Goal: Task Accomplishment & Management: Manage account settings

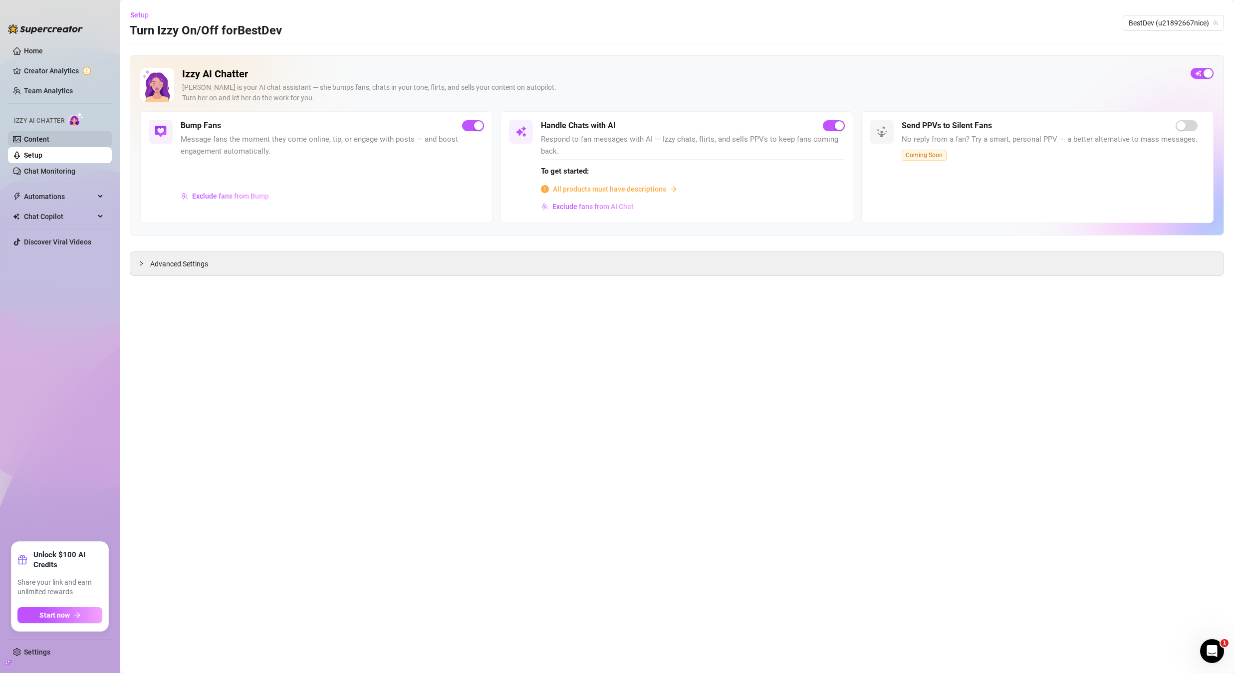
click at [37, 138] on link "Content" at bounding box center [36, 139] width 25 height 8
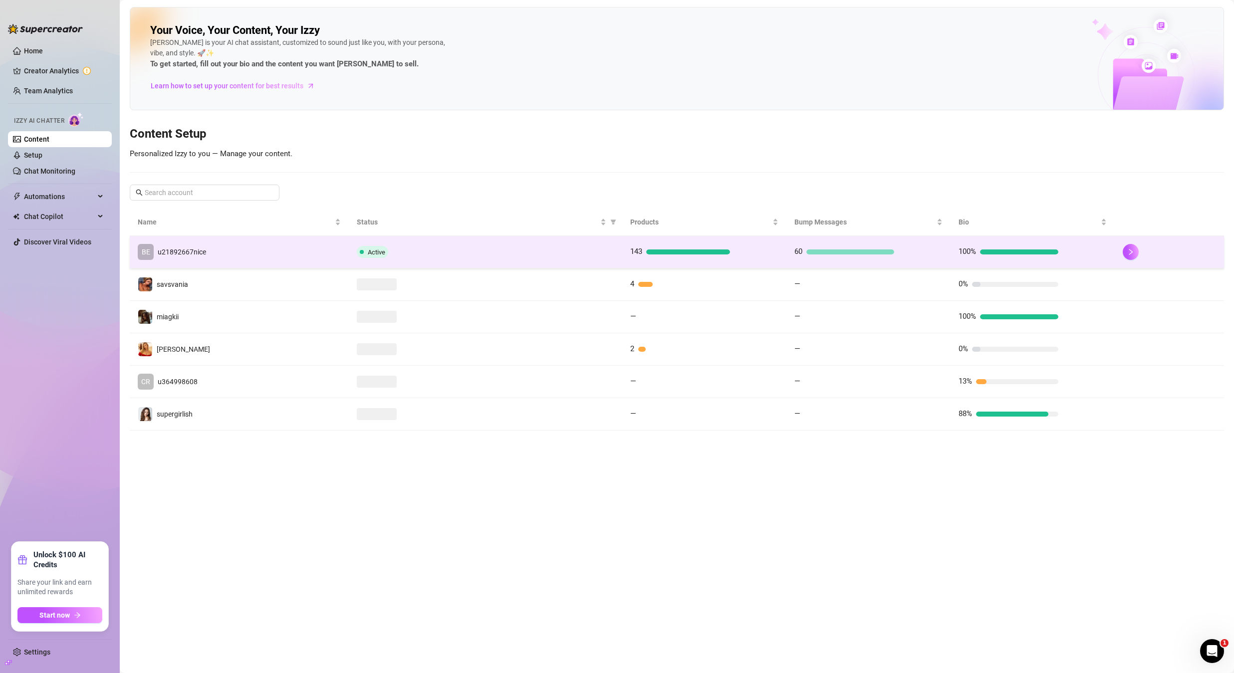
click at [276, 252] on td "BE u21892667nice" at bounding box center [239, 252] width 219 height 32
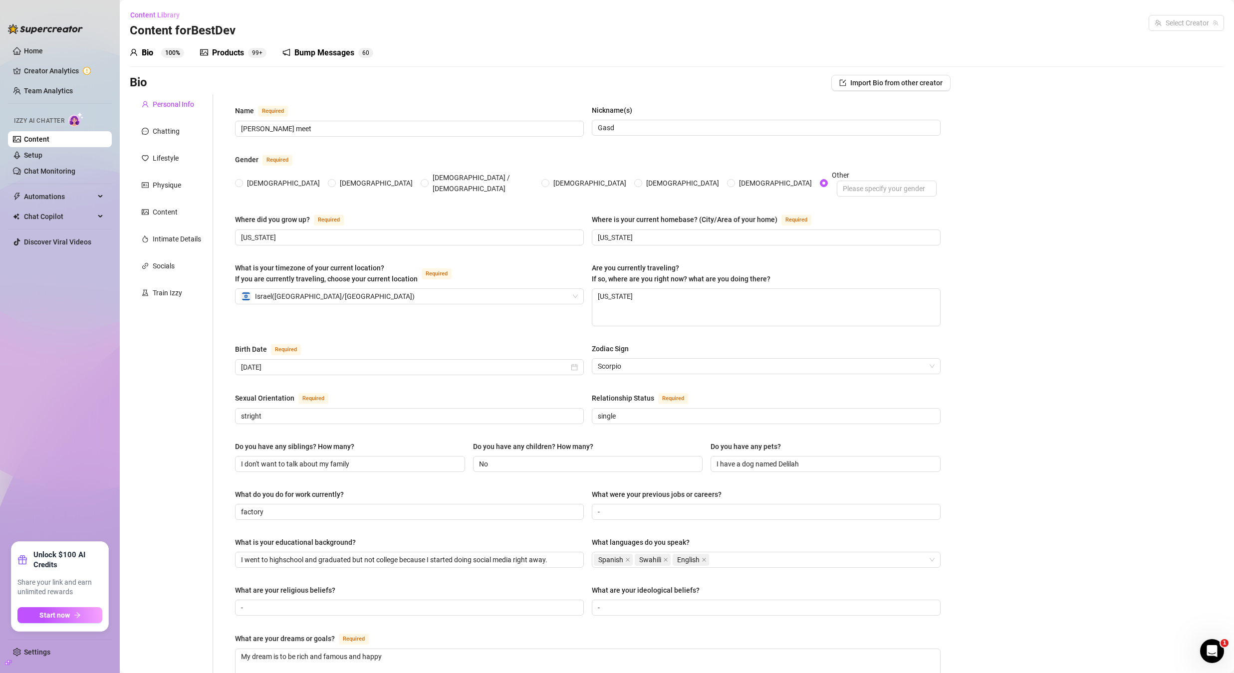
click at [330, 50] on div "Bump Messages" at bounding box center [324, 53] width 60 height 12
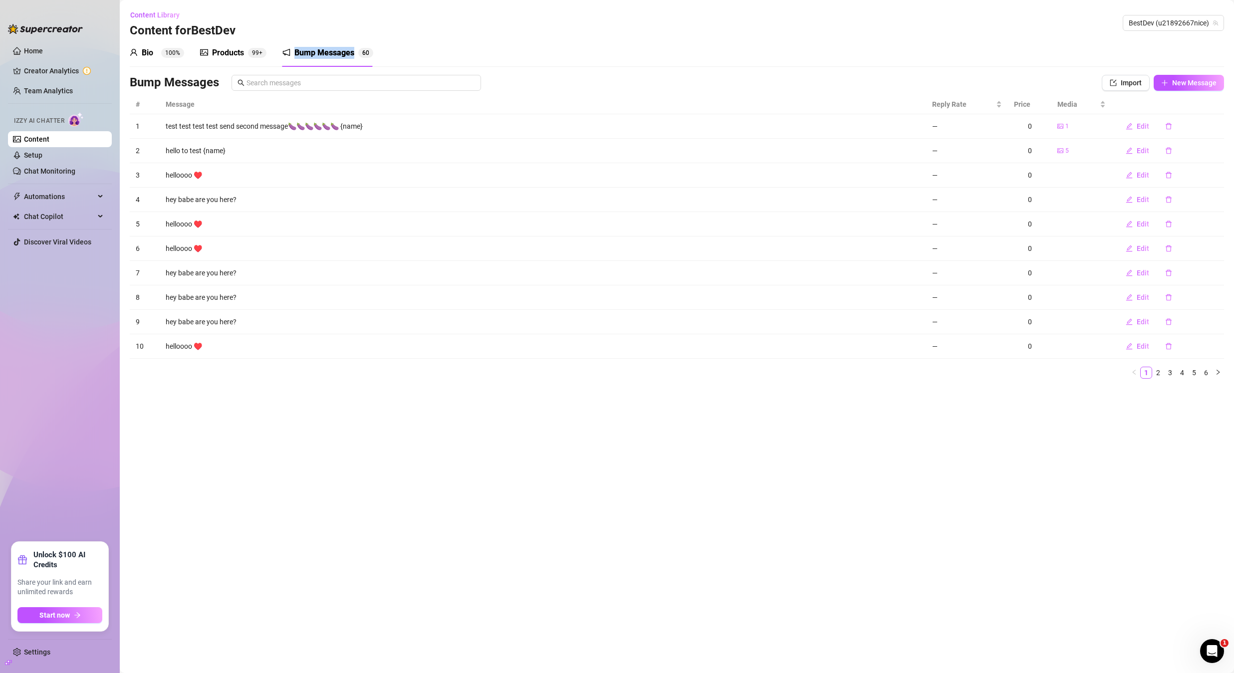
click at [301, 73] on div "Bio 100% Products 99+ Bump Messages 6 0 Bio Import Bio from other creator Perso…" at bounding box center [677, 213] width 1094 height 348
click at [301, 78] on input "text" at bounding box center [361, 82] width 229 height 11
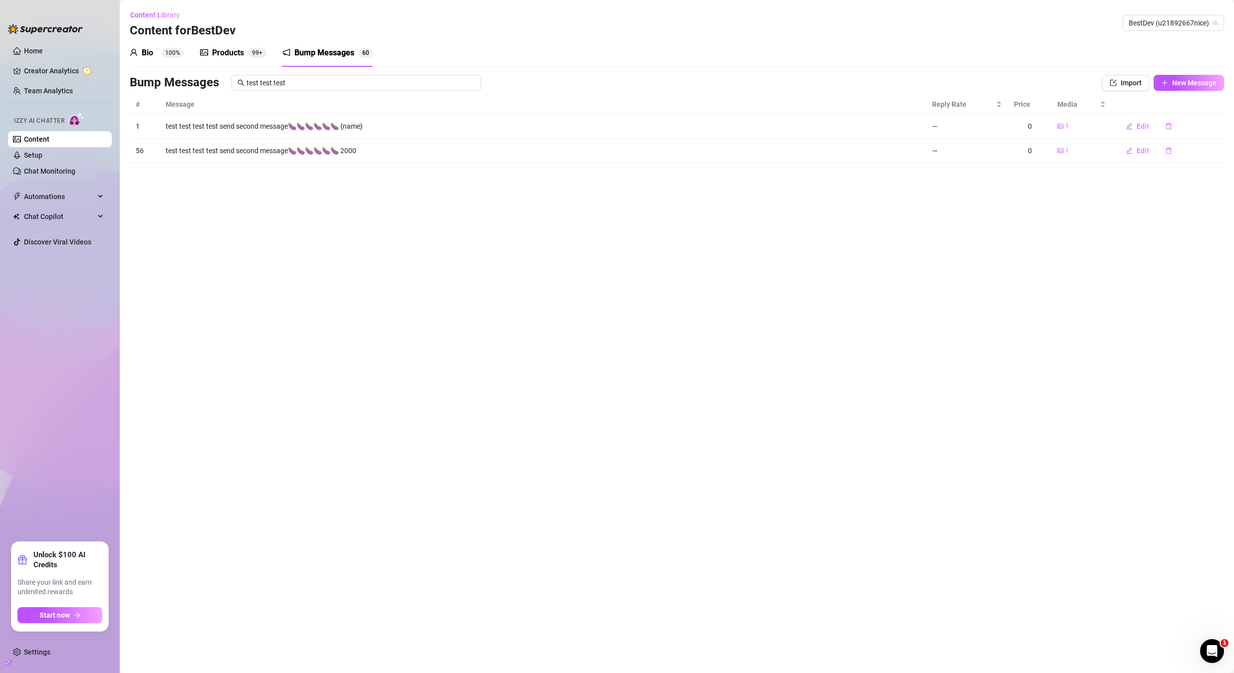
click at [170, 149] on td "test test test test send second message🍆🍆🍆🍆🍆🍆 2000" at bounding box center [543, 151] width 766 height 24
drag, startPoint x: 164, startPoint y: 150, endPoint x: 418, endPoint y: 153, distance: 254.0
click at [418, 153] on td "test test test test send second message🍆🍆🍆🍆🍆🍆 2000" at bounding box center [543, 151] width 766 height 24
copy td "test test test test send second message🍆🍆🍆🍆🍆🍆 2000"
click at [308, 79] on input "test test test" at bounding box center [361, 82] width 229 height 11
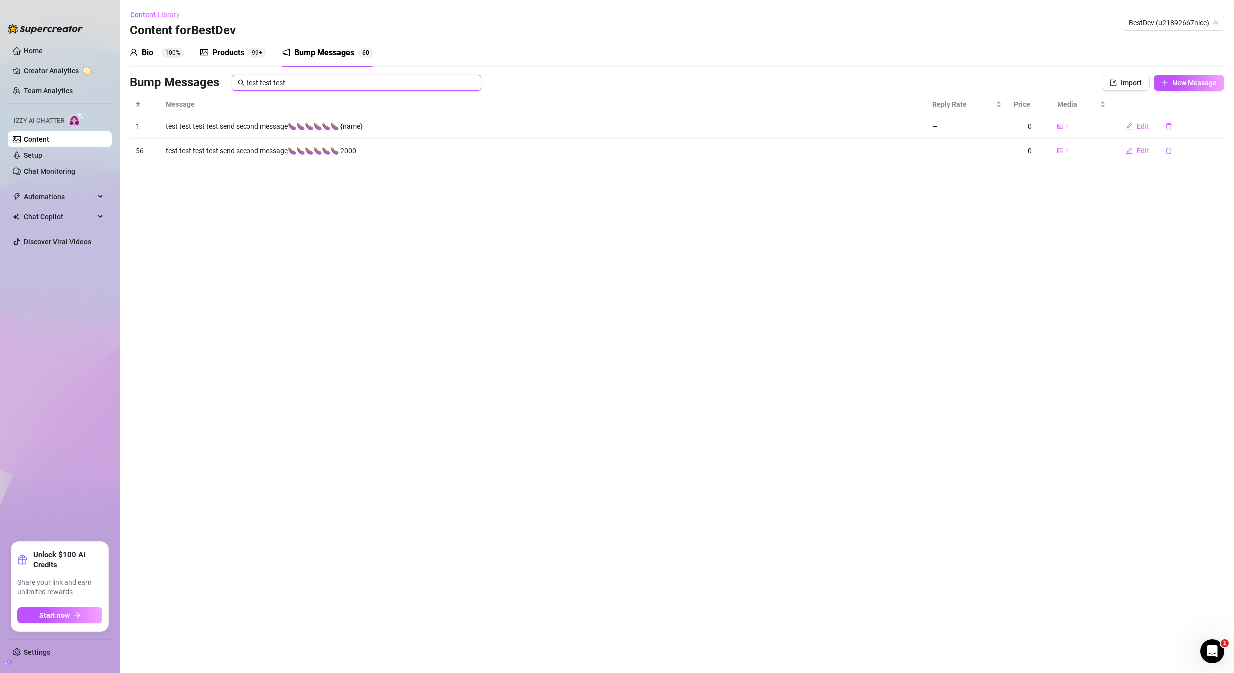
click at [307, 79] on input "test test test" at bounding box center [361, 82] width 229 height 11
paste input "test send second message🍆🍆🍆🍆🍆🍆"
type input "test test test test send second message🍆🍆🍆🍆🍆🍆"
click at [426, 81] on input "test test test test send second message🍆🍆🍆🍆🍆🍆" at bounding box center [361, 82] width 229 height 11
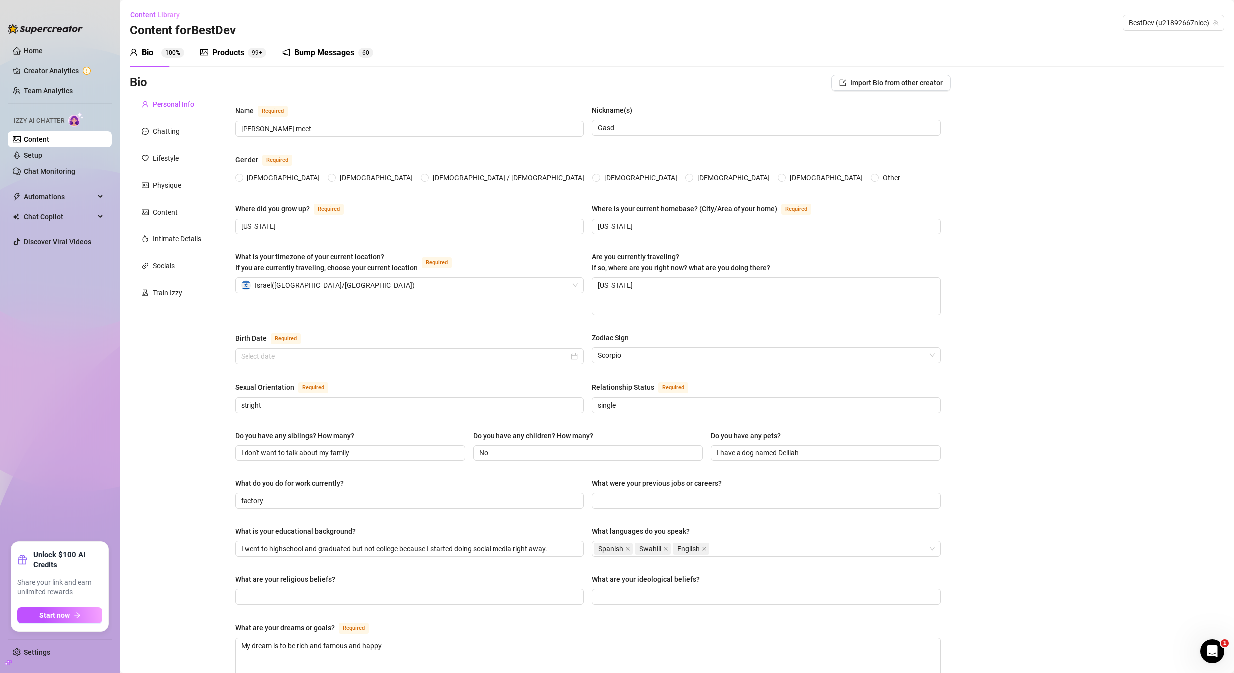
click at [322, 47] on div "Bump Messages" at bounding box center [324, 53] width 60 height 12
click at [323, 49] on div "Bump Messages" at bounding box center [324, 53] width 60 height 12
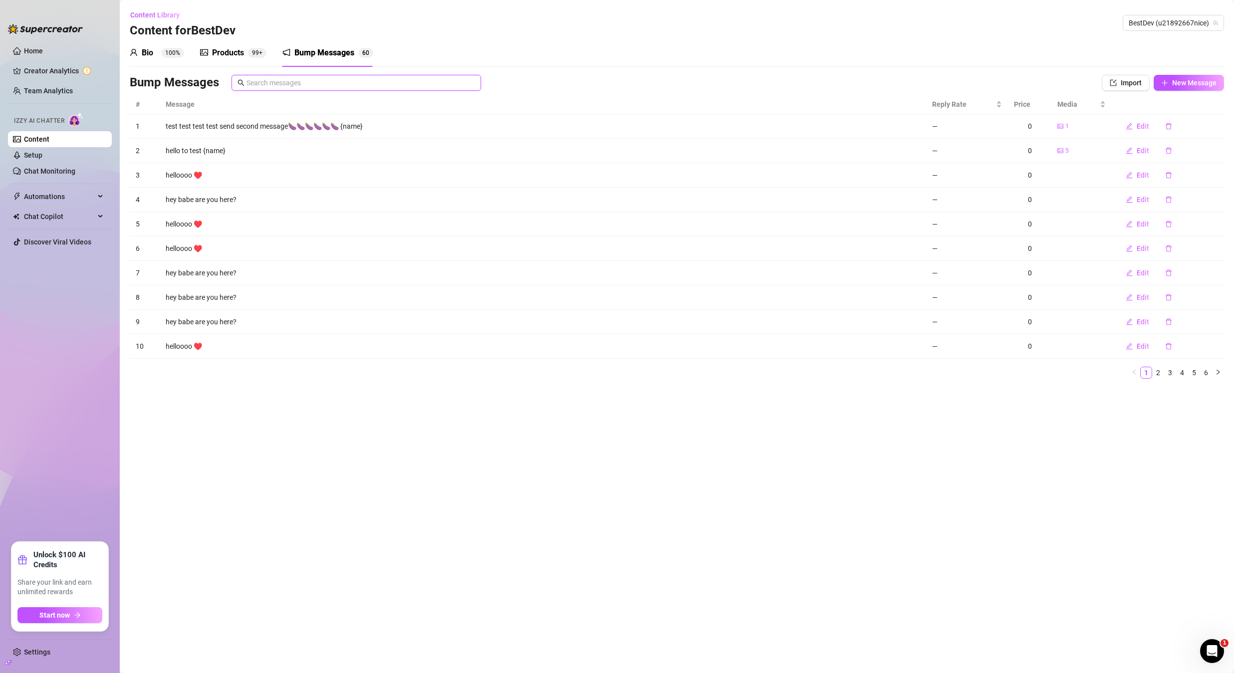
click at [337, 77] on input "text" at bounding box center [361, 82] width 229 height 11
paste input "test test test test send second message🍆🍆🍆🍆🍆🍆"
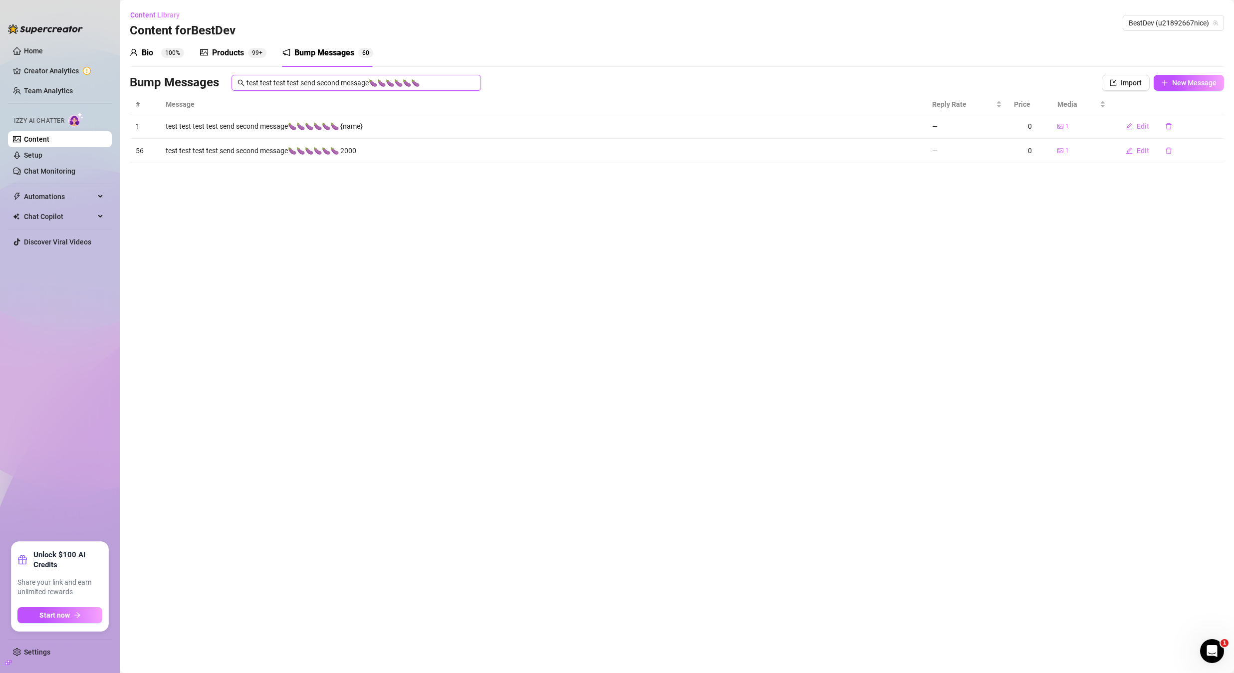
type input "test test test test send second message🍆🍆🍆🍆🍆🍆"
click at [437, 80] on input "test test test test send second message🍆🍆🍆🍆🍆🍆" at bounding box center [361, 82] width 229 height 11
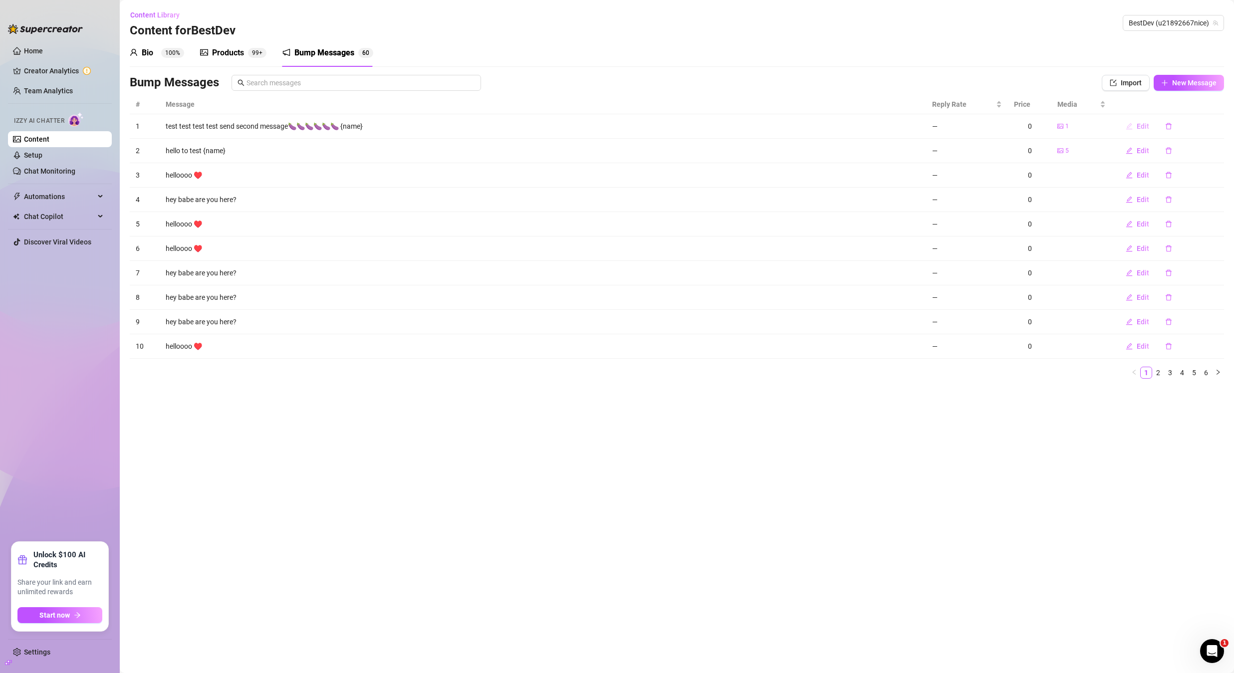
click at [1140, 129] on span "Edit" at bounding box center [1143, 126] width 12 height 8
type textarea "test test test test send second message🍆🍆🍆🍆🍆🍆 {name}"
click at [1140, 128] on span "Edit" at bounding box center [1143, 126] width 12 height 8
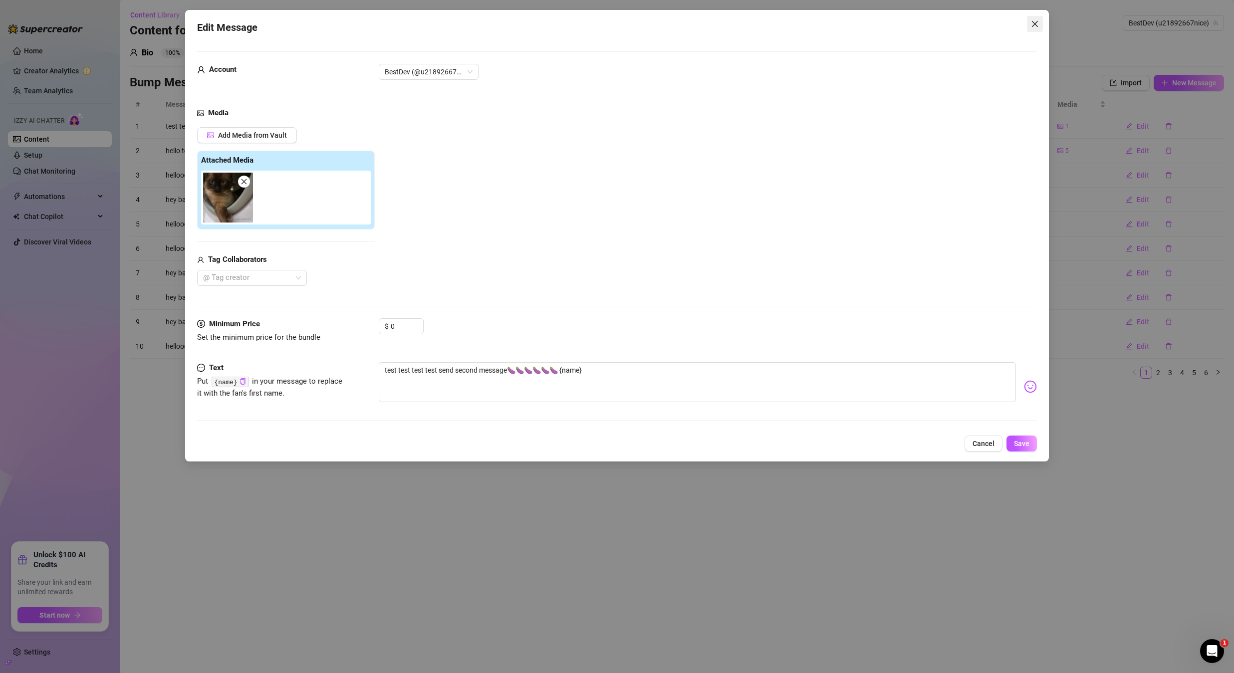
click at [1035, 22] on icon "close" at bounding box center [1035, 24] width 8 height 8
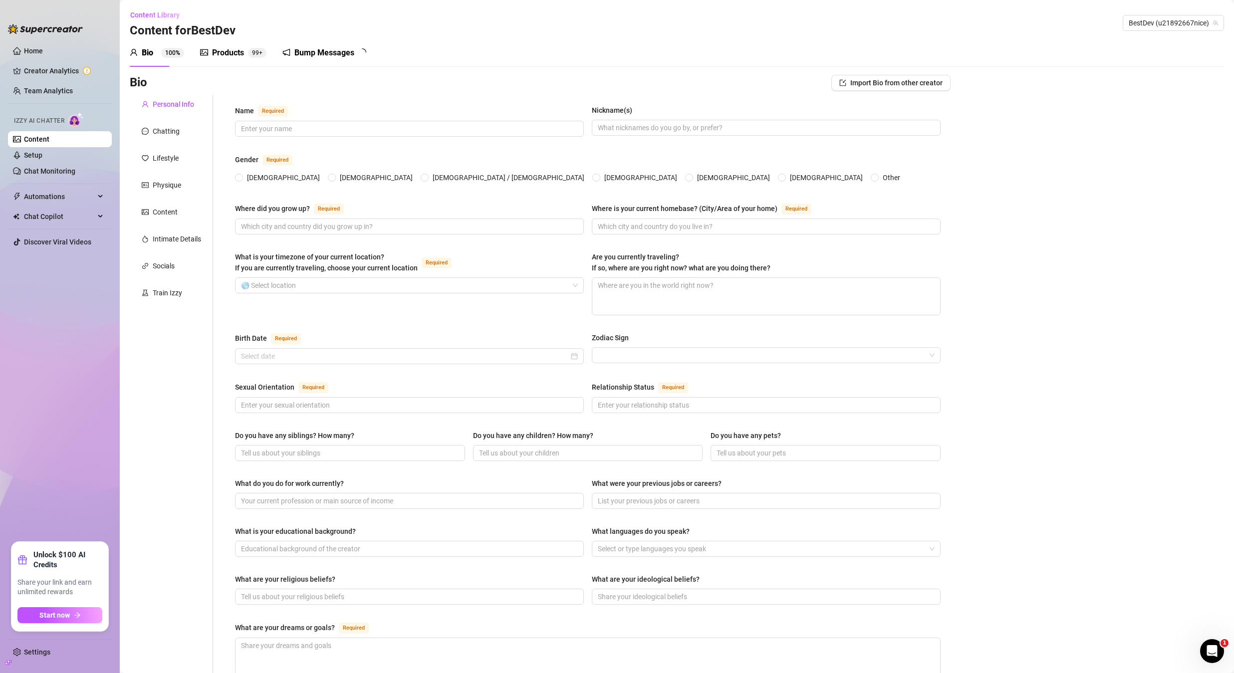
click at [306, 53] on div "Bump Messages" at bounding box center [324, 53] width 60 height 12
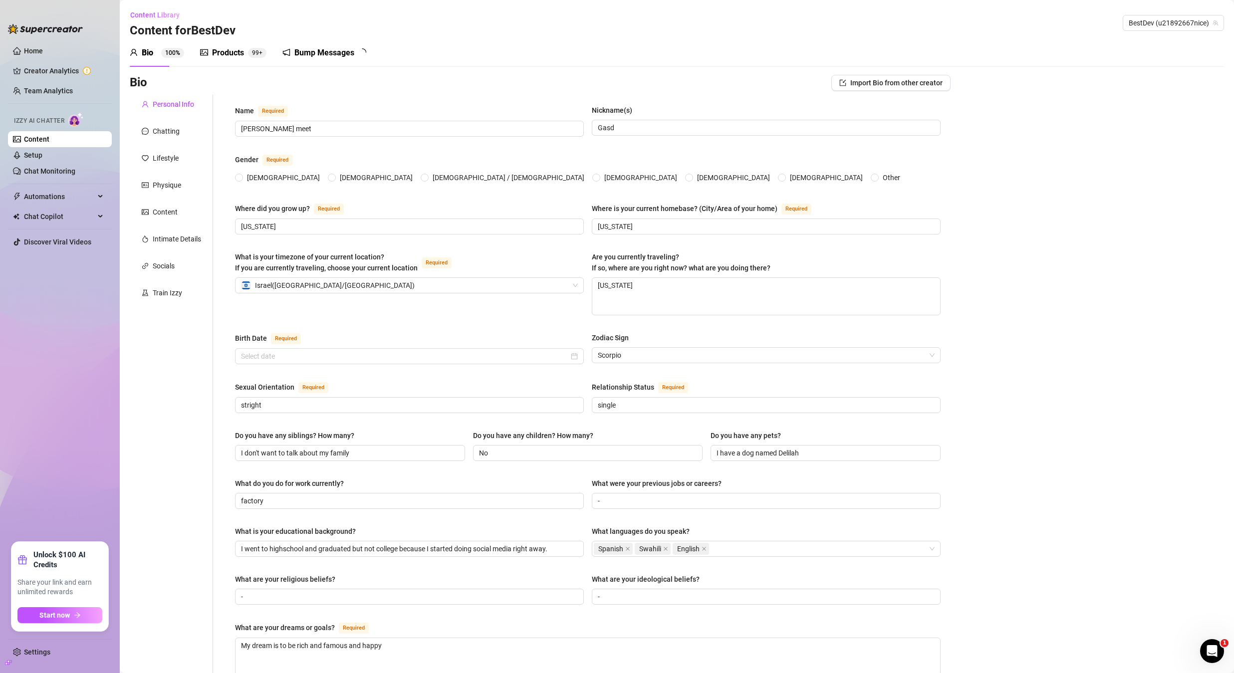
click at [320, 52] on div "Bump Messages" at bounding box center [324, 53] width 60 height 12
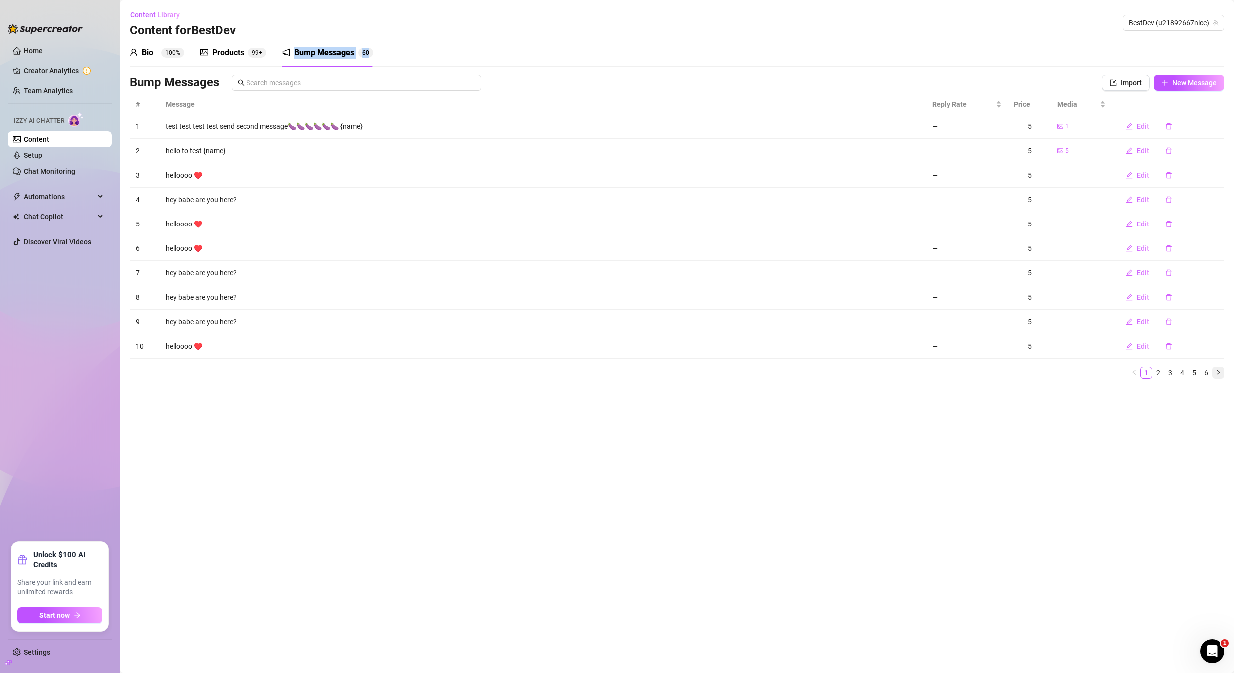
click at [1218, 373] on icon "right" at bounding box center [1218, 372] width 3 height 5
click at [1146, 373] on link "1" at bounding box center [1146, 372] width 11 height 11
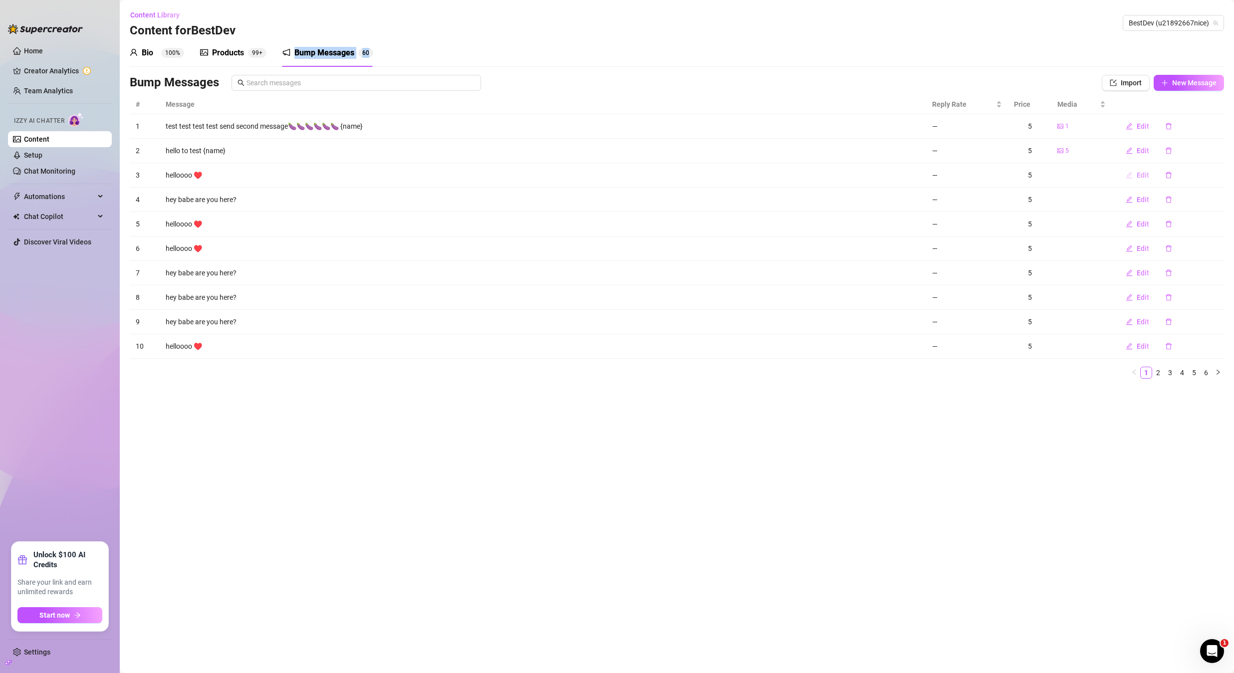
click at [1137, 173] on span "Edit" at bounding box center [1143, 175] width 12 height 8
type textarea "helloooo ♥️"
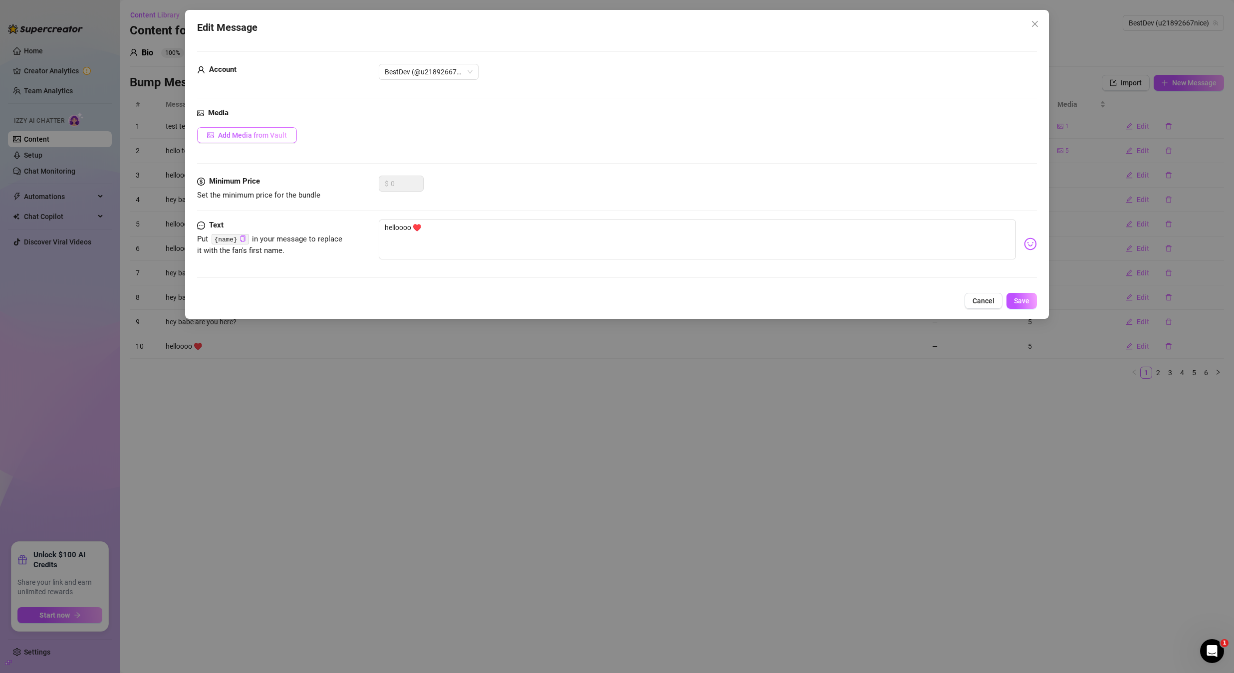
click at [274, 139] on button "Add Media from Vault" at bounding box center [247, 135] width 100 height 16
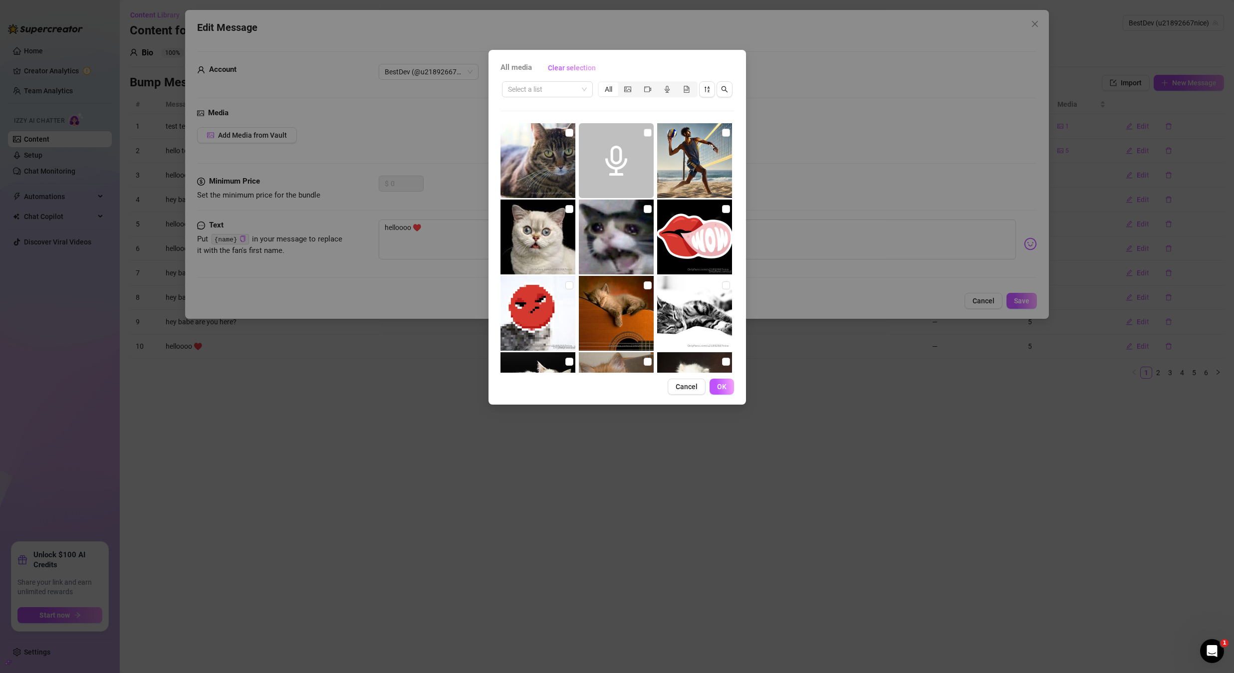
click at [722, 133] on input "checkbox" at bounding box center [726, 133] width 8 height 8
checkbox input "true"
click at [720, 384] on span "OK" at bounding box center [721, 387] width 9 height 8
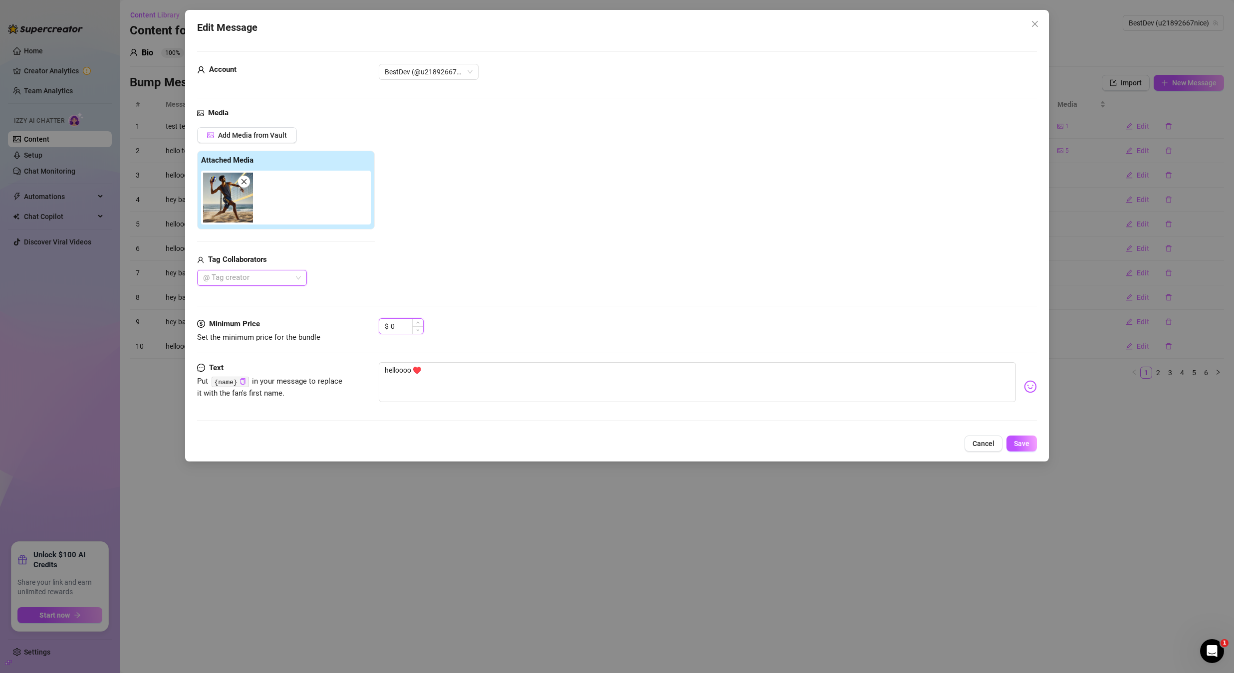
click at [406, 323] on input "0" at bounding box center [407, 326] width 32 height 15
click at [417, 322] on icon "up" at bounding box center [417, 322] width 3 height 3
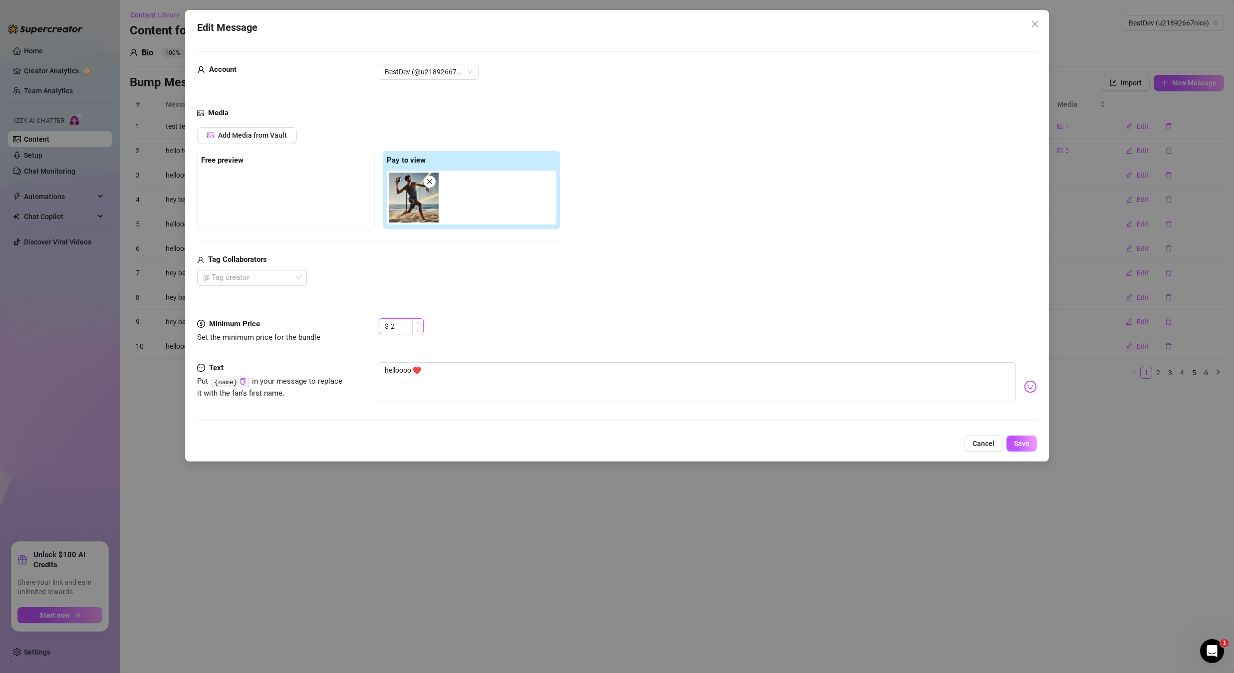
click at [417, 322] on icon "up" at bounding box center [417, 322] width 3 height 3
type input "5"
click at [417, 322] on icon "up" at bounding box center [417, 322] width 3 height 3
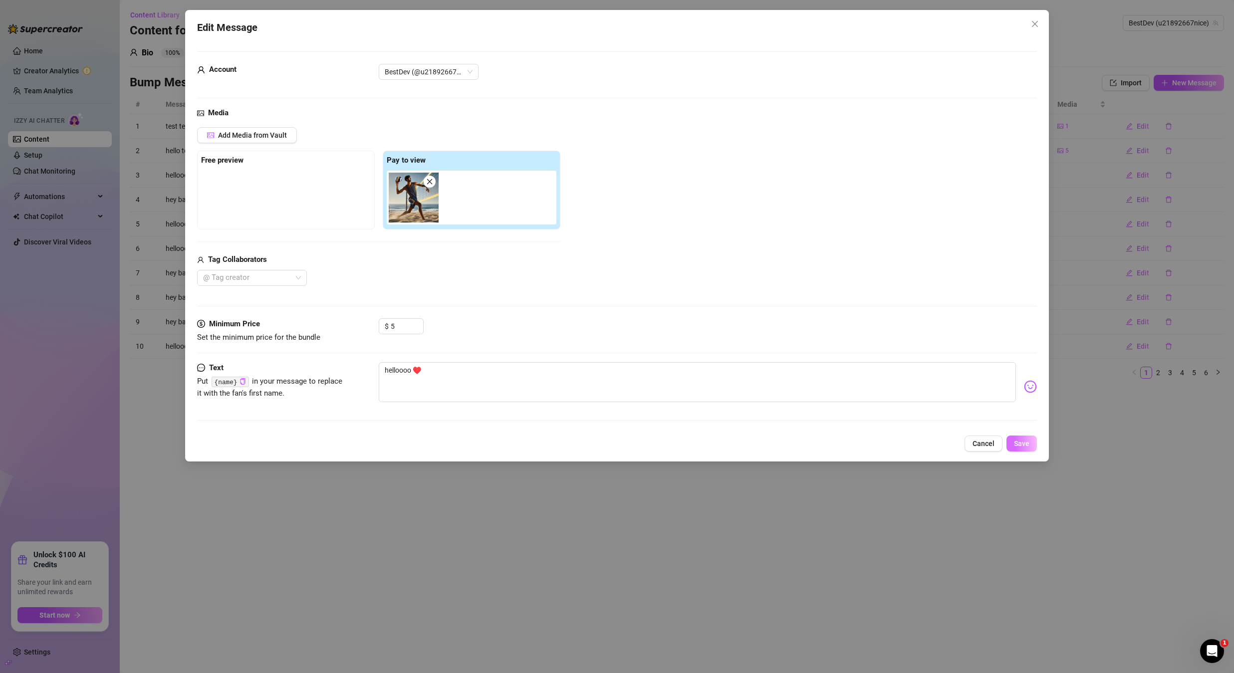
click at [1027, 444] on span "Save" at bounding box center [1021, 444] width 15 height 8
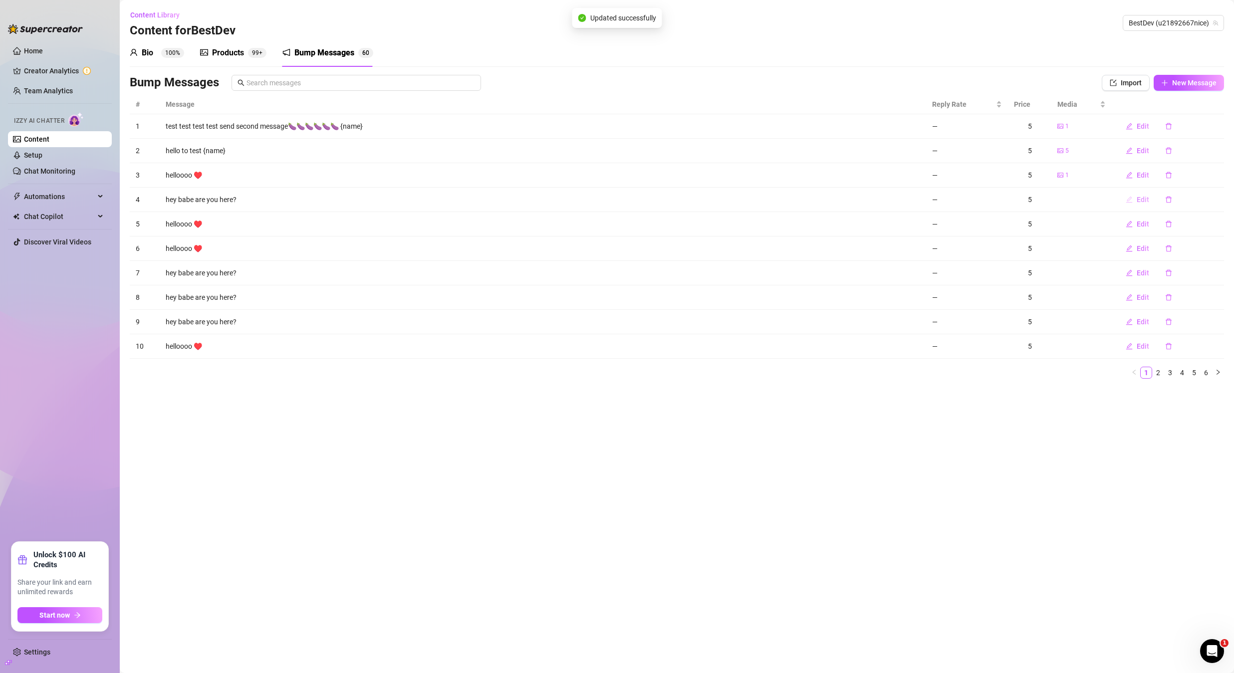
click at [1144, 204] on button "Edit" at bounding box center [1137, 200] width 39 height 16
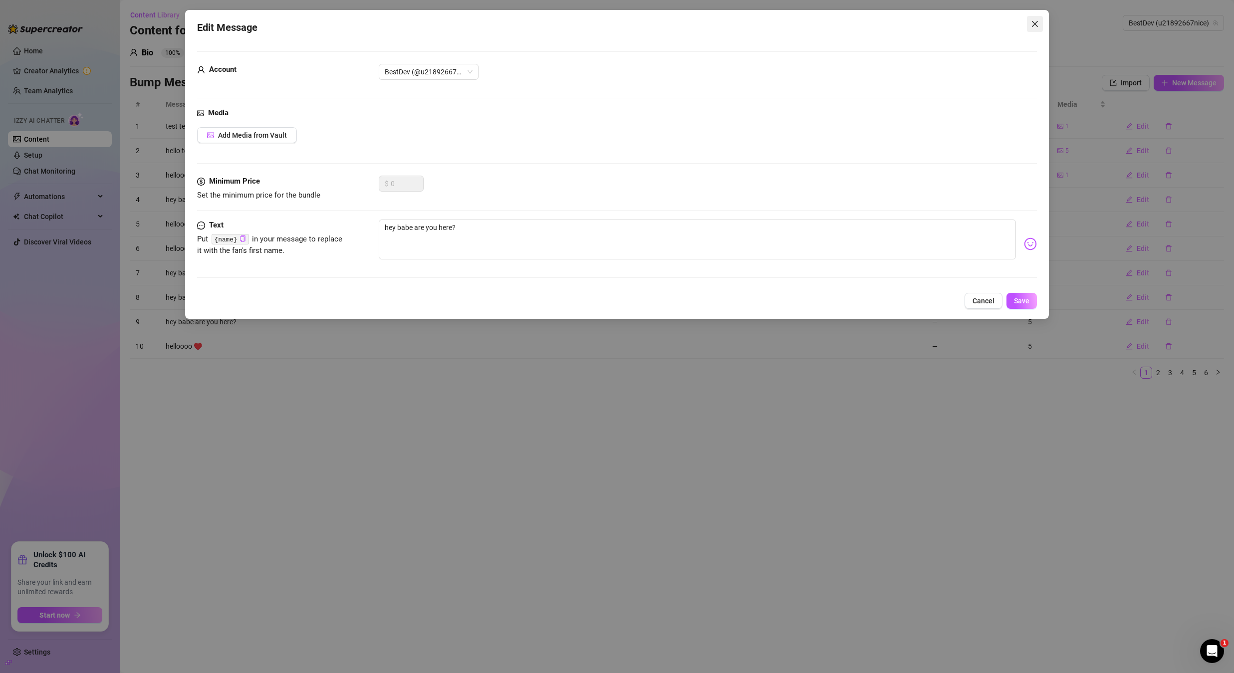
click at [1035, 24] on icon "close" at bounding box center [1035, 24] width 6 height 6
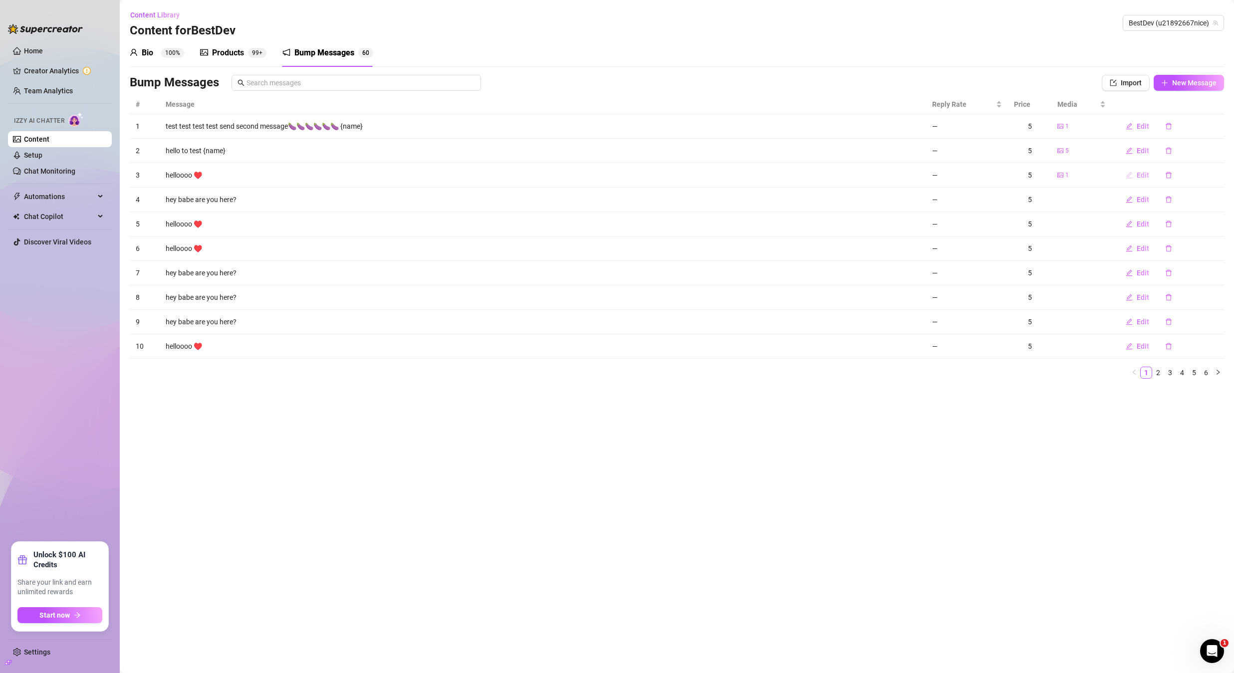
click at [1144, 173] on span "Edit" at bounding box center [1143, 175] width 12 height 8
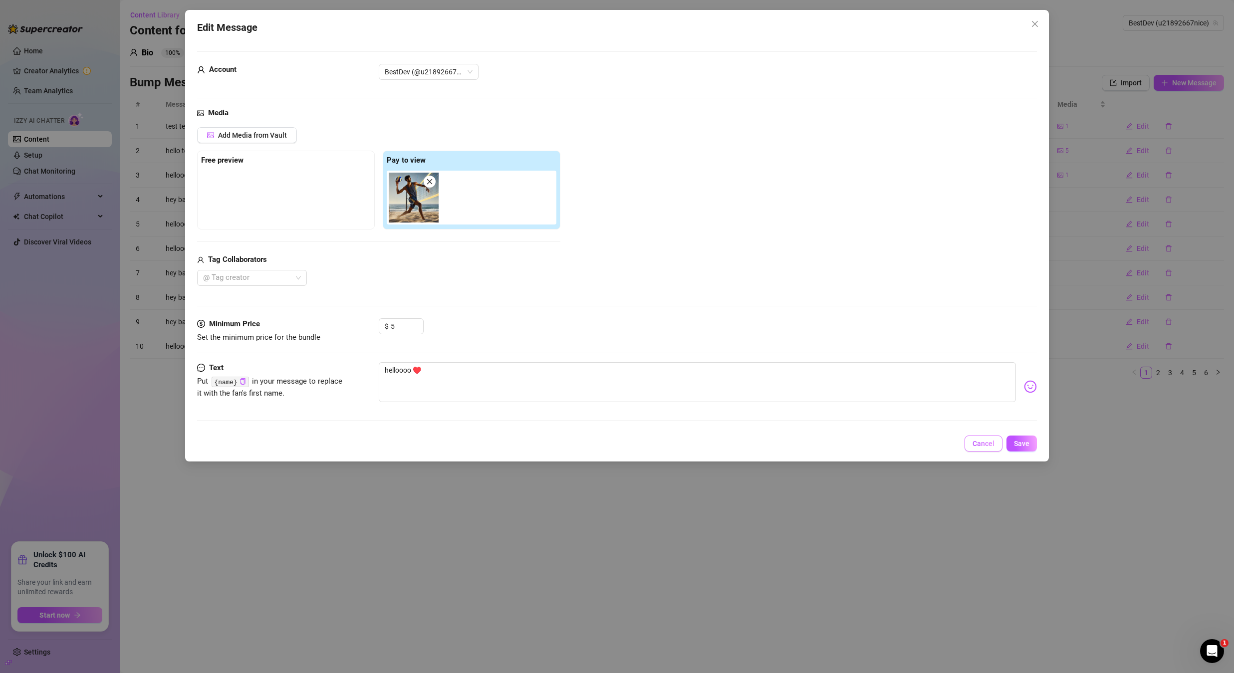
click at [981, 443] on span "Cancel" at bounding box center [984, 444] width 22 height 8
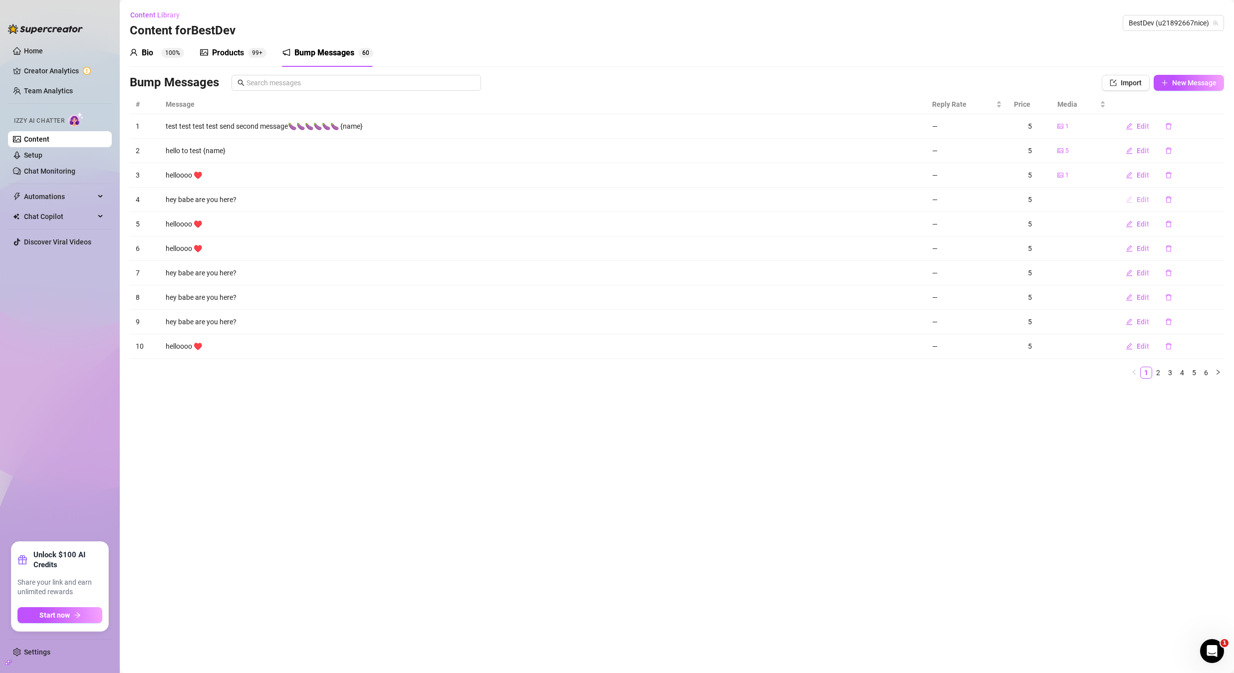
click at [1136, 201] on button "Edit" at bounding box center [1137, 200] width 39 height 16
type textarea "hey babe are you here?"
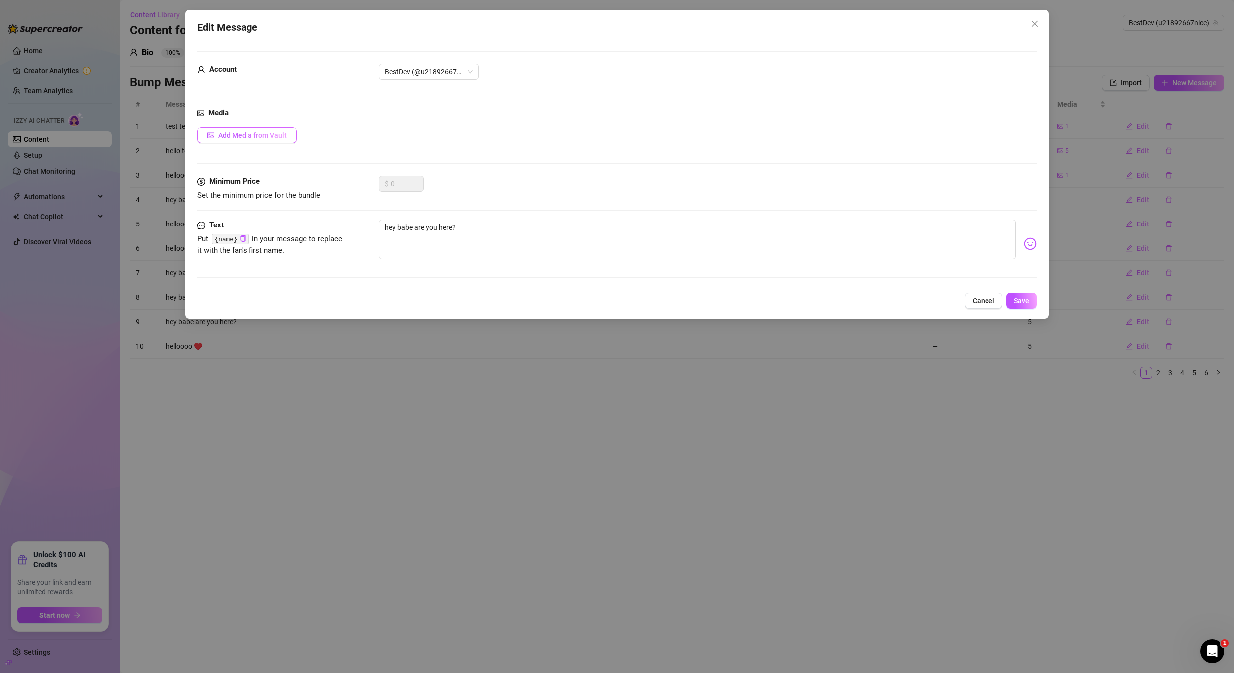
click at [247, 126] on div "Media Add Media from Vault" at bounding box center [617, 141] width 840 height 68
click at [249, 127] on button "Add Media from Vault" at bounding box center [247, 135] width 100 height 16
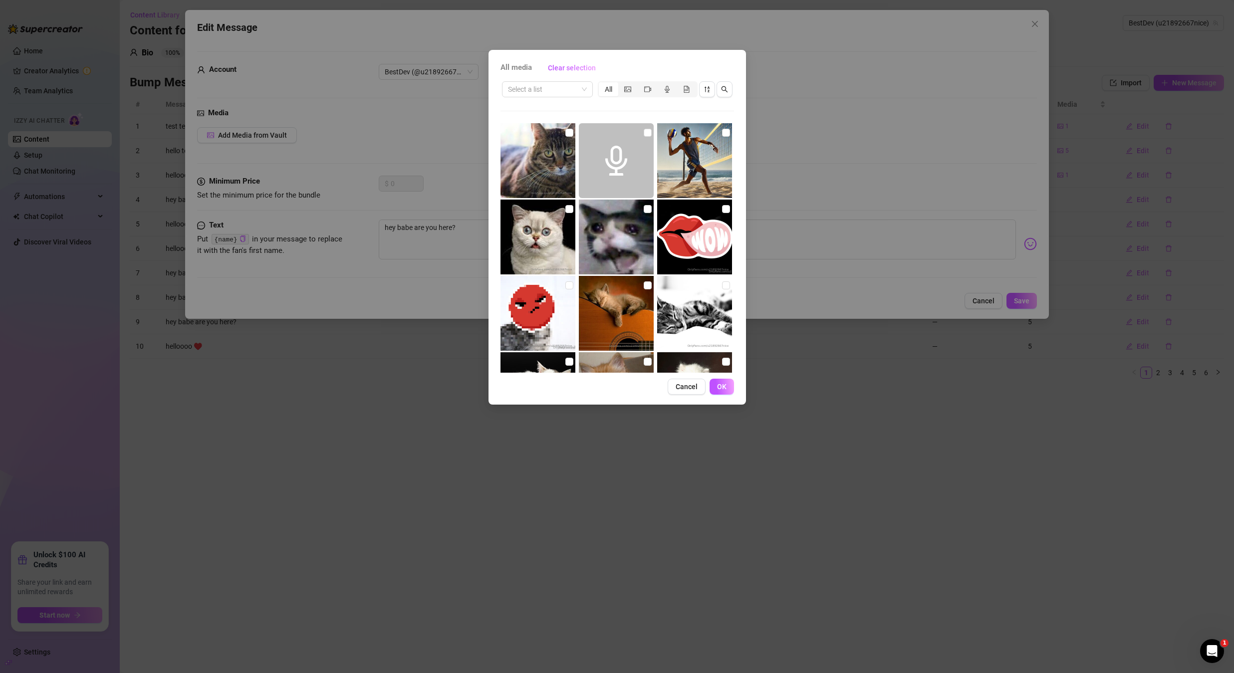
click at [722, 132] on input "checkbox" at bounding box center [726, 133] width 8 height 8
checkbox input "true"
click at [722, 379] on button "OK" at bounding box center [722, 387] width 24 height 16
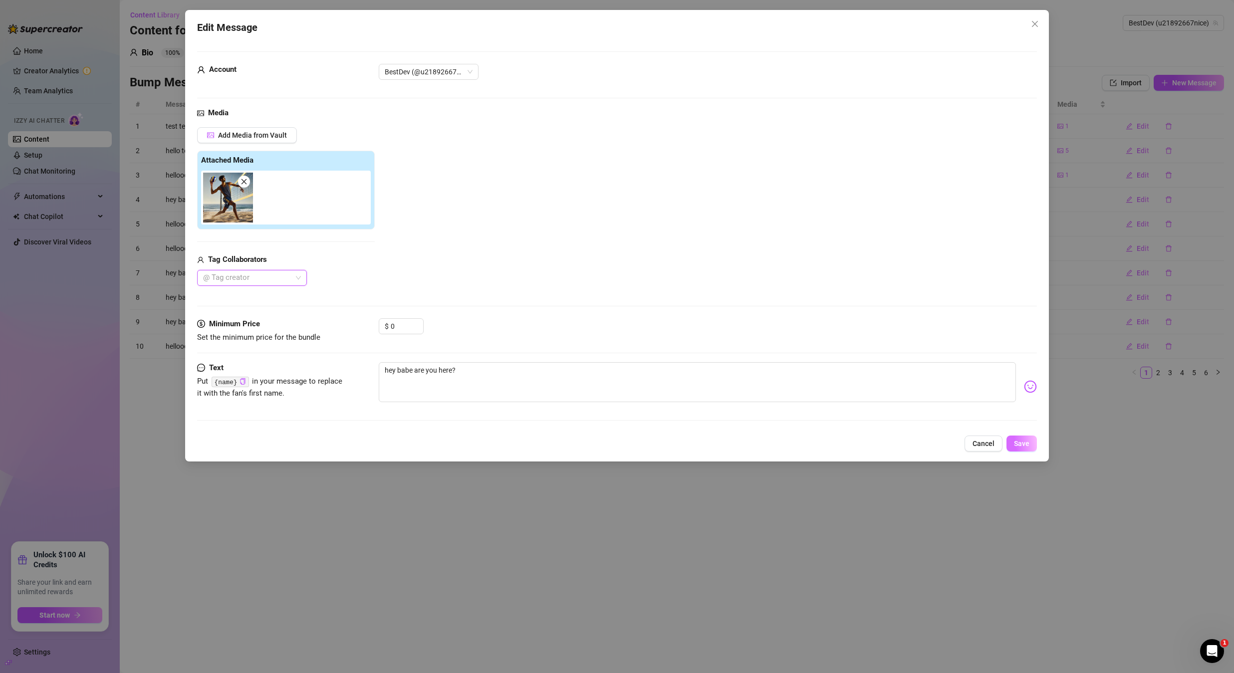
click at [1016, 444] on span "Save" at bounding box center [1021, 444] width 15 height 8
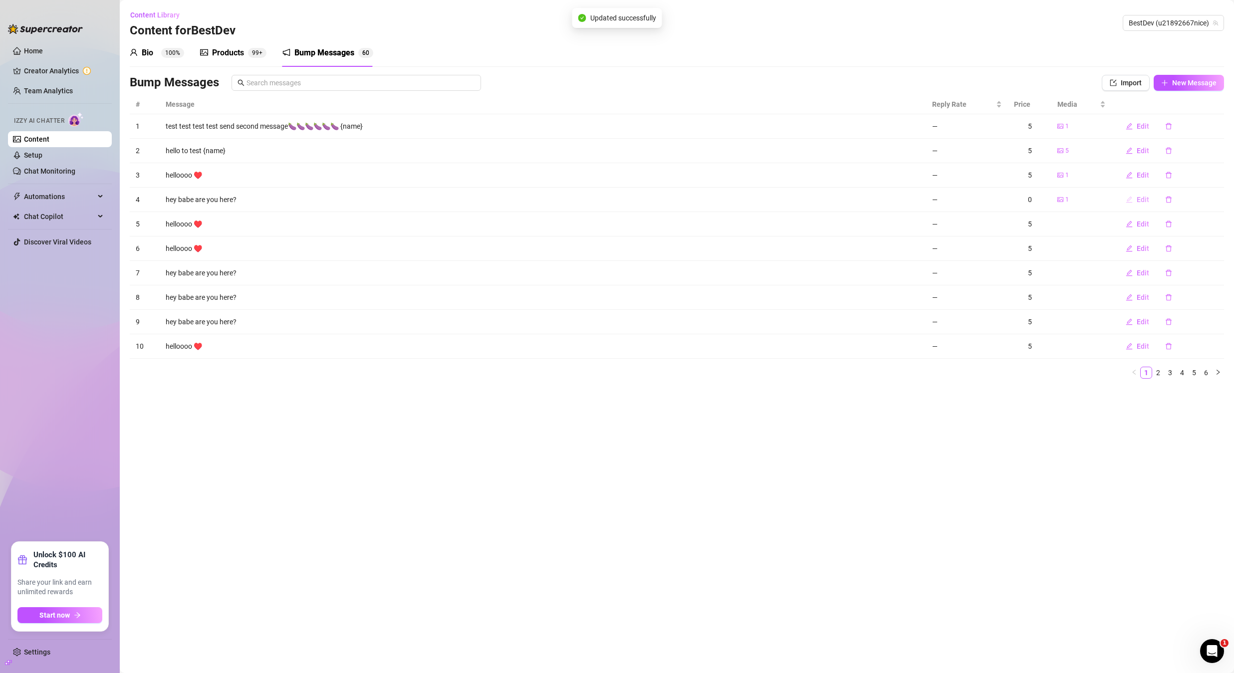
click at [1141, 200] on span "Edit" at bounding box center [1143, 200] width 12 height 8
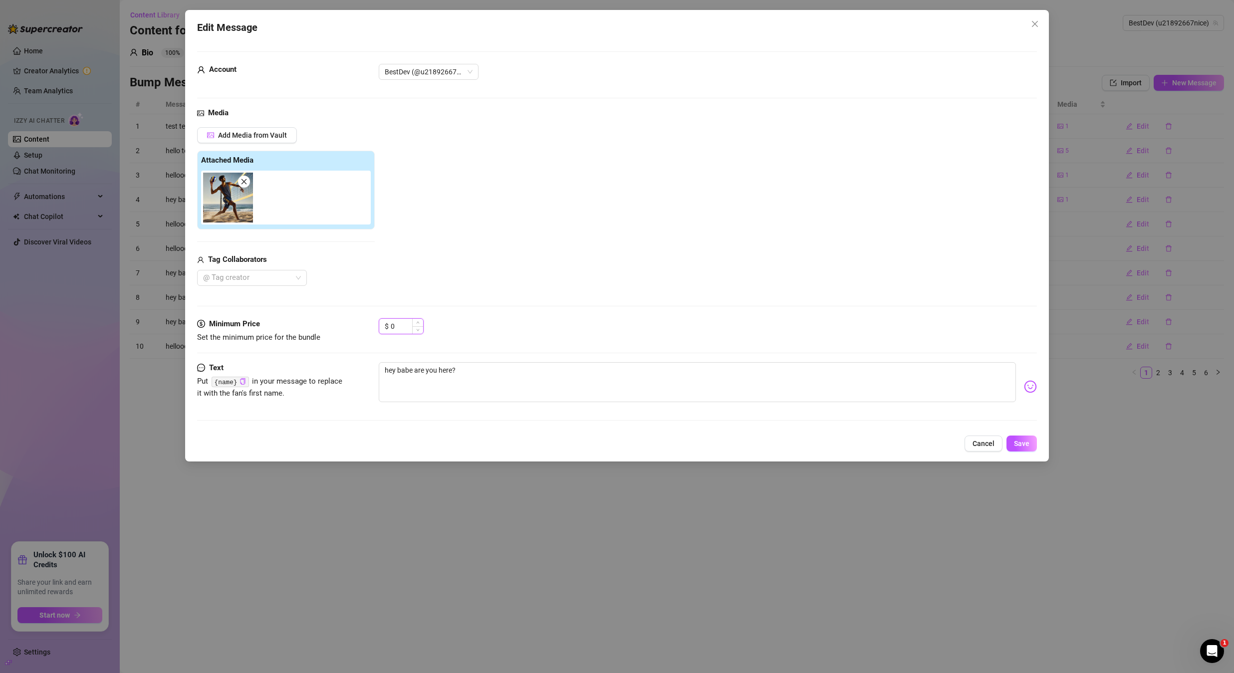
click at [408, 325] on input "0" at bounding box center [407, 326] width 32 height 15
click at [417, 325] on span "Increase Value" at bounding box center [417, 323] width 11 height 9
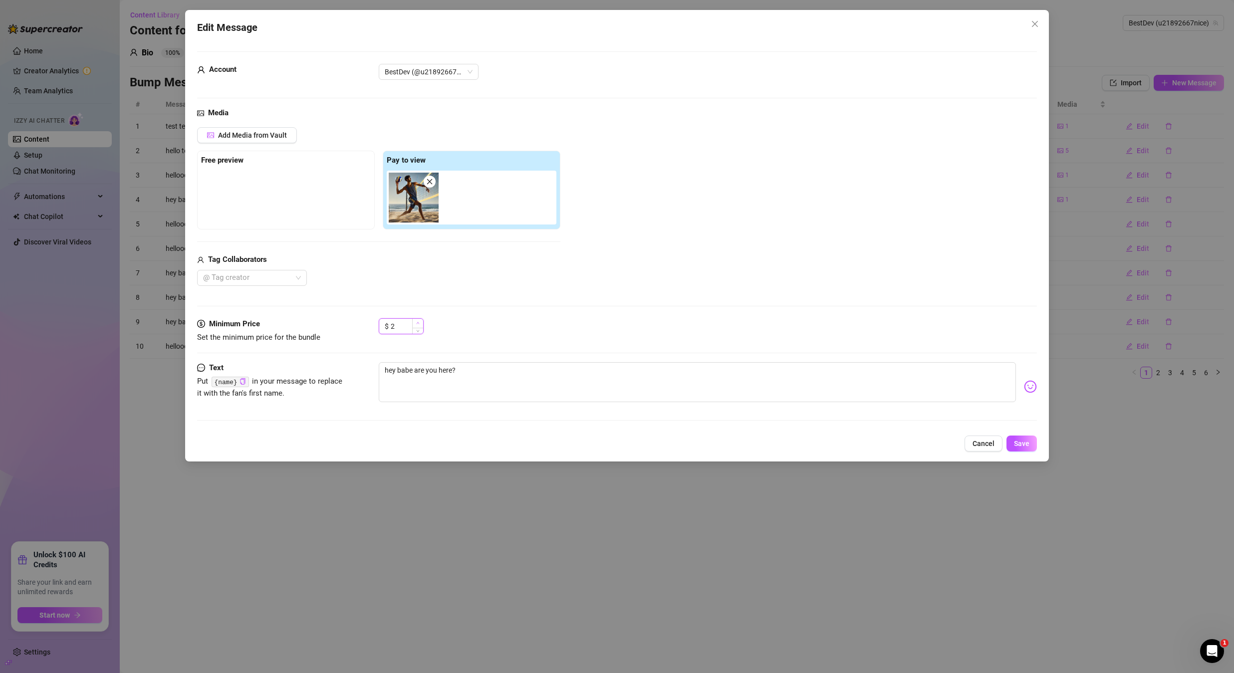
click at [417, 325] on span "Increase Value" at bounding box center [417, 323] width 11 height 9
click at [417, 324] on icon "up" at bounding box center [417, 322] width 3 height 3
type input "5"
click at [417, 324] on icon "up" at bounding box center [417, 322] width 3 height 3
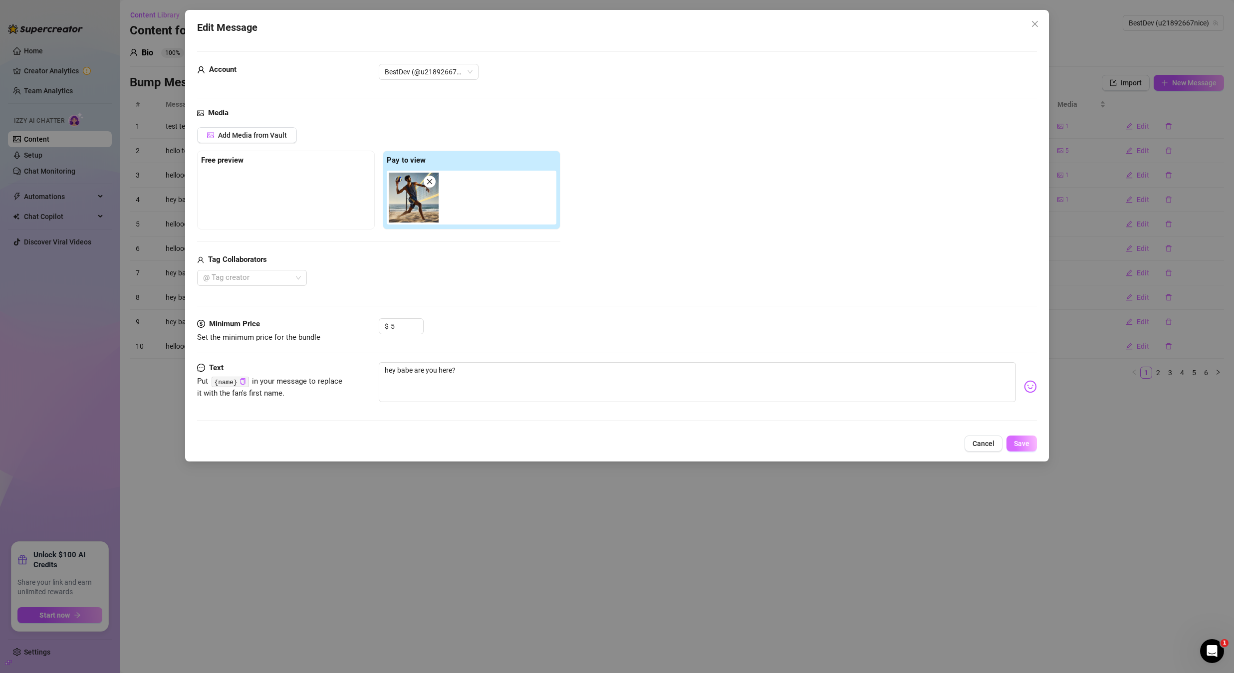
click at [1013, 449] on button "Save" at bounding box center [1022, 444] width 30 height 16
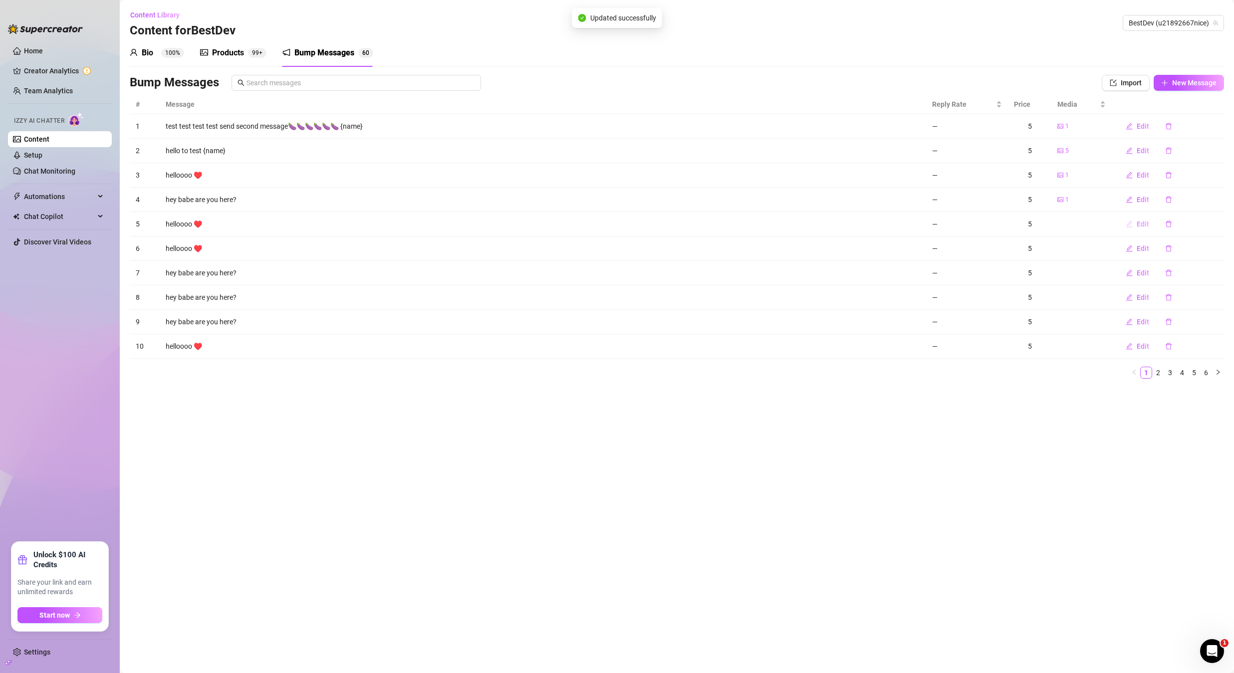
click at [1144, 225] on span "Edit" at bounding box center [1143, 224] width 12 height 8
type textarea "helloooo ♥️"
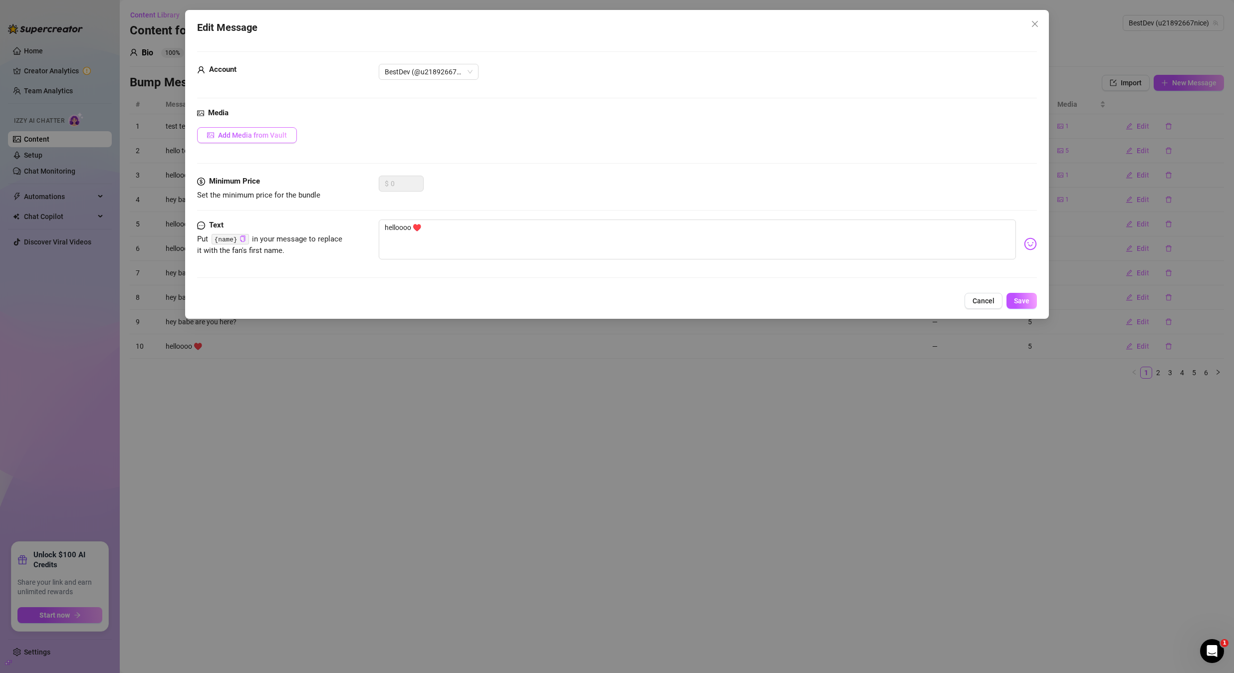
click at [280, 130] on button "Add Media from Vault" at bounding box center [247, 135] width 100 height 16
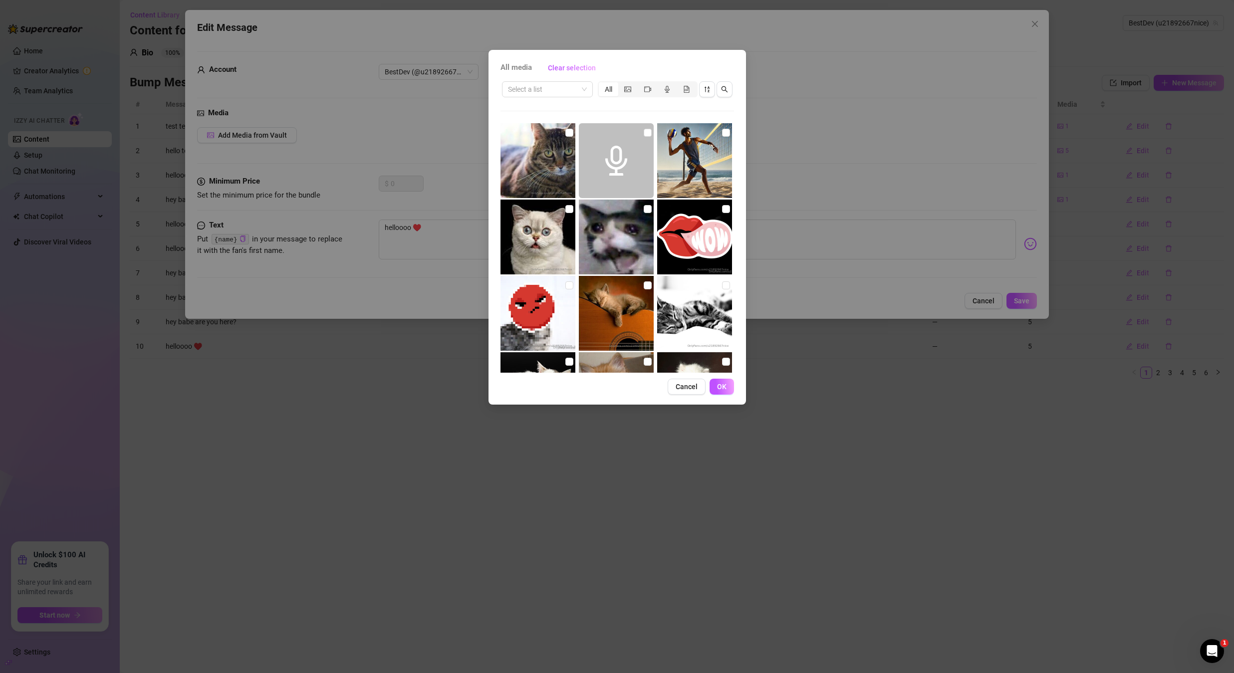
click at [701, 147] on img at bounding box center [694, 160] width 75 height 75
click at [722, 134] on input "checkbox" at bounding box center [726, 133] width 8 height 8
checkbox input "true"
click at [724, 386] on span "OK" at bounding box center [721, 387] width 9 height 8
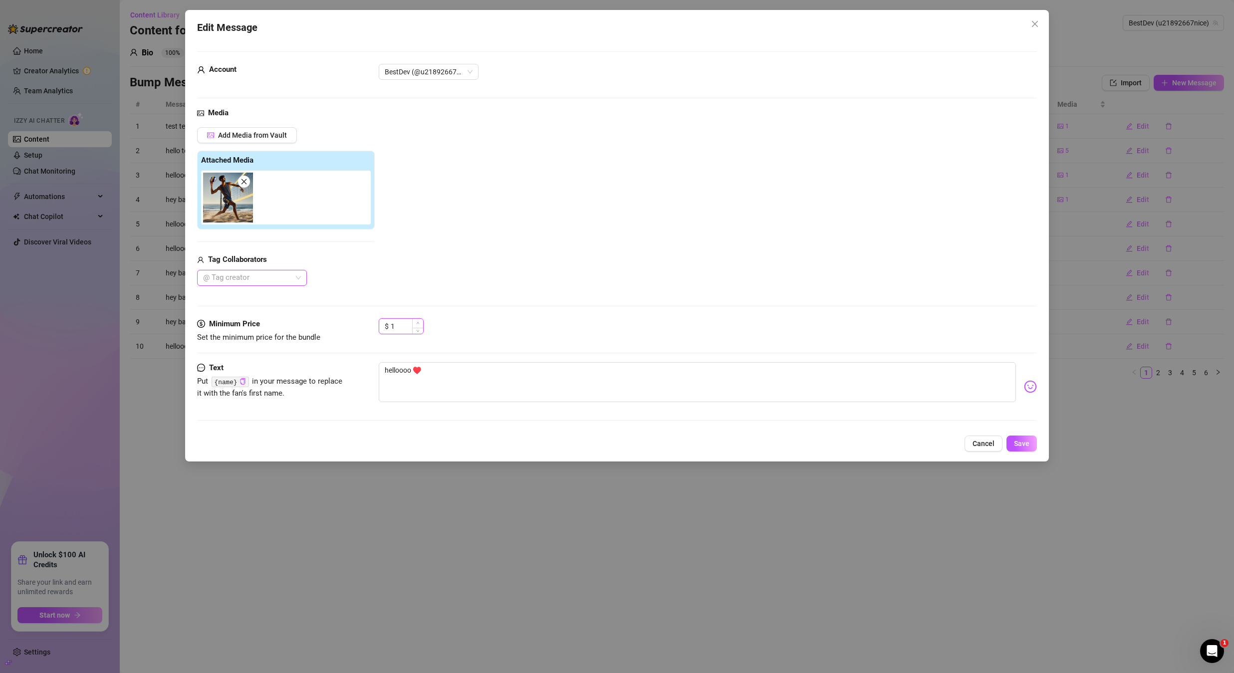
click at [419, 321] on icon "up" at bounding box center [417, 322] width 3 height 3
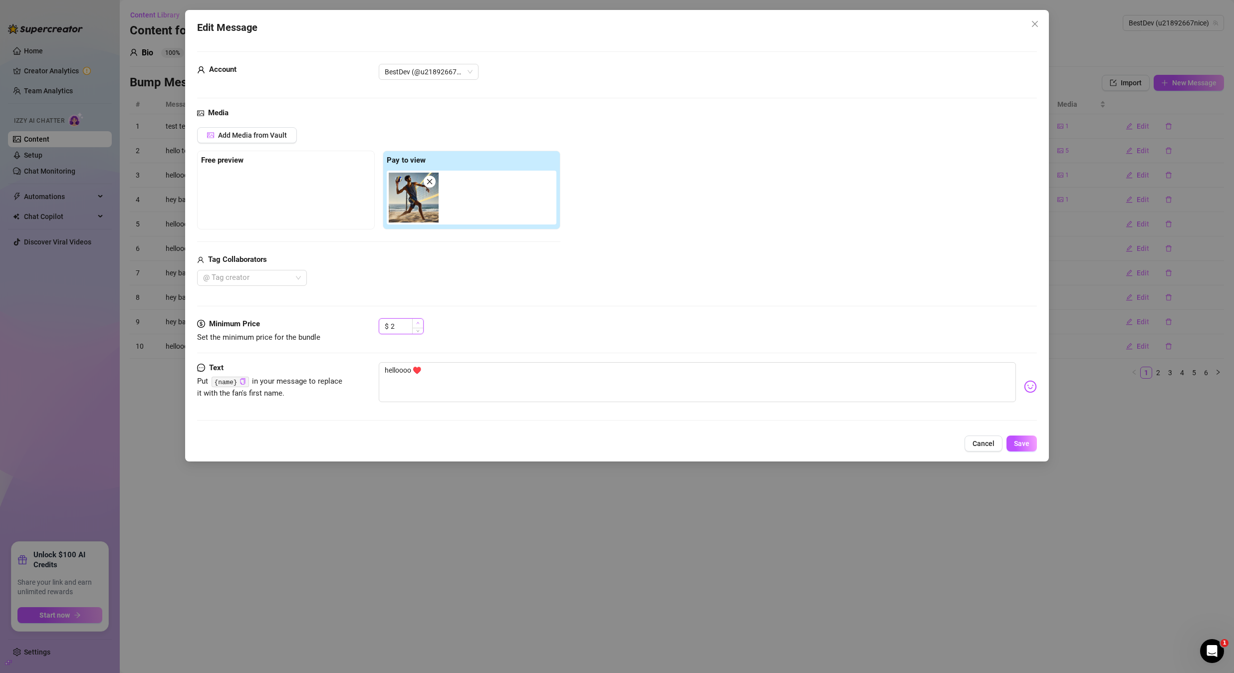
click at [419, 321] on icon "up" at bounding box center [417, 322] width 3 height 3
type input "5"
click at [419, 321] on icon "up" at bounding box center [417, 322] width 3 height 3
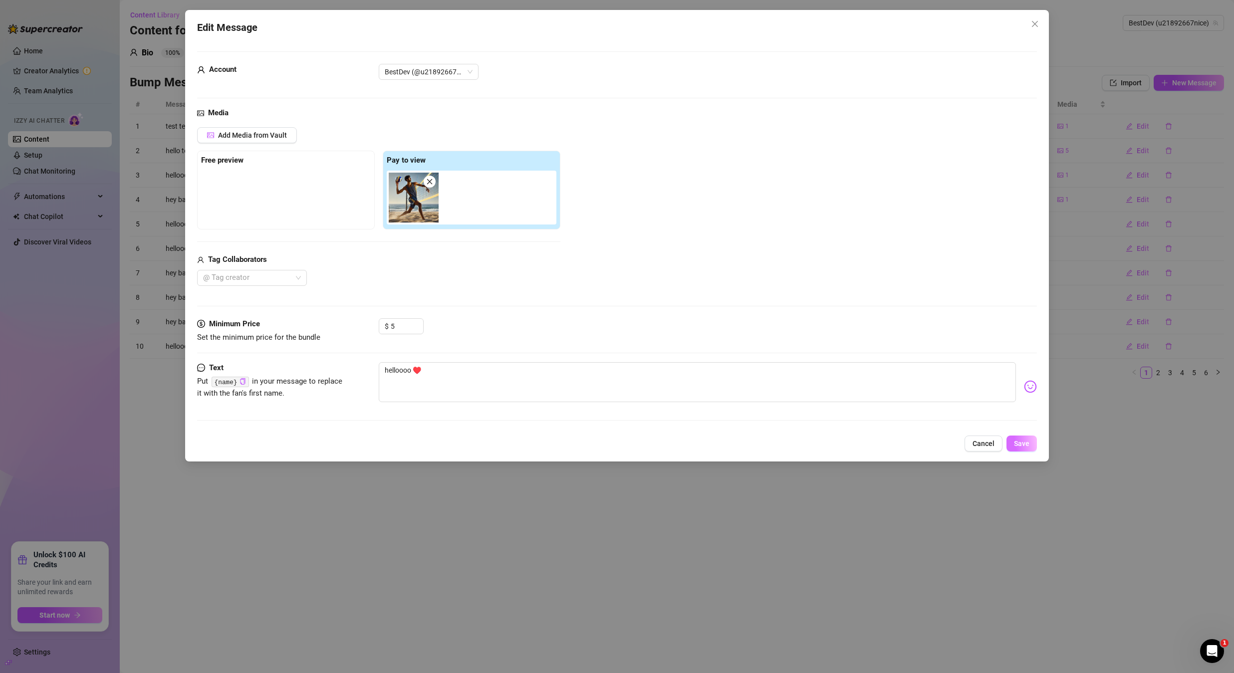
click at [1013, 442] on button "Save" at bounding box center [1022, 444] width 30 height 16
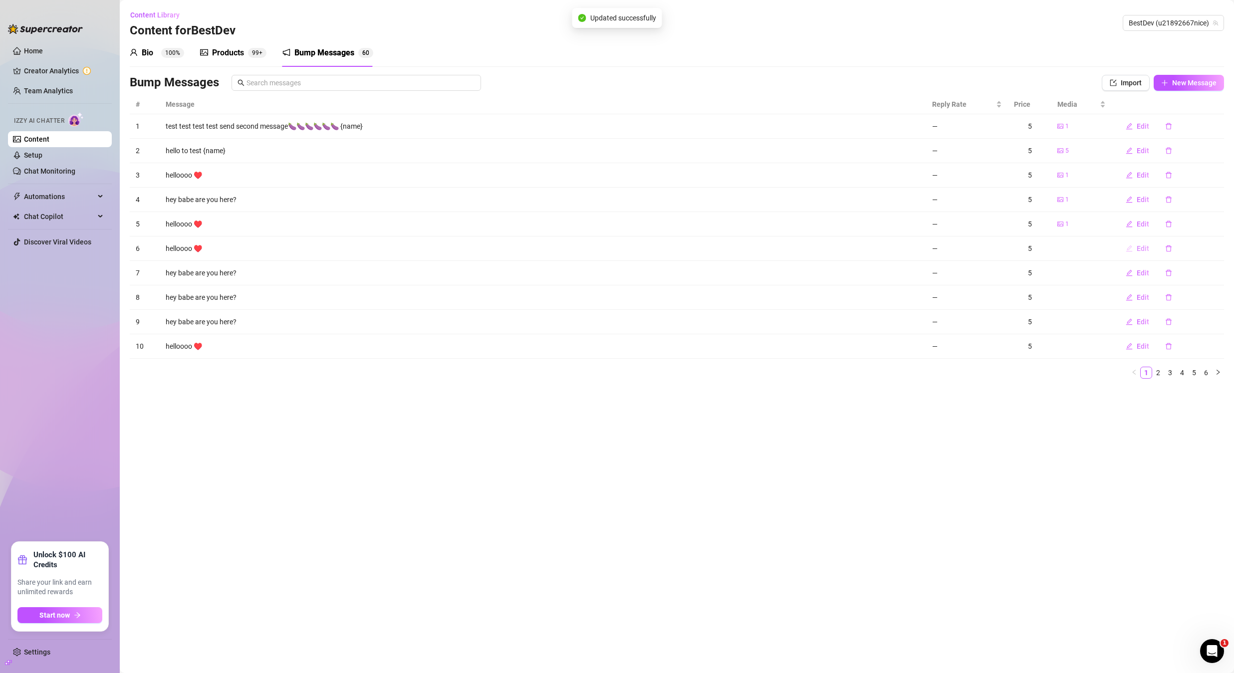
click at [1141, 252] on span "Edit" at bounding box center [1143, 249] width 12 height 8
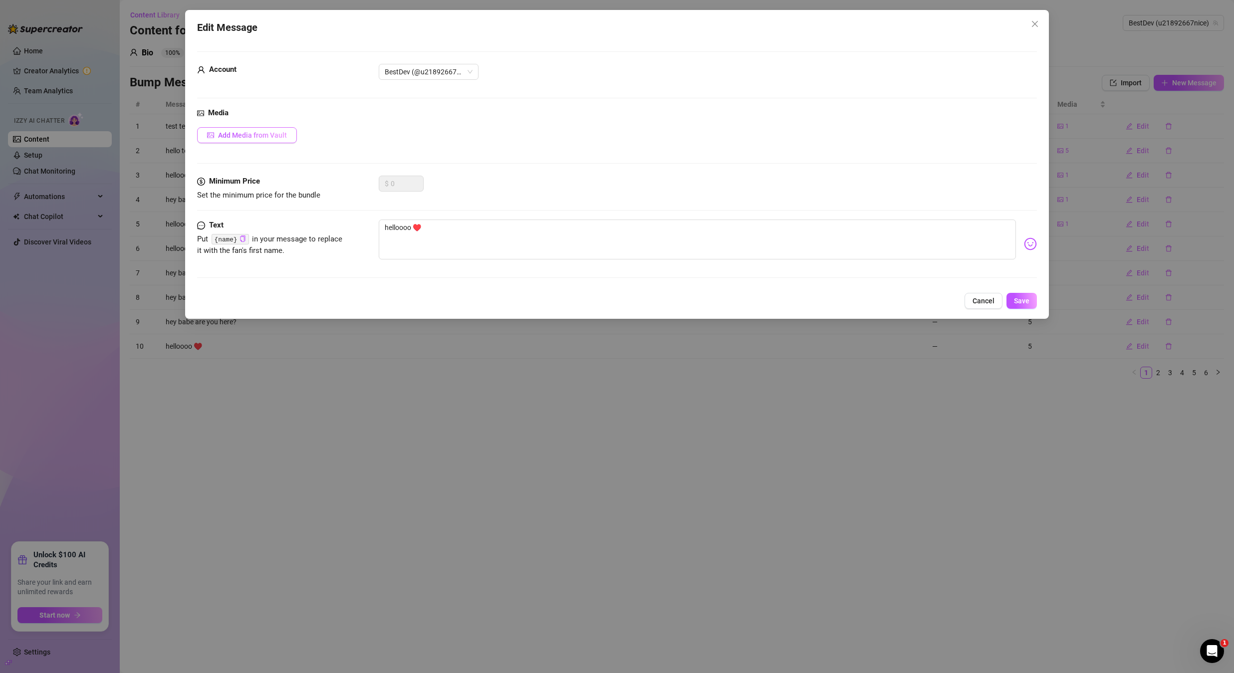
click at [245, 128] on button "Add Media from Vault" at bounding box center [247, 135] width 100 height 16
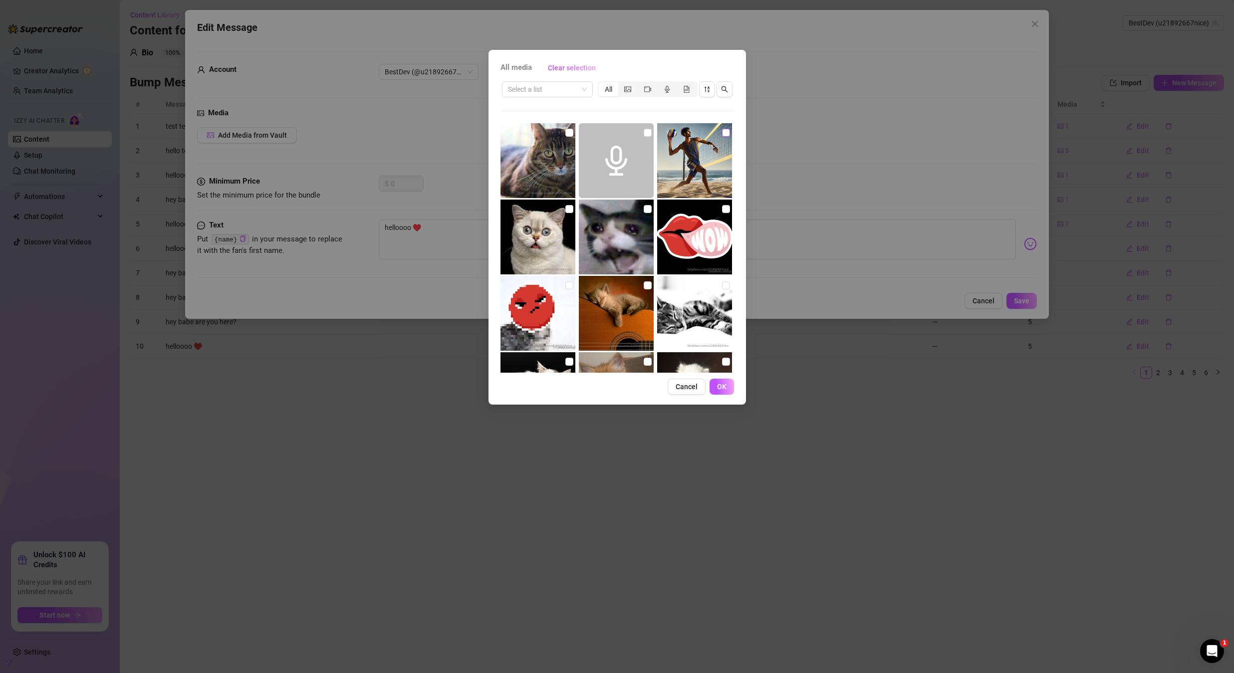
click at [722, 133] on input "checkbox" at bounding box center [726, 133] width 8 height 8
checkbox input "true"
click at [725, 388] on span "OK" at bounding box center [721, 387] width 9 height 8
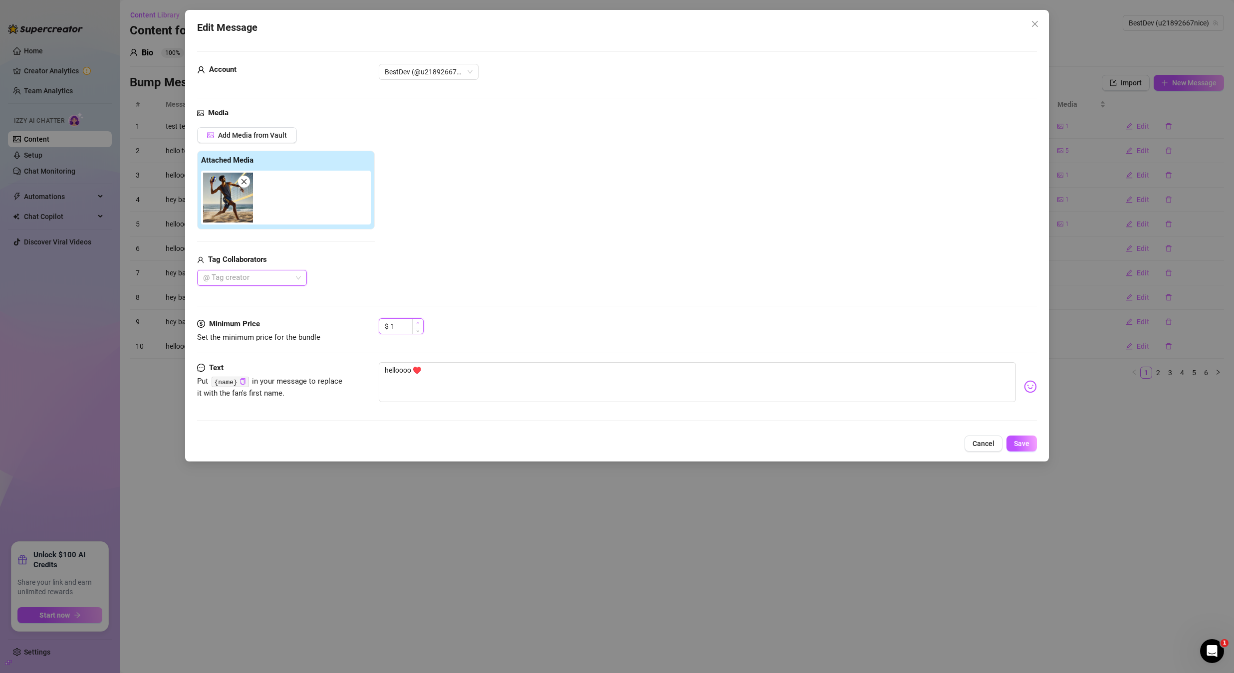
click at [418, 322] on icon "up" at bounding box center [417, 322] width 3 height 3
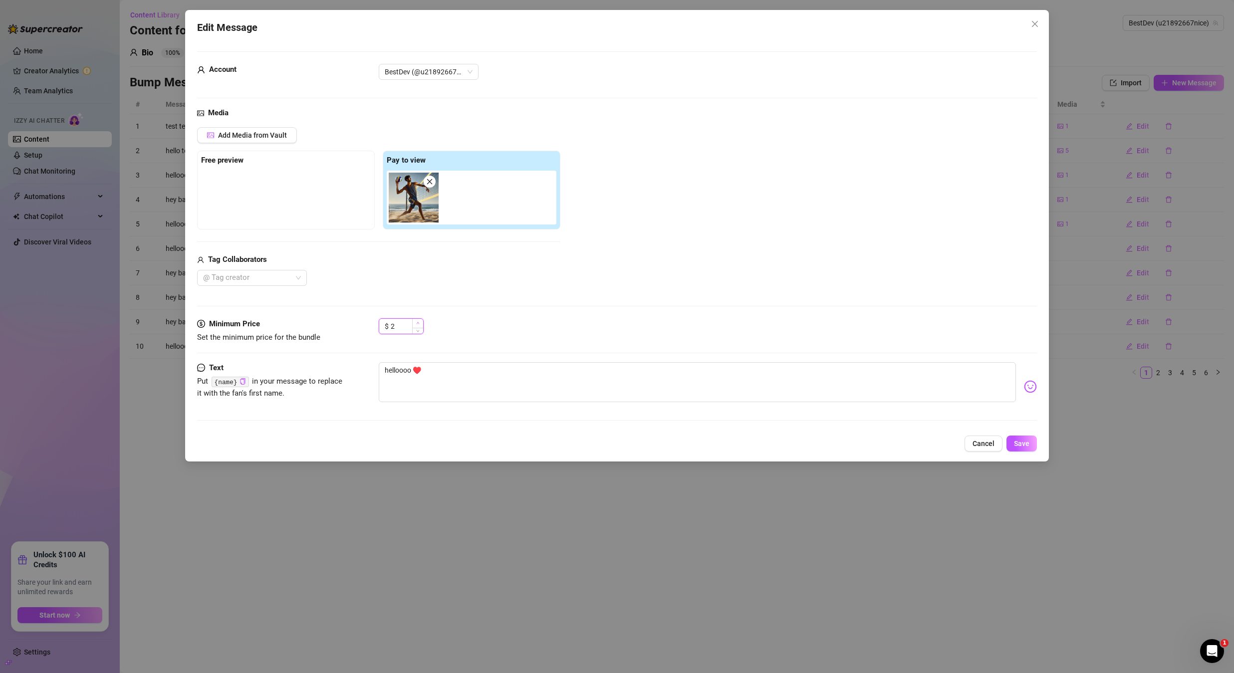
click at [418, 322] on icon "up" at bounding box center [417, 322] width 3 height 3
click at [418, 322] on icon "up" at bounding box center [417, 323] width 3 height 2
type input "5"
click at [418, 322] on icon "up" at bounding box center [417, 323] width 3 height 2
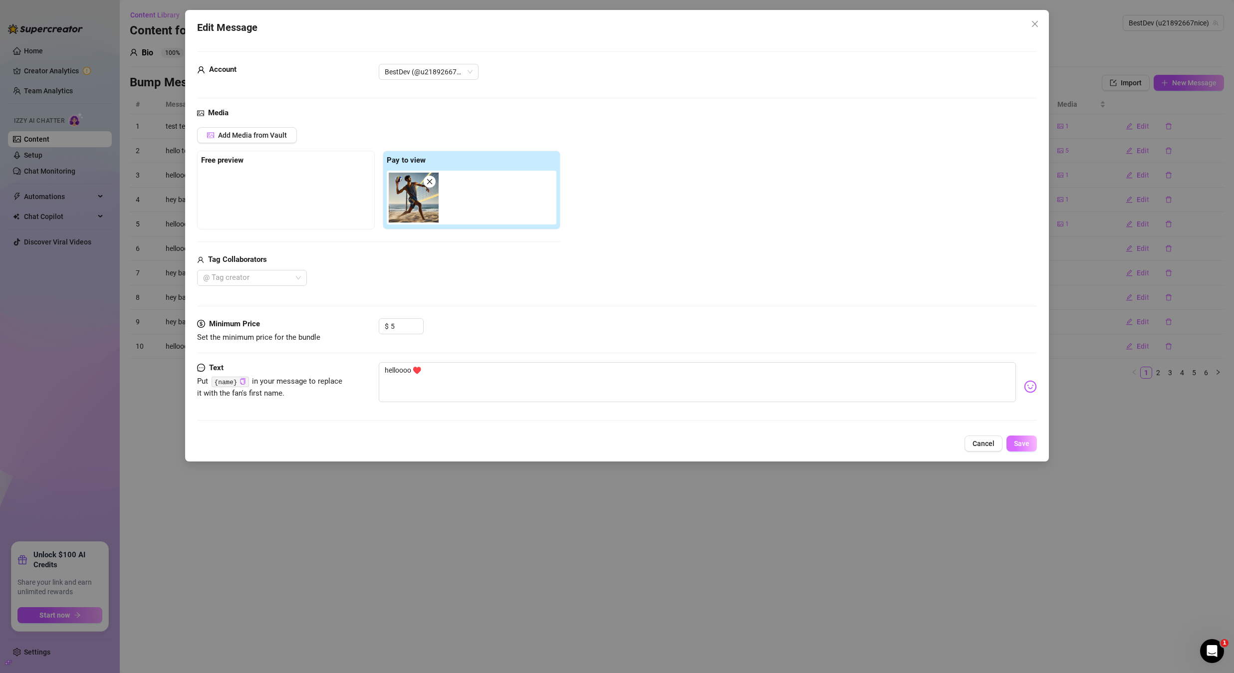
click at [1009, 441] on button "Save" at bounding box center [1022, 444] width 30 height 16
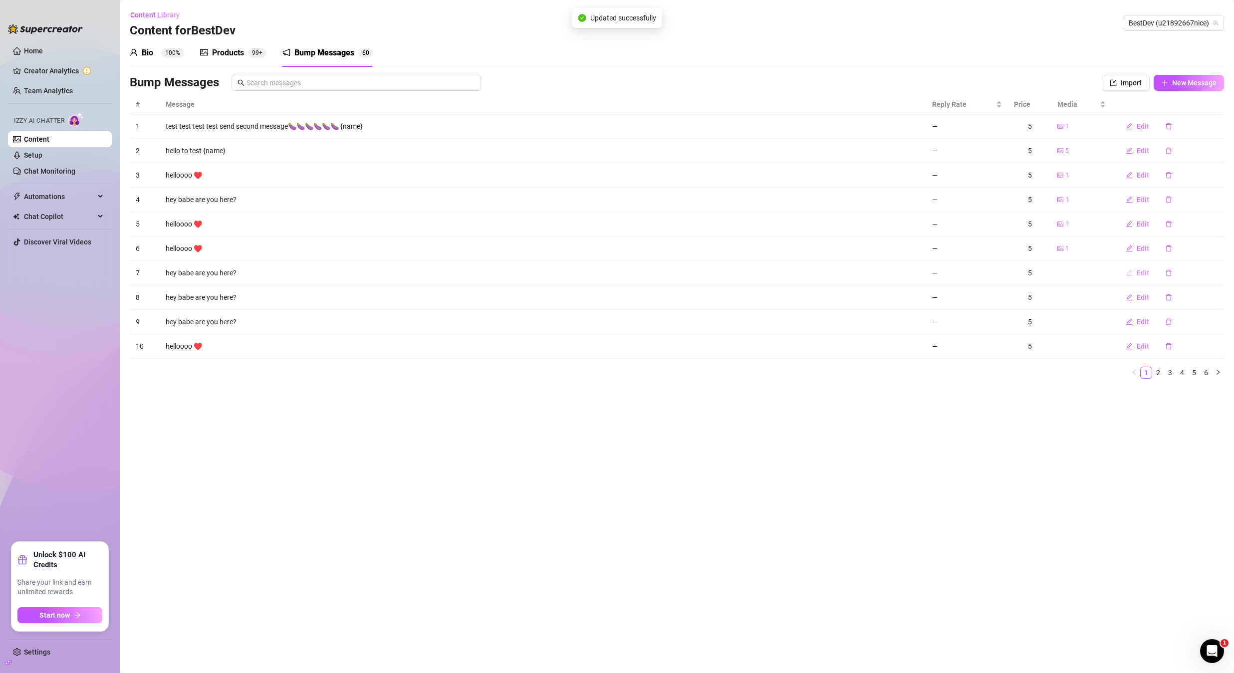
click at [1137, 275] on span "Edit" at bounding box center [1143, 273] width 12 height 8
type textarea "hey babe are you here?"
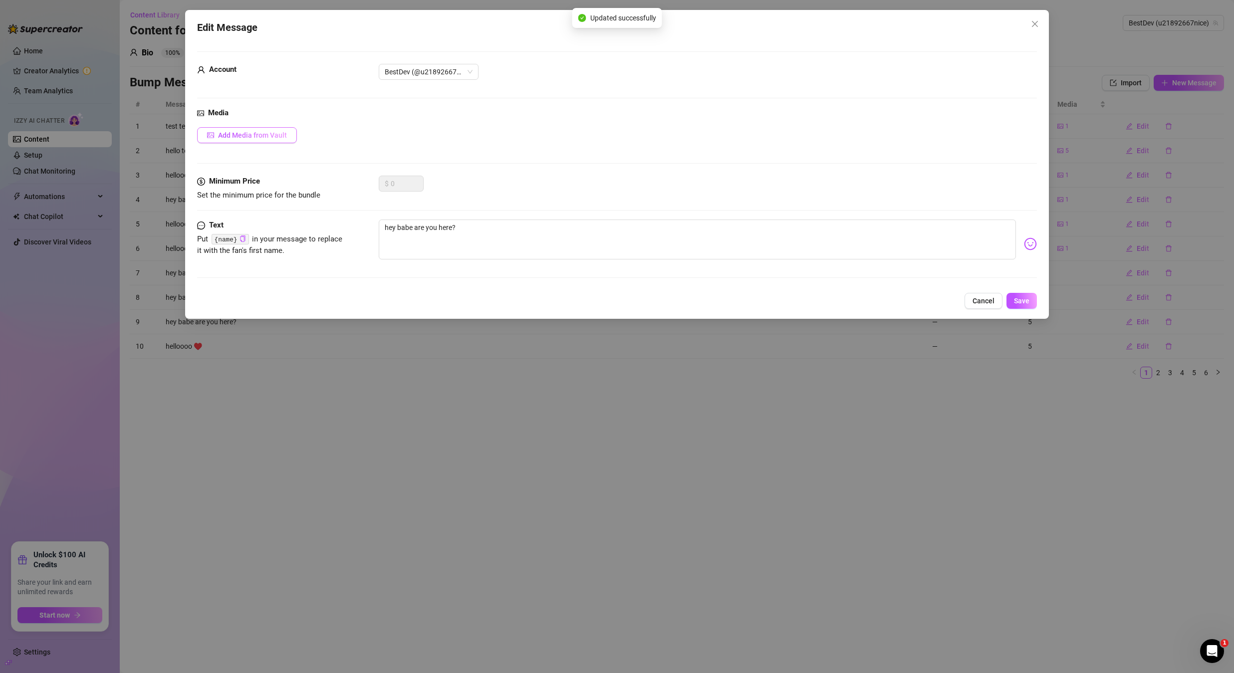
click at [285, 142] on button "Add Media from Vault" at bounding box center [247, 135] width 100 height 16
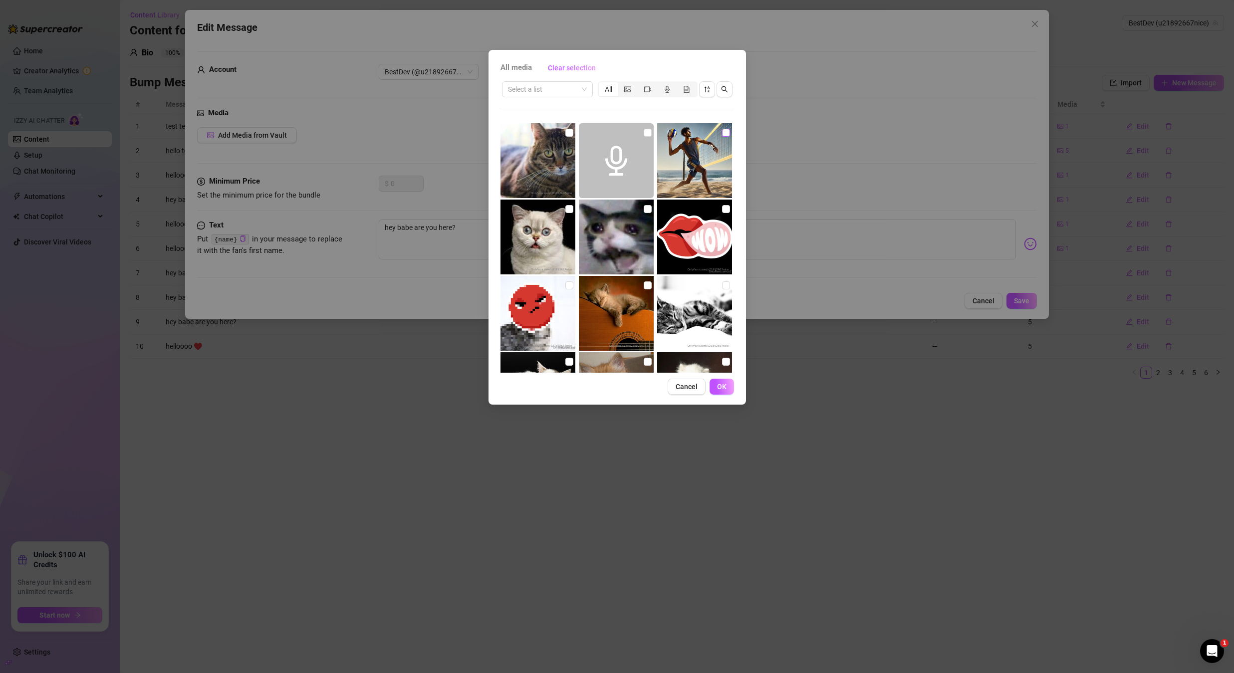
click at [723, 135] on input "checkbox" at bounding box center [726, 133] width 8 height 8
checkbox input "true"
click at [718, 392] on button "OK" at bounding box center [722, 387] width 24 height 16
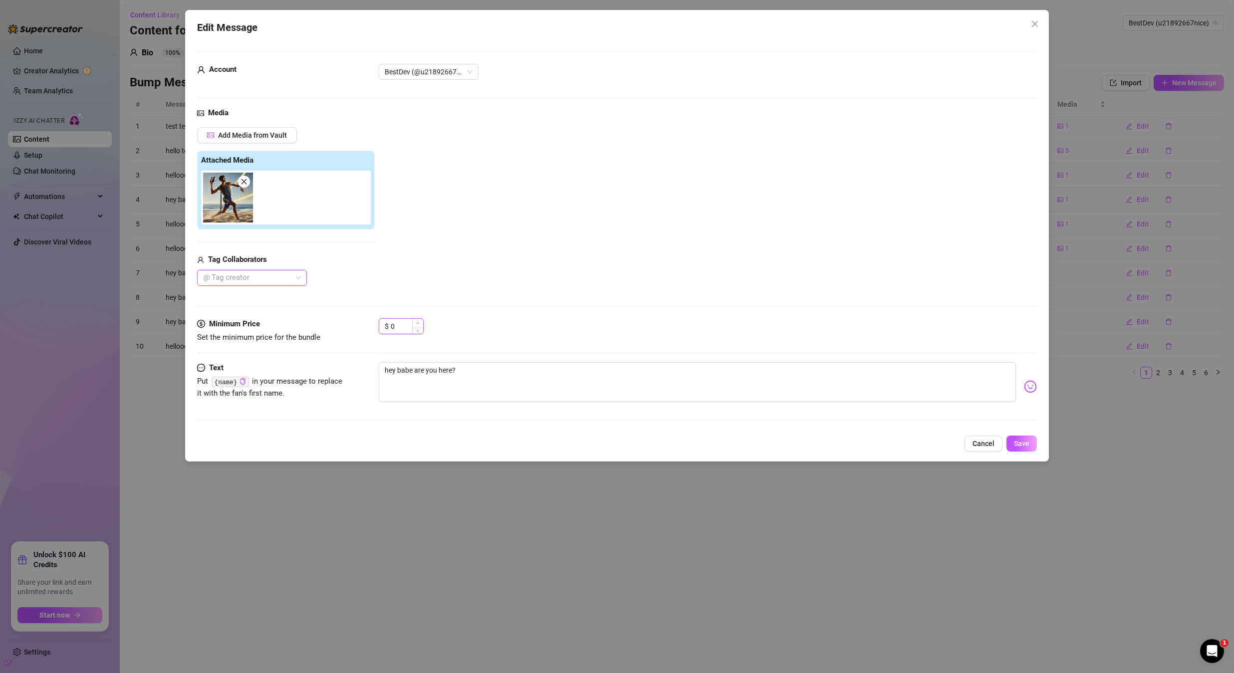
click at [417, 321] on icon "up" at bounding box center [417, 322] width 3 height 3
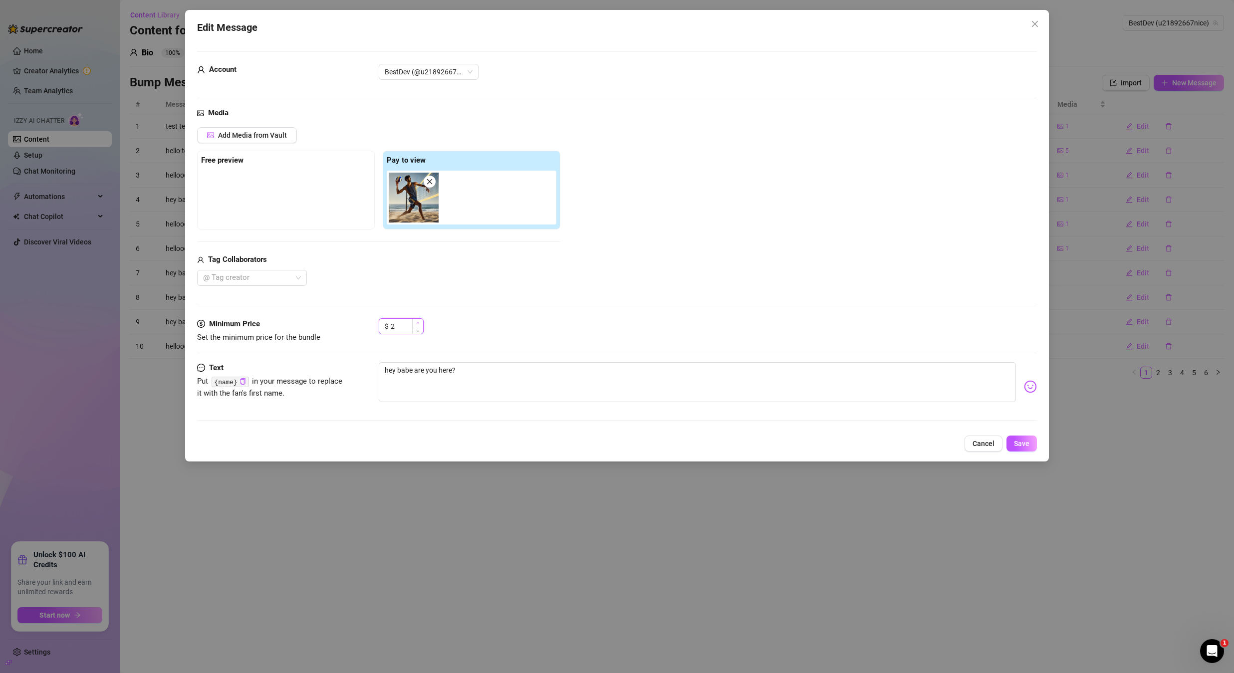
click at [418, 321] on icon "up" at bounding box center [417, 322] width 3 height 3
type input "5"
click at [419, 328] on icon "down" at bounding box center [417, 329] width 3 height 3
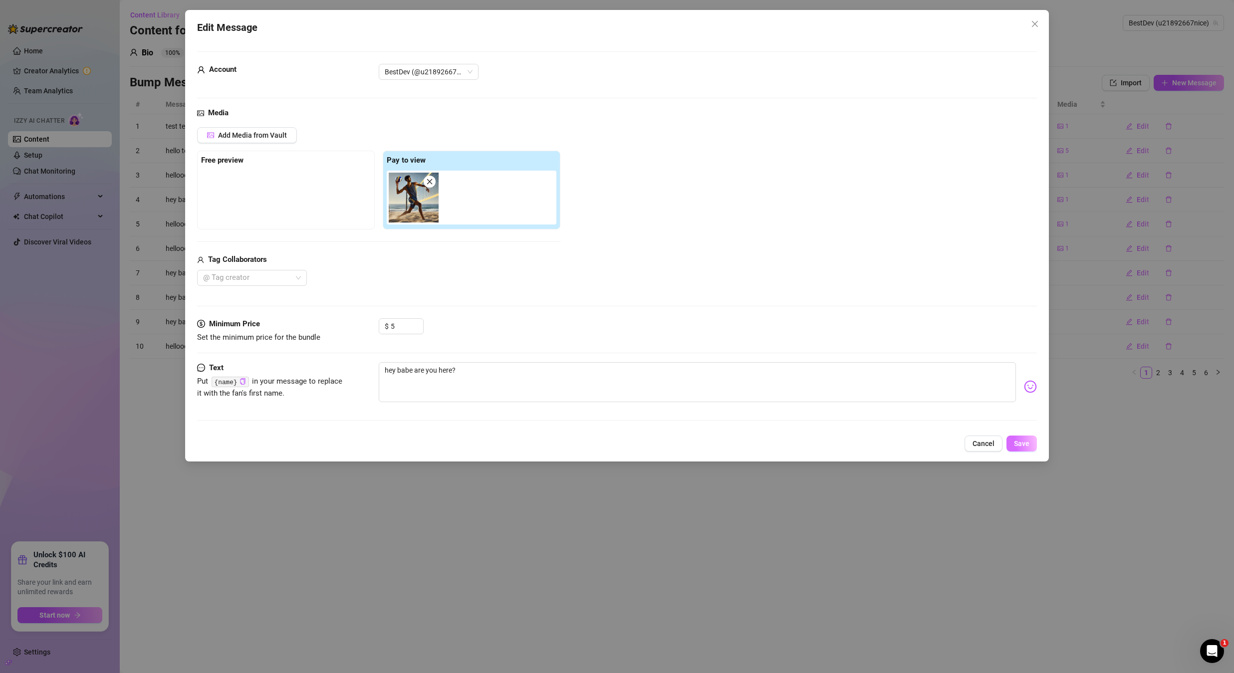
click at [1022, 446] on span "Save" at bounding box center [1021, 444] width 15 height 8
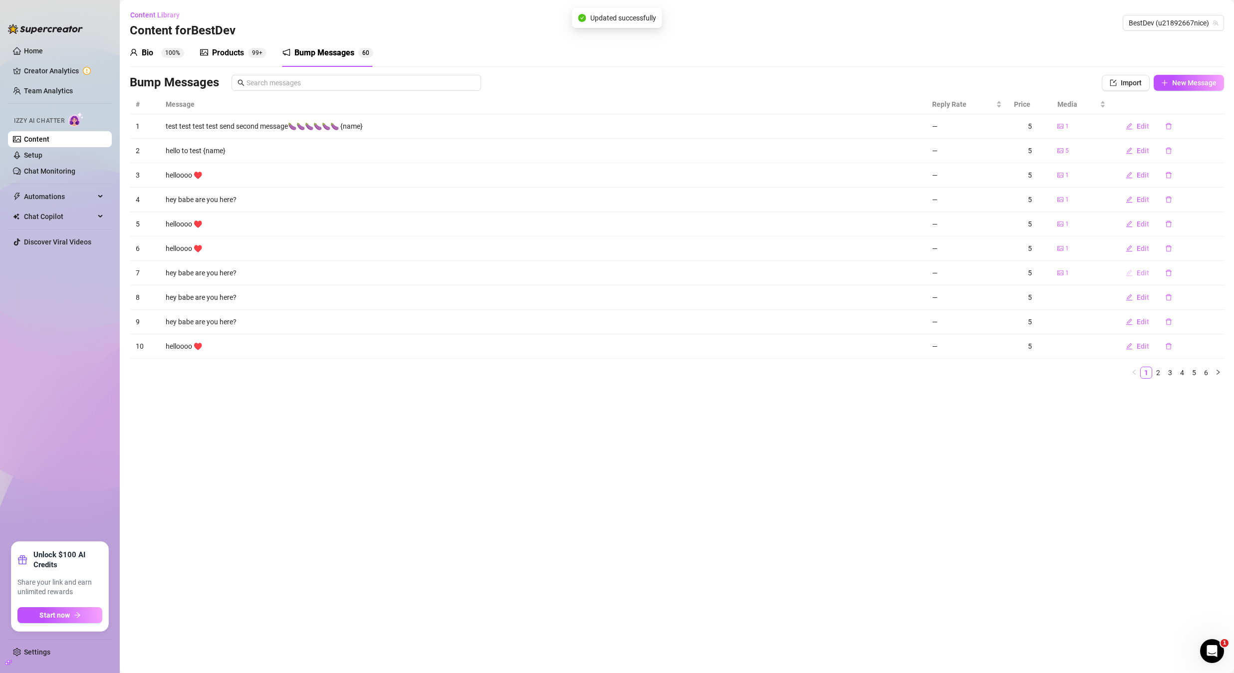
click at [1138, 275] on span "Edit" at bounding box center [1143, 273] width 12 height 8
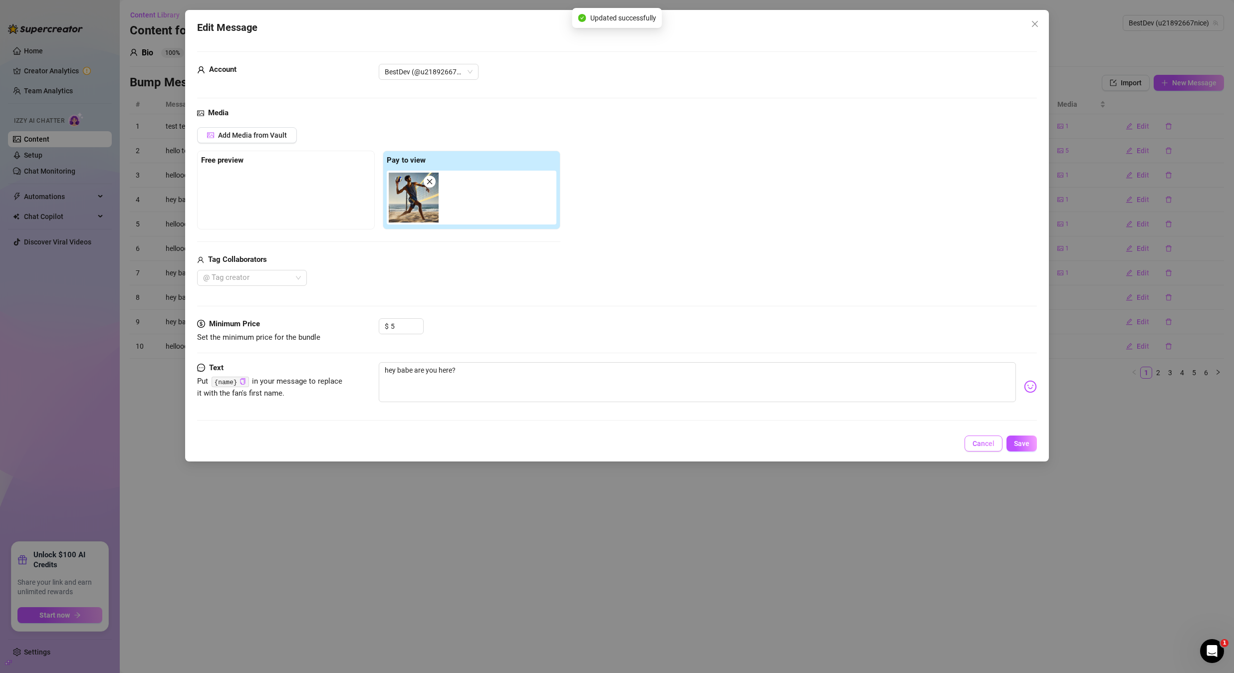
click at [988, 442] on span "Cancel" at bounding box center [984, 444] width 22 height 8
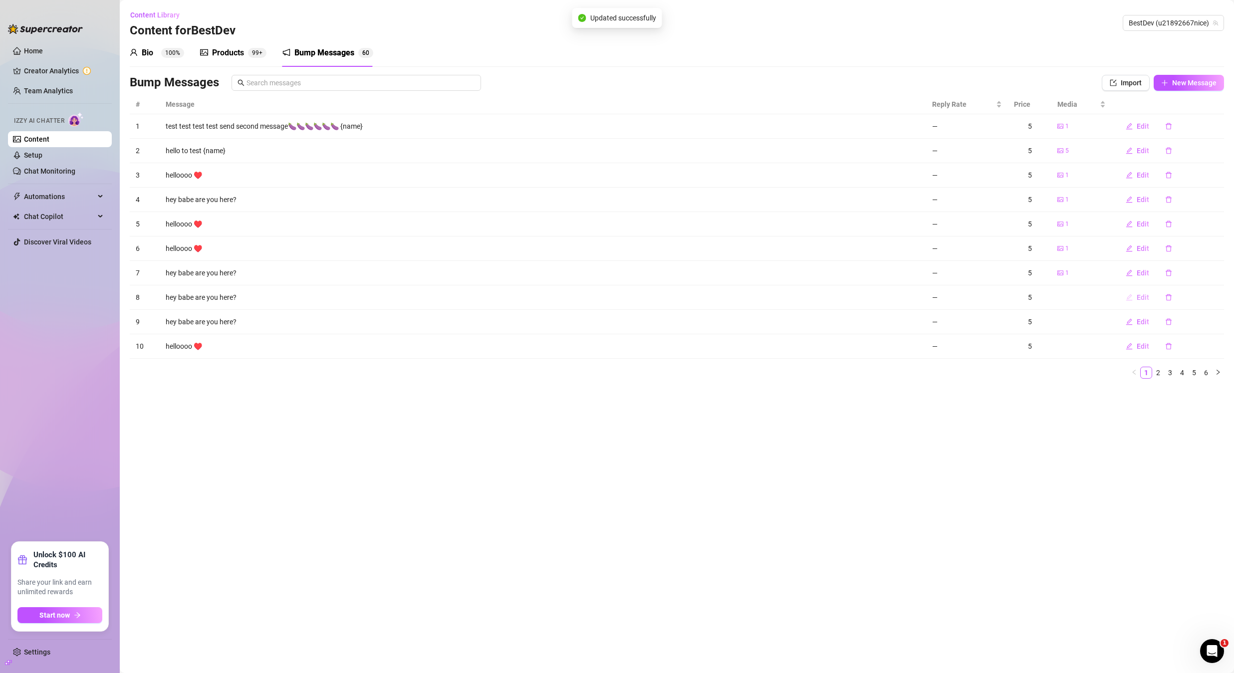
click at [1137, 300] on span "Edit" at bounding box center [1143, 297] width 12 height 8
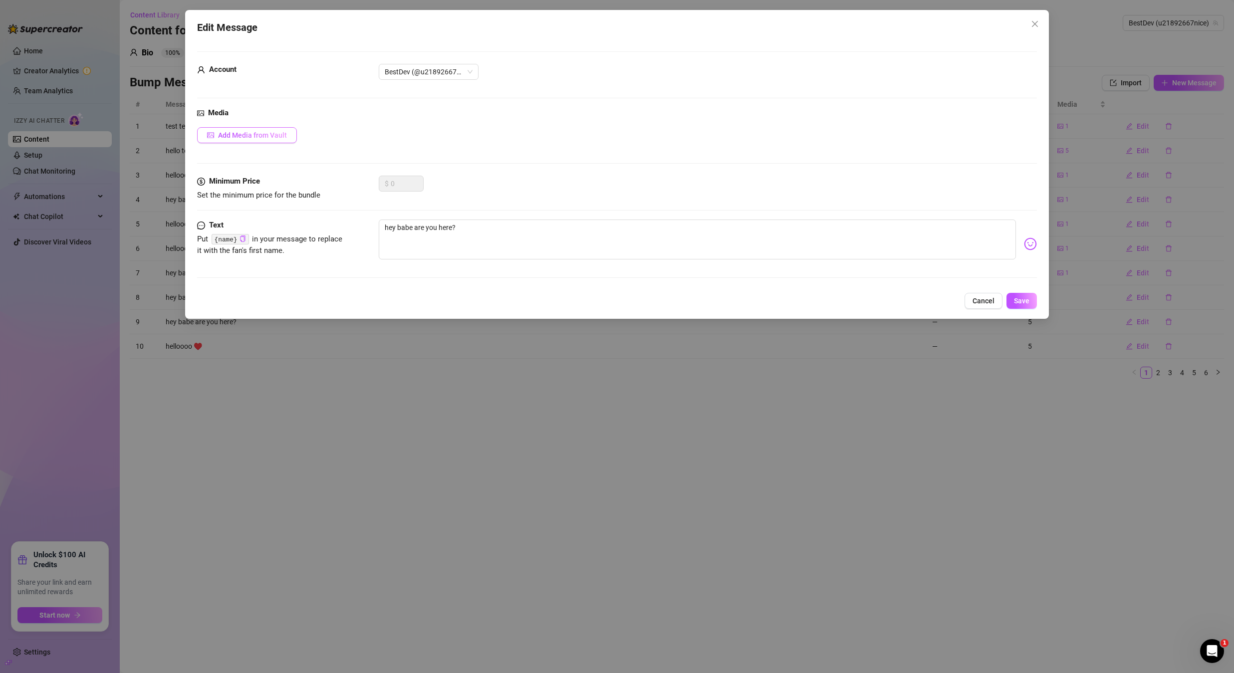
click at [273, 134] on span "Add Media from Vault" at bounding box center [252, 135] width 69 height 8
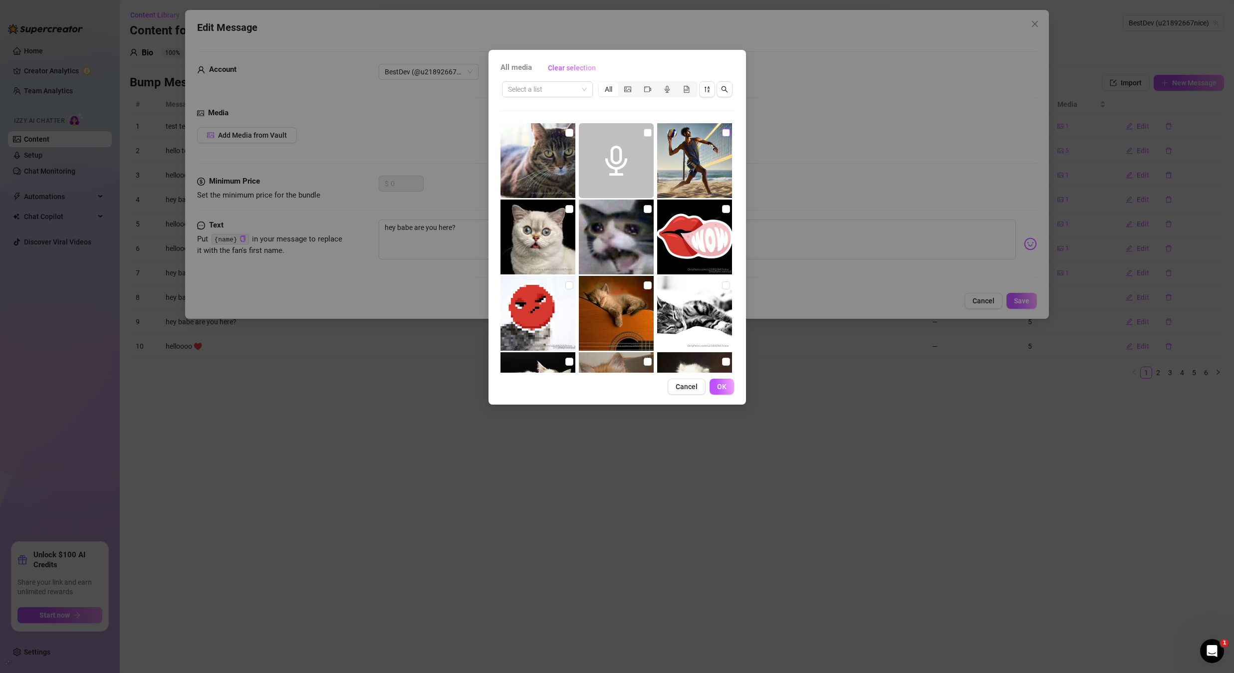
click at [722, 134] on input "checkbox" at bounding box center [726, 133] width 8 height 8
checkbox input "true"
click at [721, 386] on span "OK" at bounding box center [721, 387] width 9 height 8
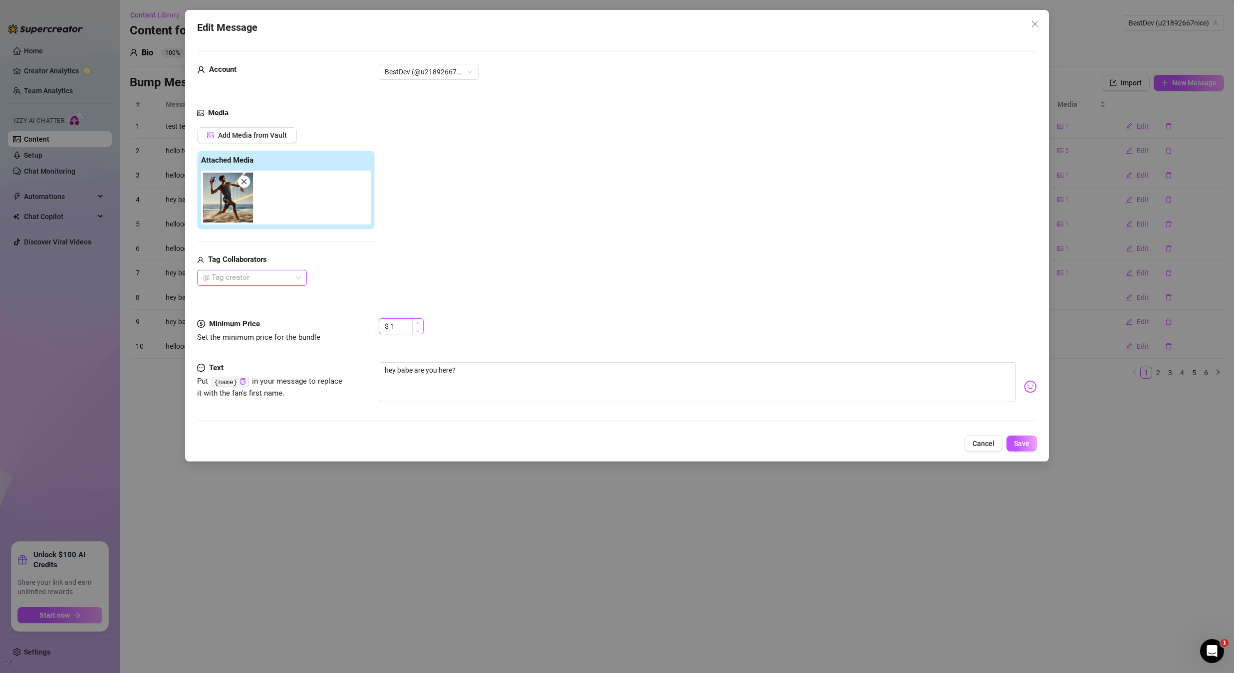
click at [418, 324] on icon "up" at bounding box center [417, 322] width 3 height 3
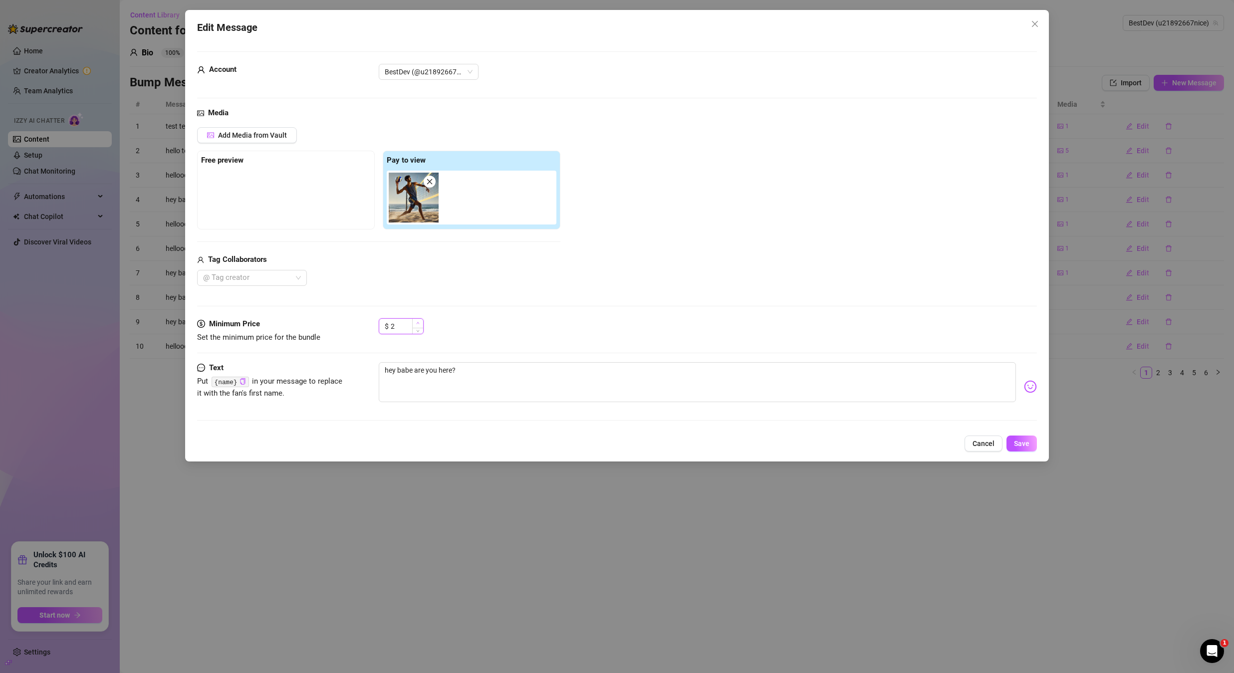
click at [419, 323] on icon "up" at bounding box center [417, 322] width 3 height 3
type input "5"
click at [419, 323] on icon "up" at bounding box center [417, 322] width 3 height 3
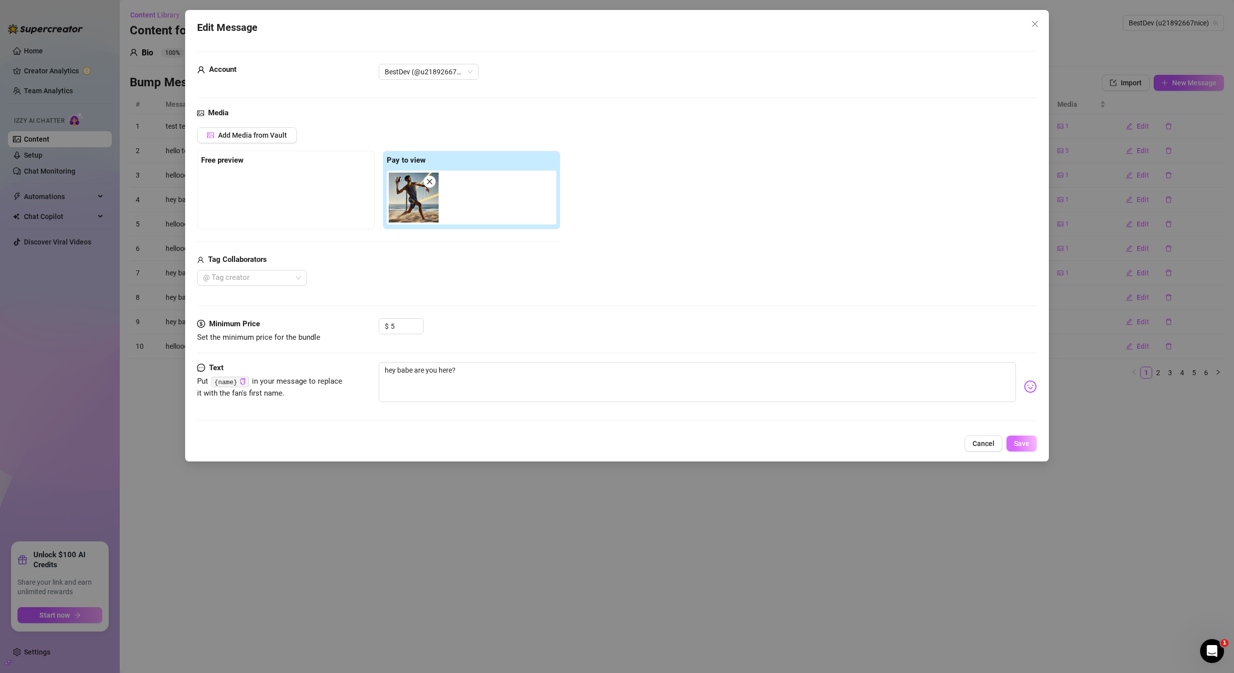
click at [1029, 443] on span "Save" at bounding box center [1021, 444] width 15 height 8
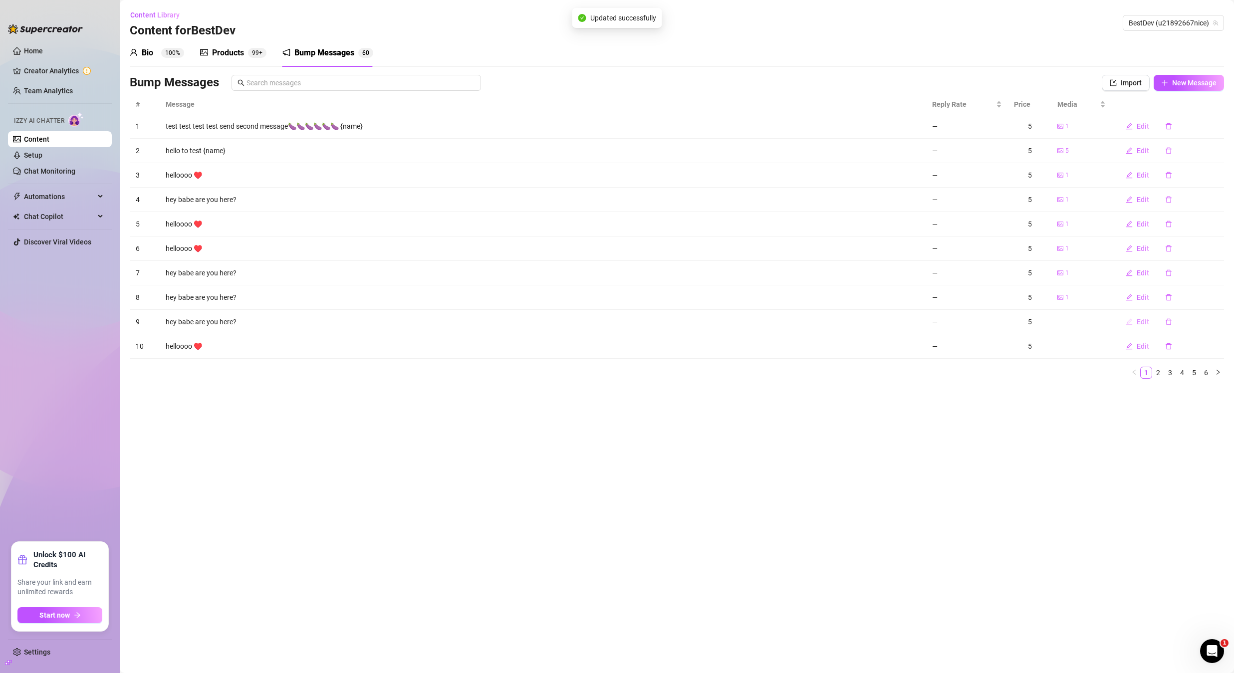
click at [1139, 323] on span "Edit" at bounding box center [1143, 322] width 12 height 8
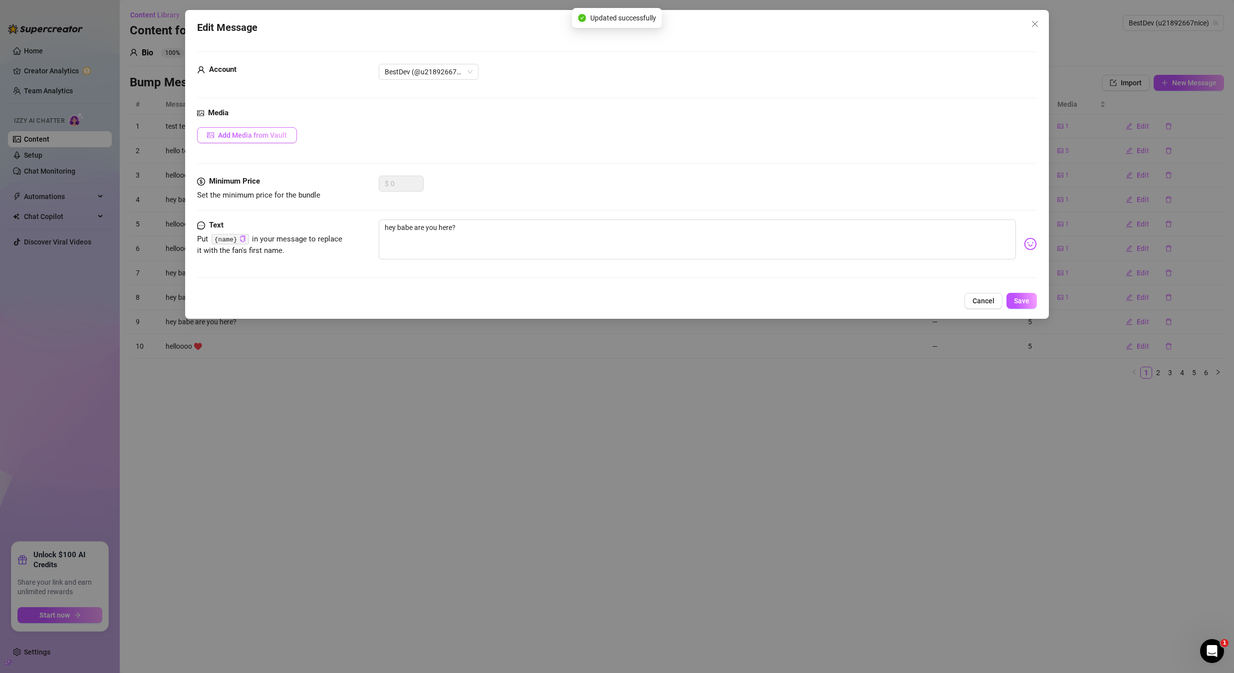
click at [272, 140] on button "Add Media from Vault" at bounding box center [247, 135] width 100 height 16
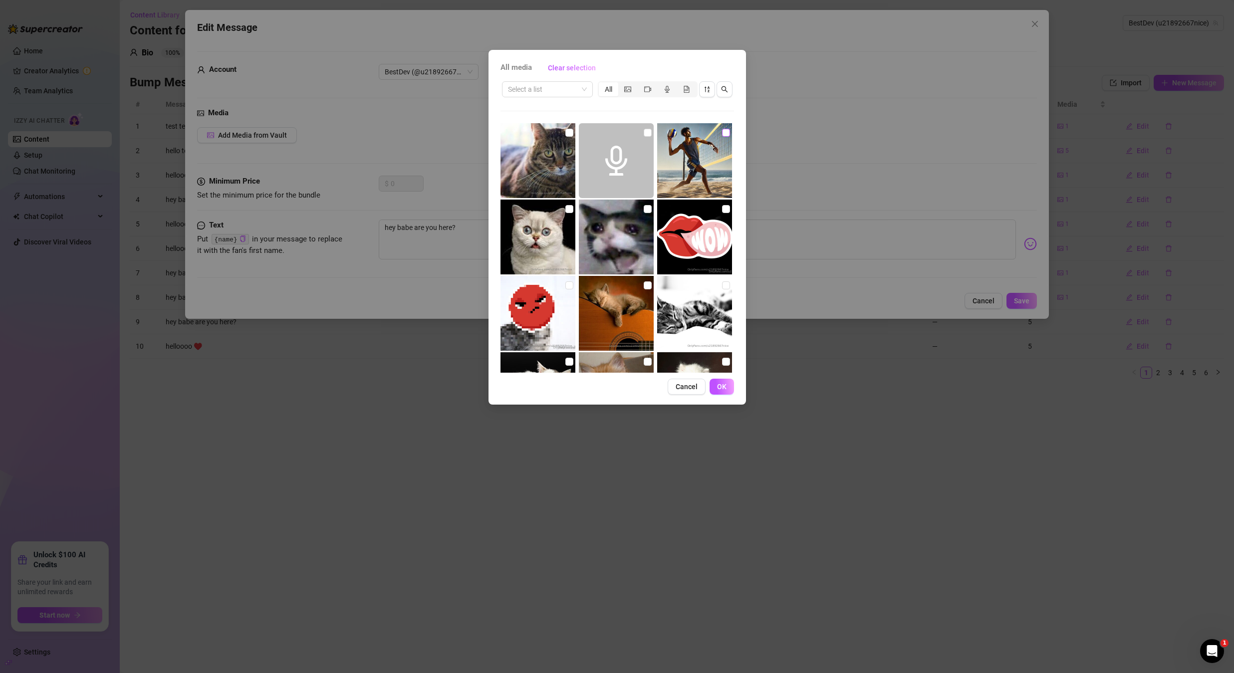
click at [722, 130] on input "checkbox" at bounding box center [726, 133] width 8 height 8
checkbox input "true"
click at [720, 383] on span "OK" at bounding box center [721, 387] width 9 height 8
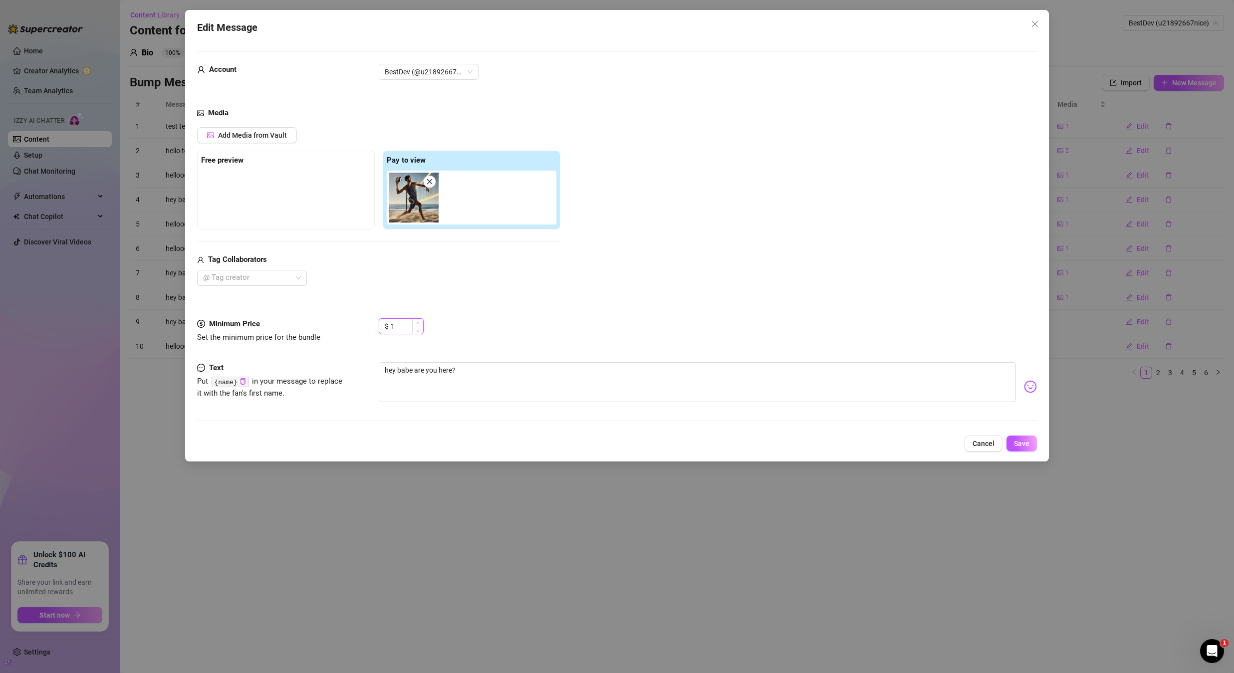
click at [421, 322] on span "Increase Value" at bounding box center [417, 323] width 11 height 9
type input "5"
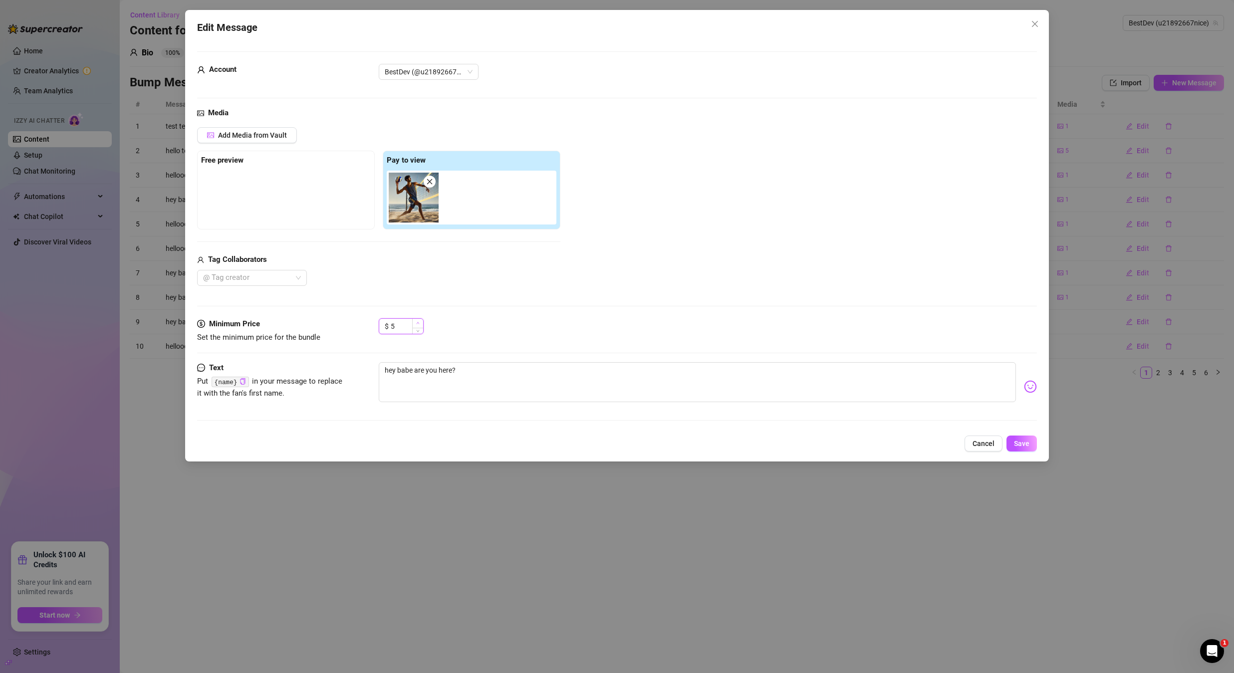
click at [421, 322] on span "Increase Value" at bounding box center [417, 323] width 11 height 9
click at [1021, 437] on button "Save" at bounding box center [1022, 444] width 30 height 16
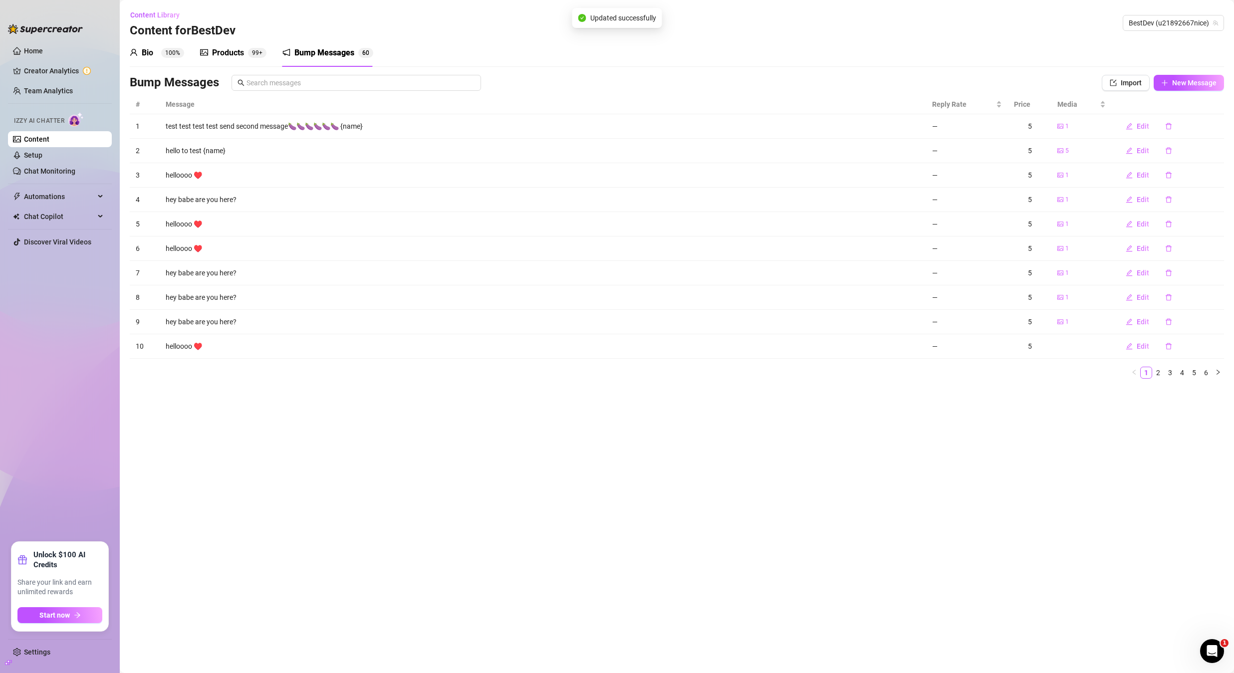
click at [1137, 348] on span "Edit" at bounding box center [1143, 346] width 12 height 8
type textarea "helloooo ♥️"
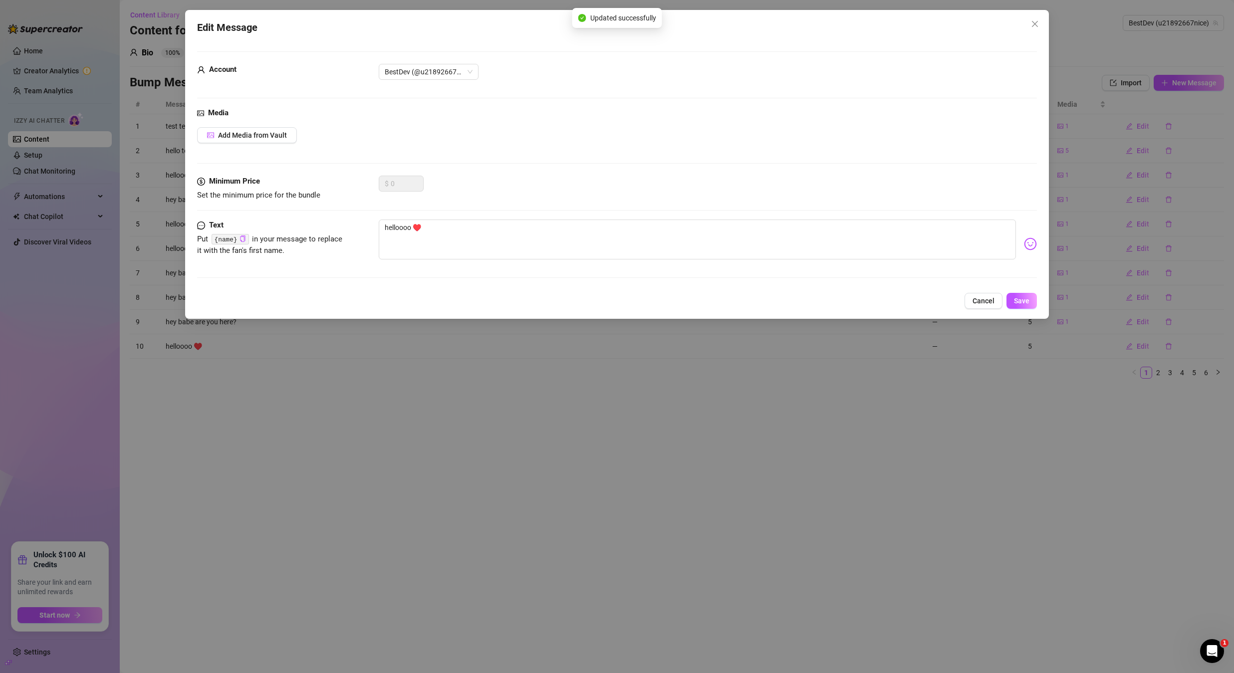
click at [279, 124] on div "Media Add Media from Vault" at bounding box center [617, 141] width 840 height 68
click at [281, 133] on span "Add Media from Vault" at bounding box center [252, 135] width 69 height 8
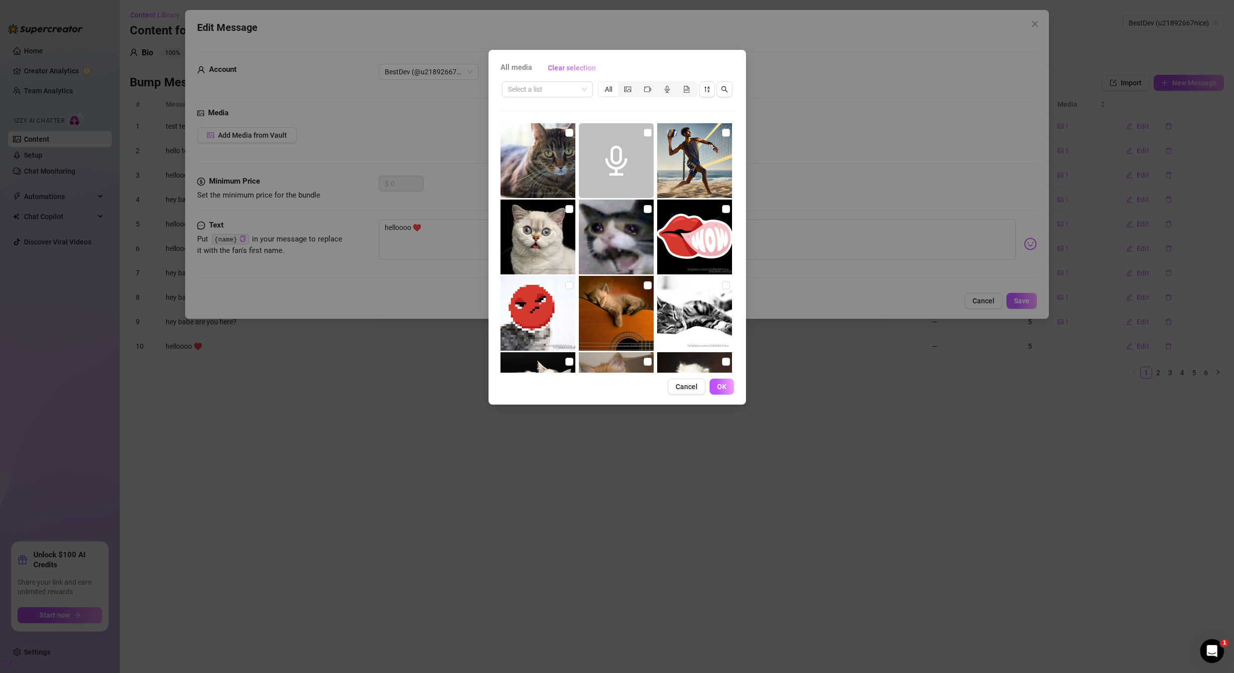
click at [724, 132] on img at bounding box center [694, 160] width 75 height 75
click at [722, 134] on input "checkbox" at bounding box center [726, 133] width 8 height 8
checkbox input "true"
click at [722, 383] on span "OK" at bounding box center [721, 387] width 9 height 8
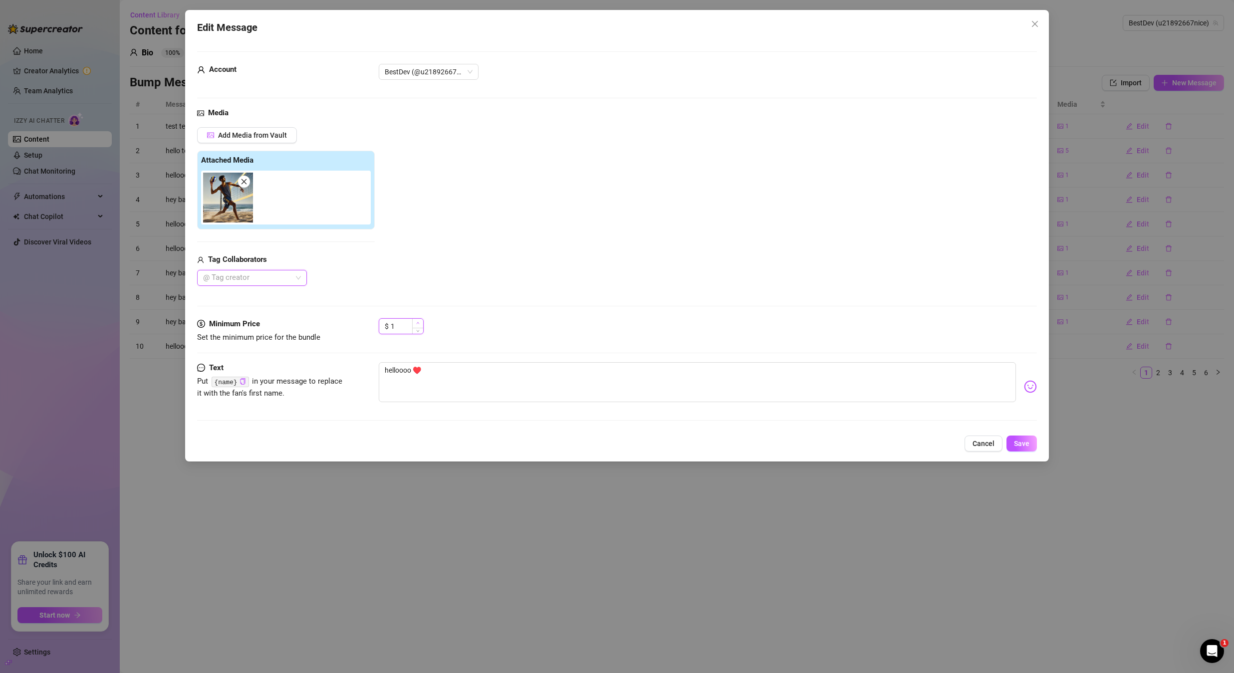
click at [418, 323] on icon "up" at bounding box center [417, 322] width 3 height 3
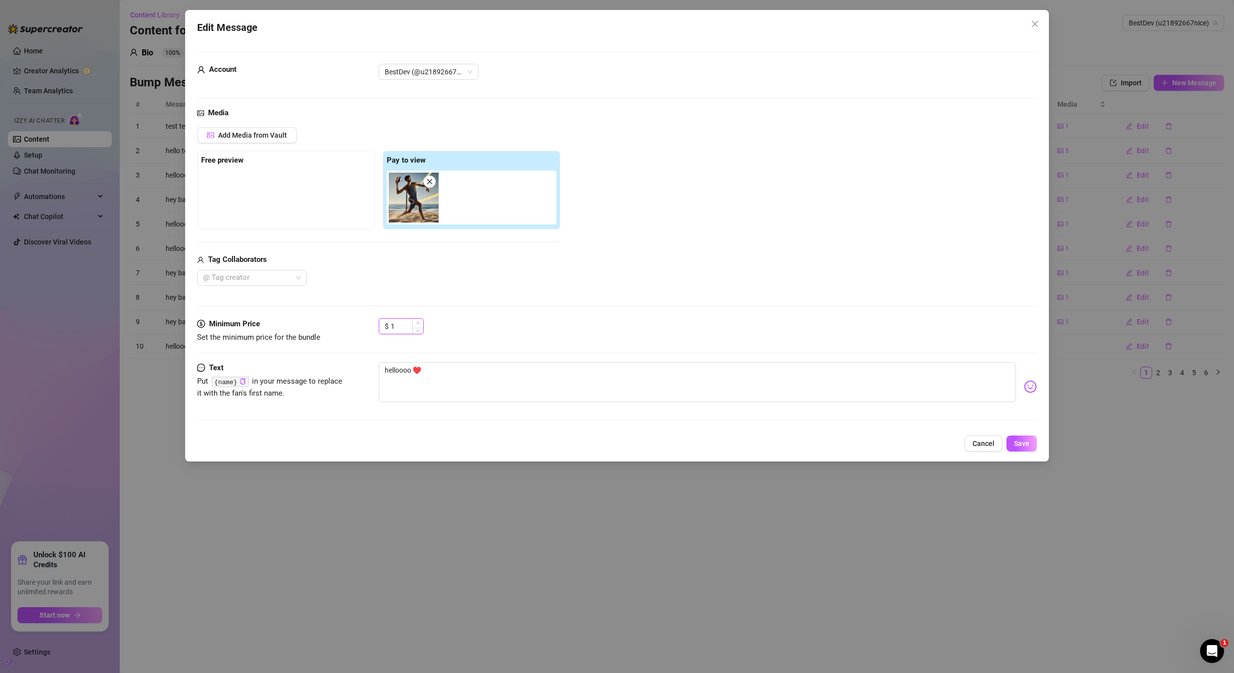
click at [418, 323] on icon "up" at bounding box center [417, 322] width 3 height 3
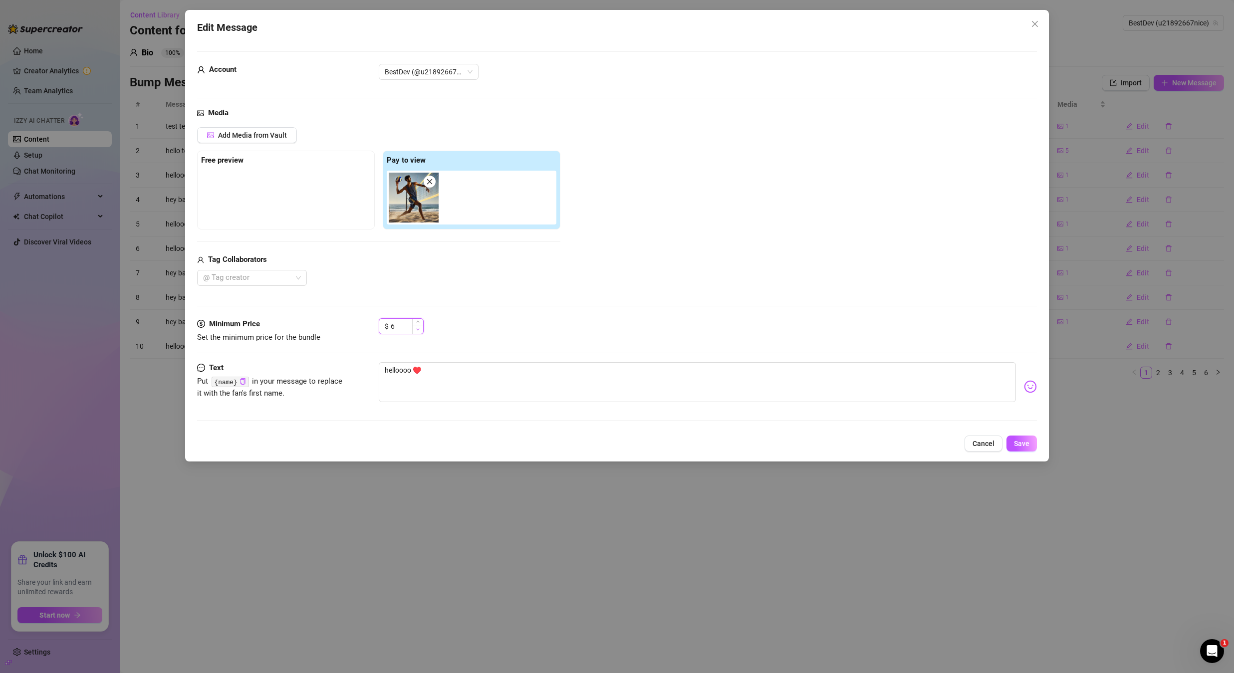
click at [421, 330] on span "Decrease Value" at bounding box center [417, 329] width 11 height 9
click at [417, 328] on icon "down" at bounding box center [417, 329] width 3 height 3
type input "5"
click at [418, 323] on icon "up" at bounding box center [417, 322] width 3 height 3
click at [1016, 440] on span "Save" at bounding box center [1021, 444] width 15 height 8
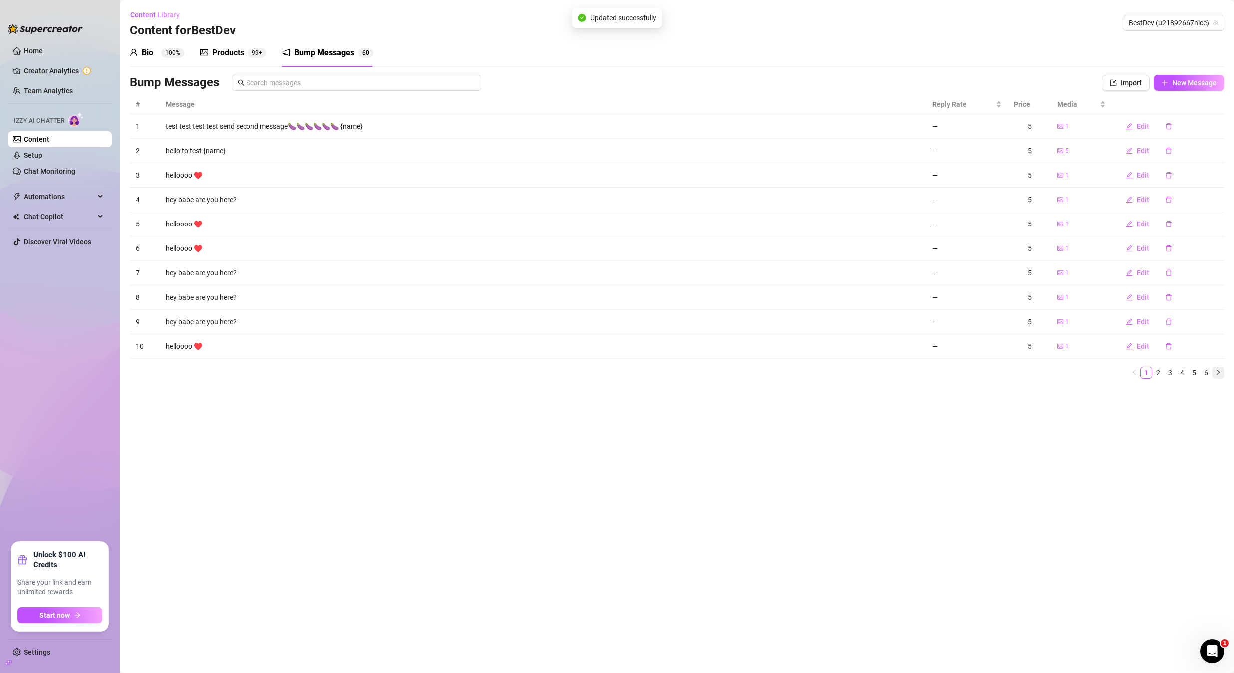
click at [1219, 375] on icon "right" at bounding box center [1218, 372] width 6 height 6
click at [1134, 130] on button "Edit" at bounding box center [1137, 126] width 39 height 16
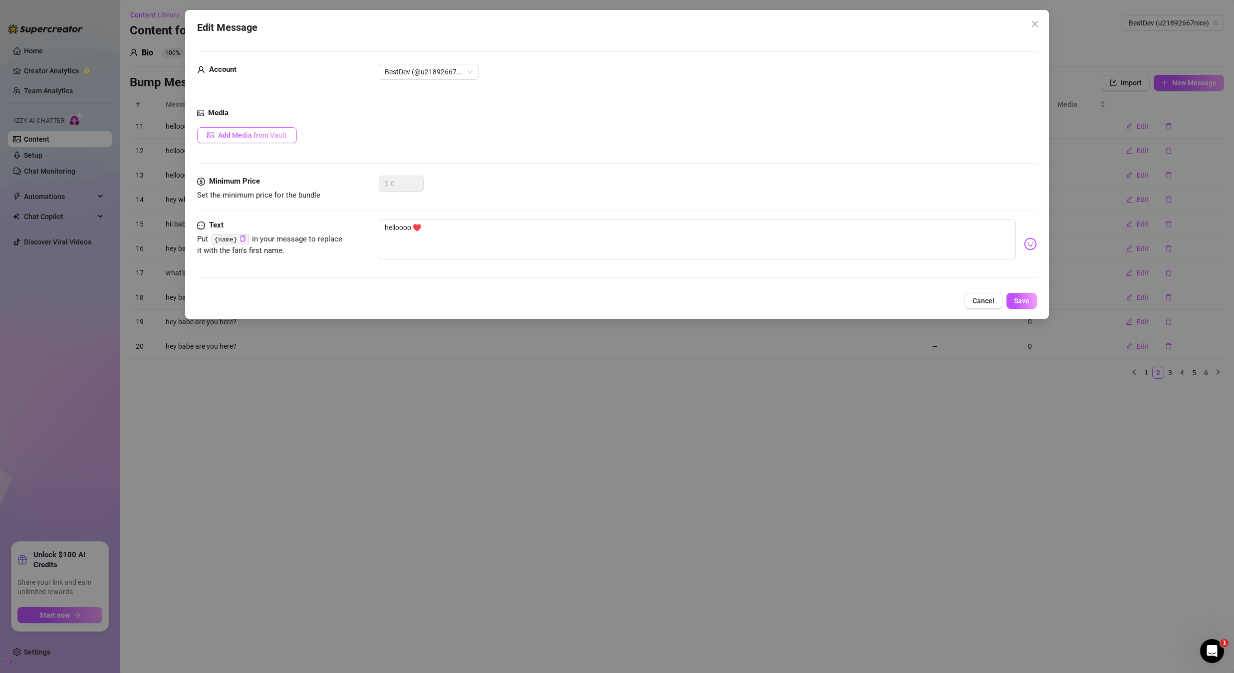
click at [276, 136] on span "Add Media from Vault" at bounding box center [252, 135] width 69 height 8
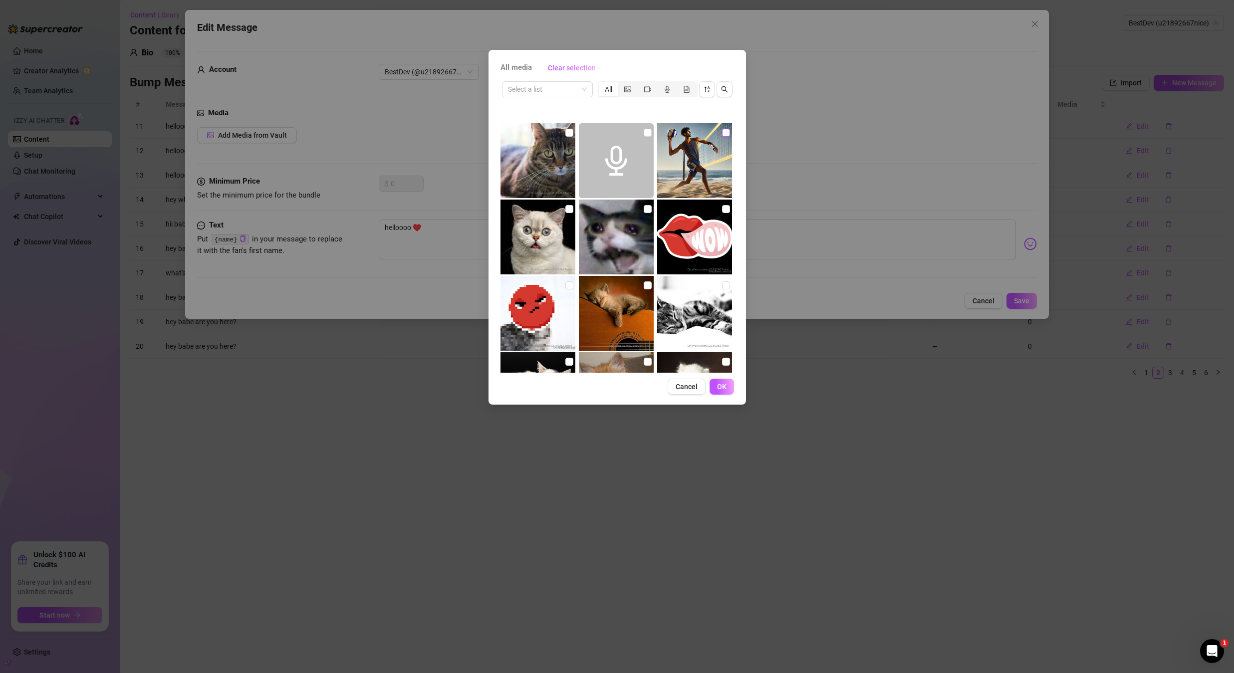
click at [722, 132] on input "checkbox" at bounding box center [726, 133] width 8 height 8
checkbox input "true"
click at [721, 392] on button "OK" at bounding box center [722, 387] width 24 height 16
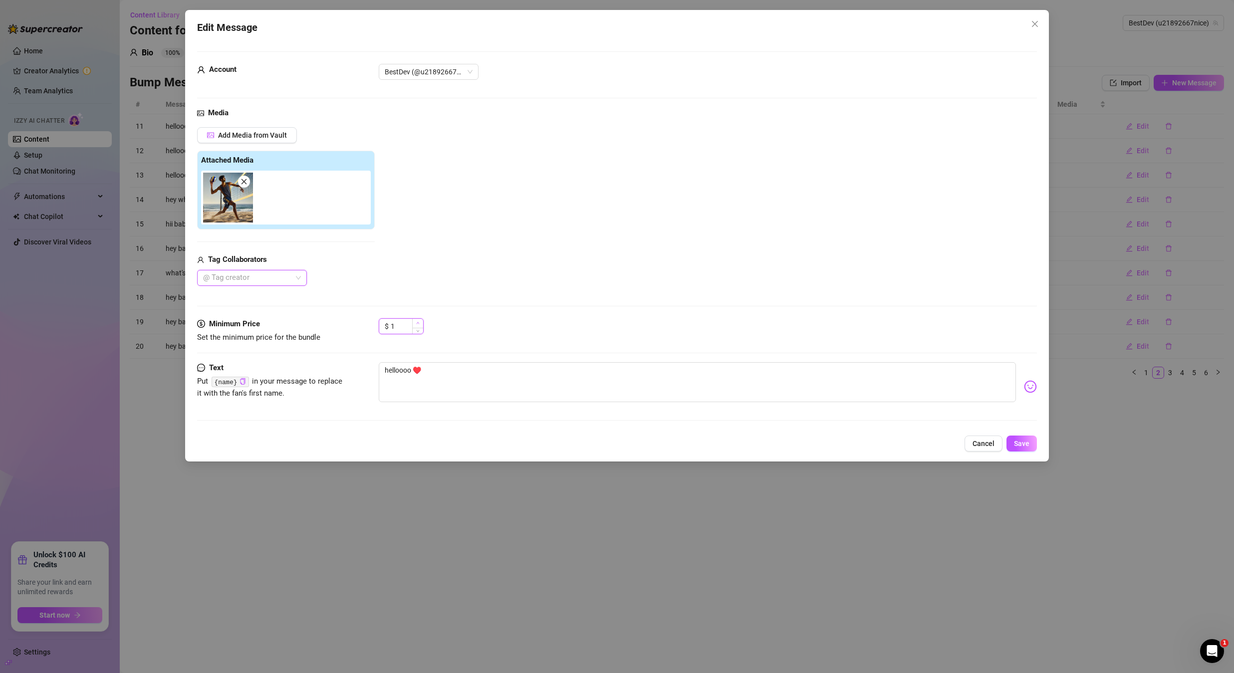
click at [421, 323] on span "Increase Value" at bounding box center [417, 323] width 11 height 9
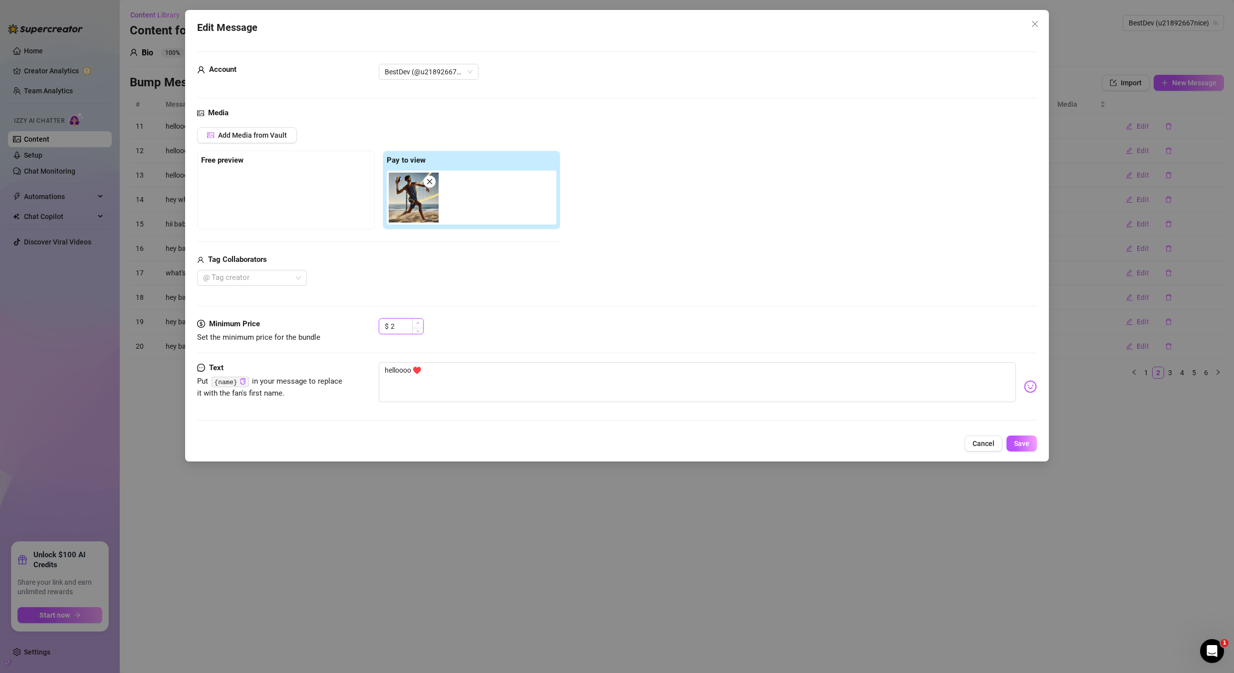
click at [421, 323] on span "Increase Value" at bounding box center [417, 323] width 11 height 9
type input "5"
click at [421, 323] on span "Increase Value" at bounding box center [417, 323] width 11 height 9
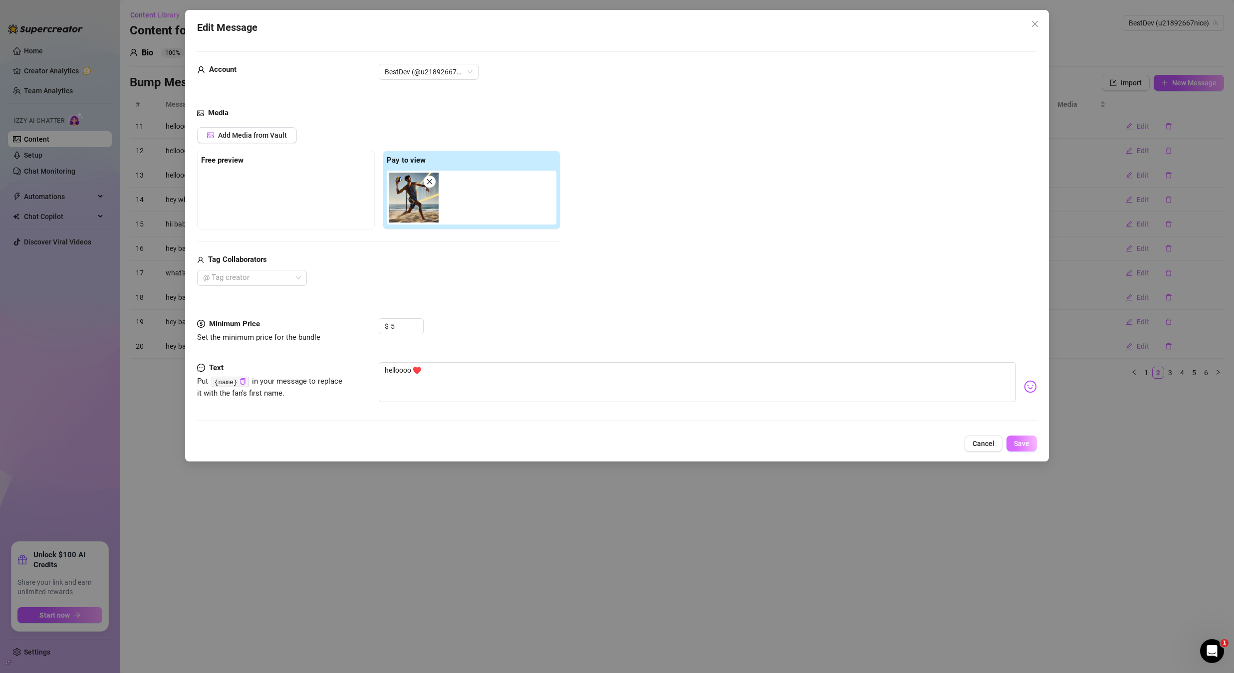
click at [1027, 445] on span "Save" at bounding box center [1021, 444] width 15 height 8
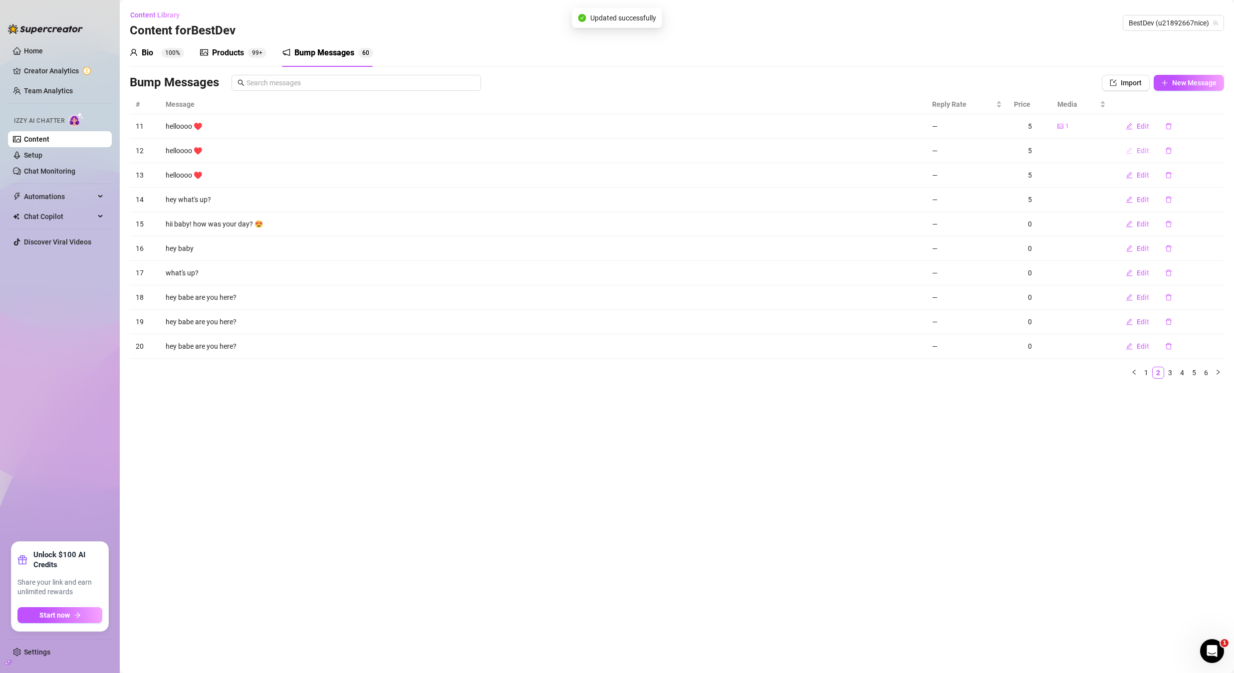
click at [1140, 153] on span "Edit" at bounding box center [1143, 151] width 12 height 8
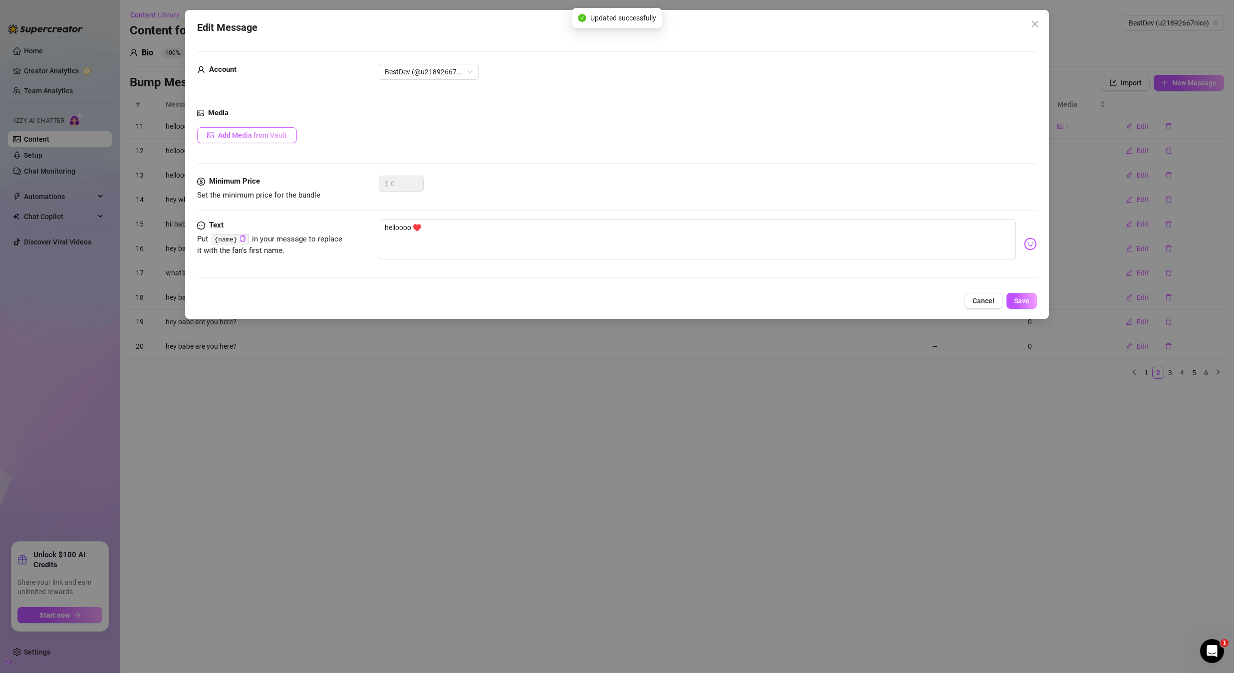
click at [286, 138] on span "Add Media from Vault" at bounding box center [252, 135] width 69 height 8
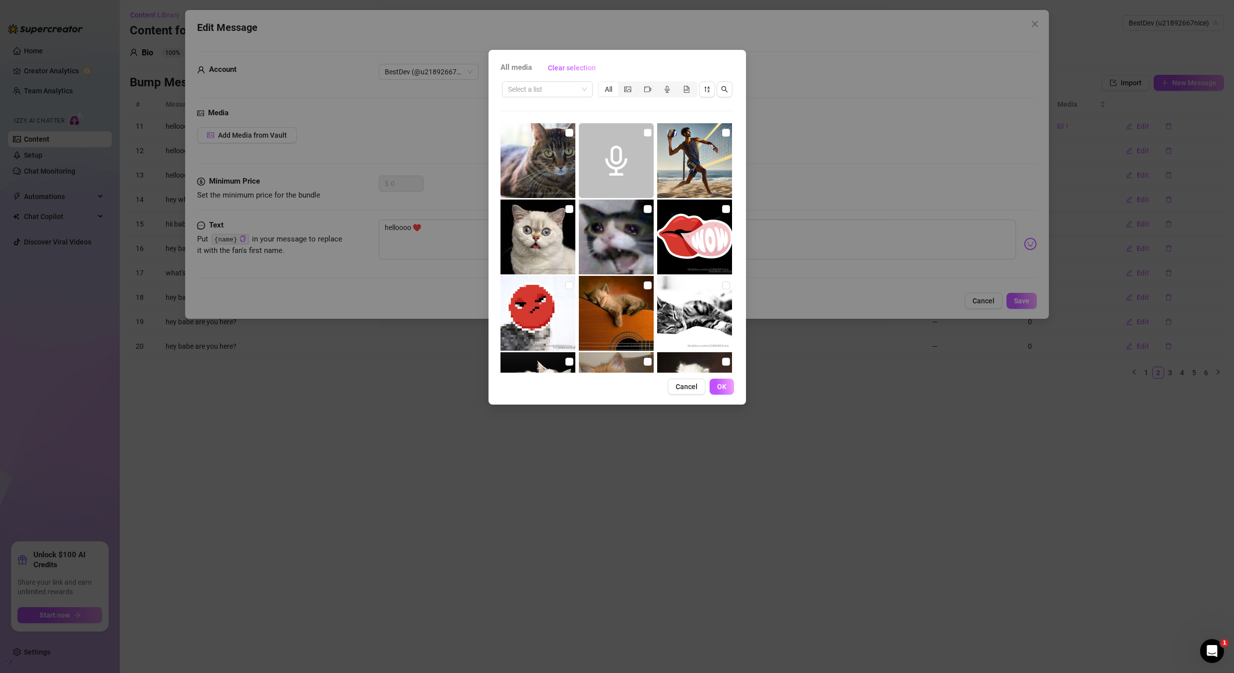
click at [724, 133] on img at bounding box center [694, 160] width 75 height 75
click at [722, 134] on input "checkbox" at bounding box center [726, 133] width 8 height 8
checkbox input "true"
click at [718, 389] on span "OK" at bounding box center [721, 387] width 9 height 8
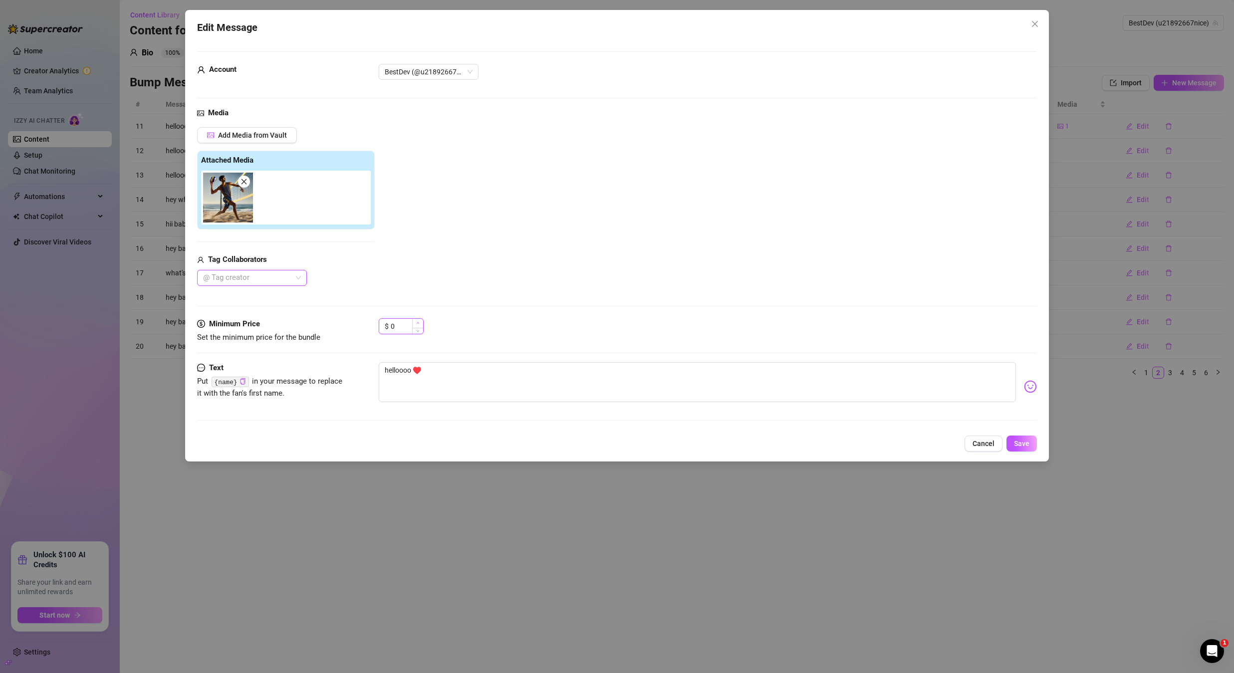
click at [419, 325] on span "Increase Value" at bounding box center [417, 323] width 11 height 9
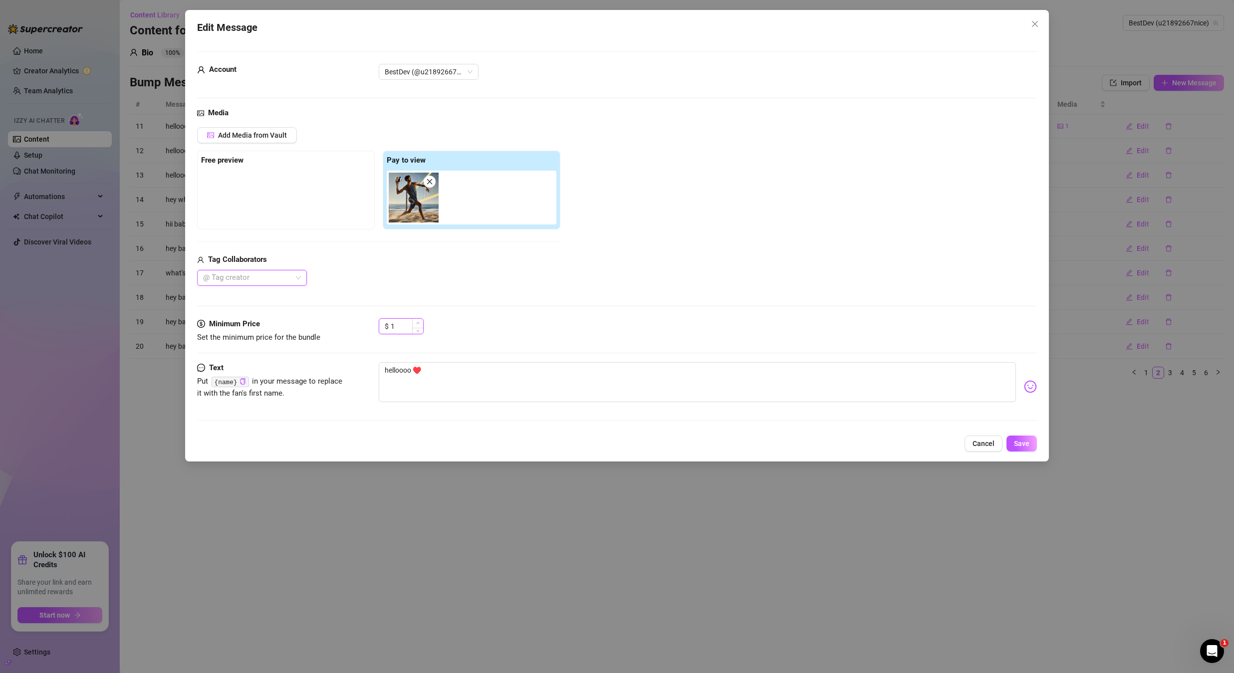
click at [419, 324] on icon "up" at bounding box center [417, 322] width 3 height 3
type input "5"
click at [419, 324] on icon "up" at bounding box center [417, 322] width 3 height 3
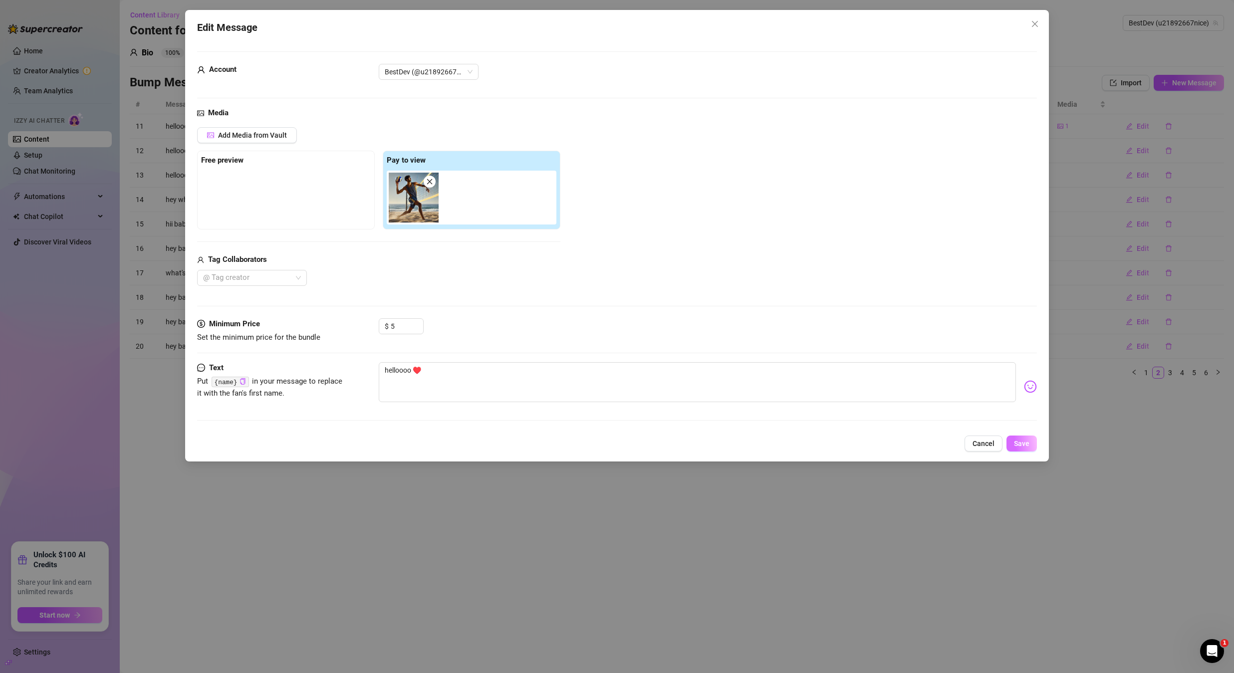
click at [1015, 444] on span "Save" at bounding box center [1021, 444] width 15 height 8
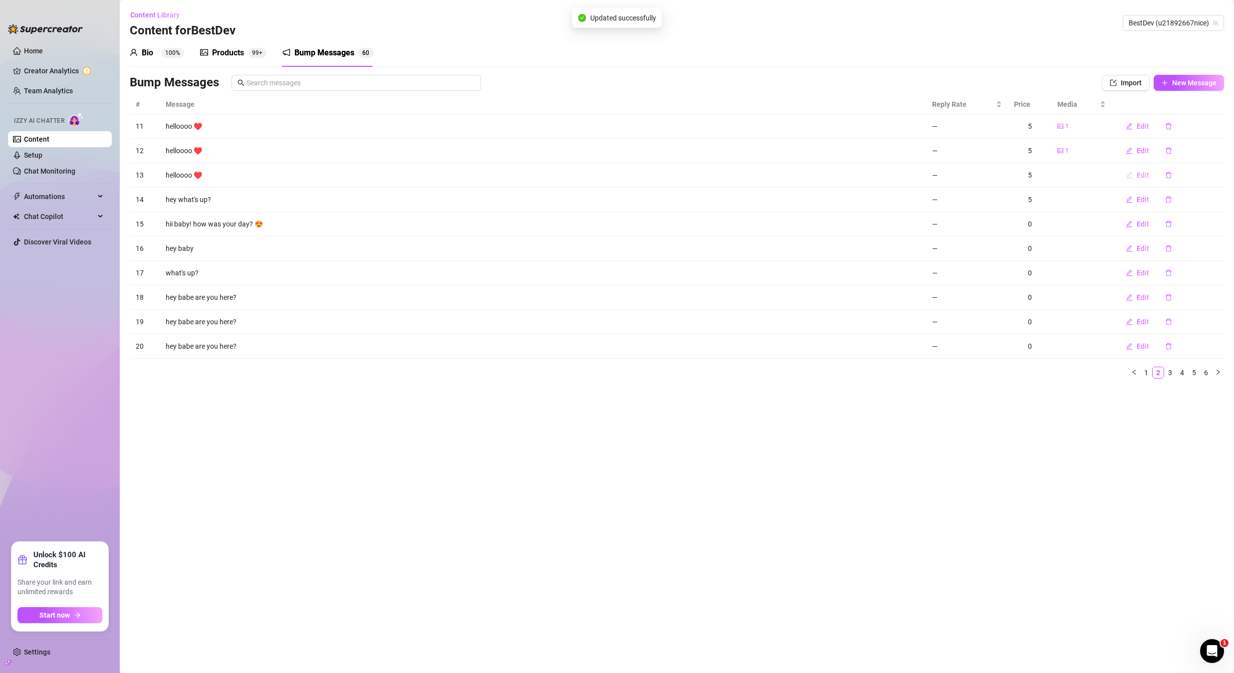
click at [1134, 177] on button "Edit" at bounding box center [1137, 175] width 39 height 16
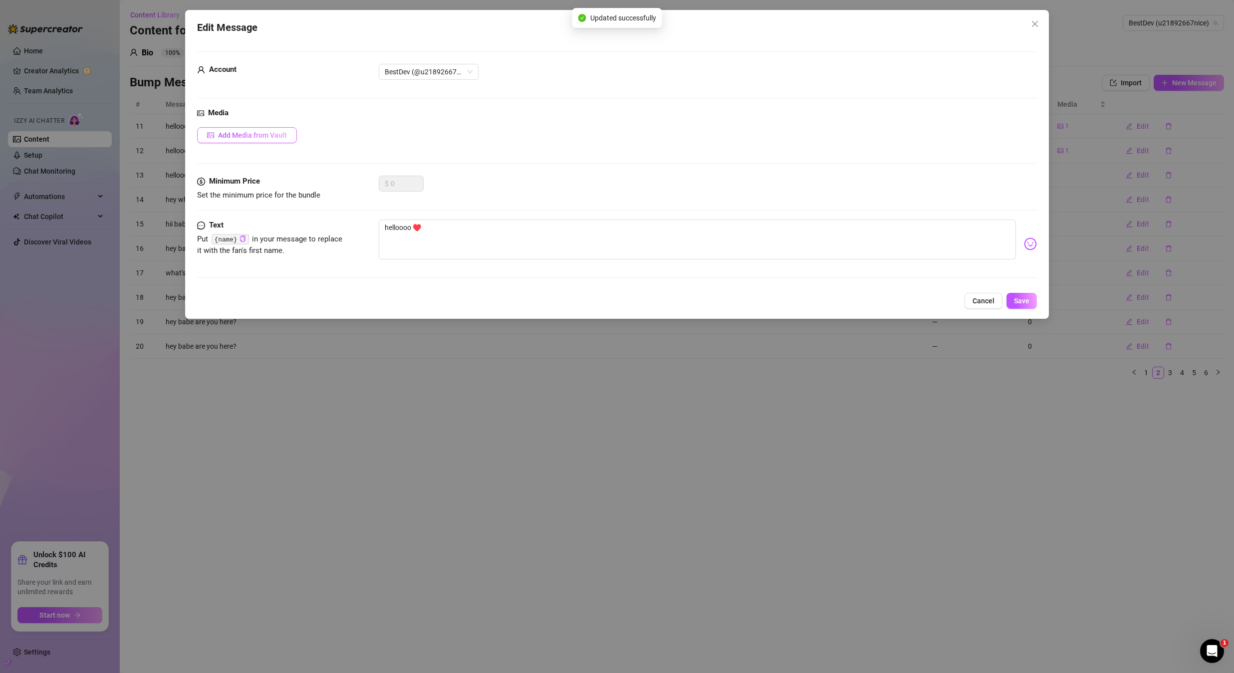
click at [273, 140] on button "Add Media from Vault" at bounding box center [247, 135] width 100 height 16
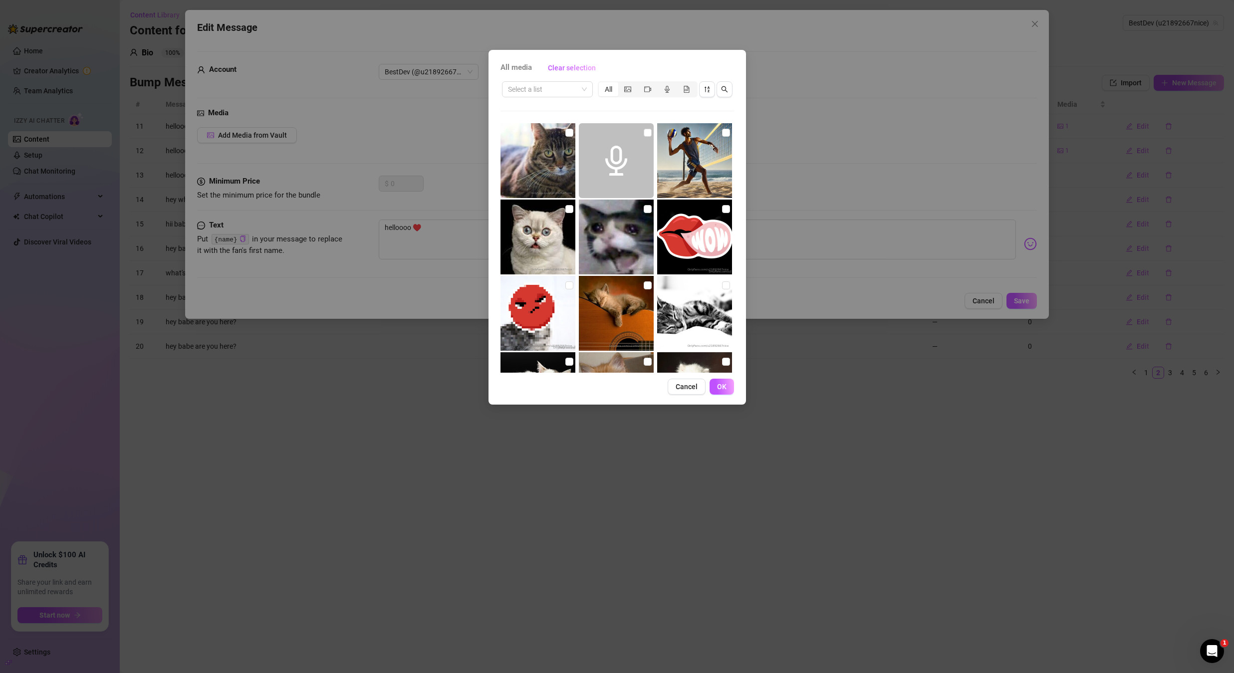
drag, startPoint x: 718, startPoint y: 135, endPoint x: 728, endPoint y: 272, distance: 137.6
click at [722, 135] on input "checkbox" at bounding box center [726, 133] width 8 height 8
checkbox input "true"
click at [718, 386] on span "OK" at bounding box center [721, 387] width 9 height 8
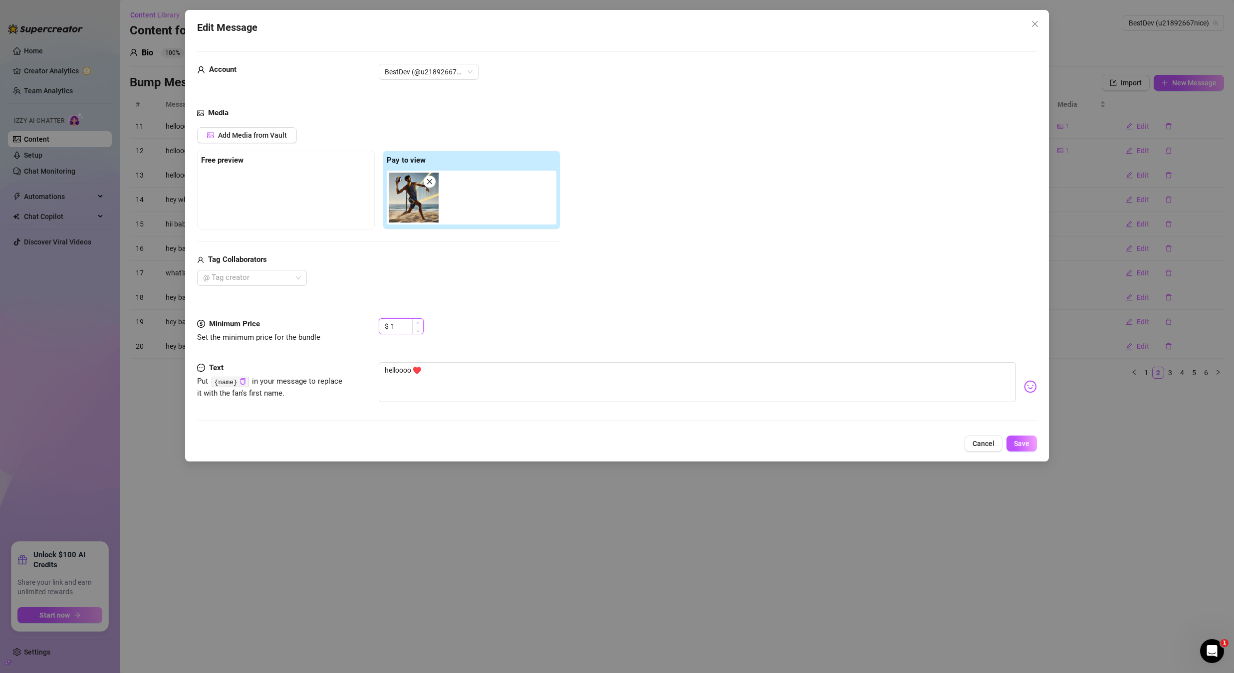
click at [418, 322] on icon "up" at bounding box center [417, 322] width 3 height 3
click at [419, 321] on icon "up" at bounding box center [417, 322] width 3 height 3
type input "5"
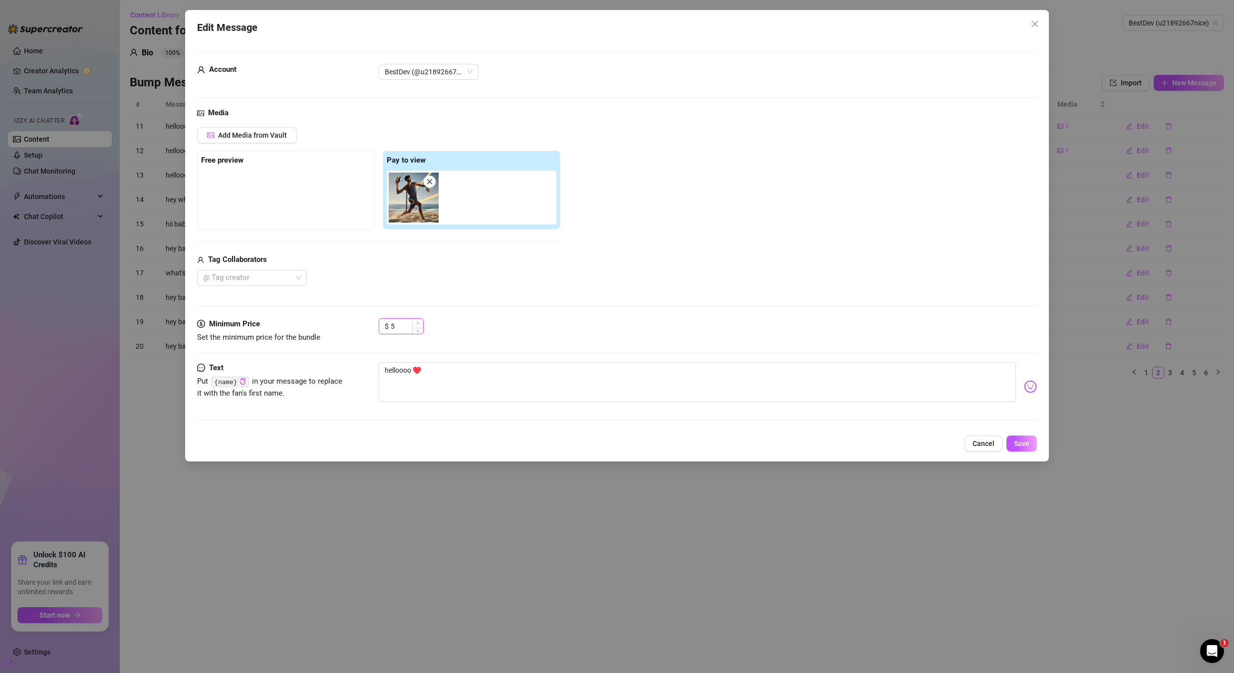
click at [419, 321] on icon "up" at bounding box center [417, 322] width 3 height 3
click at [1018, 440] on span "Save" at bounding box center [1021, 444] width 15 height 8
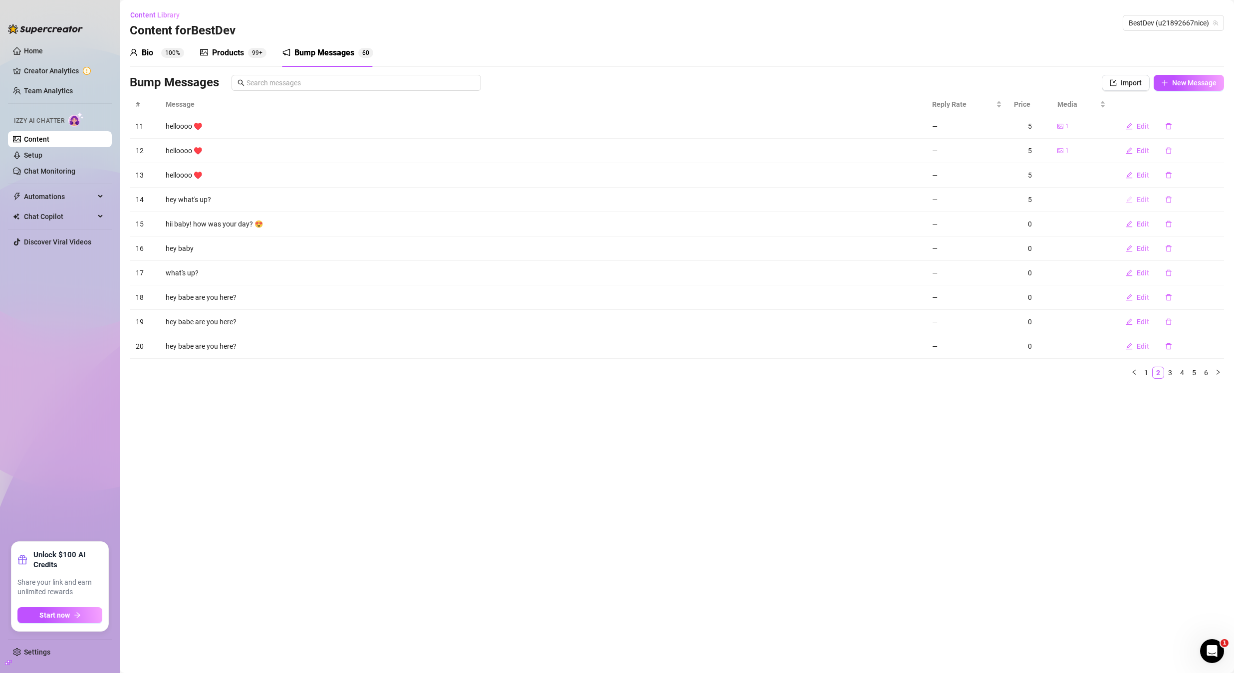
click at [1137, 199] on span "Edit" at bounding box center [1143, 200] width 12 height 8
type textarea "hey what's up?"
type input "0"
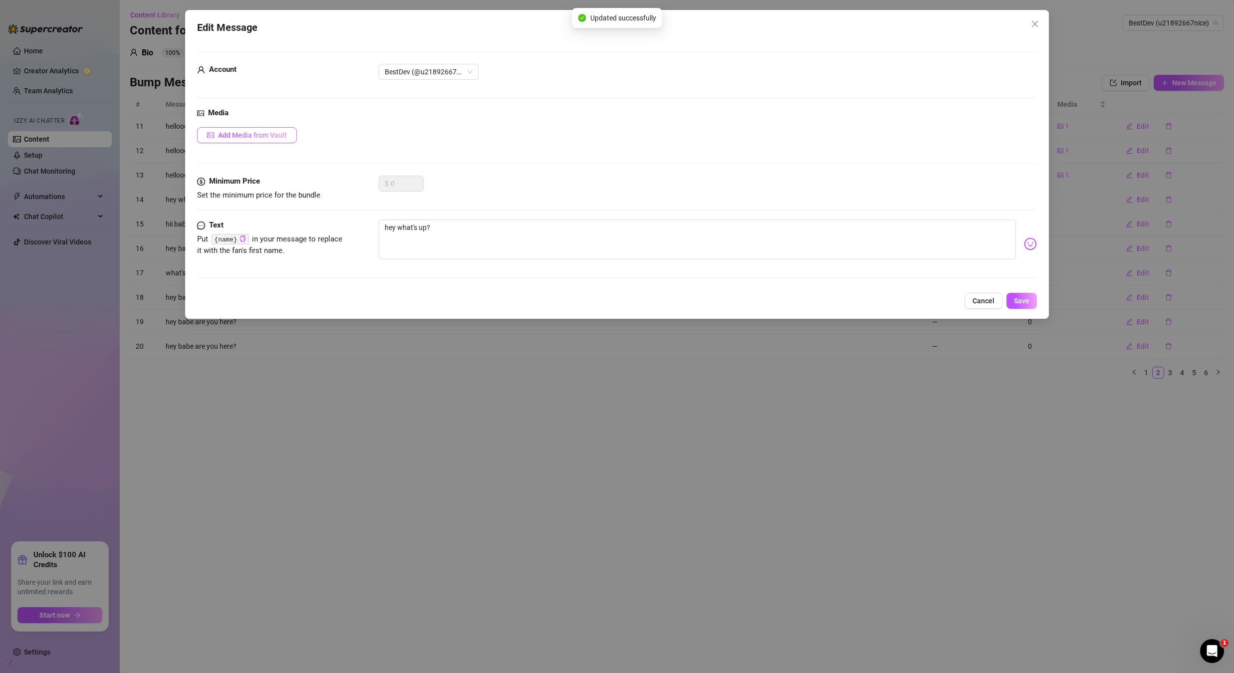
click at [249, 134] on span "Add Media from Vault" at bounding box center [252, 135] width 69 height 8
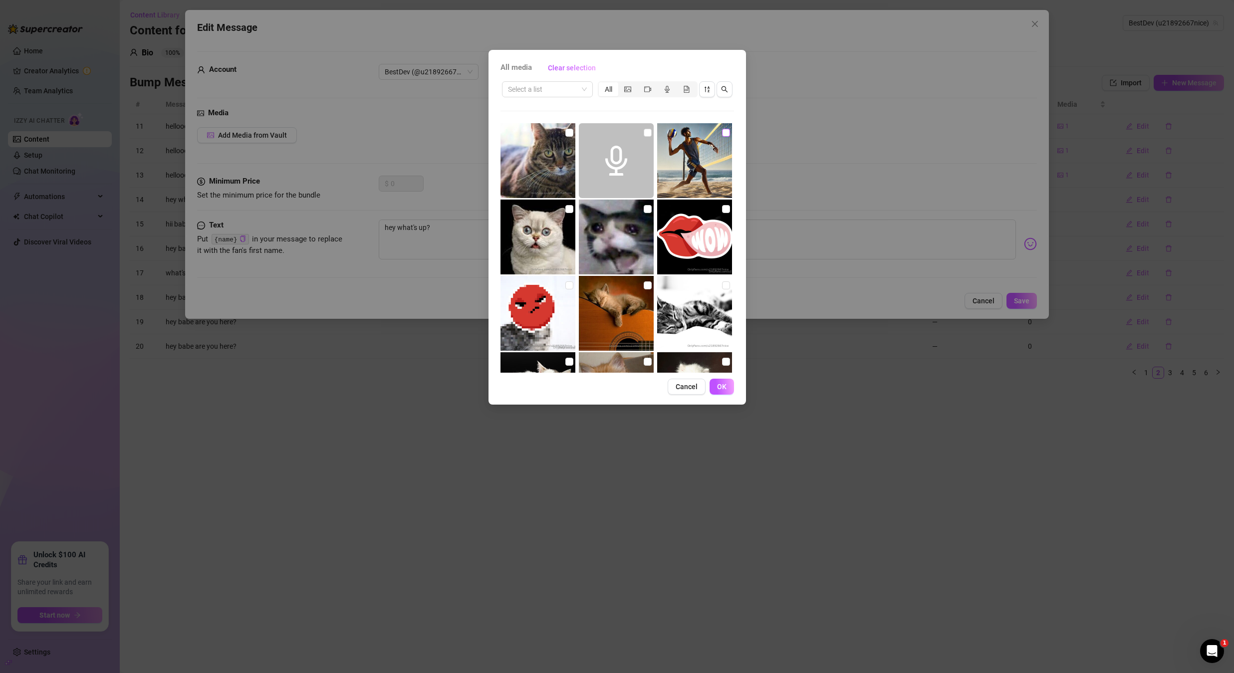
click at [722, 134] on input "checkbox" at bounding box center [726, 133] width 8 height 8
checkbox input "true"
click at [722, 383] on span "OK" at bounding box center [721, 387] width 9 height 8
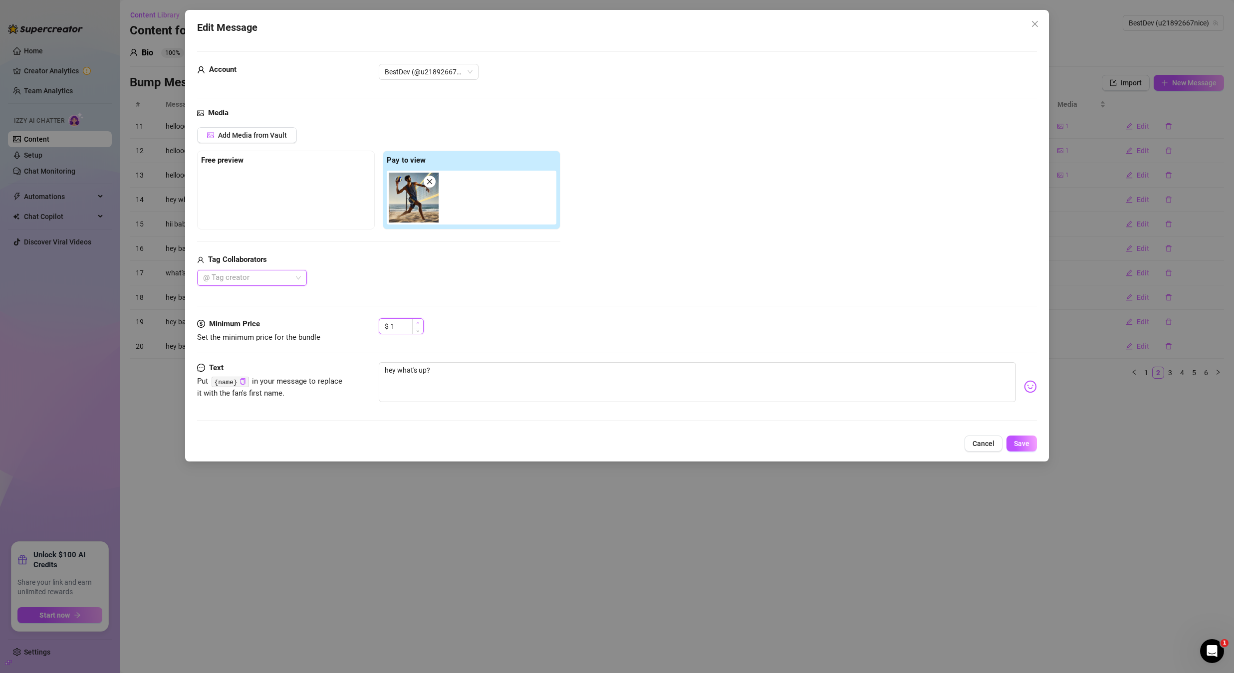
click at [419, 322] on icon "up" at bounding box center [417, 322] width 3 height 3
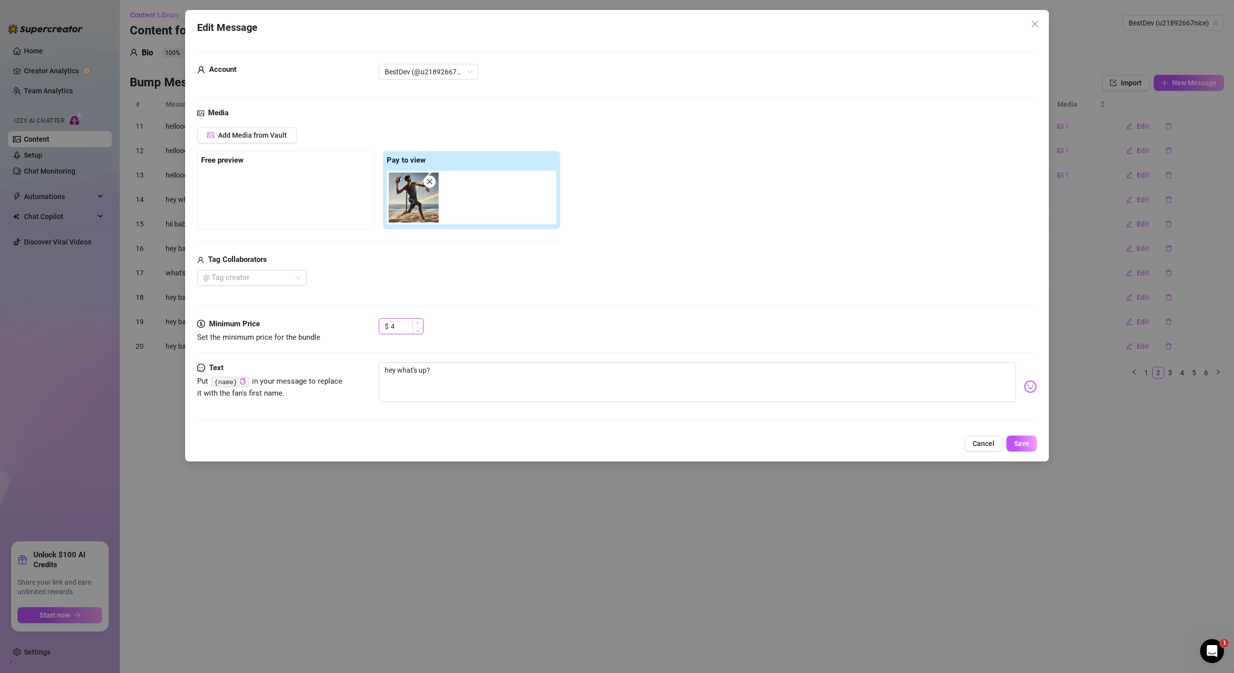
type input "5"
click at [1007, 436] on div "Cancel Save" at bounding box center [617, 444] width 840 height 16
click at [1014, 439] on button "Save" at bounding box center [1022, 444] width 30 height 16
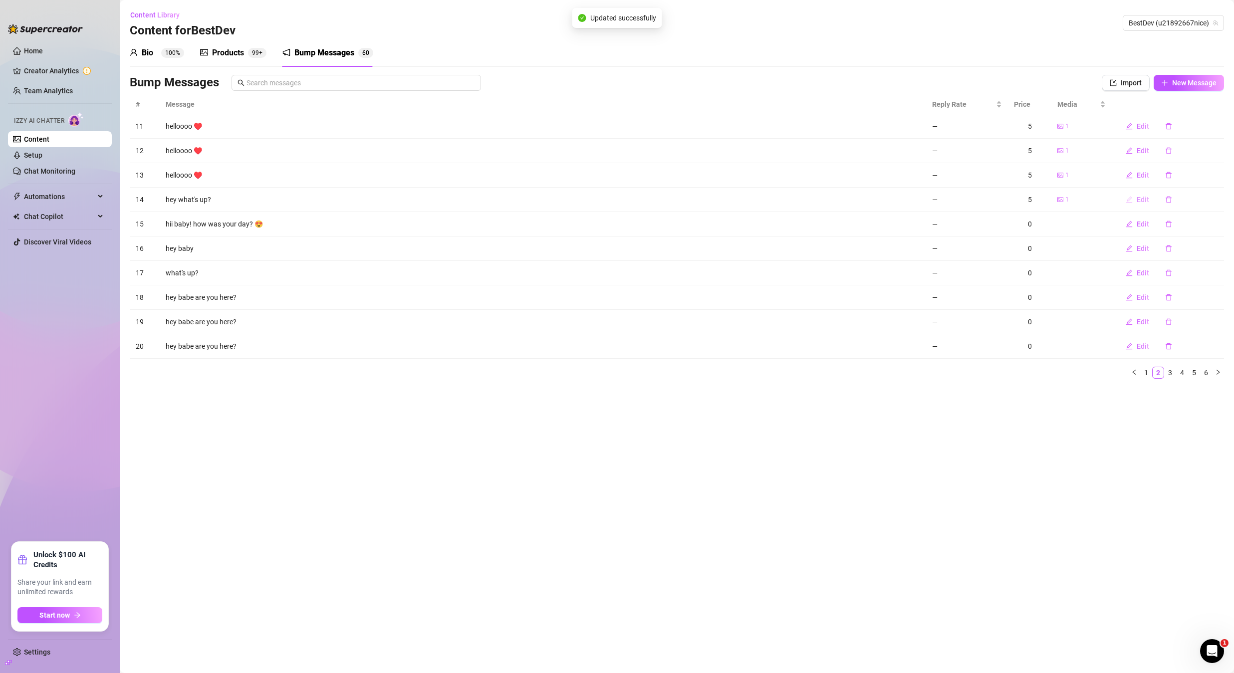
click at [1144, 200] on span "Edit" at bounding box center [1143, 200] width 12 height 8
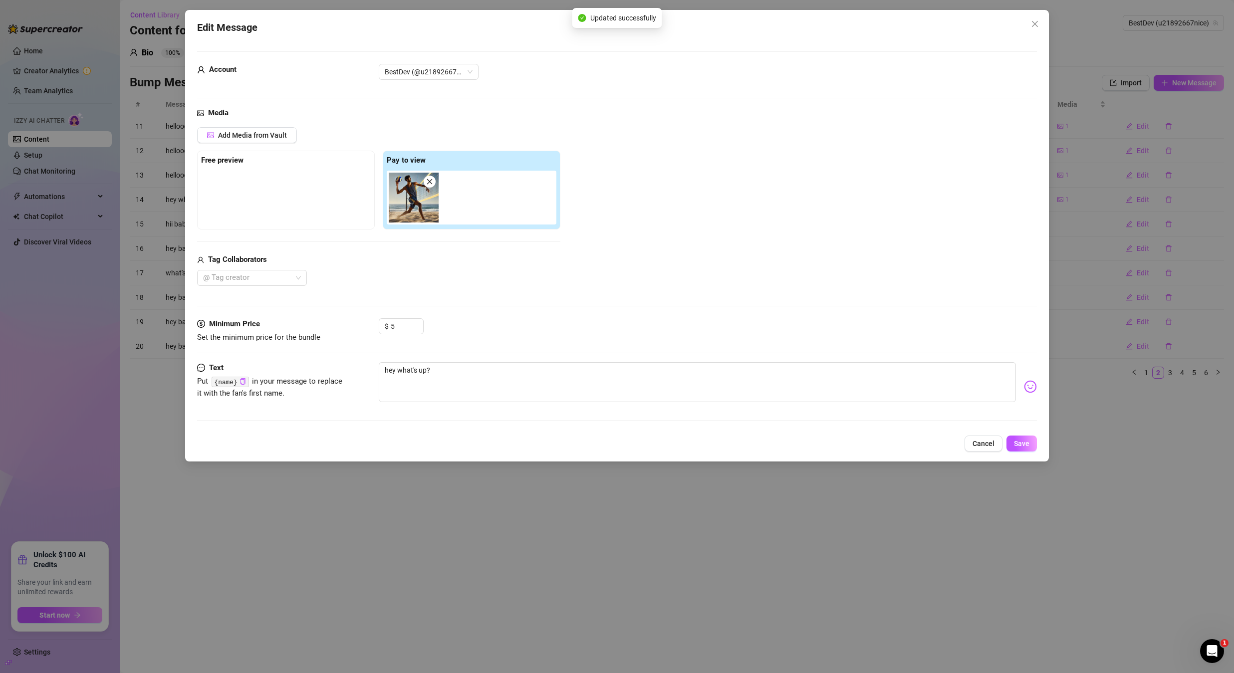
click at [1136, 225] on div "Edit Message Account BestDev (@u21892667nice) Media Add Media from Vault Free p…" at bounding box center [617, 336] width 1234 height 673
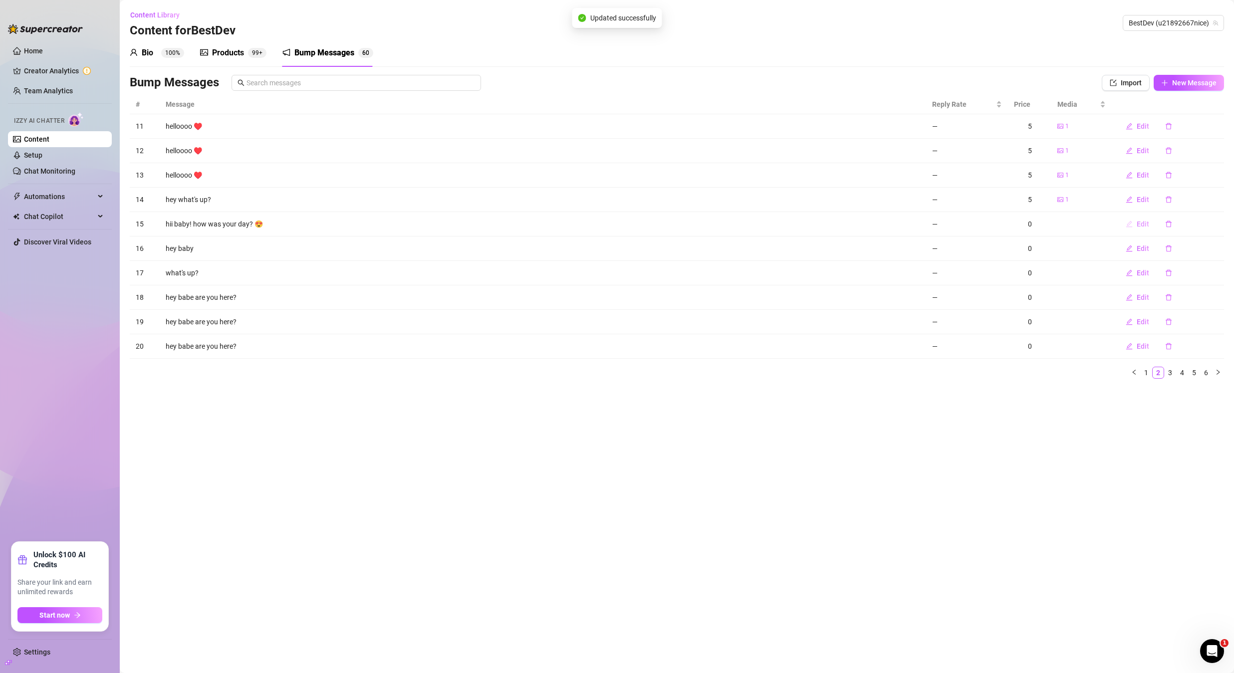
click at [1138, 225] on span "Edit" at bounding box center [1143, 224] width 12 height 8
type textarea "hii baby! how was your day? 😍"
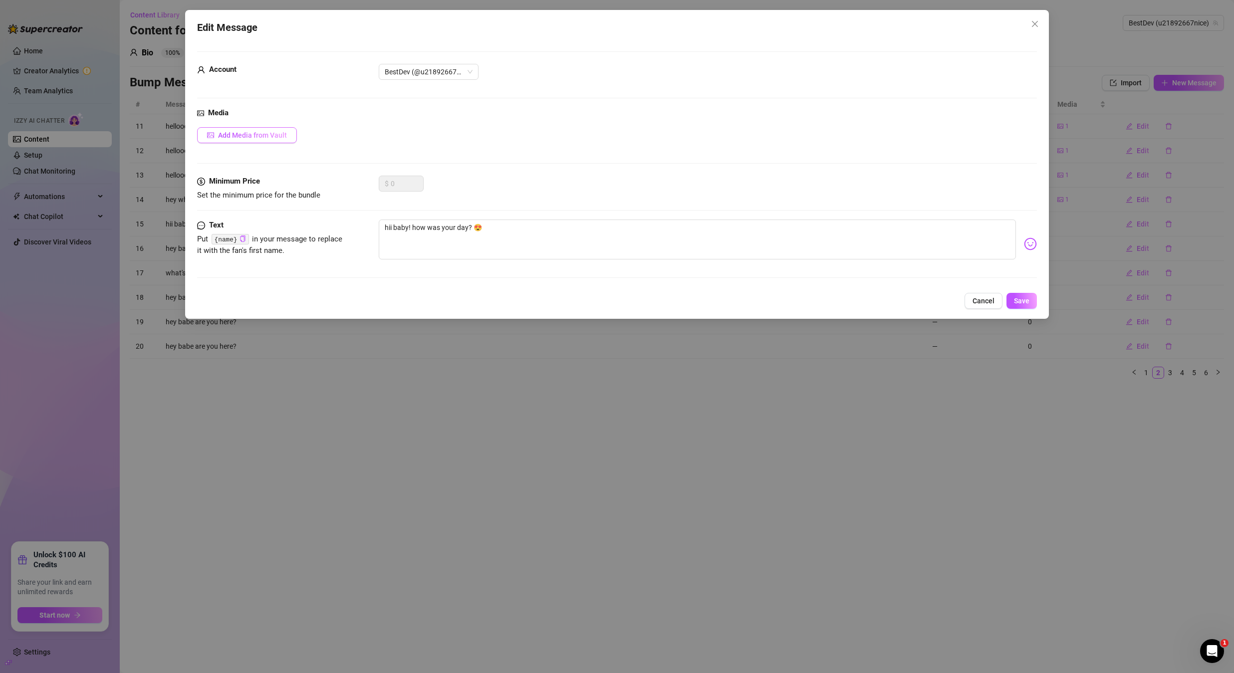
click at [256, 136] on span "Add Media from Vault" at bounding box center [252, 135] width 69 height 8
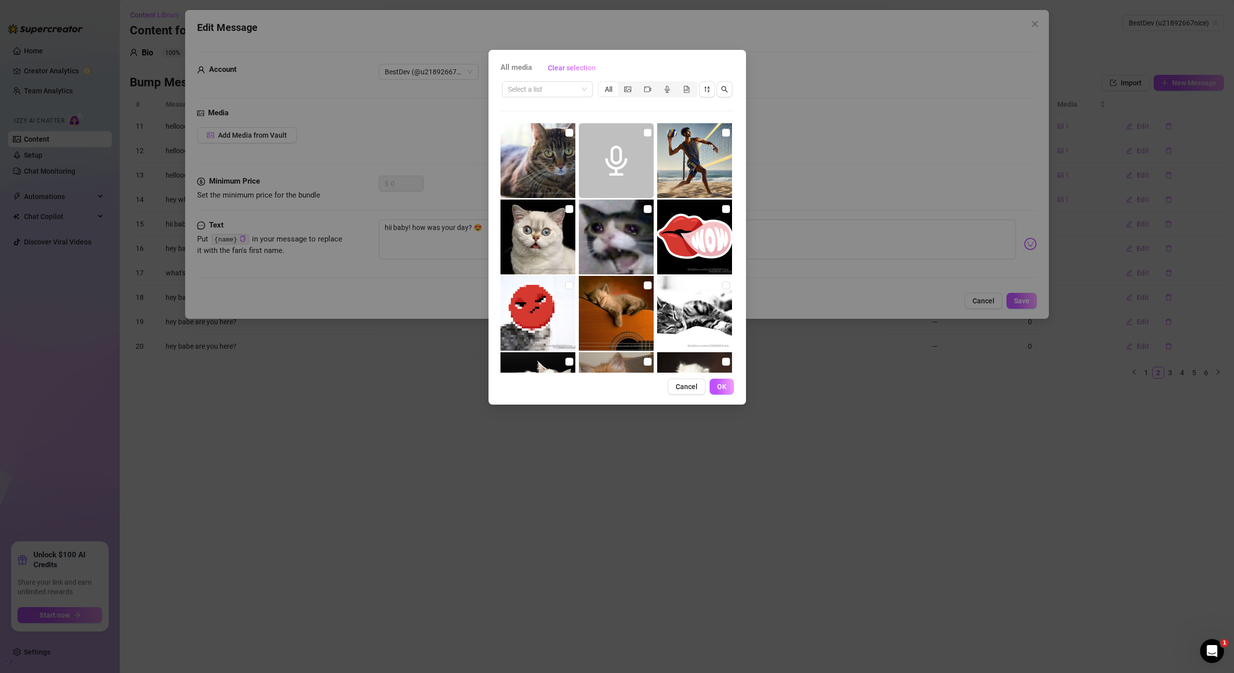
click at [722, 131] on input "checkbox" at bounding box center [726, 133] width 8 height 8
checkbox input "true"
click at [717, 391] on button "OK" at bounding box center [722, 387] width 24 height 16
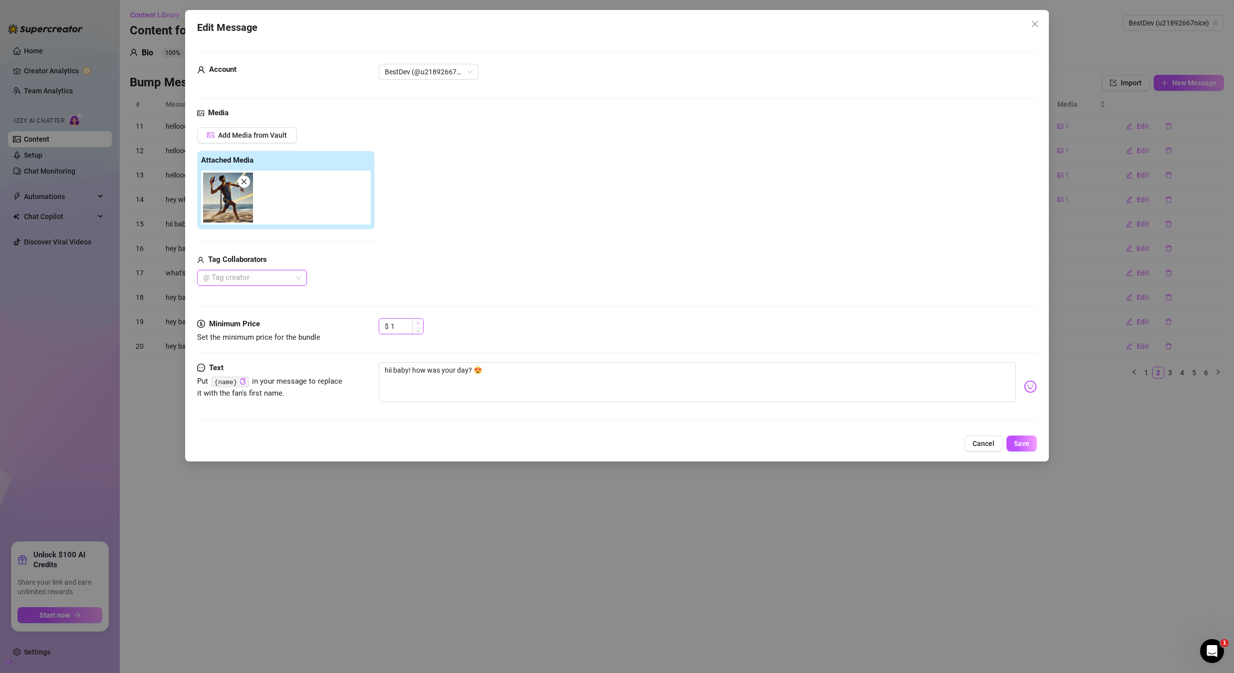
click at [418, 323] on icon "up" at bounding box center [417, 323] width 3 height 2
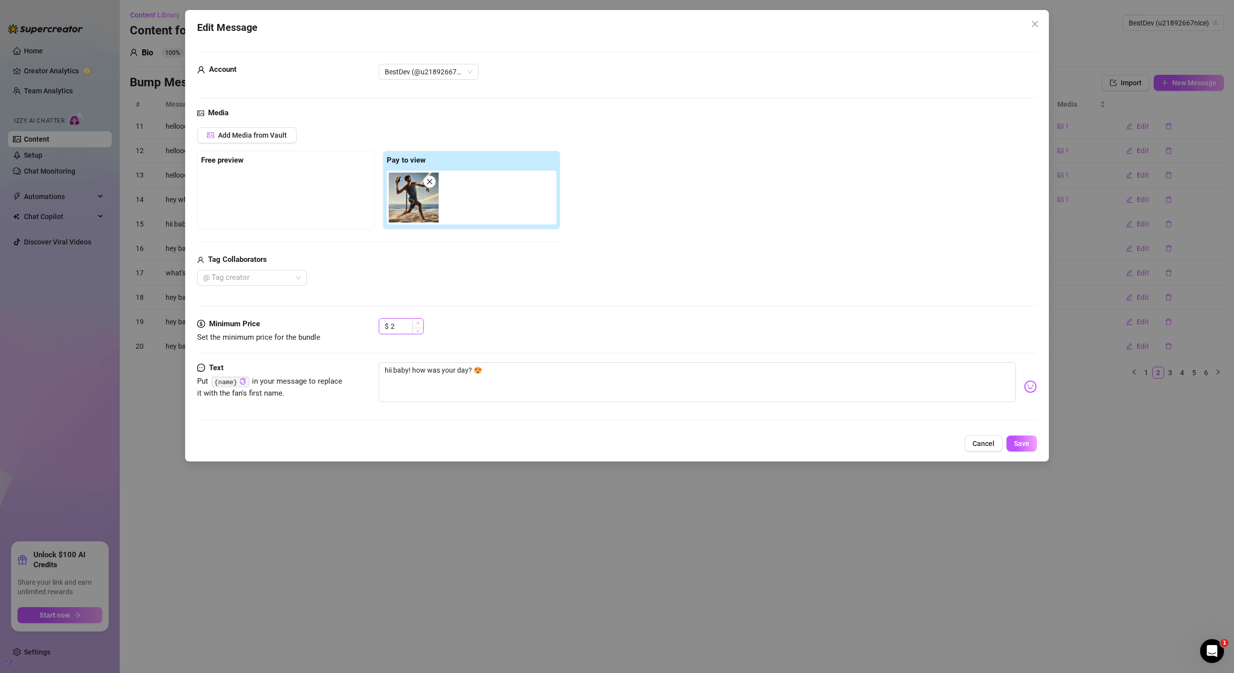
click at [418, 323] on icon "up" at bounding box center [417, 323] width 3 height 2
type input "5"
click at [420, 323] on span "Increase Value" at bounding box center [417, 323] width 11 height 9
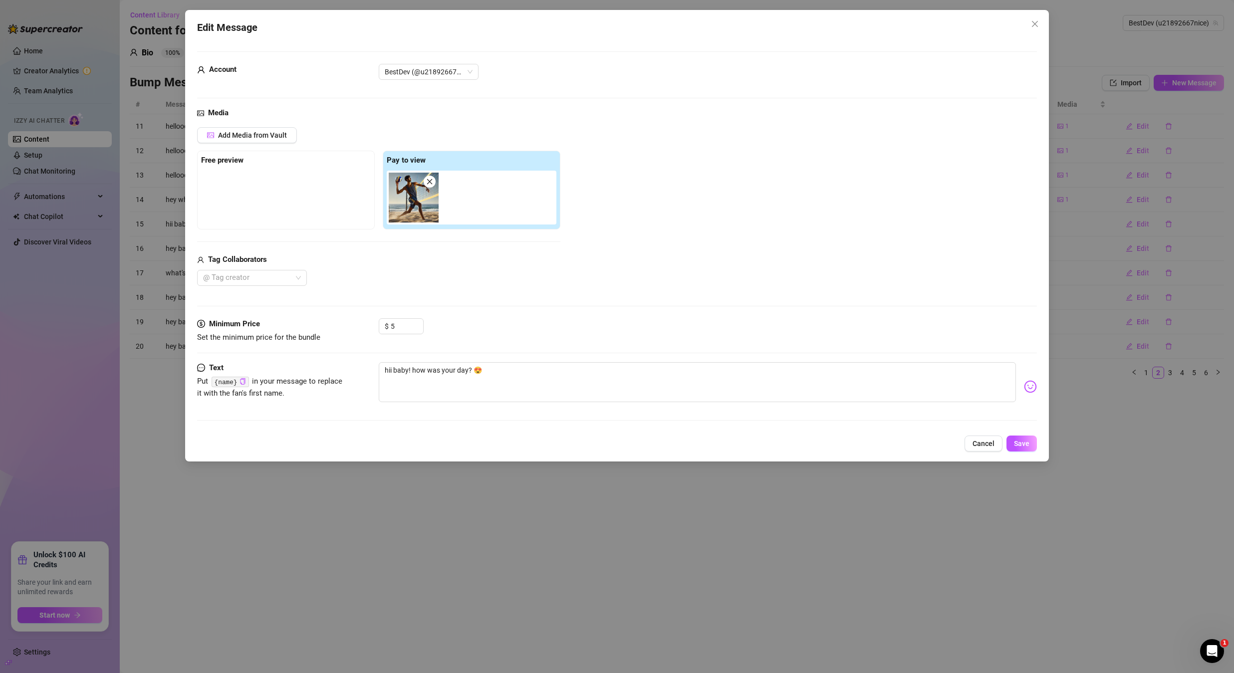
click at [1040, 446] on div "Edit Message Account BestDev (@u21892667nice) Media Add Media from Vault Free p…" at bounding box center [617, 236] width 864 height 452
click at [1037, 445] on div "Edit Message Account BestDev (@u21892667nice) Media Add Media from Vault Free p…" at bounding box center [617, 236] width 864 height 452
click at [1036, 445] on button "Save" at bounding box center [1022, 444] width 30 height 16
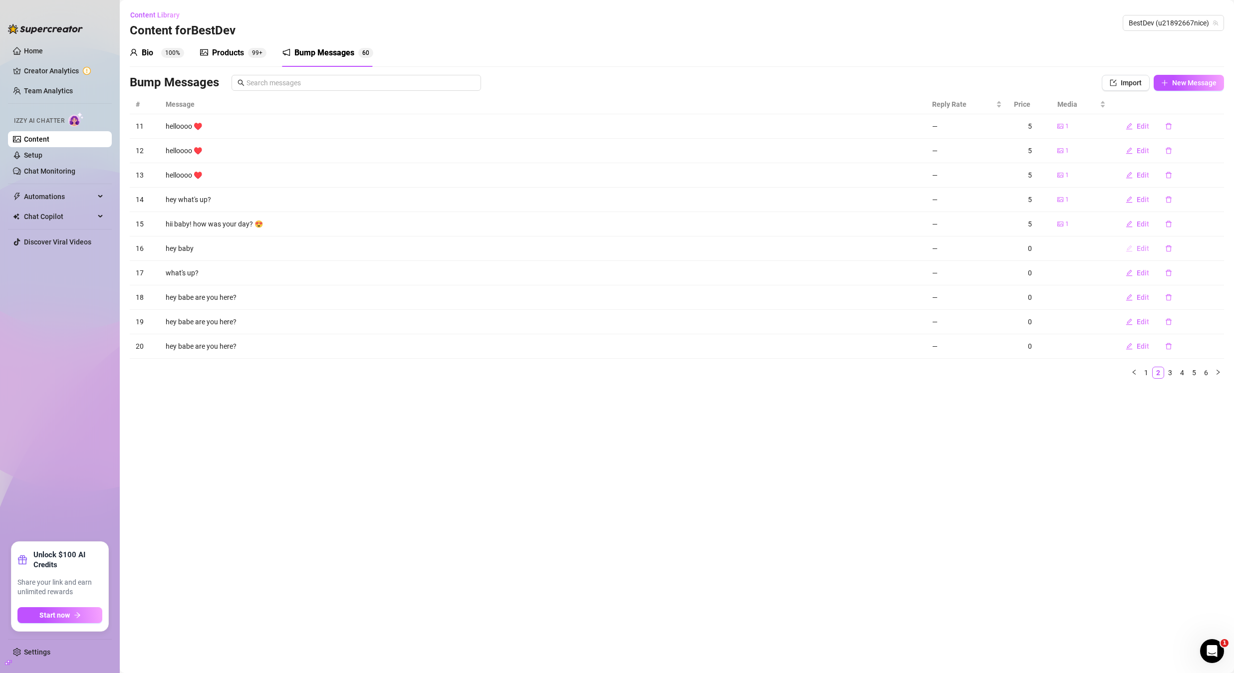
click at [1147, 249] on span "Edit" at bounding box center [1143, 249] width 12 height 8
type textarea "hey baby"
click at [1138, 250] on span "Edit" at bounding box center [1143, 249] width 12 height 8
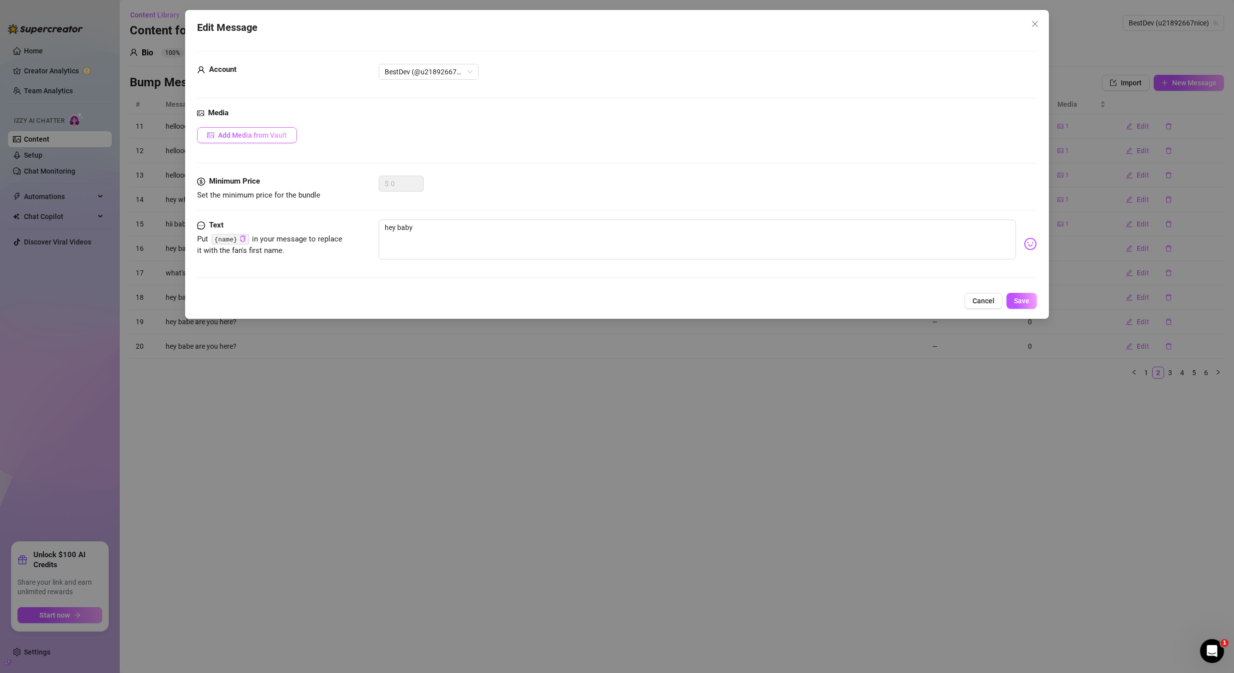
click at [278, 139] on button "Add Media from Vault" at bounding box center [247, 135] width 100 height 16
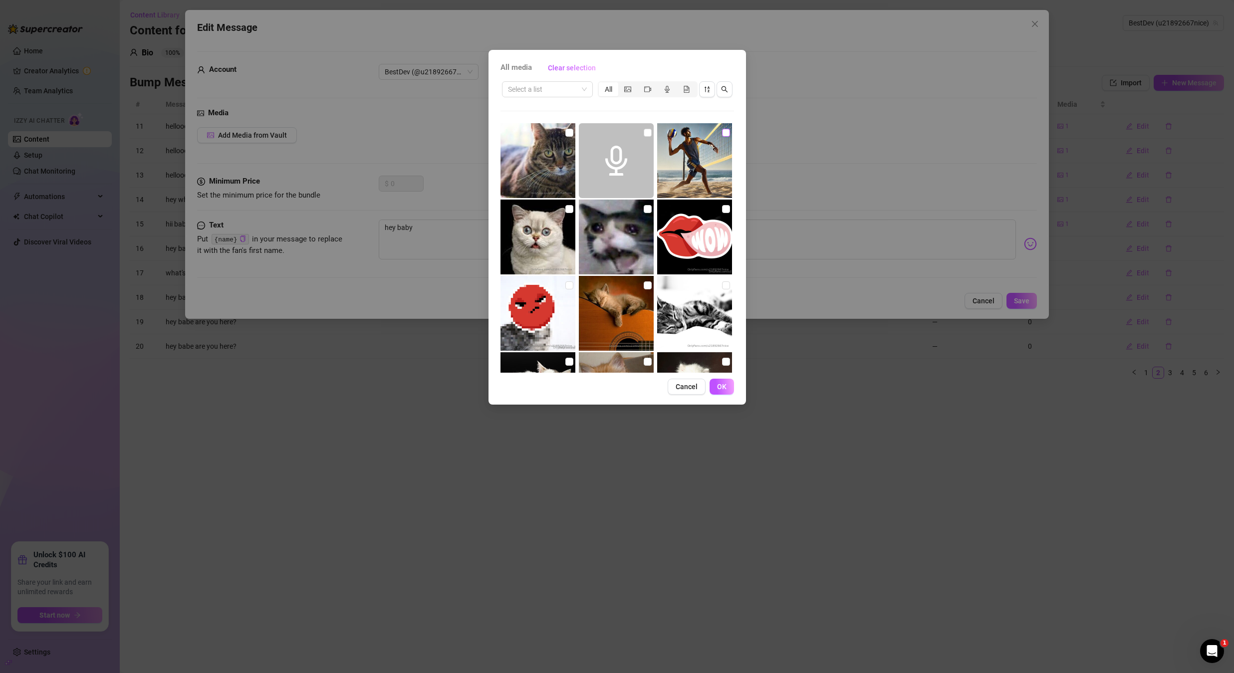
click at [722, 133] on input "checkbox" at bounding box center [726, 133] width 8 height 8
checkbox input "true"
click at [722, 383] on span "OK" at bounding box center [721, 387] width 9 height 8
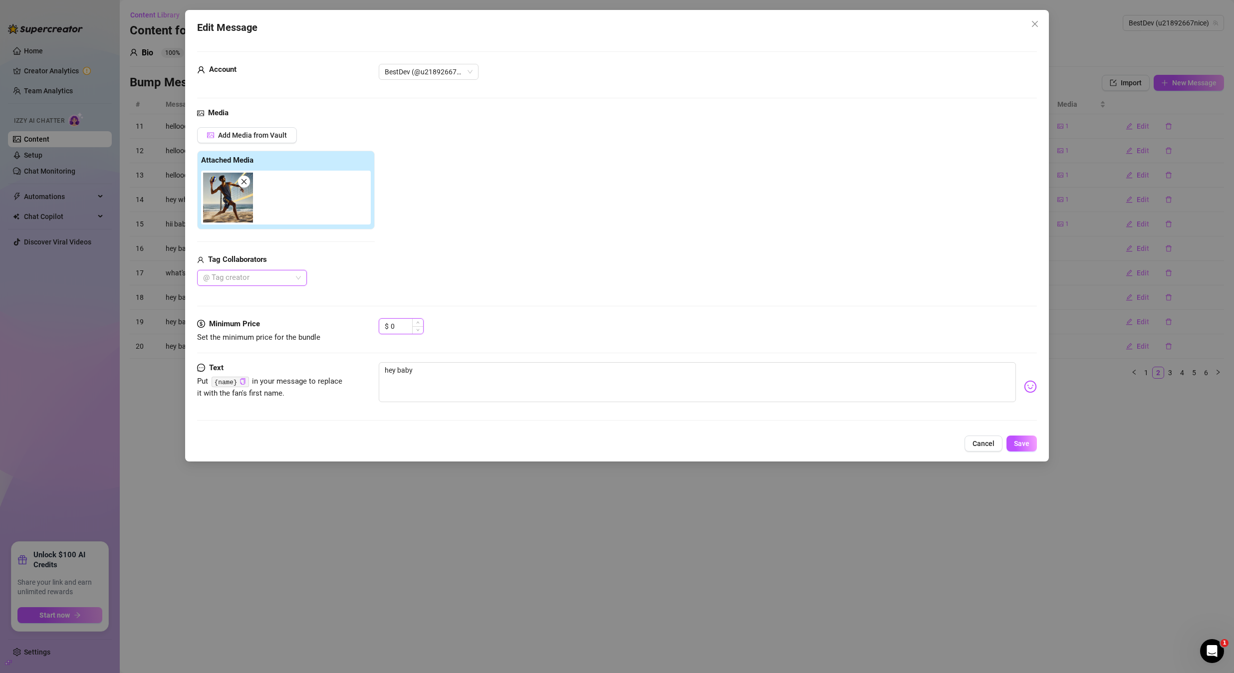
click at [402, 325] on input "0" at bounding box center [407, 326] width 32 height 15
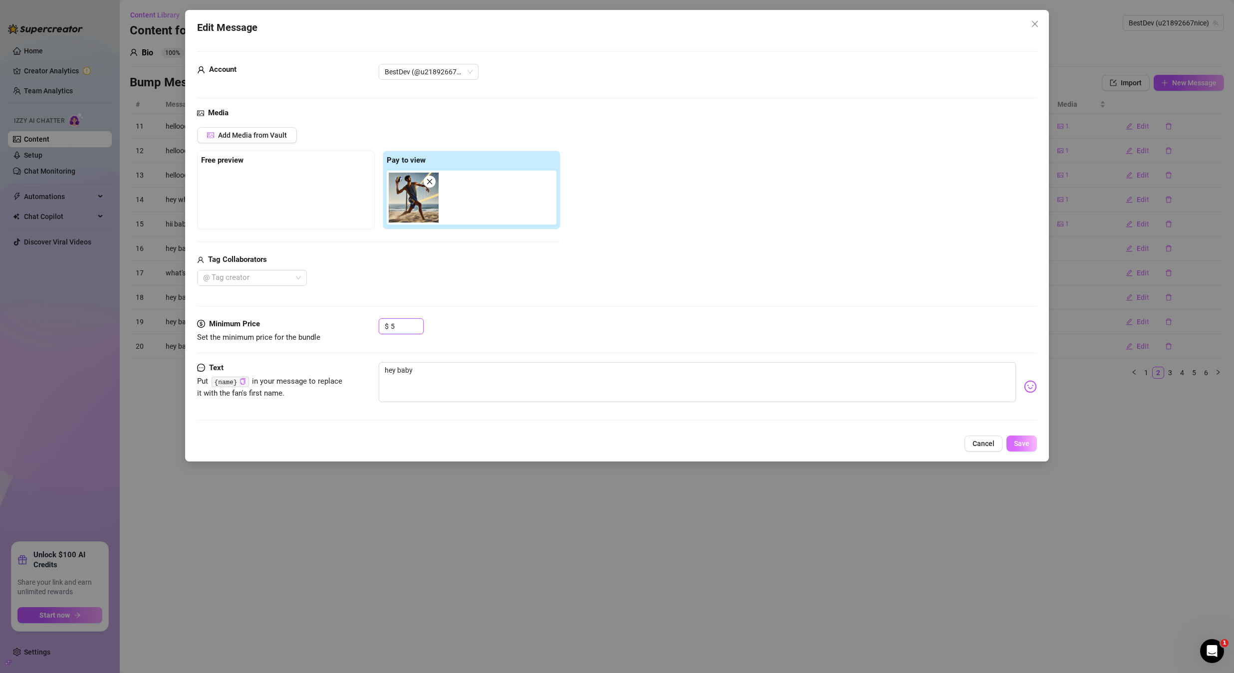
type input "5"
click at [1015, 441] on span "Save" at bounding box center [1021, 444] width 15 height 8
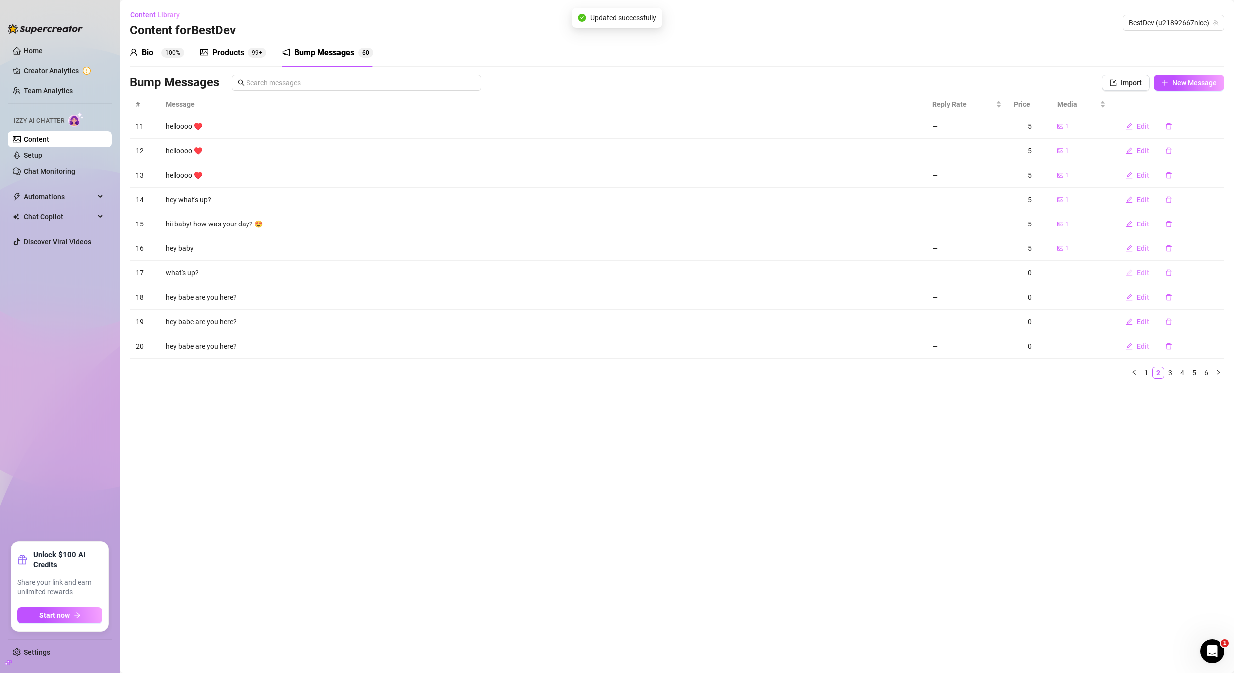
click at [1137, 273] on span "Edit" at bounding box center [1143, 273] width 12 height 8
type textarea "what's up?"
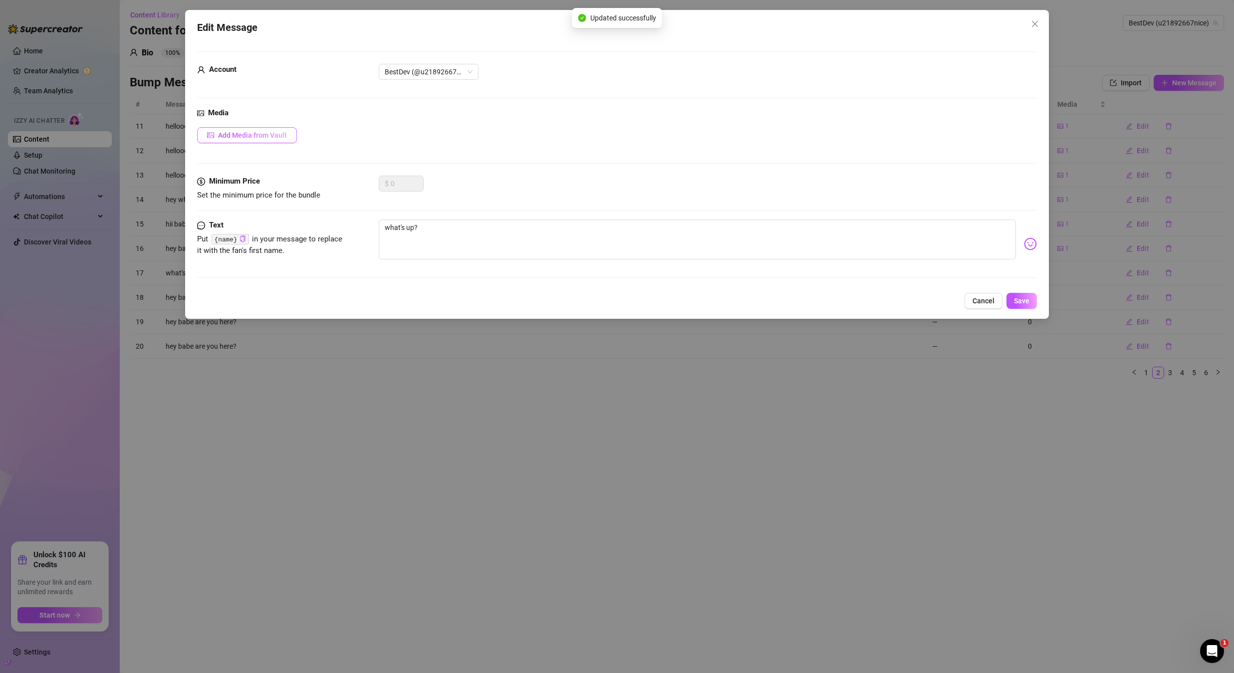
click at [222, 142] on button "Add Media from Vault" at bounding box center [247, 135] width 100 height 16
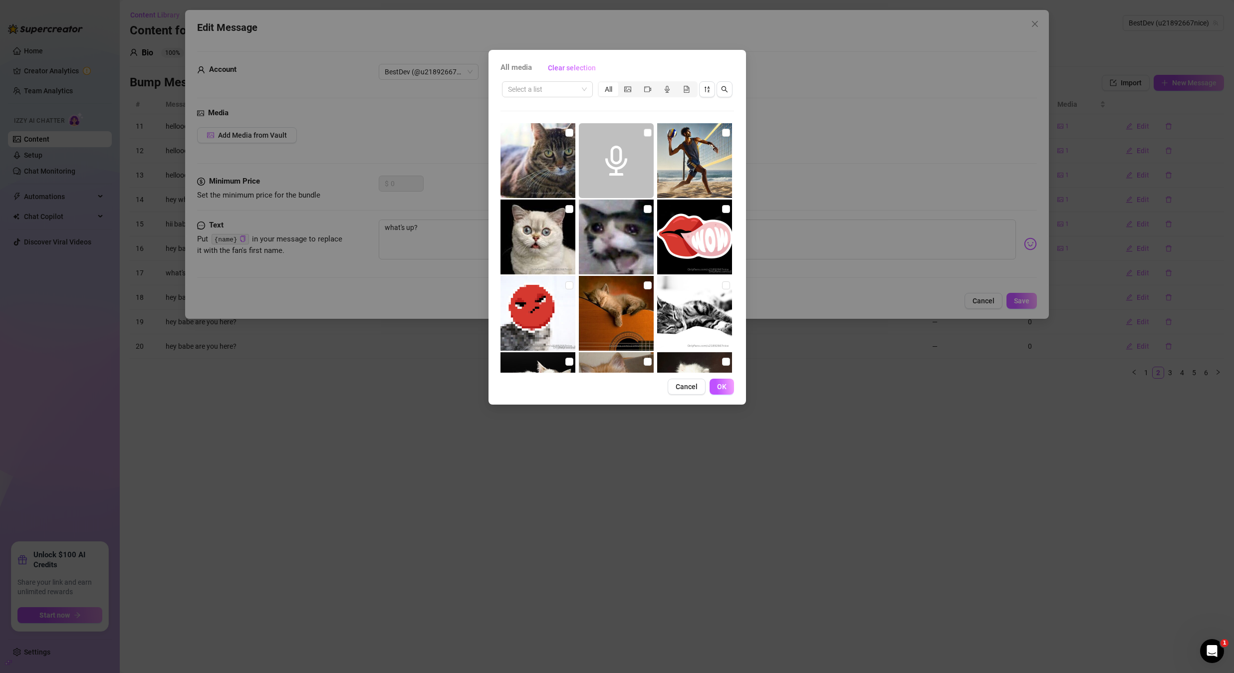
click at [715, 131] on img at bounding box center [694, 160] width 75 height 75
click at [722, 131] on input "checkbox" at bounding box center [726, 133] width 8 height 8
checkbox input "true"
click at [723, 388] on span "OK" at bounding box center [721, 387] width 9 height 8
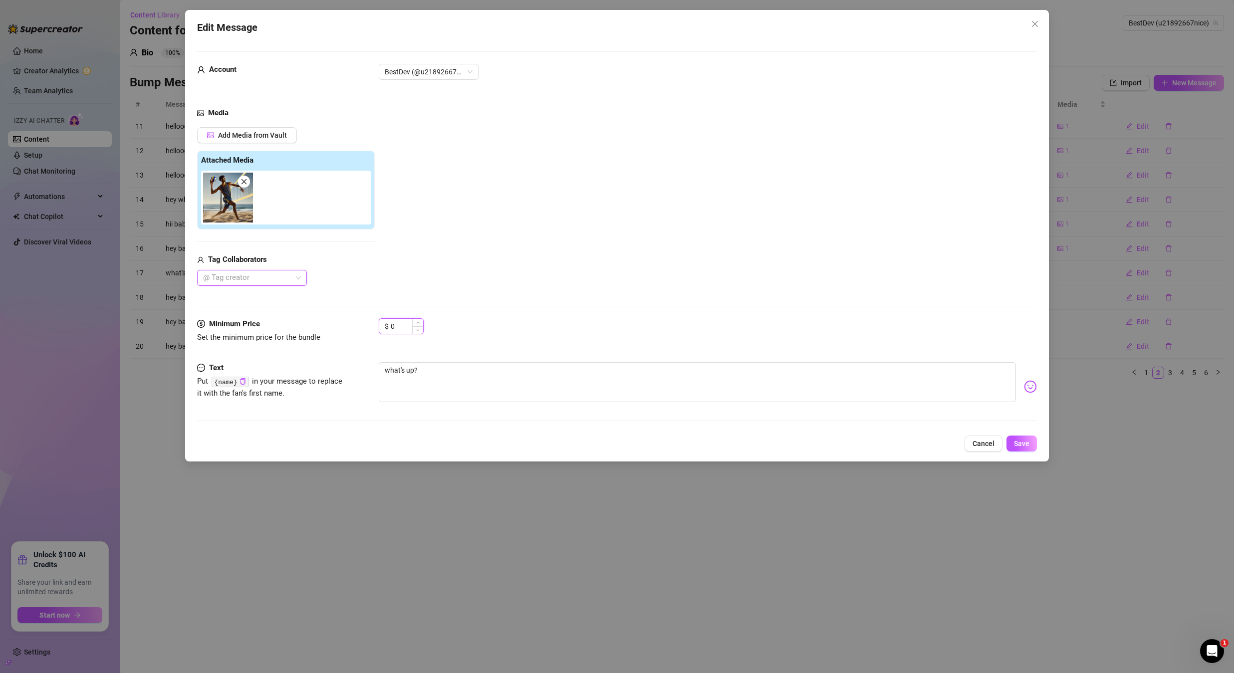
click at [399, 331] on input "0" at bounding box center [407, 326] width 32 height 15
click at [398, 331] on input "0" at bounding box center [407, 326] width 32 height 15
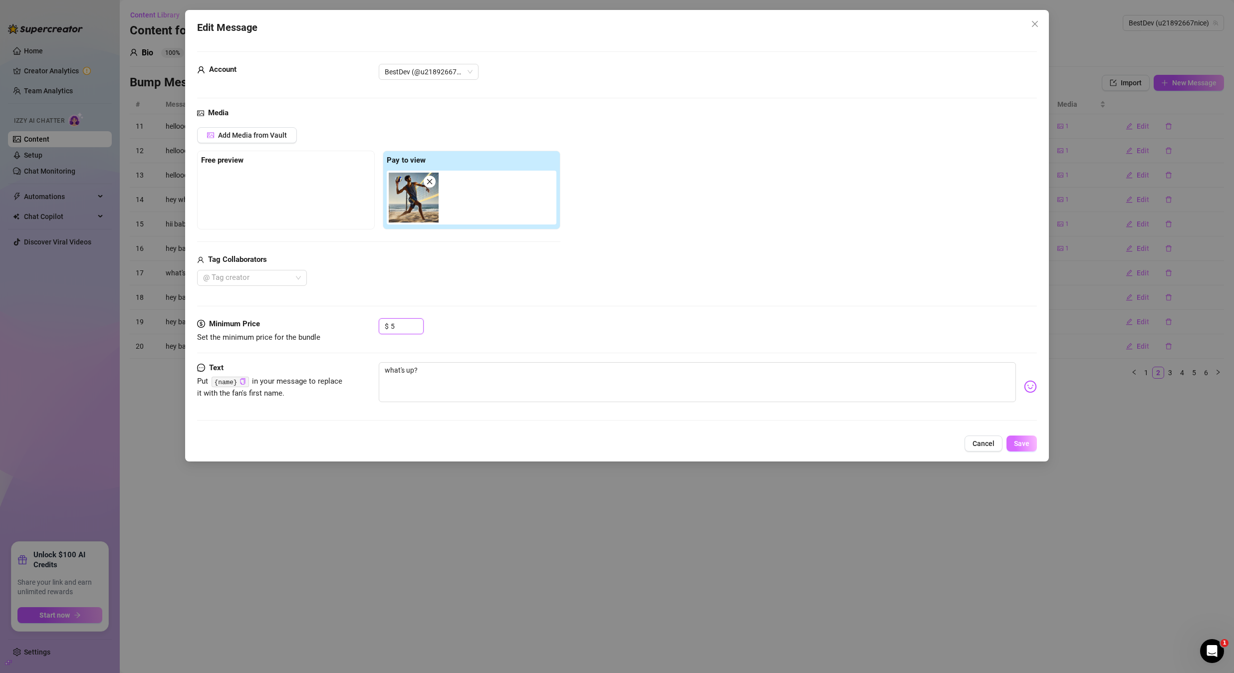
type input "5"
click at [1020, 446] on span "Save" at bounding box center [1021, 444] width 15 height 8
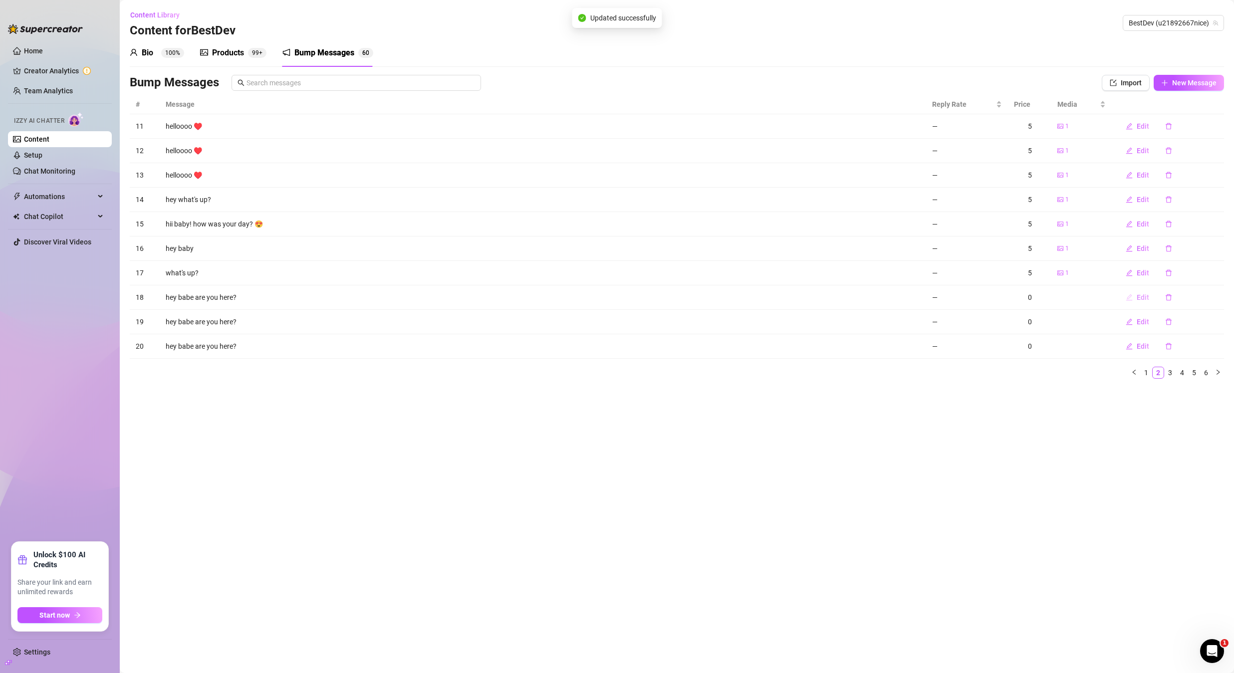
click at [1141, 301] on button "Edit" at bounding box center [1137, 297] width 39 height 16
type textarea "hey babe are you here?"
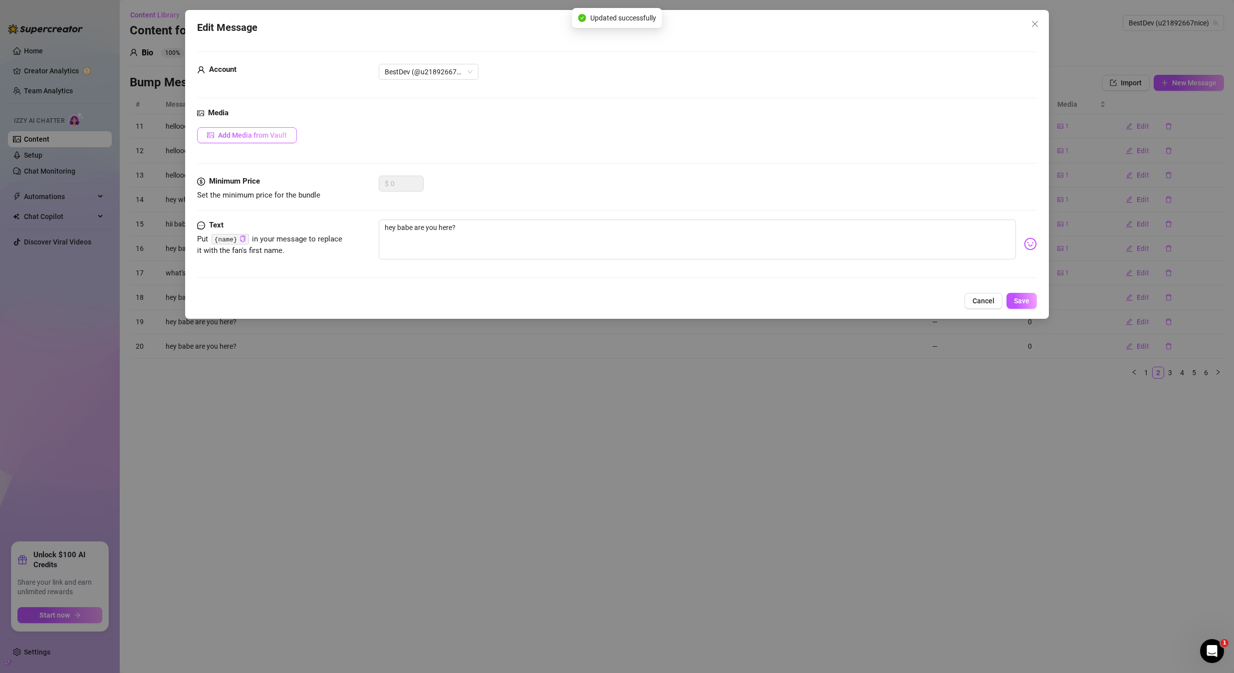
click at [286, 142] on button "Add Media from Vault" at bounding box center [247, 135] width 100 height 16
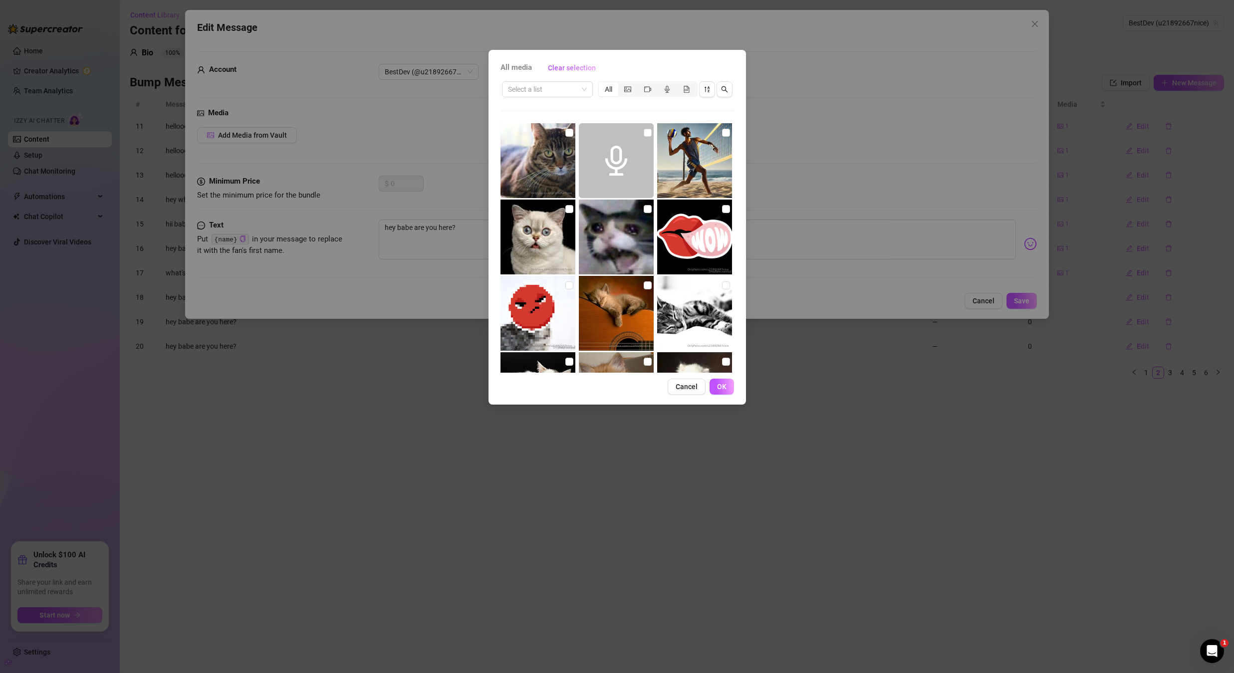
click at [722, 135] on input "checkbox" at bounding box center [726, 133] width 8 height 8
checkbox input "true"
click at [723, 385] on span "OK" at bounding box center [721, 387] width 9 height 8
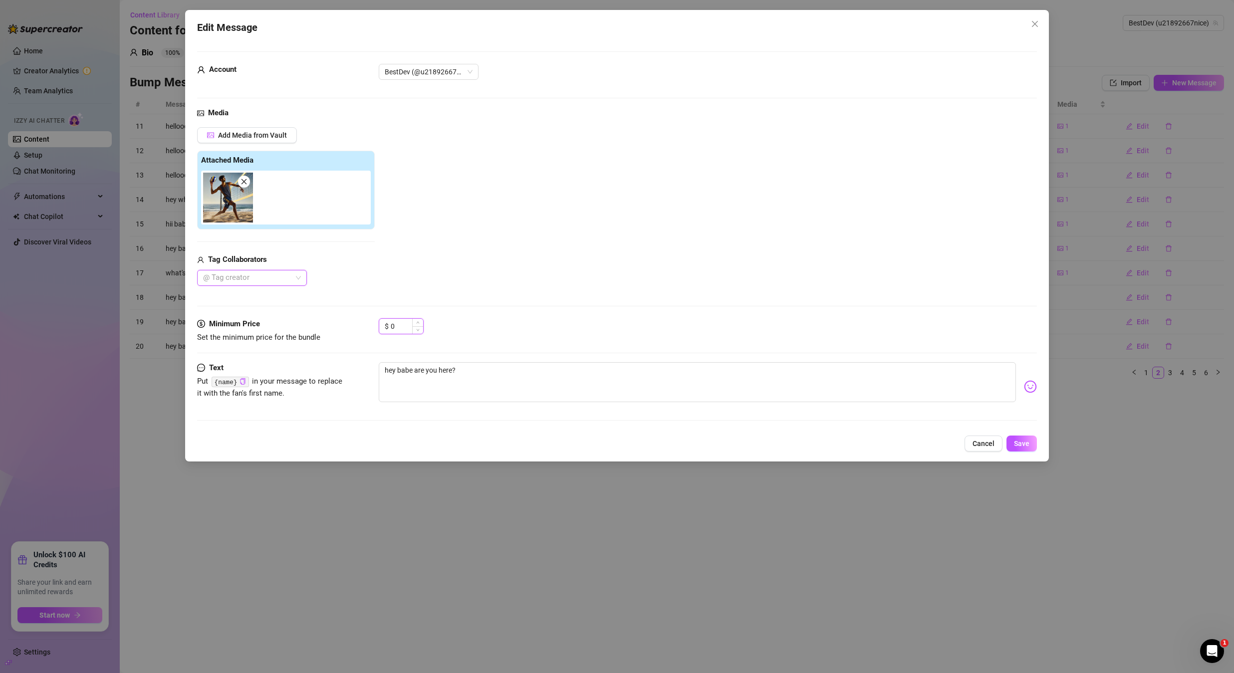
click at [395, 321] on input "0" at bounding box center [407, 326] width 32 height 15
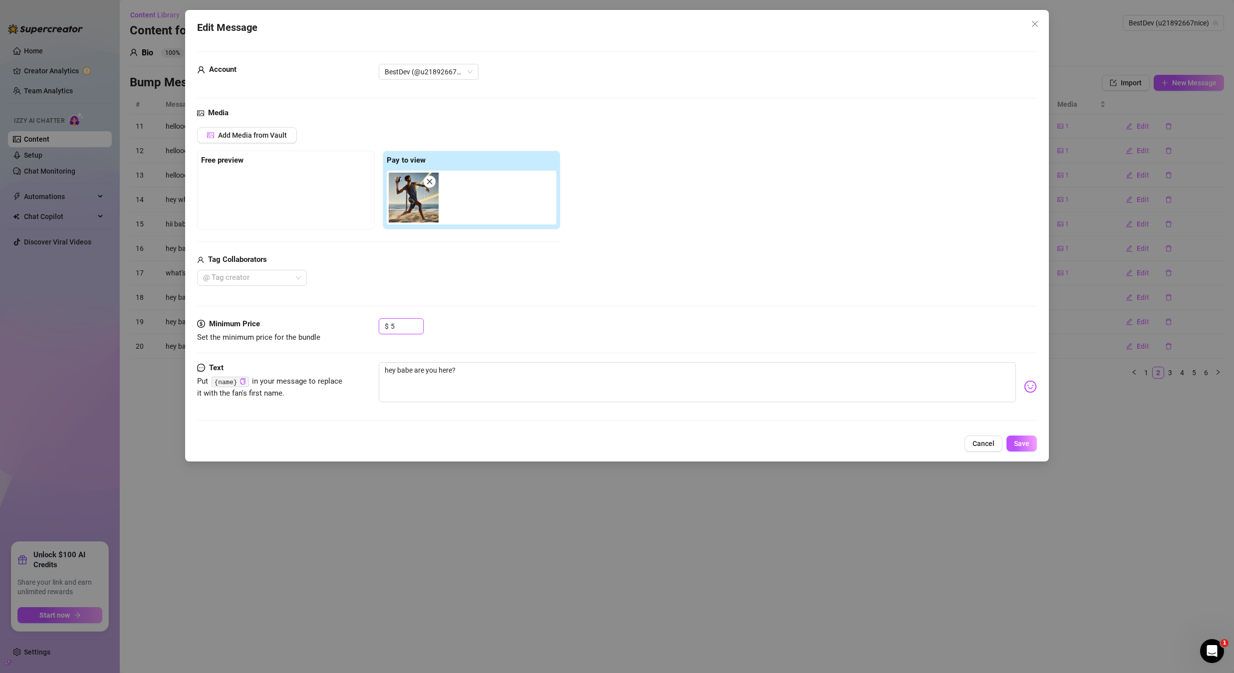
type input "5"
click at [1022, 452] on div "Edit Message Account BestDev (@u21892667nice) Media Add Media from Vault Free p…" at bounding box center [617, 236] width 864 height 452
click at [1019, 451] on button "Save" at bounding box center [1022, 444] width 30 height 16
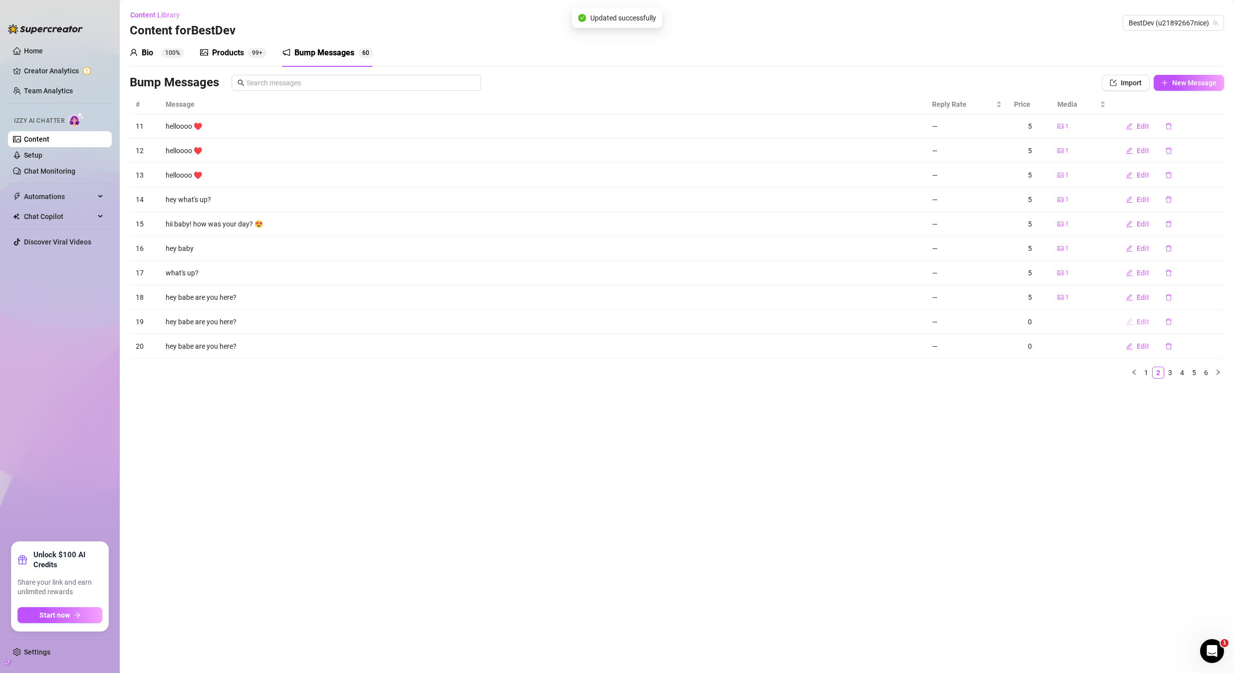
click at [1141, 318] on span "Edit" at bounding box center [1143, 322] width 12 height 8
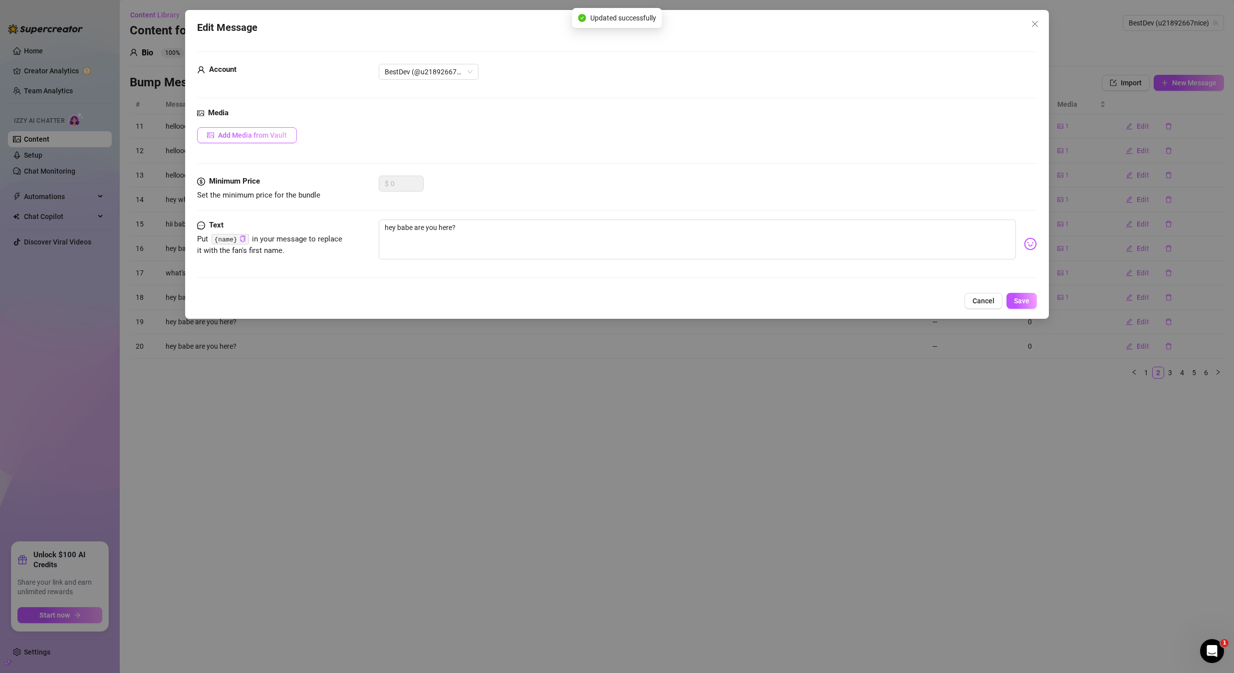
click at [286, 138] on button "Add Media from Vault" at bounding box center [247, 135] width 100 height 16
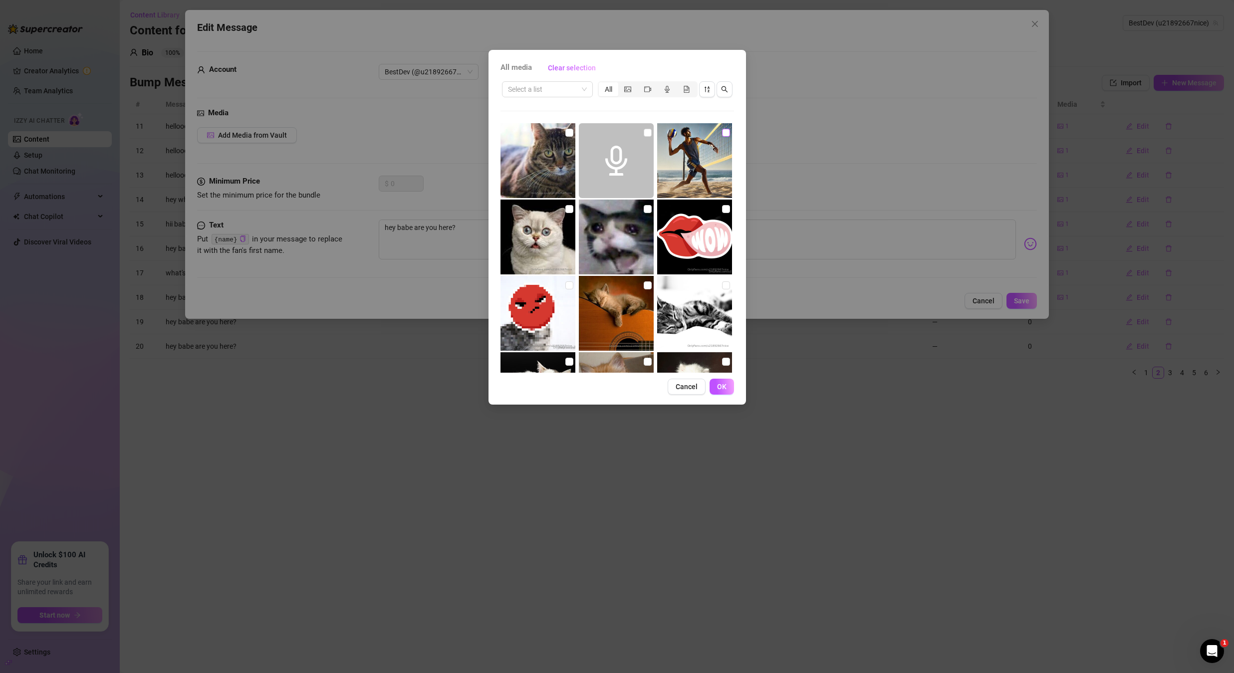
click at [722, 131] on input "checkbox" at bounding box center [726, 133] width 8 height 8
checkbox input "true"
click at [720, 387] on span "OK" at bounding box center [721, 387] width 9 height 8
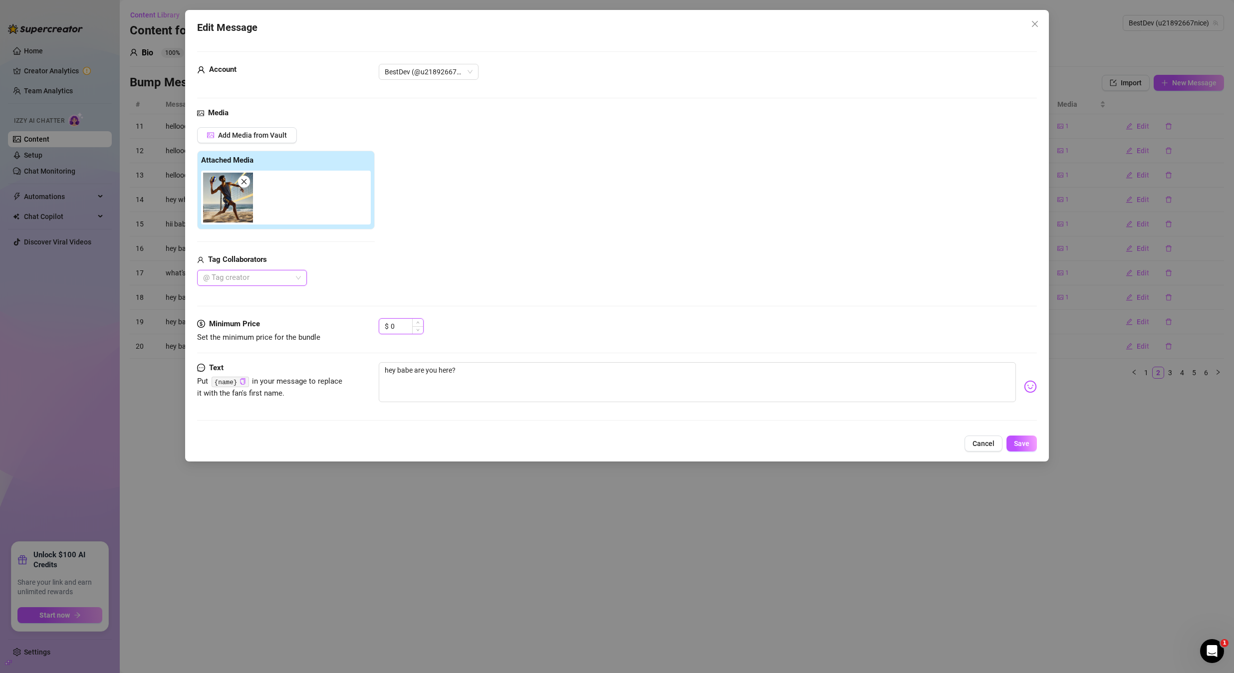
click at [403, 329] on input "0" at bounding box center [407, 326] width 32 height 15
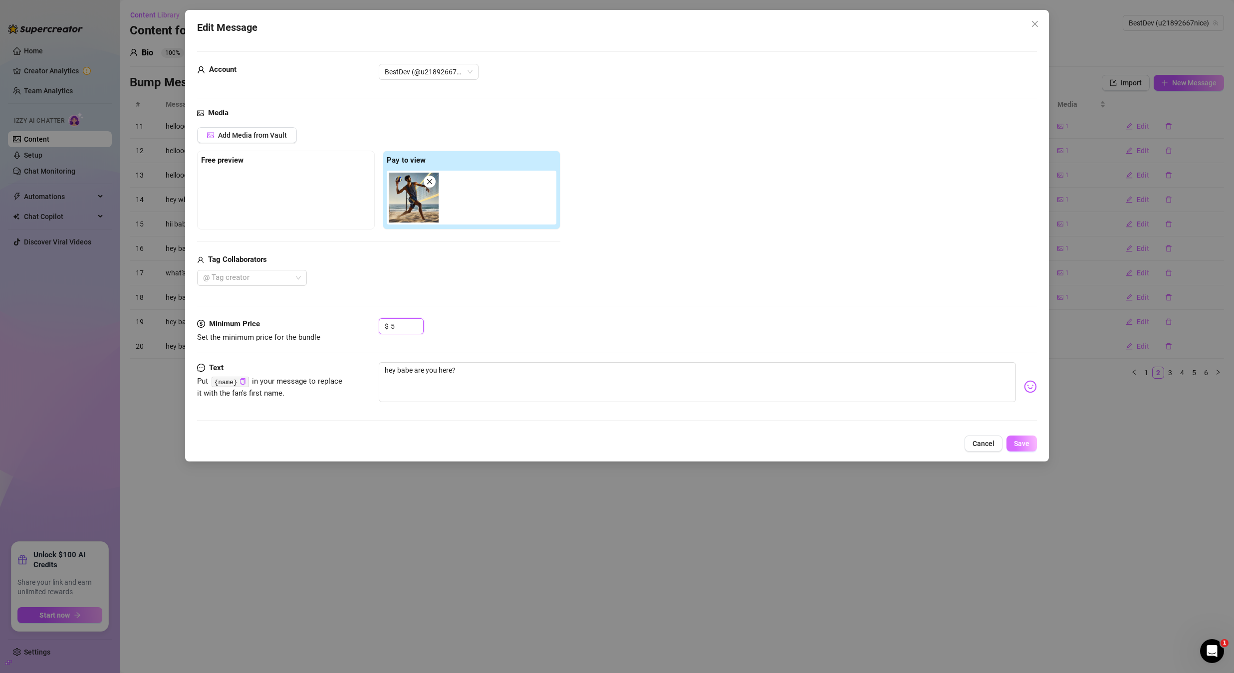
type input "5"
click at [1018, 442] on span "Save" at bounding box center [1021, 444] width 15 height 8
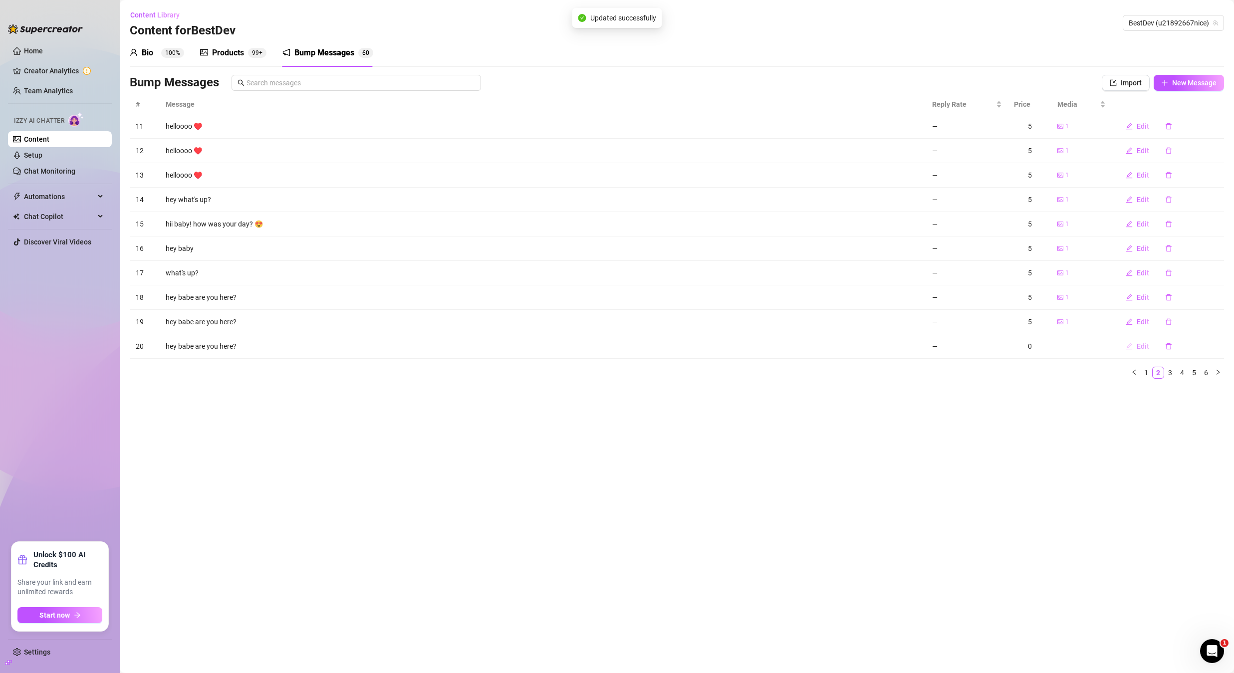
click at [1137, 349] on span "Edit" at bounding box center [1143, 346] width 12 height 8
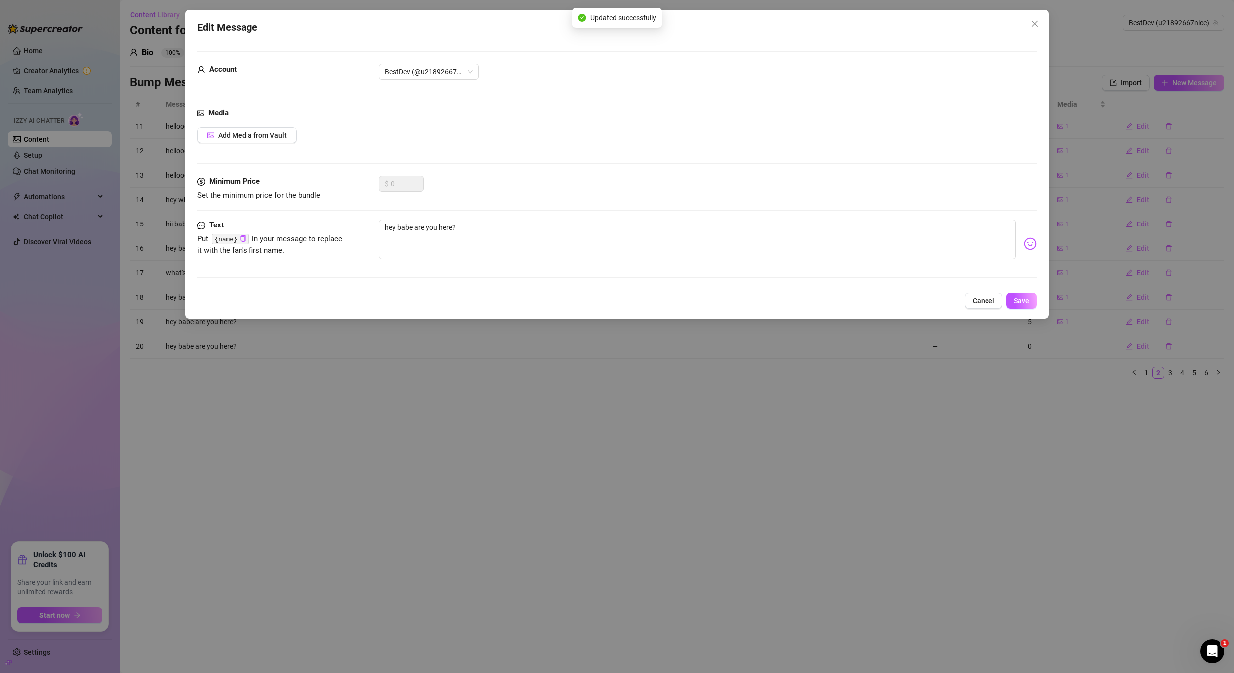
click at [284, 126] on div "Media Add Media from Vault" at bounding box center [617, 141] width 840 height 68
click at [280, 135] on span "Add Media from Vault" at bounding box center [252, 135] width 69 height 8
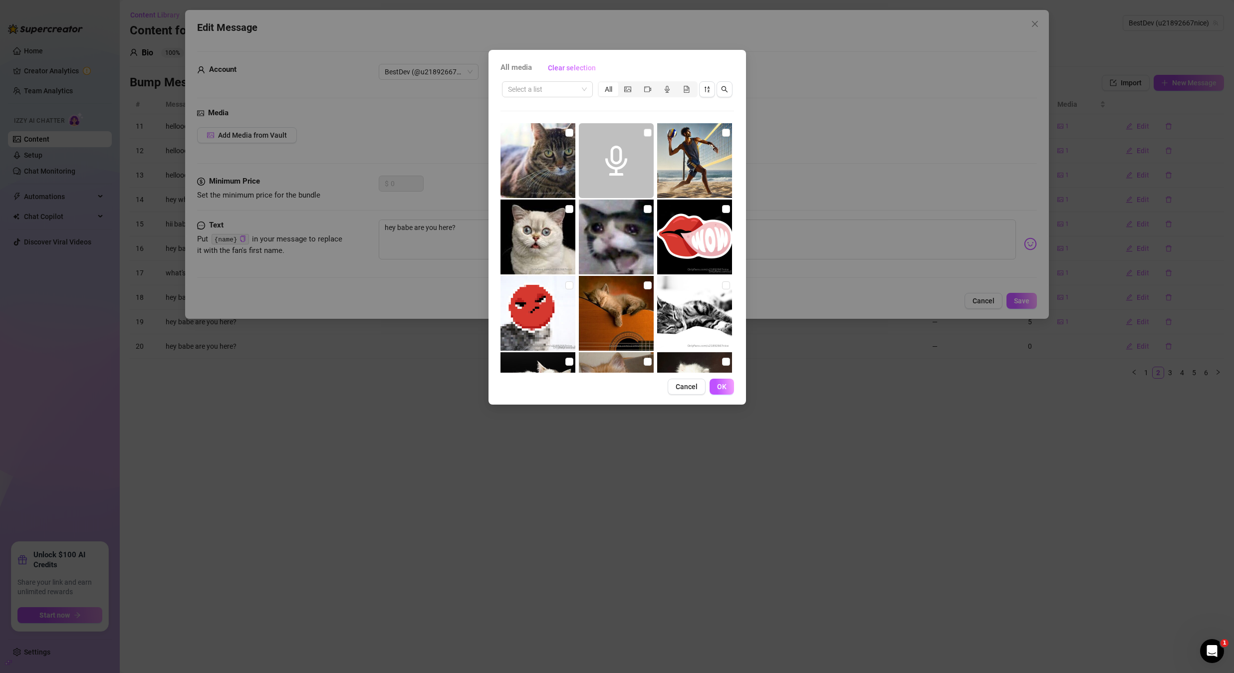
click at [722, 135] on input "checkbox" at bounding box center [726, 133] width 8 height 8
checkbox input "true"
click at [729, 381] on button "OK" at bounding box center [722, 387] width 24 height 16
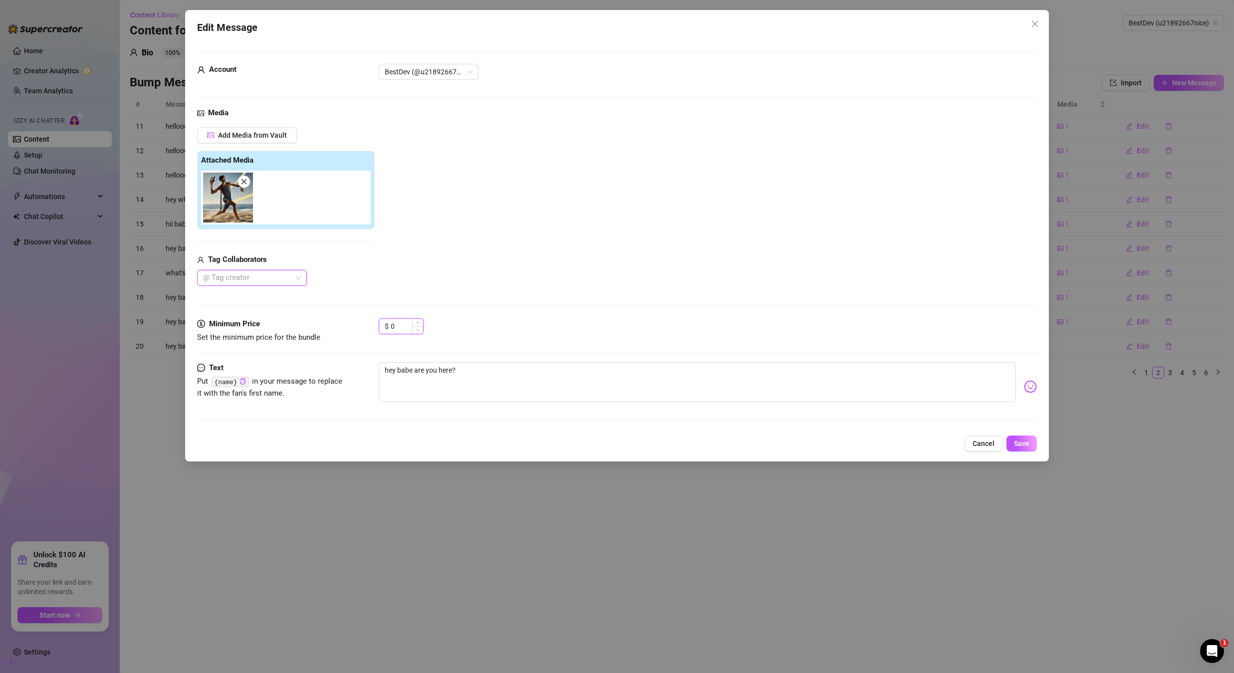
click at [398, 328] on input "0" at bounding box center [407, 326] width 32 height 15
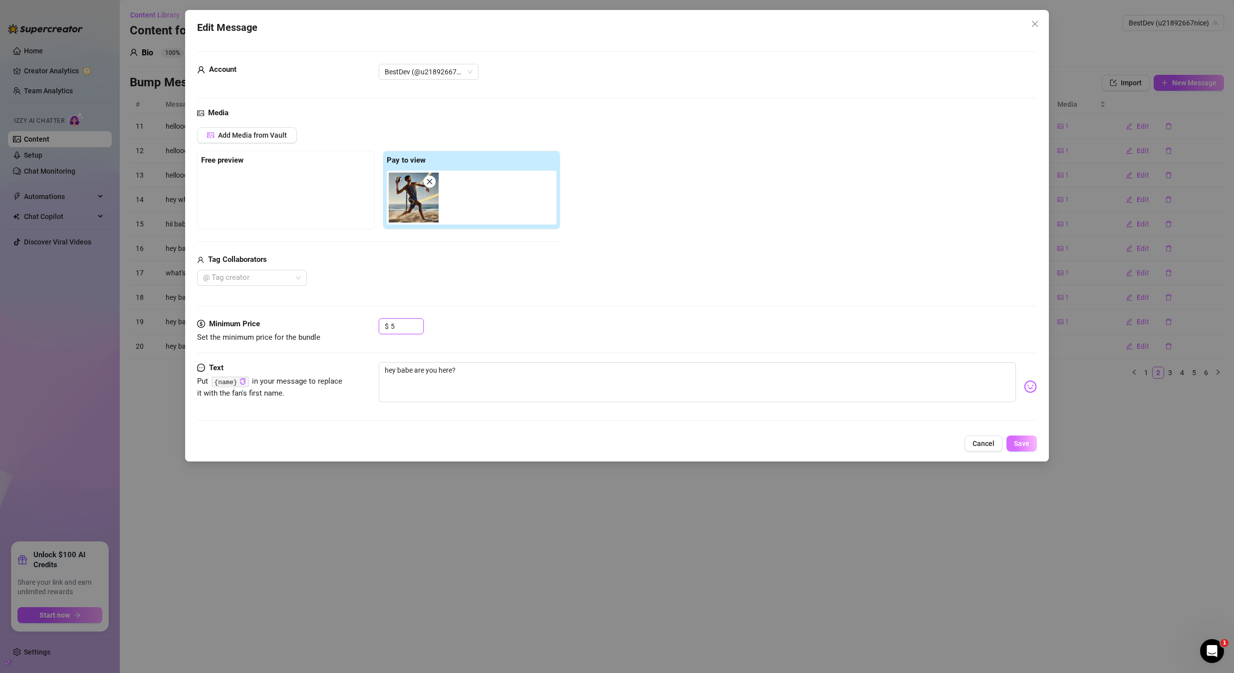
type input "5"
click at [1021, 442] on span "Save" at bounding box center [1021, 444] width 15 height 8
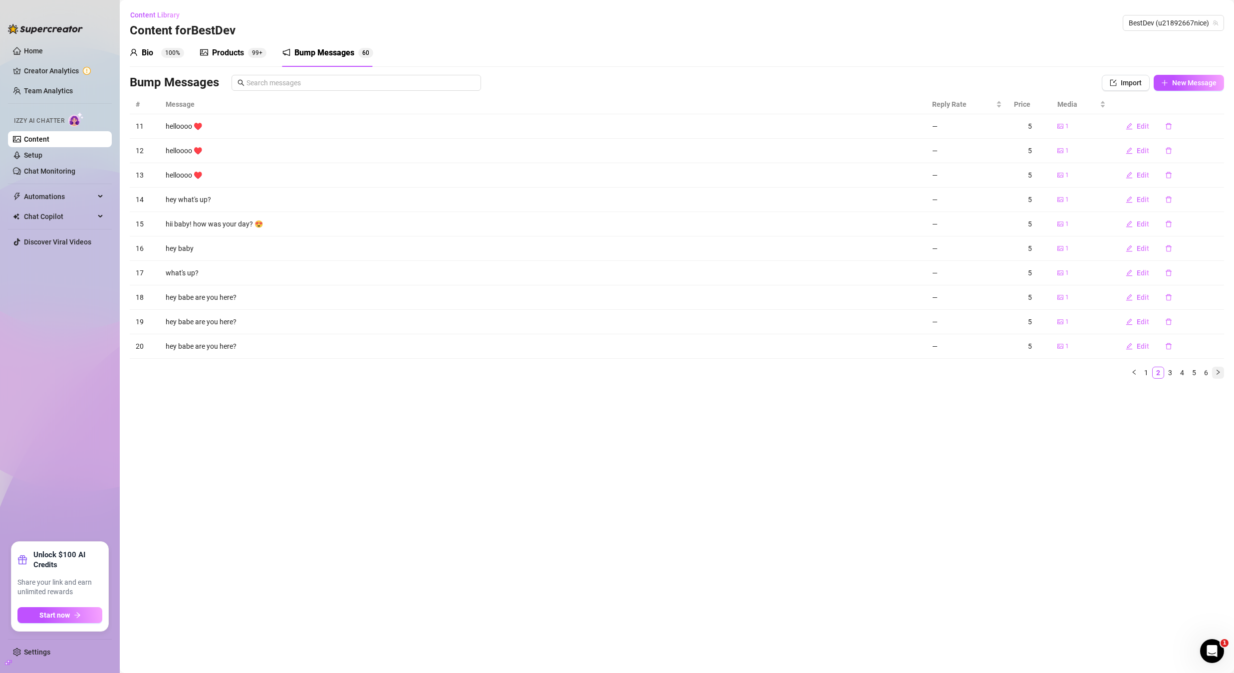
click at [1217, 373] on icon "right" at bounding box center [1218, 372] width 6 height 6
click at [1136, 134] on td "Edit" at bounding box center [1168, 126] width 112 height 24
click at [1135, 129] on button "Edit" at bounding box center [1137, 126] width 39 height 16
type textarea "helloooo ♥️"
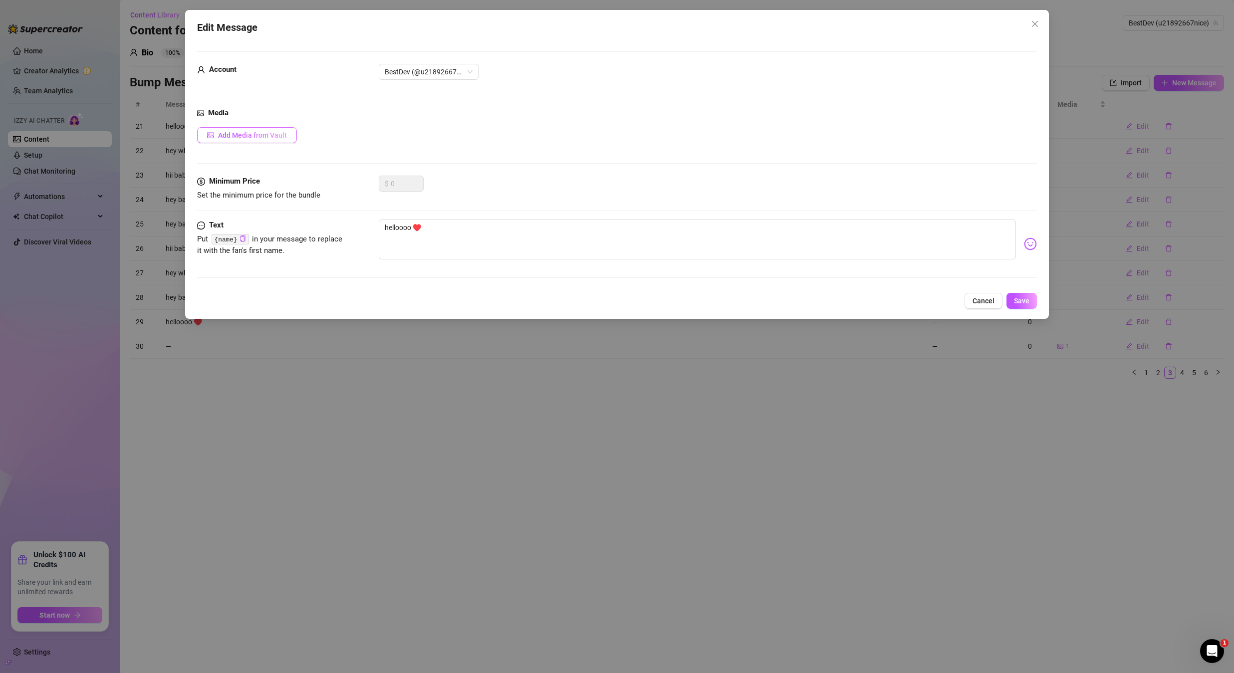
click at [275, 141] on button "Add Media from Vault" at bounding box center [247, 135] width 100 height 16
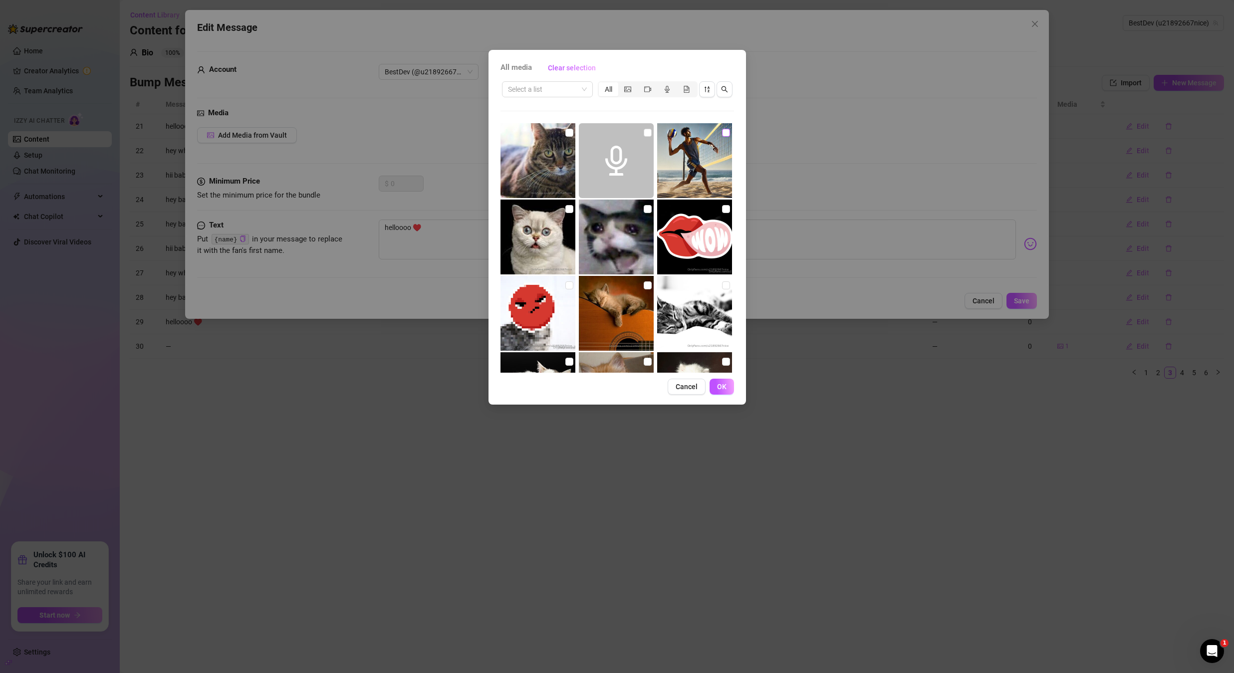
click at [722, 134] on input "checkbox" at bounding box center [726, 133] width 8 height 8
checkbox input "true"
click at [725, 385] on span "OK" at bounding box center [721, 387] width 9 height 8
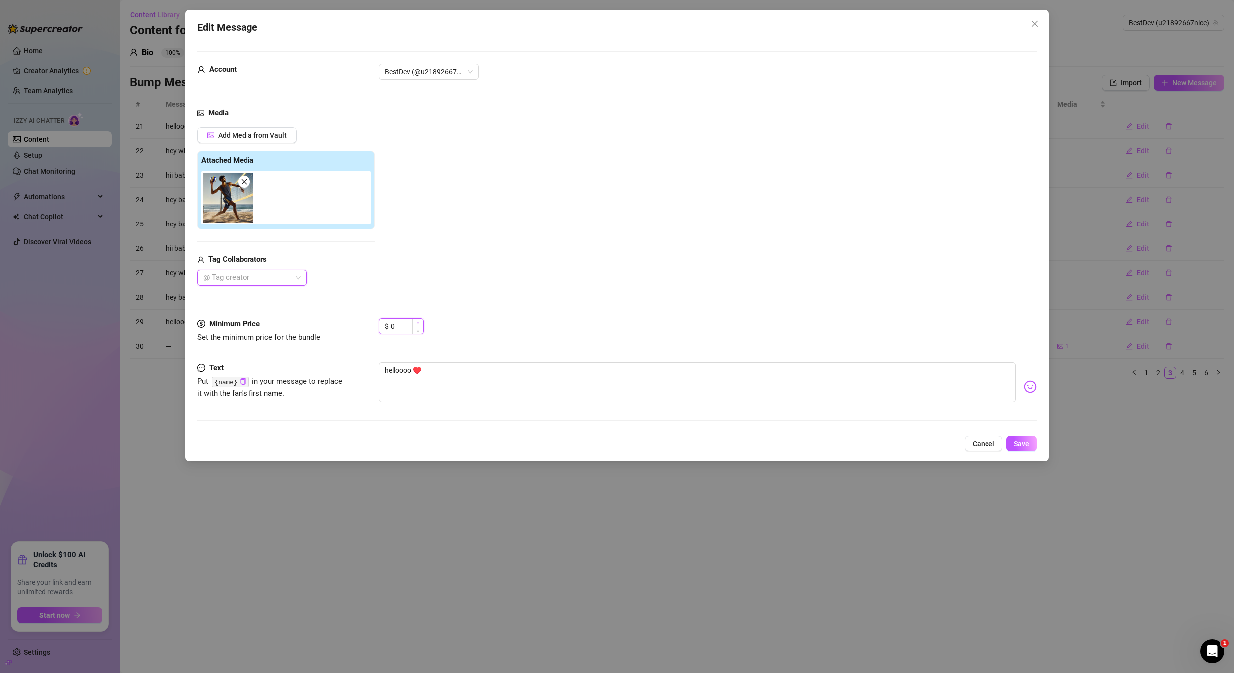
click at [421, 322] on span "Increase Value" at bounding box center [417, 323] width 11 height 9
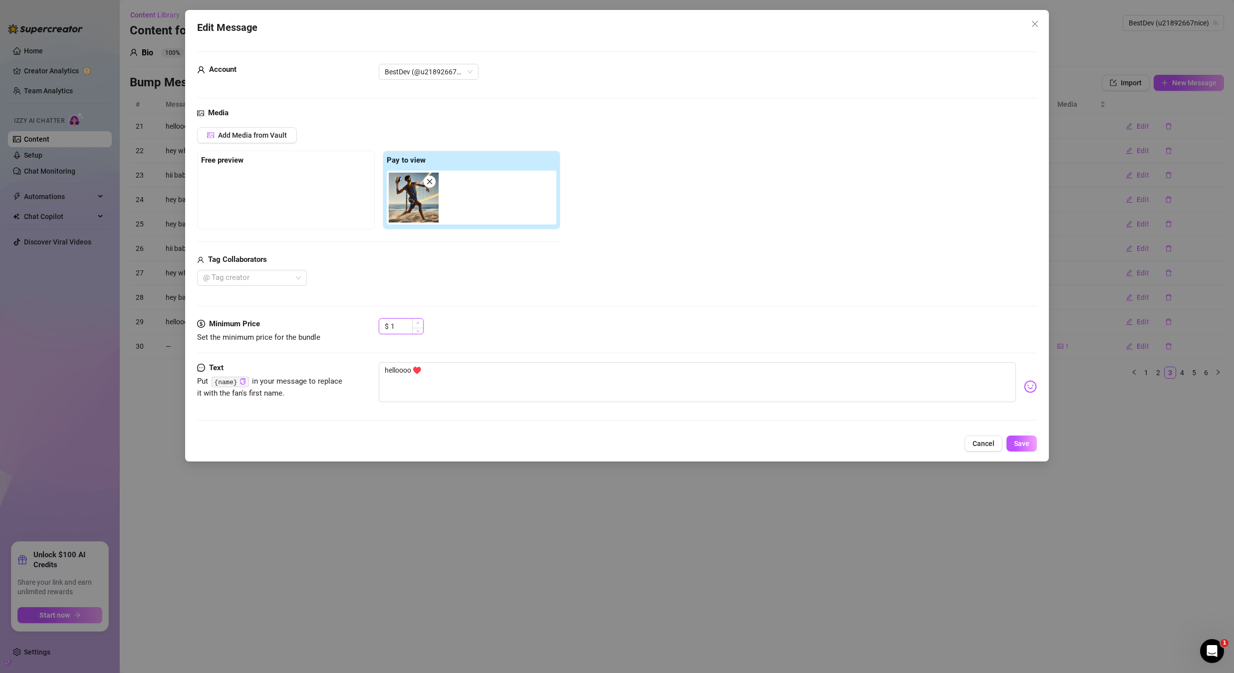
click at [418, 322] on icon "up" at bounding box center [417, 323] width 3 height 2
type input "5"
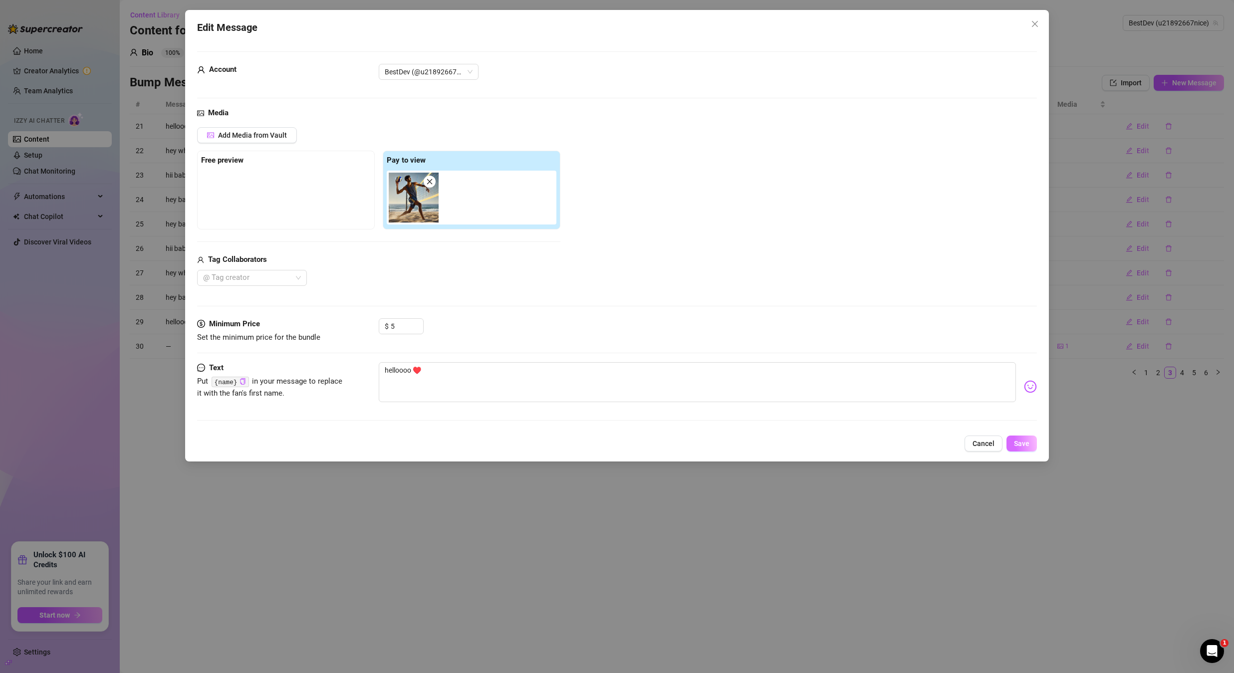
click at [1019, 440] on span "Save" at bounding box center [1021, 444] width 15 height 8
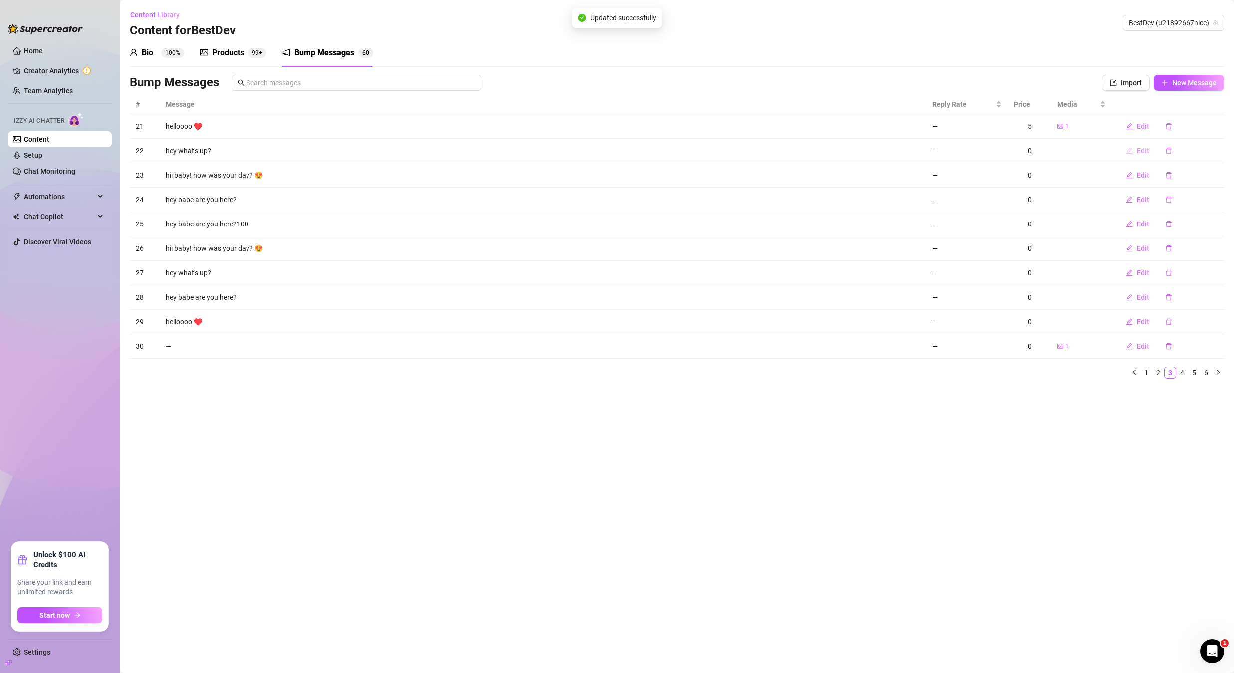
click at [1138, 154] on span "Edit" at bounding box center [1143, 151] width 12 height 8
type textarea "hey what's up?"
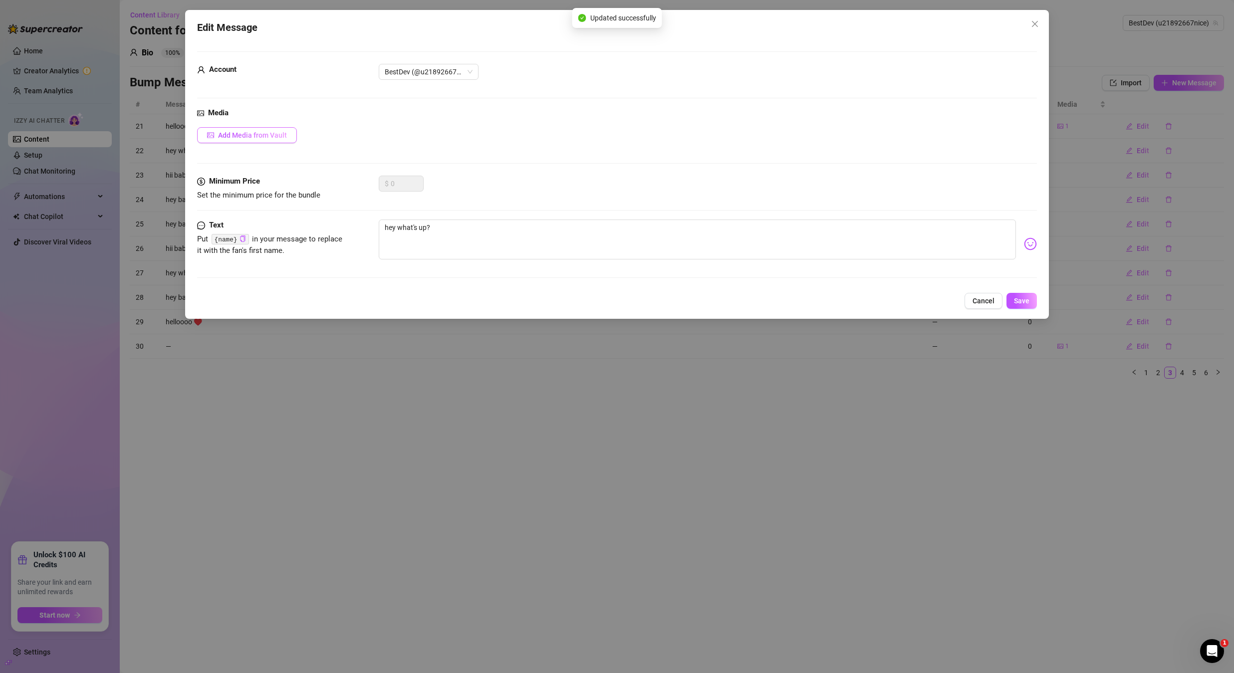
click at [282, 140] on button "Add Media from Vault" at bounding box center [247, 135] width 100 height 16
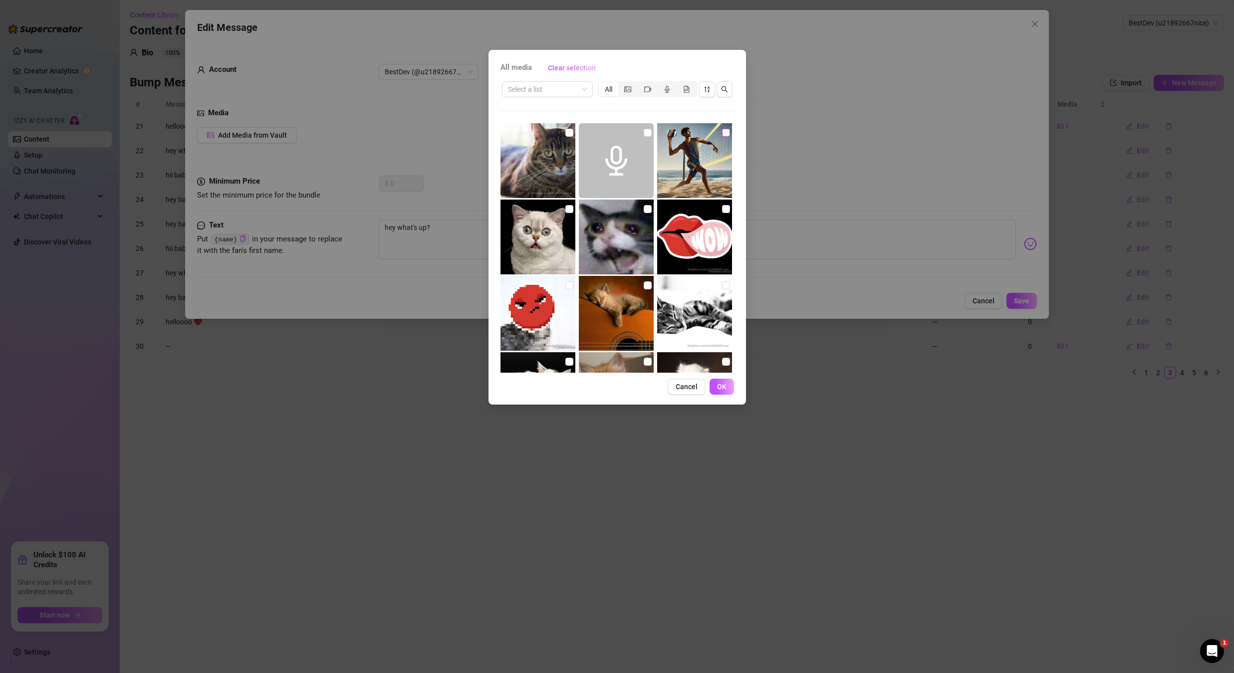
click at [722, 133] on input "checkbox" at bounding box center [726, 133] width 8 height 8
checkbox input "true"
click at [728, 381] on button "OK" at bounding box center [722, 387] width 24 height 16
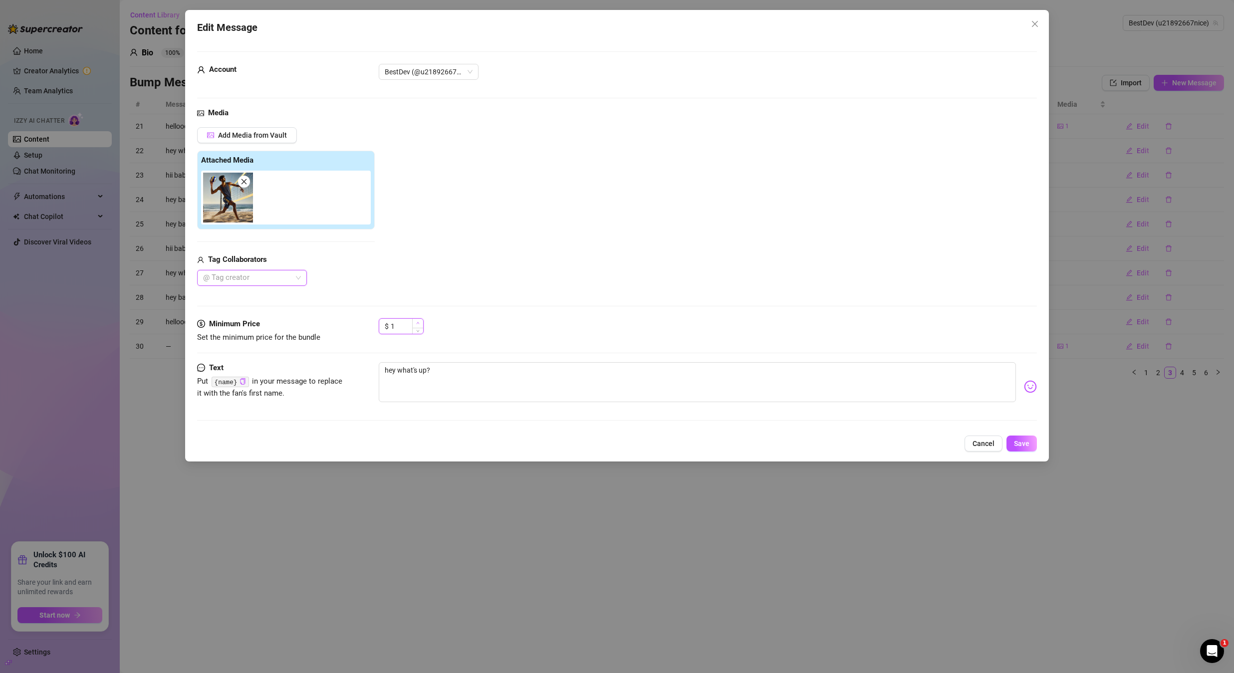
click at [420, 322] on span "Increase Value" at bounding box center [417, 323] width 11 height 9
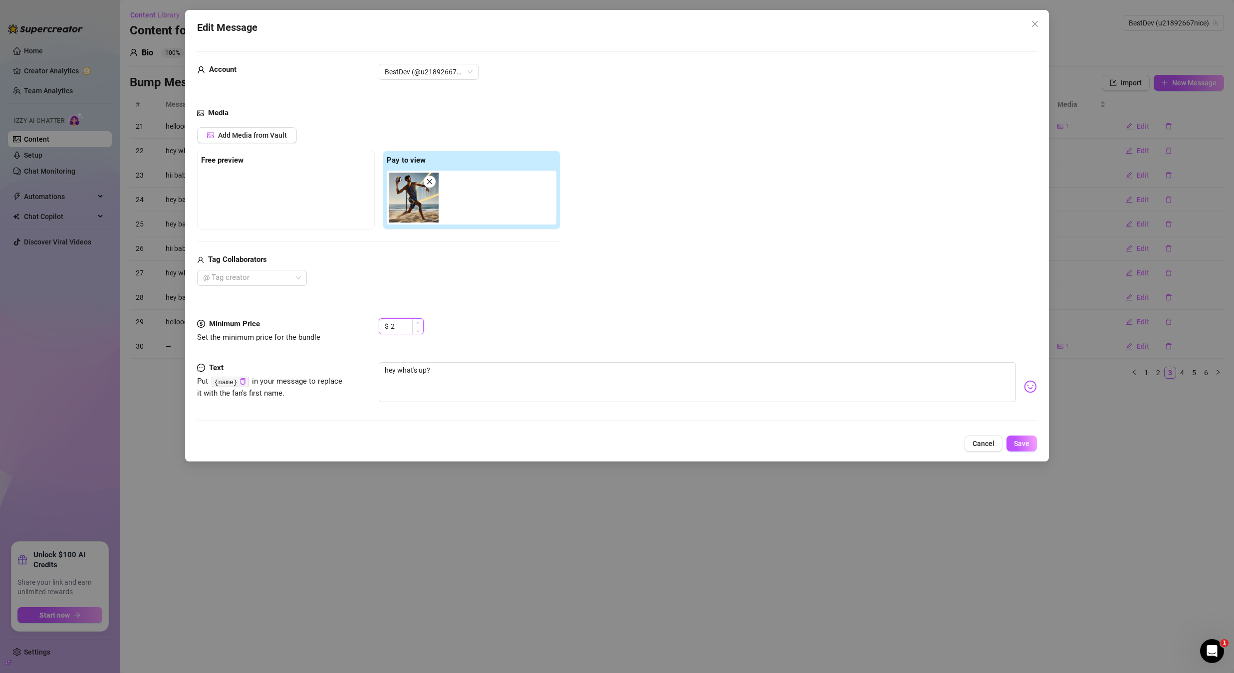
click at [420, 322] on span "Increase Value" at bounding box center [417, 323] width 11 height 9
type input "5"
click at [420, 322] on span "Increase Value" at bounding box center [417, 323] width 11 height 9
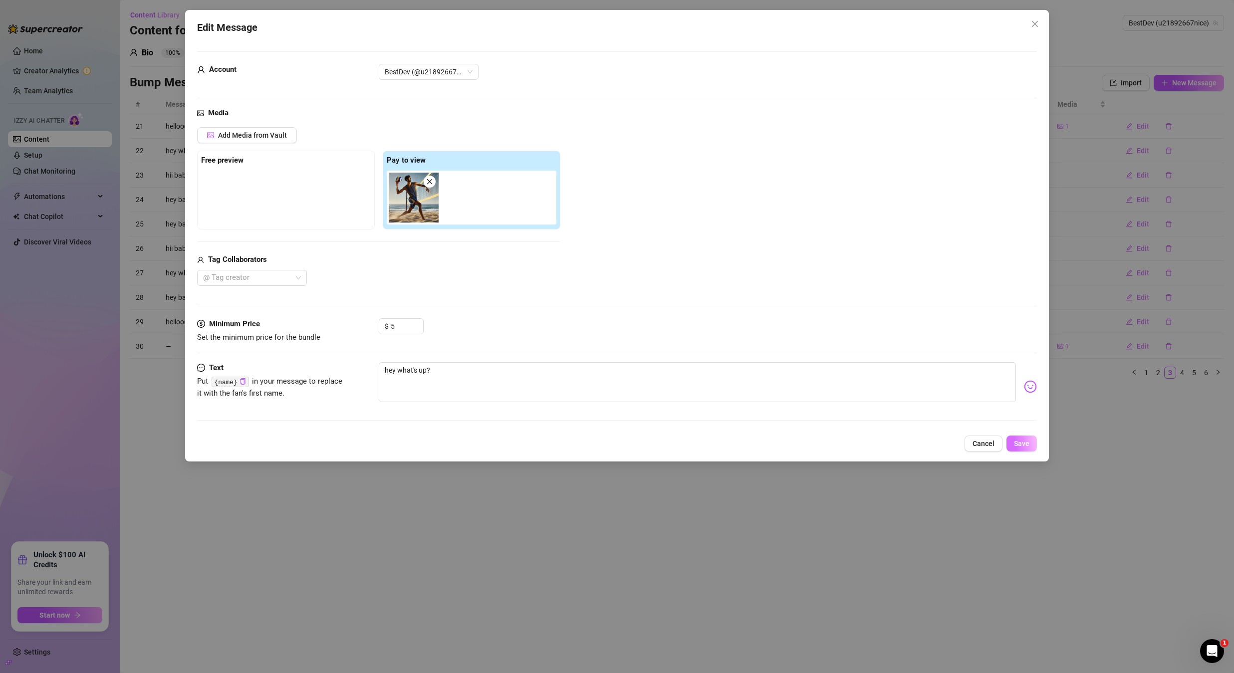
click at [1022, 451] on button "Save" at bounding box center [1022, 444] width 30 height 16
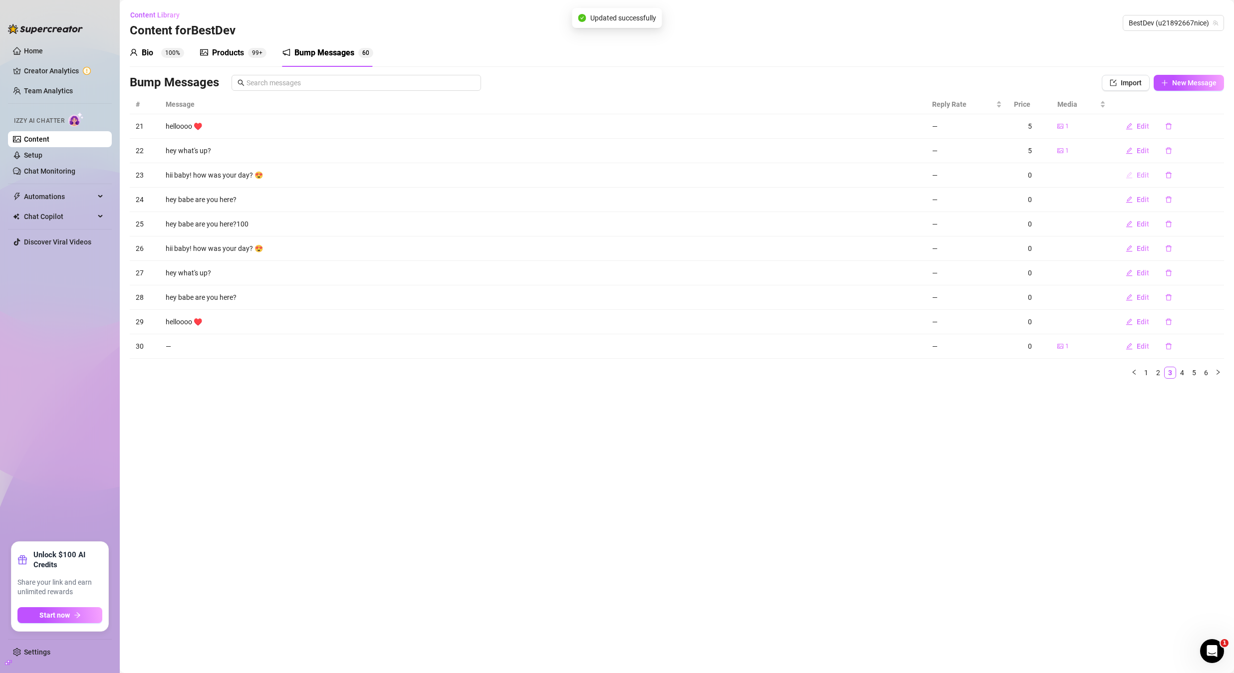
click at [1136, 182] on button "Edit" at bounding box center [1137, 175] width 39 height 16
type textarea "hii baby! how was your day? 😍"
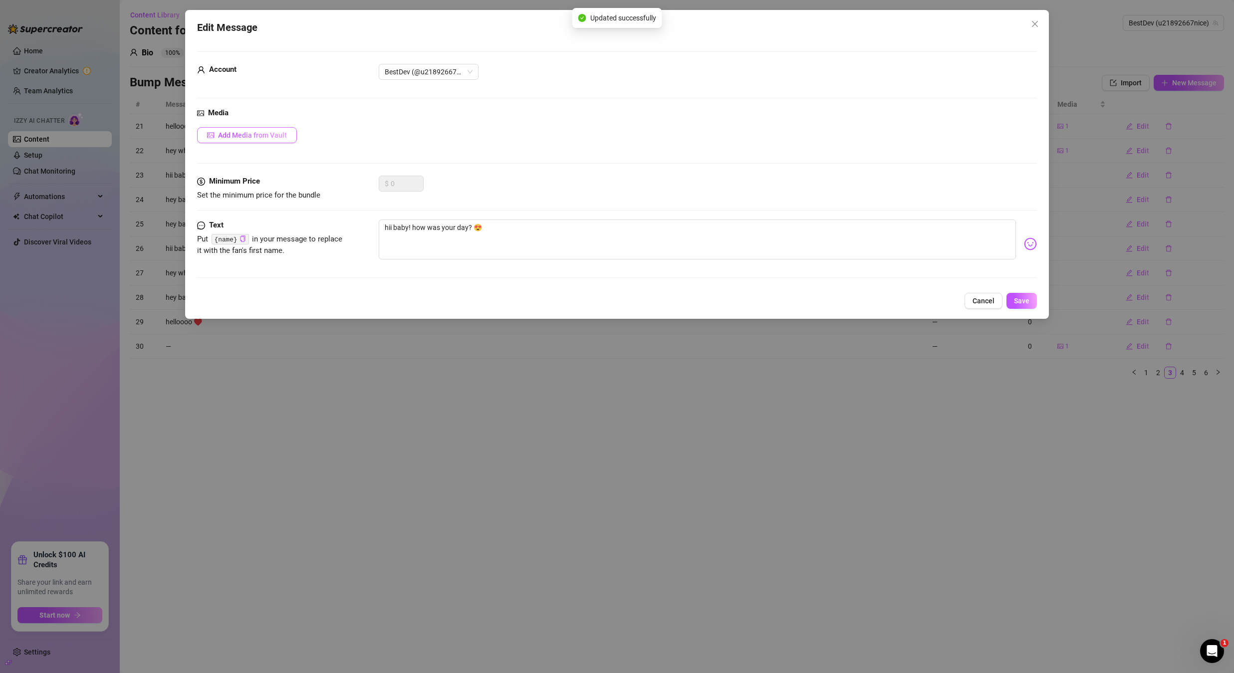
click at [264, 130] on button "Add Media from Vault" at bounding box center [247, 135] width 100 height 16
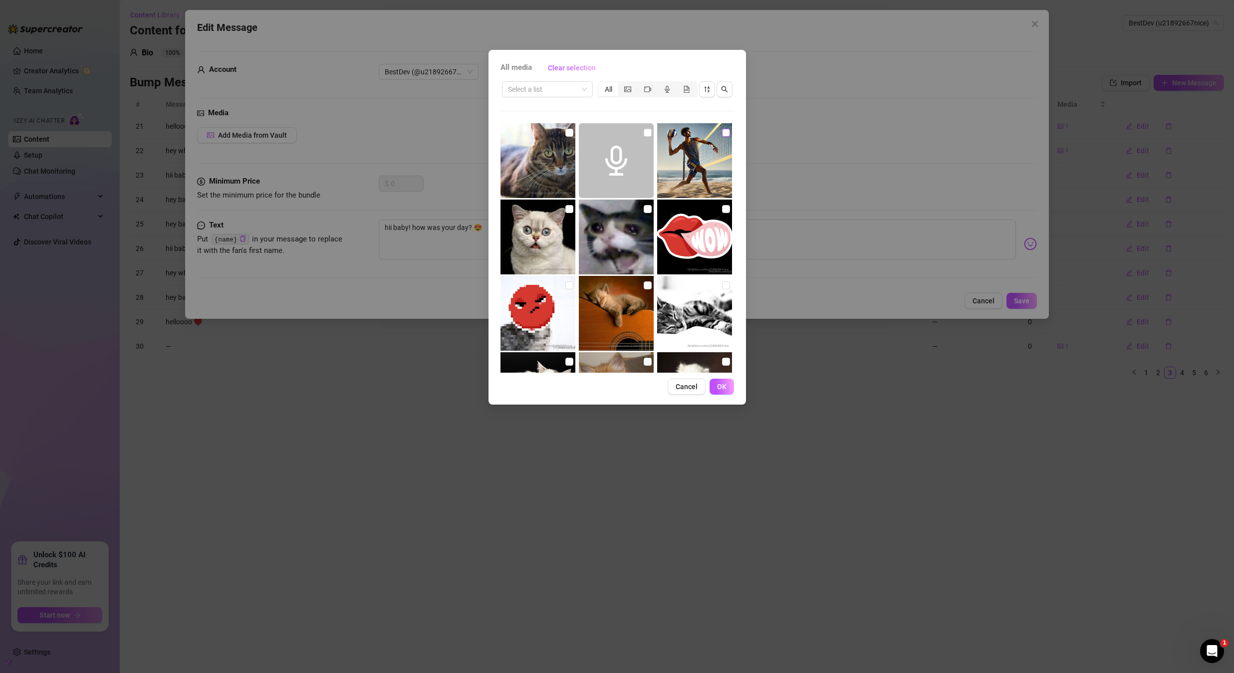
click at [722, 134] on input "checkbox" at bounding box center [726, 133] width 8 height 8
checkbox input "true"
click at [729, 387] on button "OK" at bounding box center [722, 387] width 24 height 16
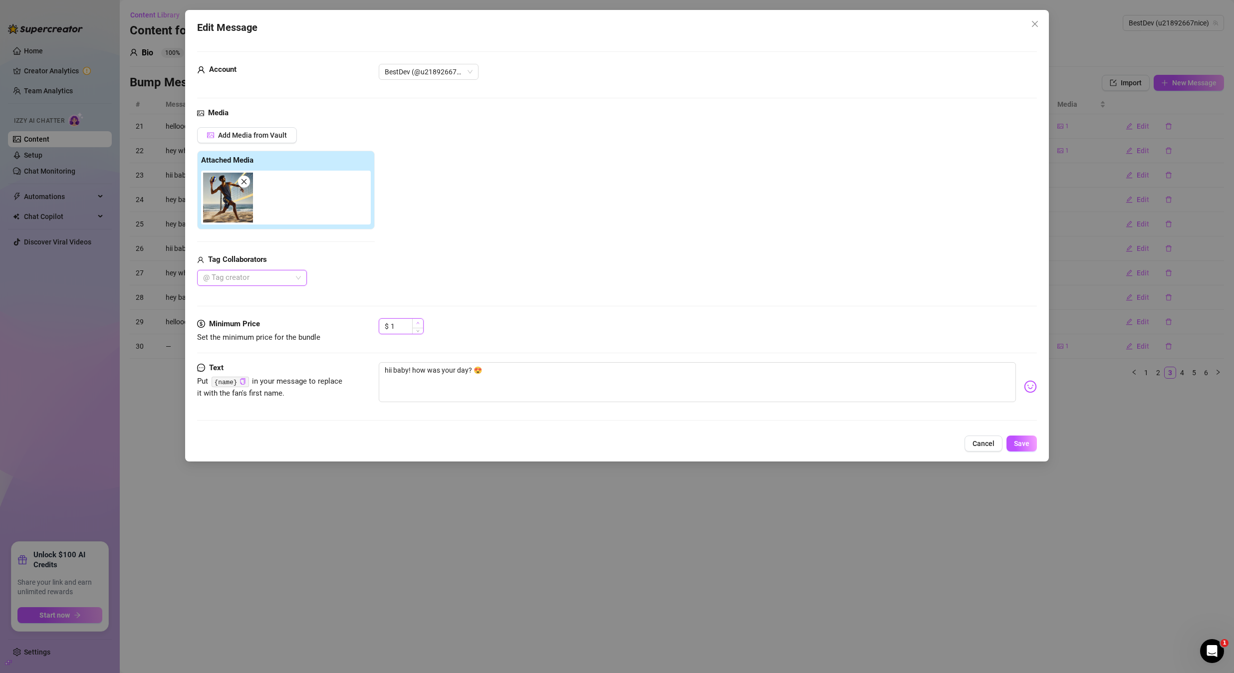
click at [418, 322] on icon "up" at bounding box center [417, 323] width 3 height 2
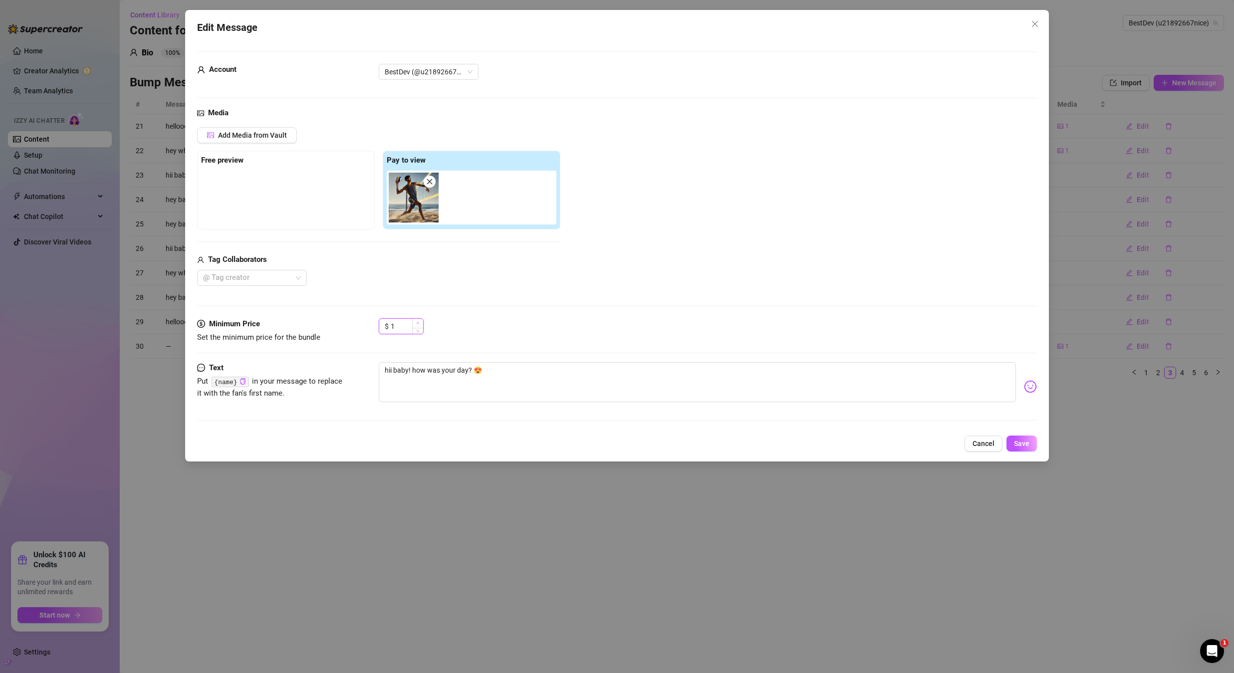
click at [418, 322] on icon "up" at bounding box center [417, 323] width 3 height 2
type input "5"
click at [418, 322] on icon "up" at bounding box center [417, 323] width 3 height 2
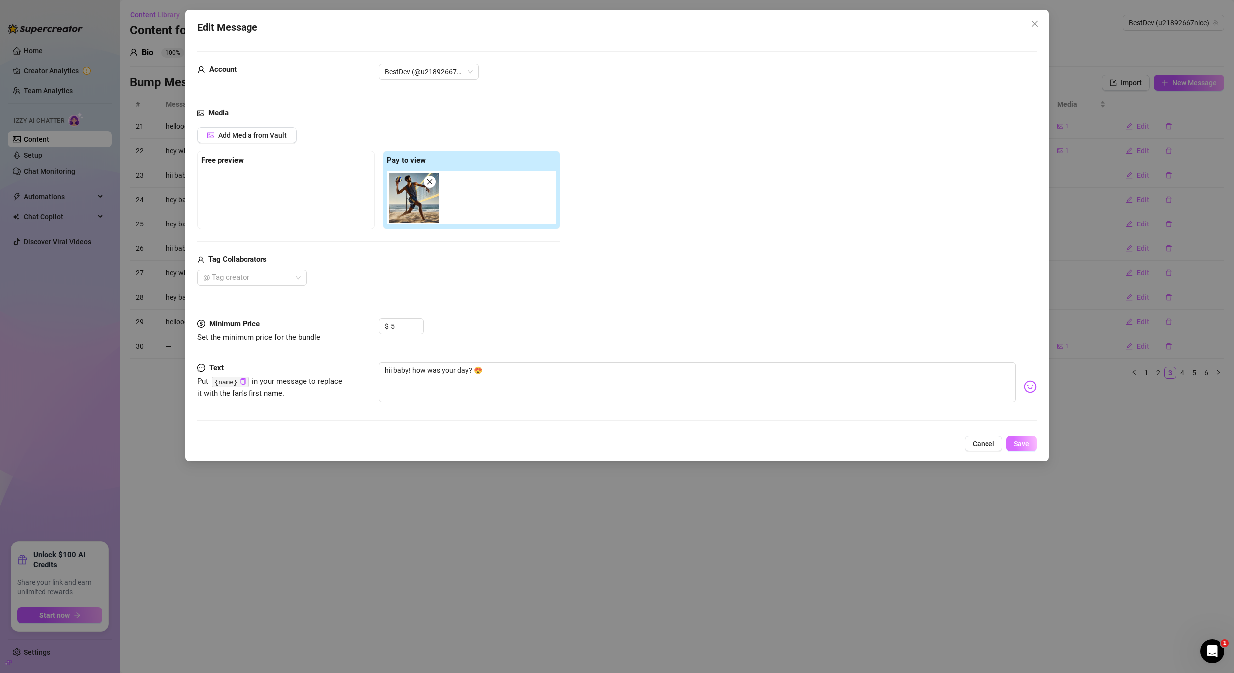
click at [1025, 444] on span "Save" at bounding box center [1021, 444] width 15 height 8
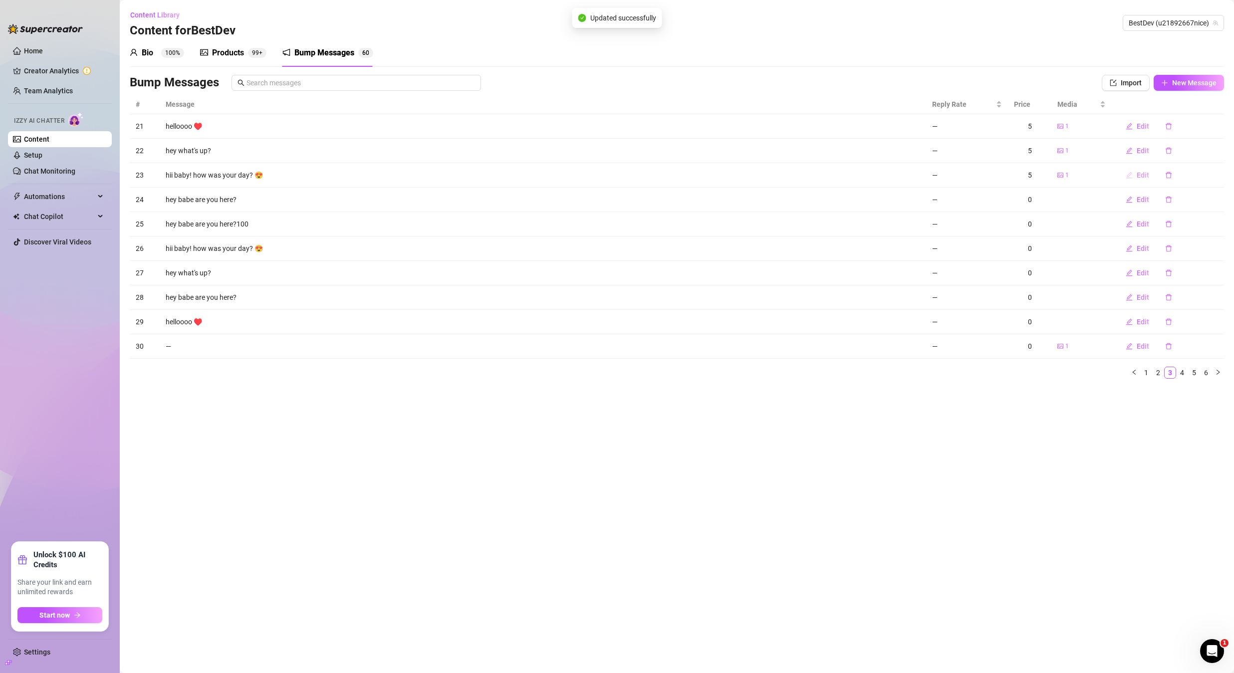
click at [1146, 173] on span "Edit" at bounding box center [1143, 175] width 12 height 8
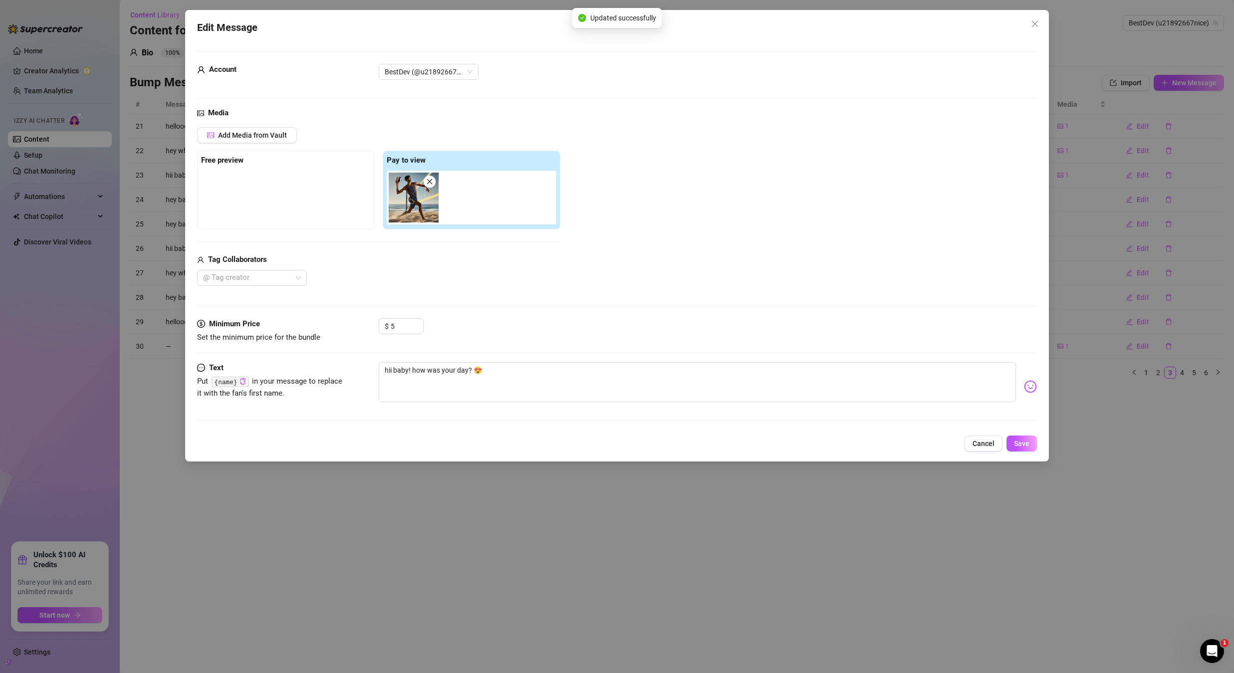
click at [1085, 208] on div "Edit Message Account BestDev (@u21892667nice) Media Add Media from Vault Free p…" at bounding box center [617, 336] width 1234 height 673
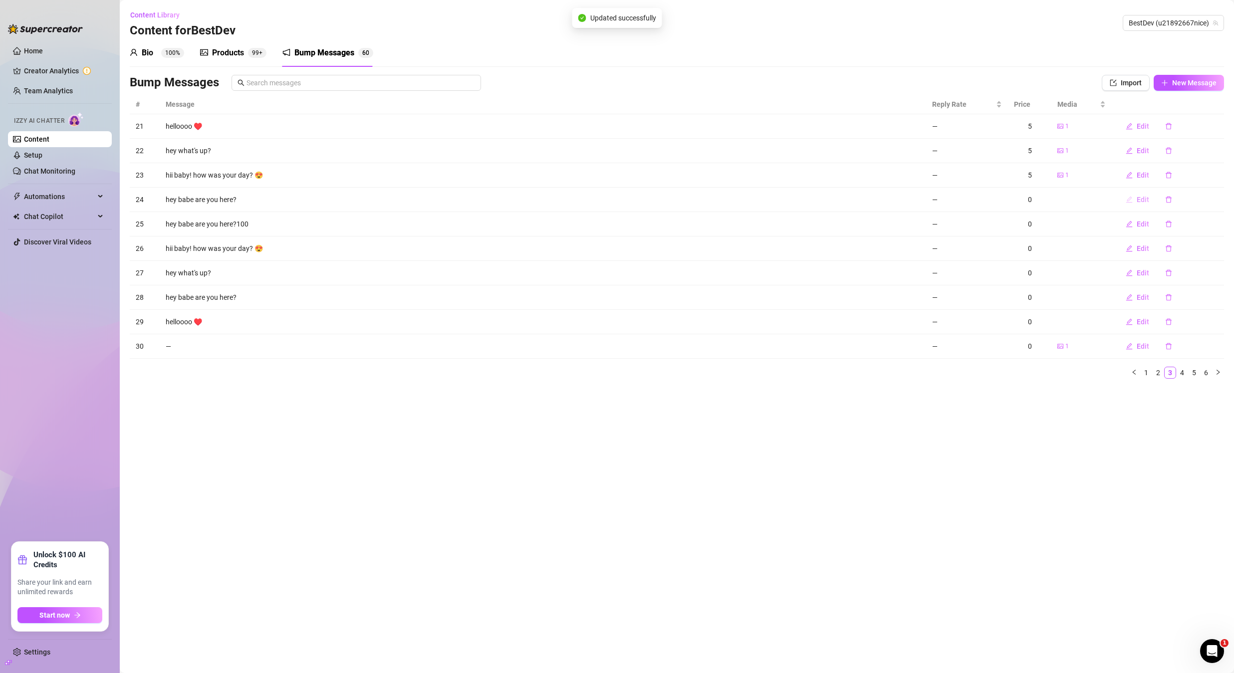
click at [1123, 197] on button "Edit" at bounding box center [1137, 200] width 39 height 16
type textarea "hey babe are you here?"
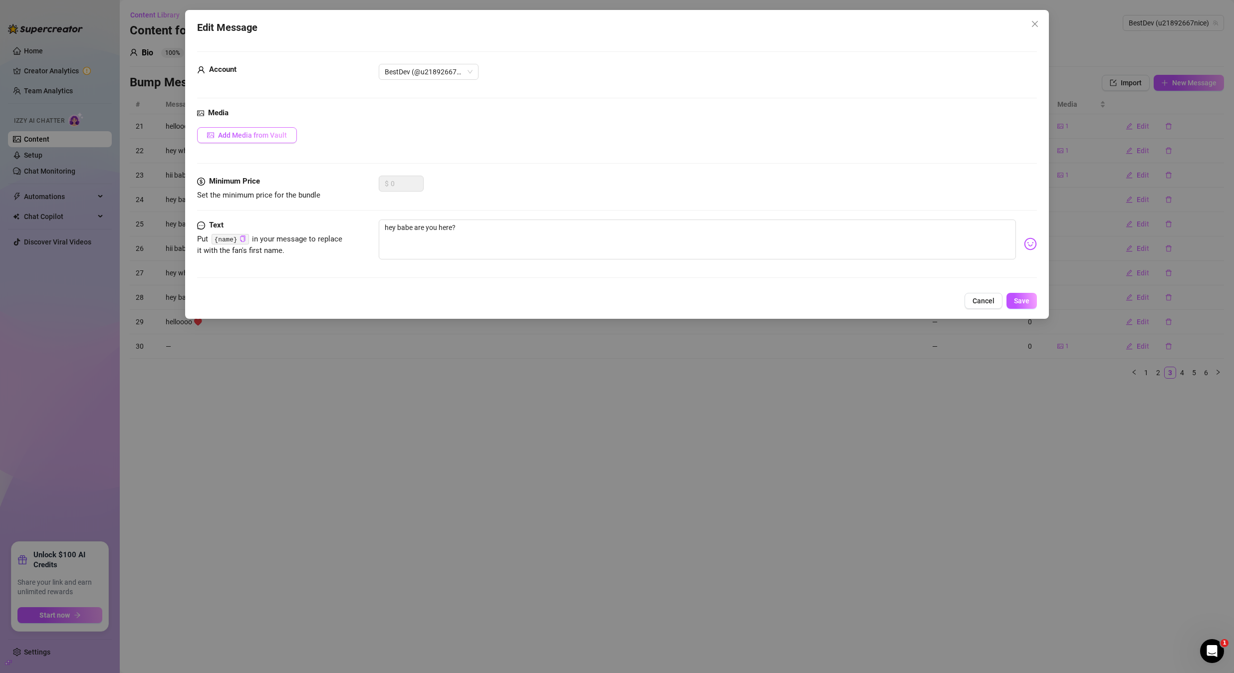
click at [253, 138] on span "Add Media from Vault" at bounding box center [252, 135] width 69 height 8
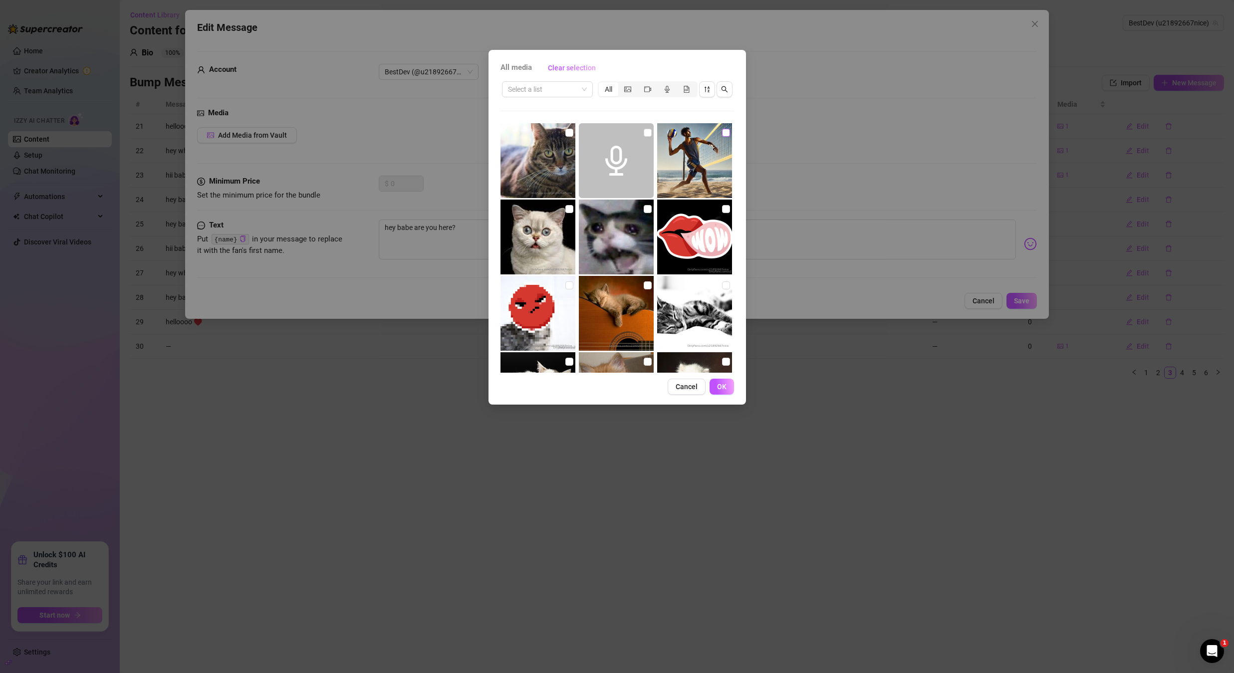
click at [722, 135] on input "checkbox" at bounding box center [726, 133] width 8 height 8
checkbox input "true"
click at [723, 379] on button "OK" at bounding box center [722, 387] width 24 height 16
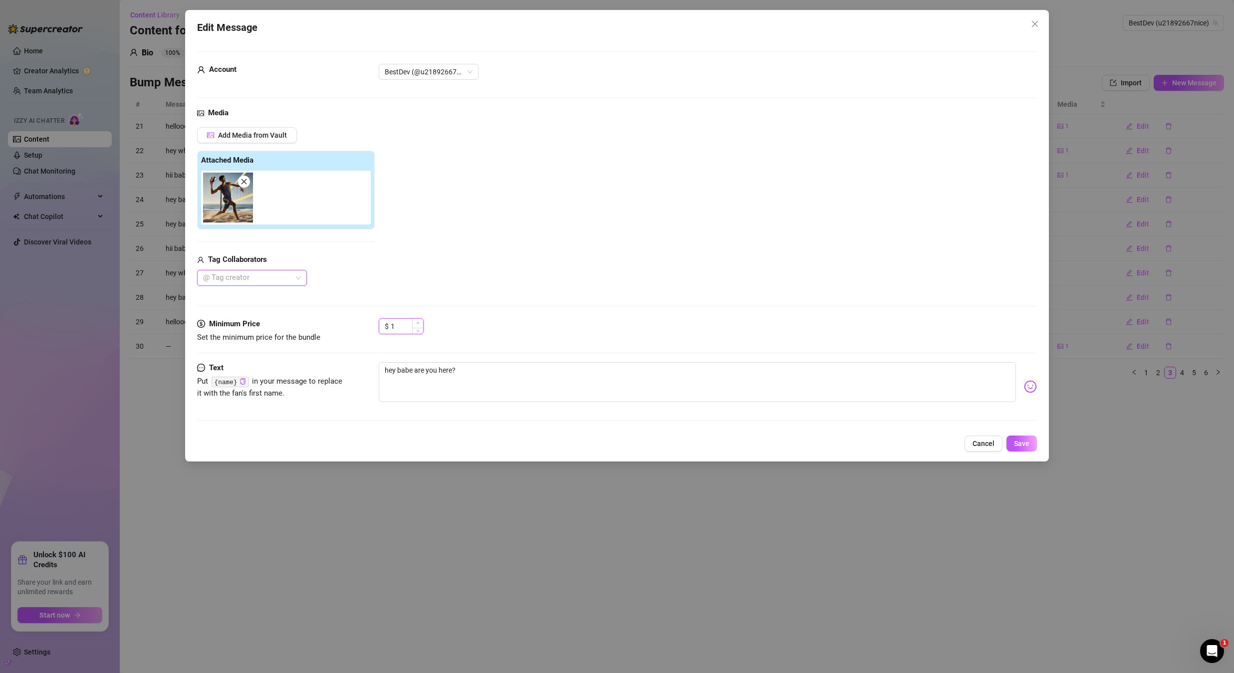
click at [418, 322] on icon "up" at bounding box center [417, 322] width 3 height 3
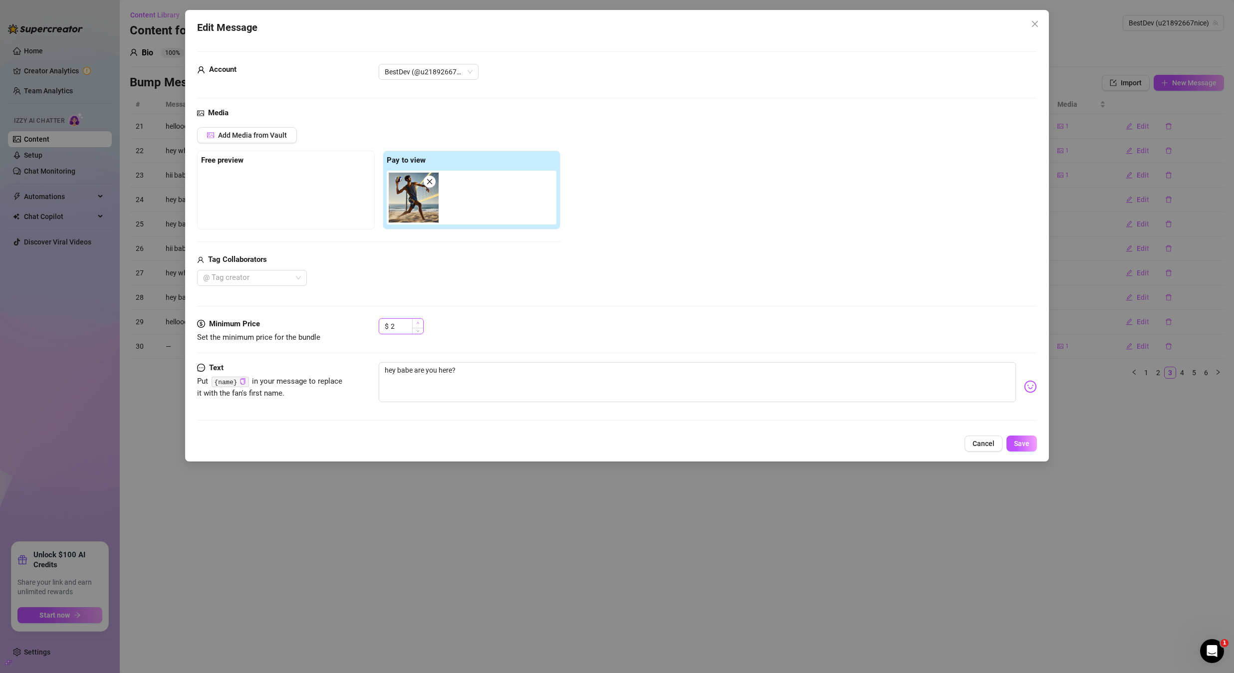
click at [418, 322] on icon "up" at bounding box center [417, 322] width 3 height 3
click at [418, 323] on icon "up" at bounding box center [417, 322] width 3 height 3
type input "5"
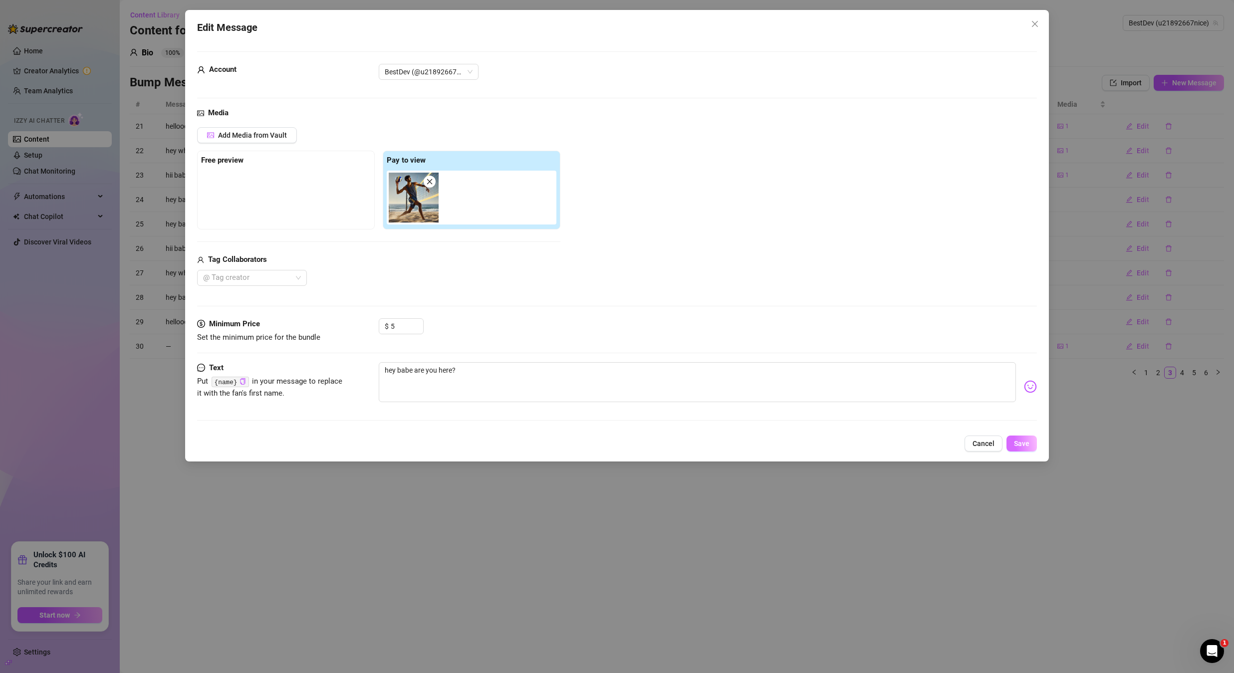
click at [1022, 439] on button "Save" at bounding box center [1022, 444] width 30 height 16
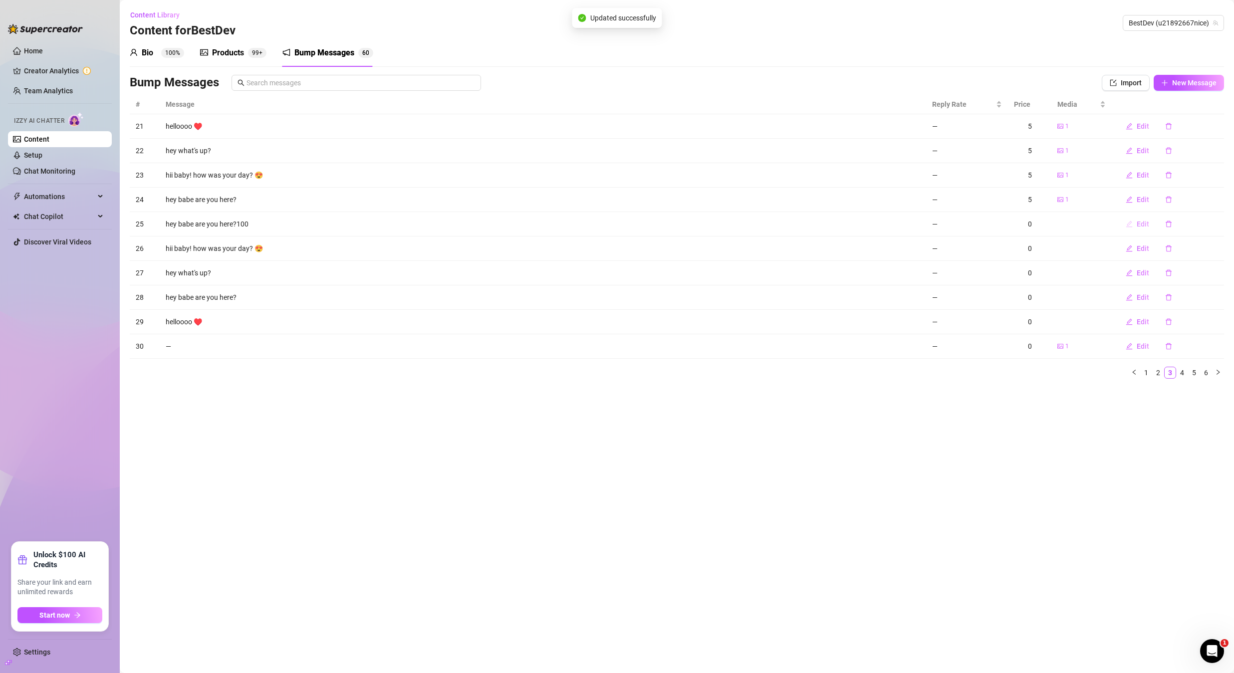
click at [1139, 222] on span "Edit" at bounding box center [1143, 224] width 12 height 8
type textarea "hey babe are you here?100"
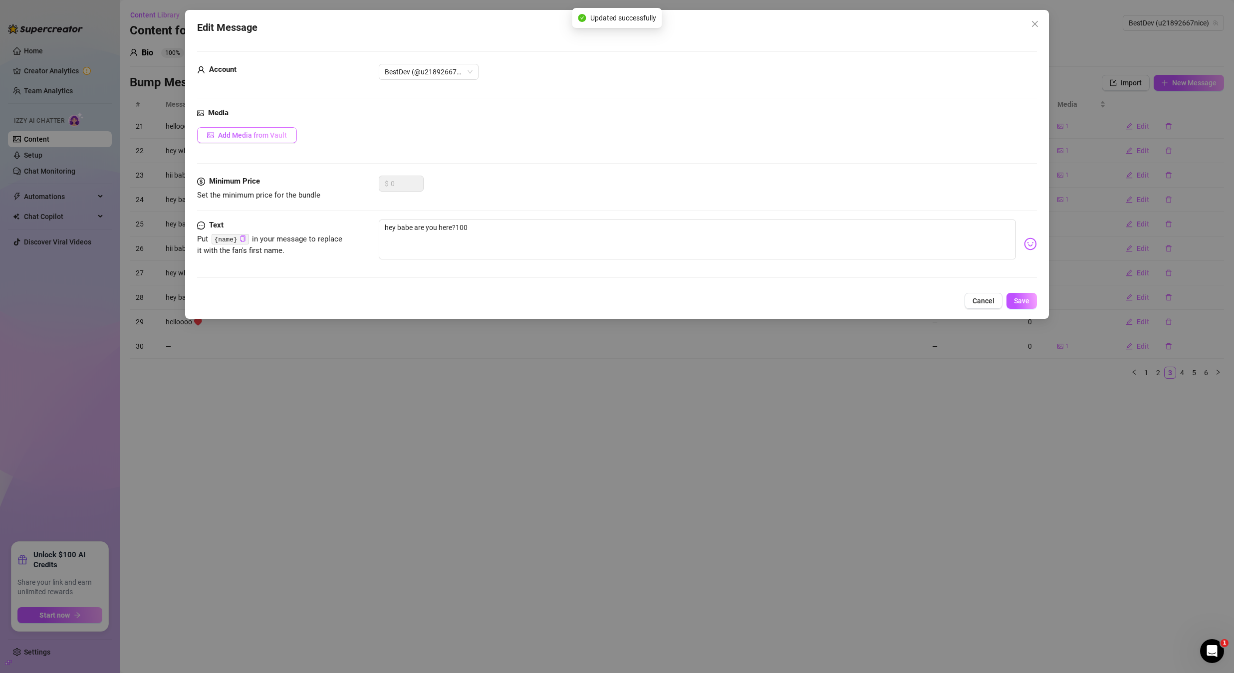
click at [270, 137] on span "Add Media from Vault" at bounding box center [252, 135] width 69 height 8
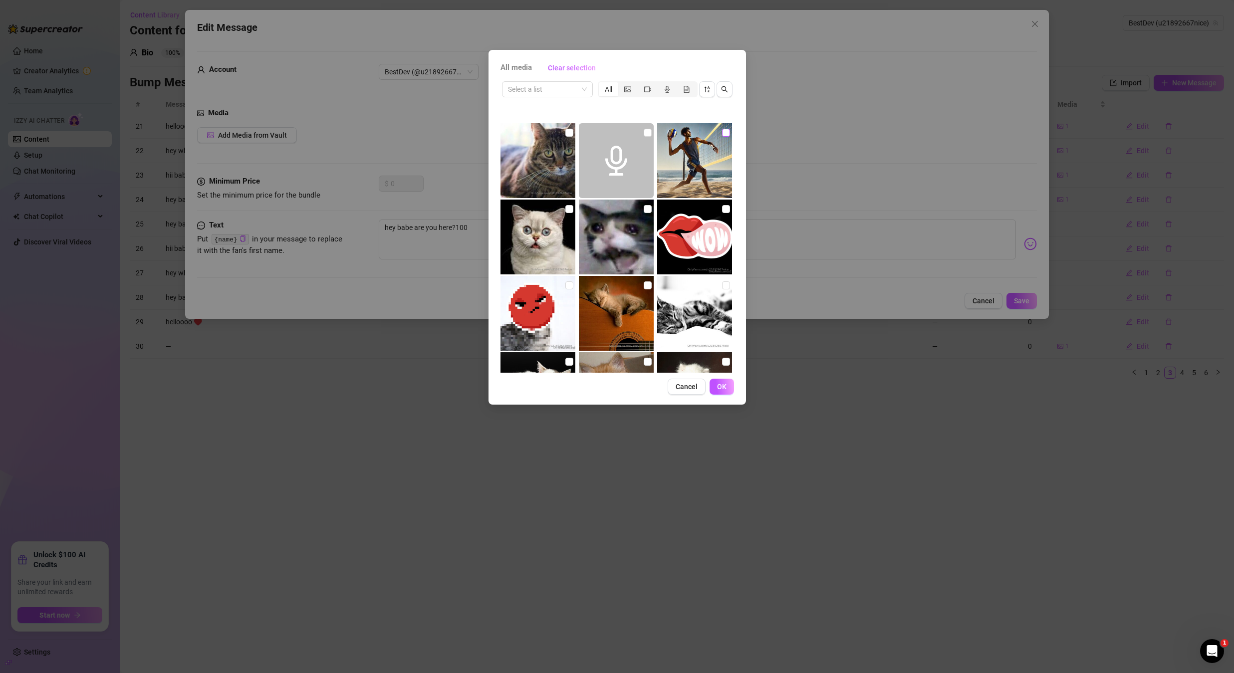
click at [722, 134] on input "checkbox" at bounding box center [726, 133] width 8 height 8
checkbox input "true"
click at [723, 383] on span "OK" at bounding box center [721, 387] width 9 height 8
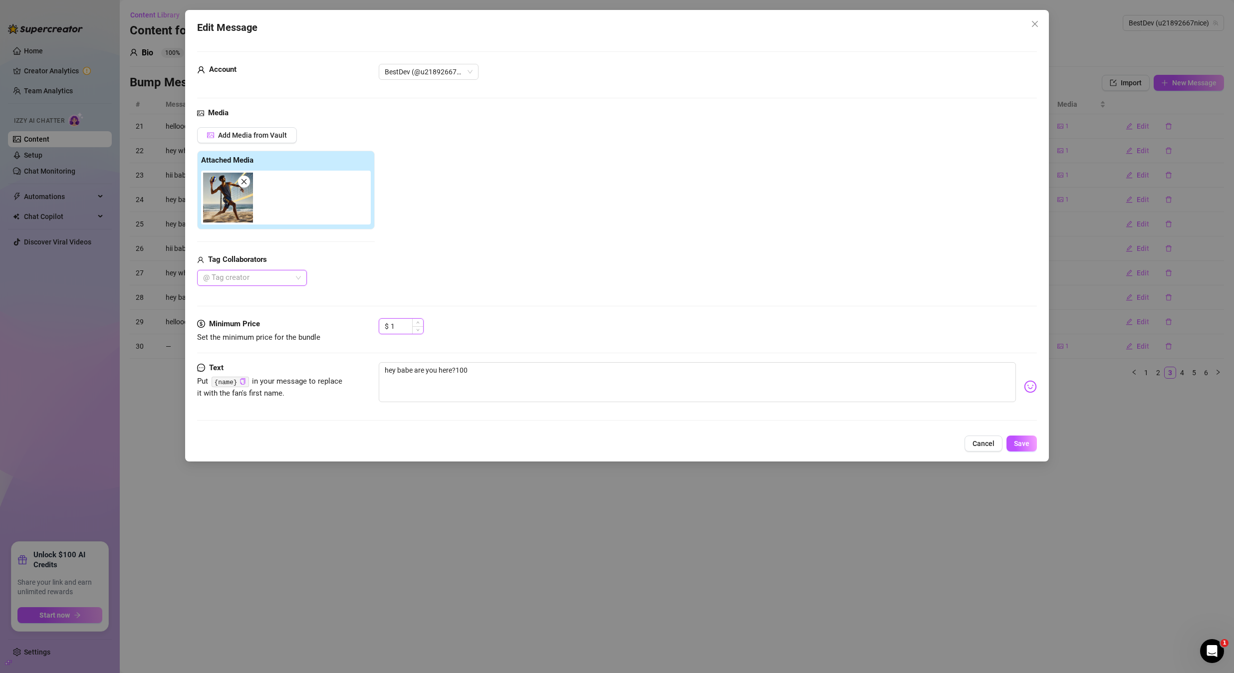
click at [416, 322] on icon "up" at bounding box center [417, 322] width 3 height 3
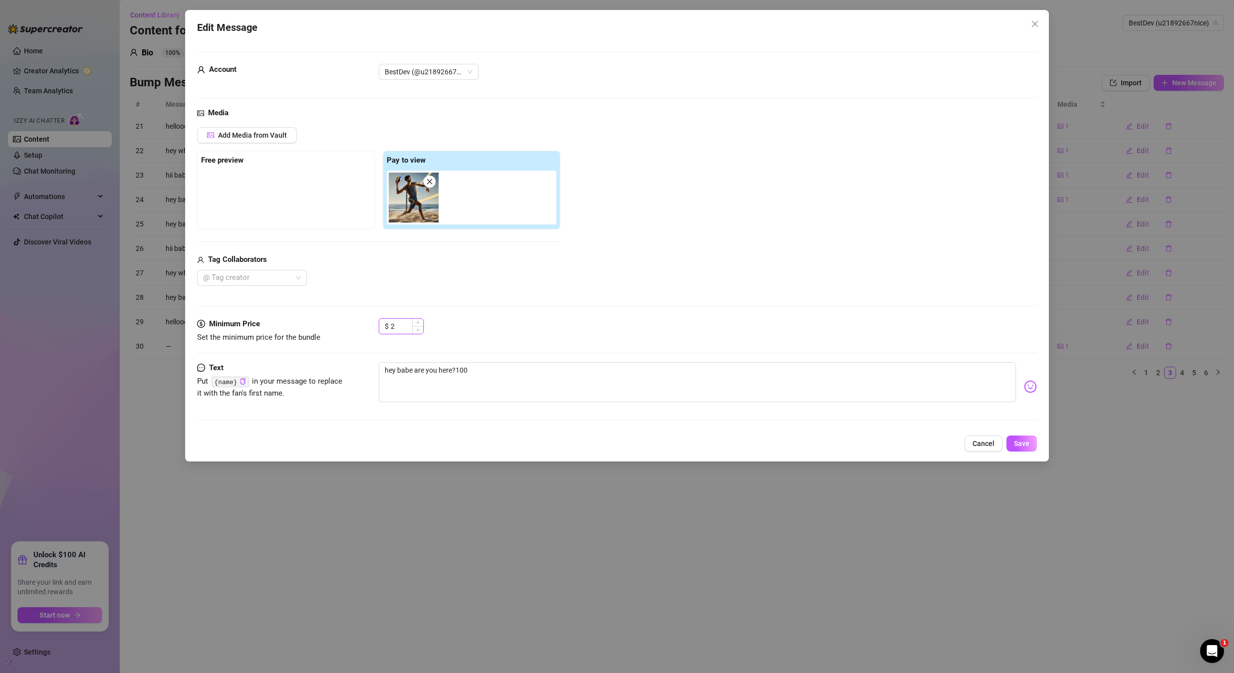
click at [416, 322] on icon "up" at bounding box center [417, 322] width 3 height 3
type input "5"
click at [416, 322] on icon "up" at bounding box center [417, 322] width 3 height 3
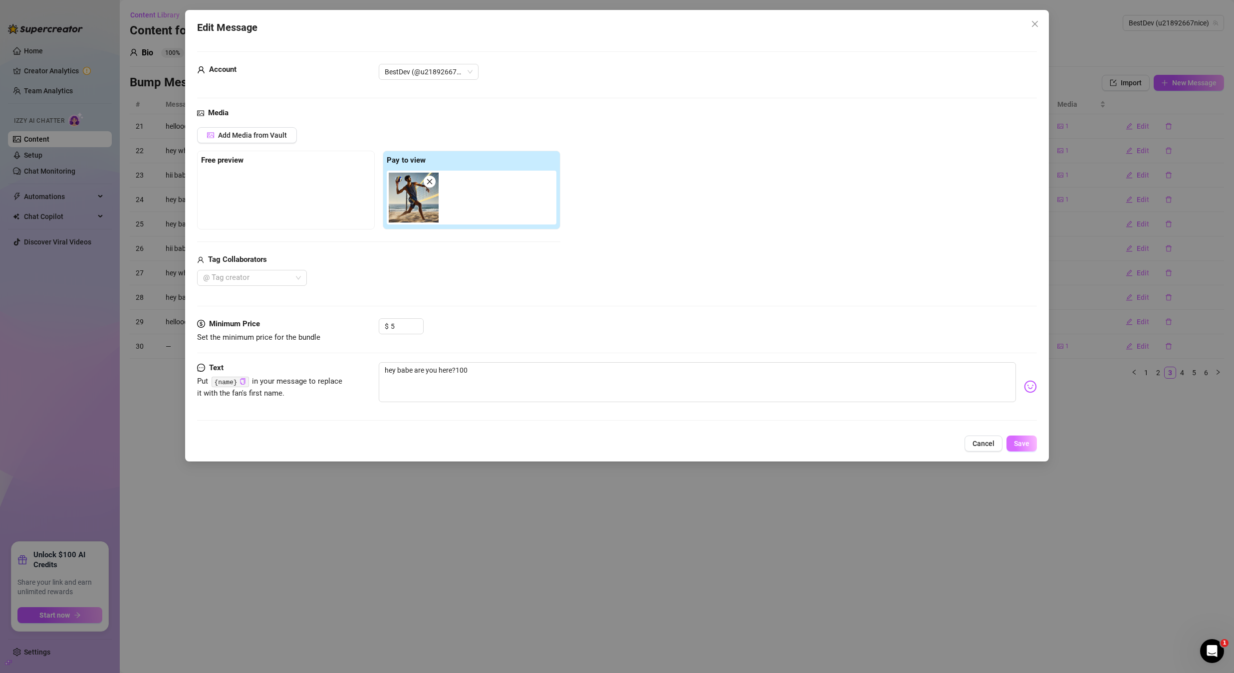
click at [1024, 440] on span "Save" at bounding box center [1021, 444] width 15 height 8
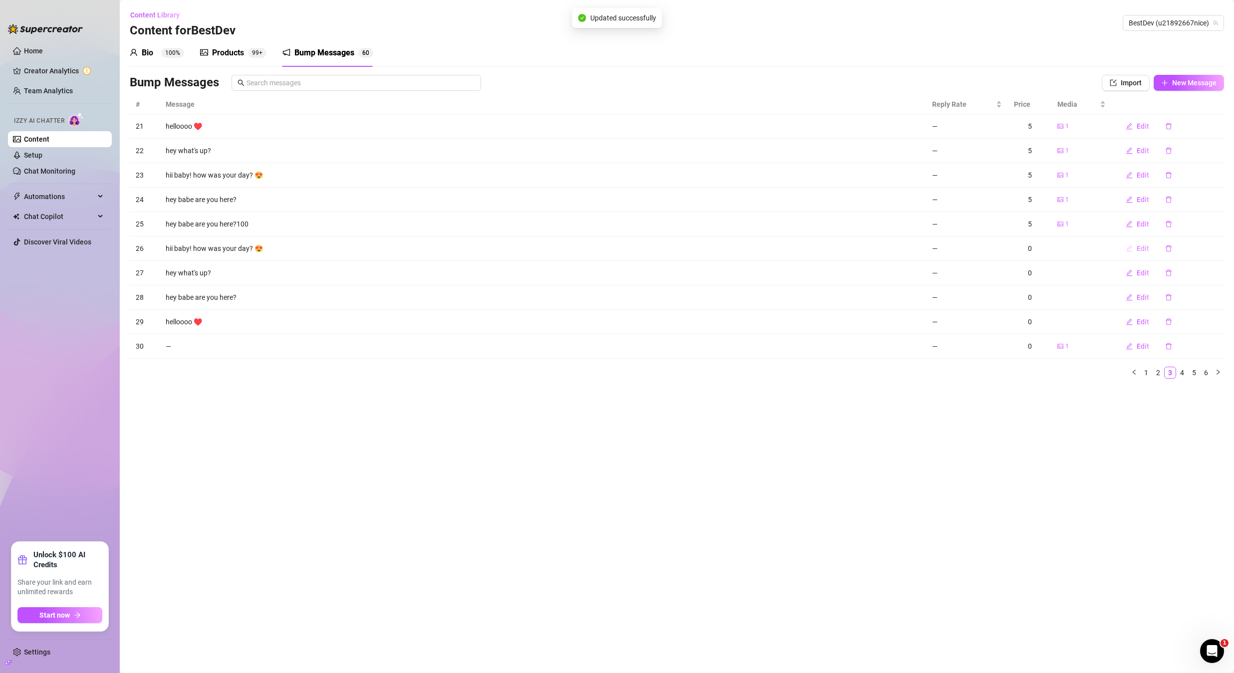
click at [1142, 249] on span "Edit" at bounding box center [1143, 249] width 12 height 8
type textarea "hii baby! how was your day? 😍"
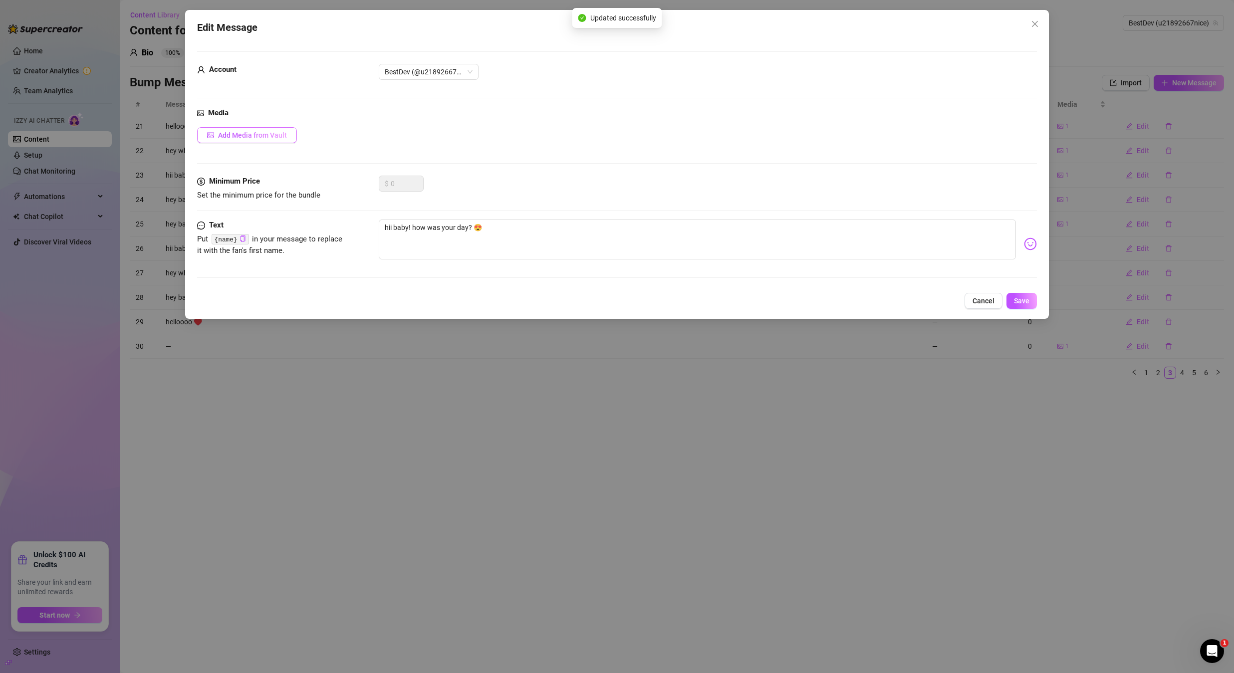
click at [288, 137] on button "Add Media from Vault" at bounding box center [247, 135] width 100 height 16
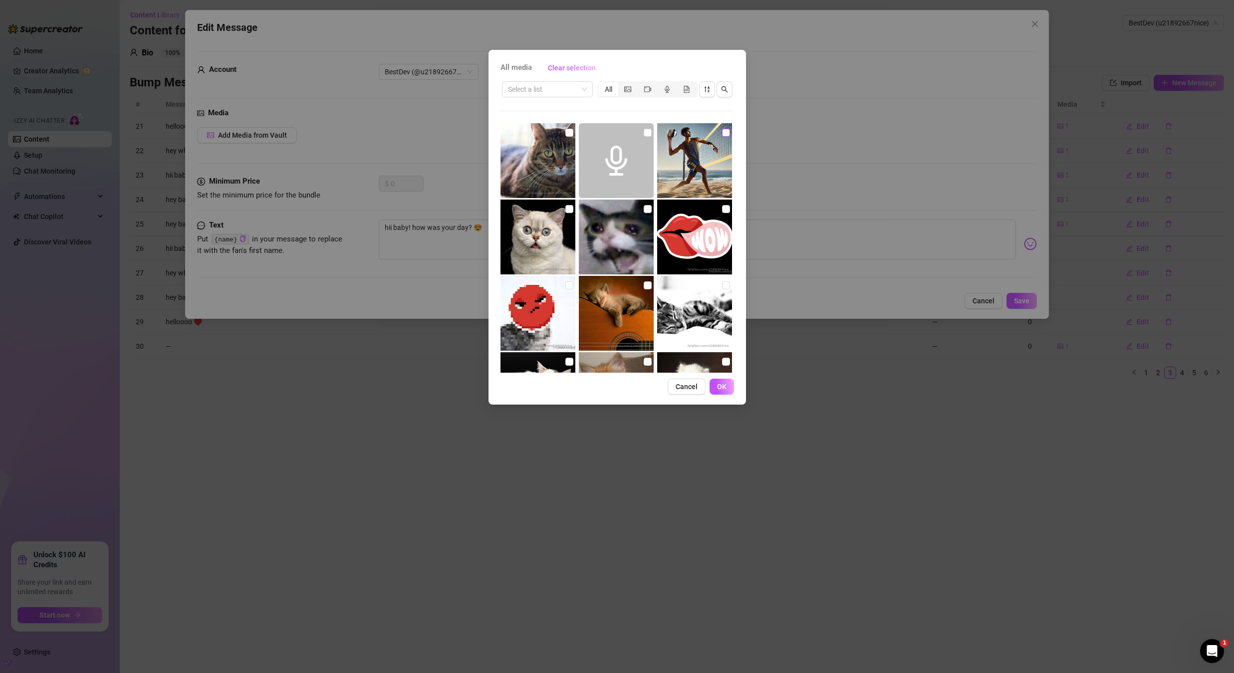
click at [722, 131] on input "checkbox" at bounding box center [726, 133] width 8 height 8
checkbox input "true"
click at [727, 385] on button "OK" at bounding box center [722, 387] width 24 height 16
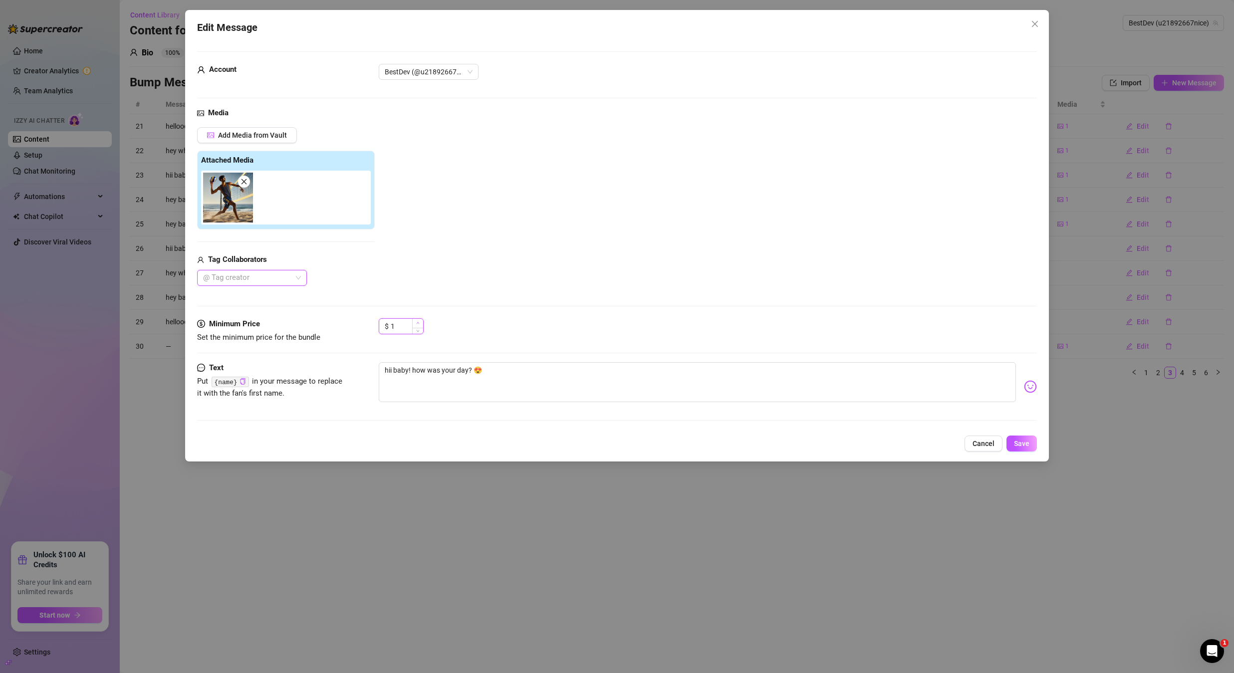
click at [418, 321] on icon "up" at bounding box center [417, 322] width 3 height 3
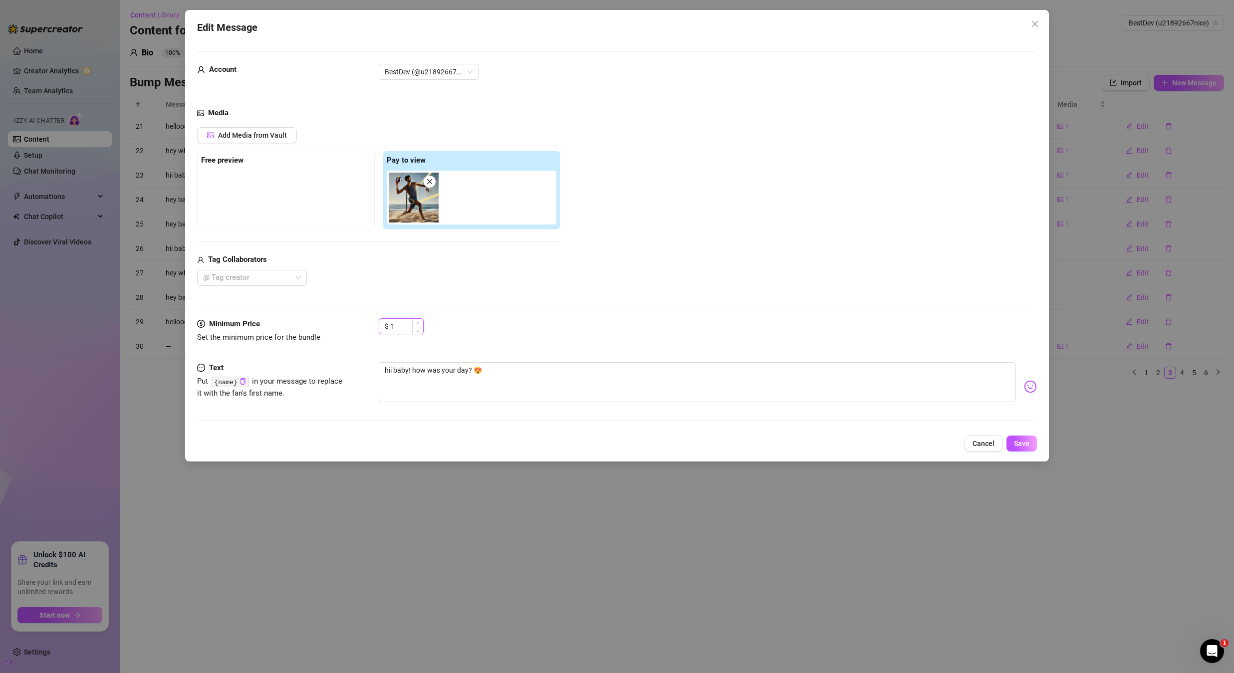
click at [418, 321] on icon "up" at bounding box center [417, 322] width 3 height 3
type input "5"
click at [418, 321] on icon "up" at bounding box center [417, 322] width 3 height 3
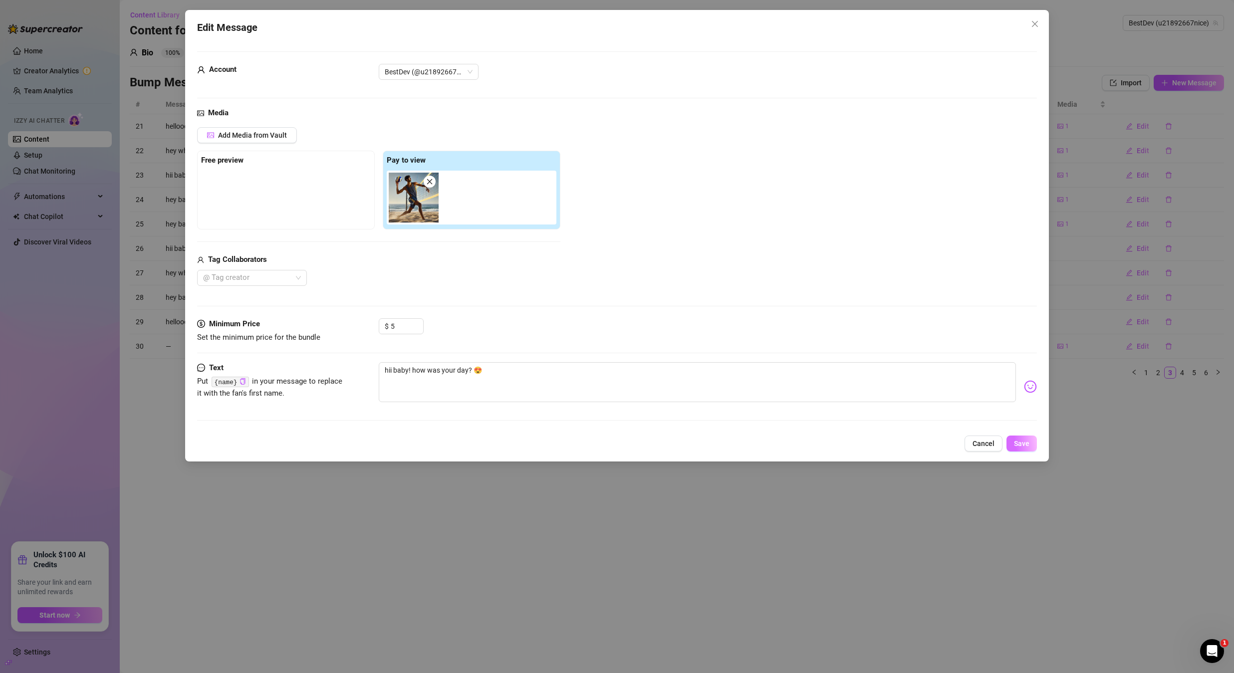
click at [1011, 436] on div "Cancel Save" at bounding box center [617, 444] width 840 height 16
click at [1014, 439] on button "Save" at bounding box center [1022, 444] width 30 height 16
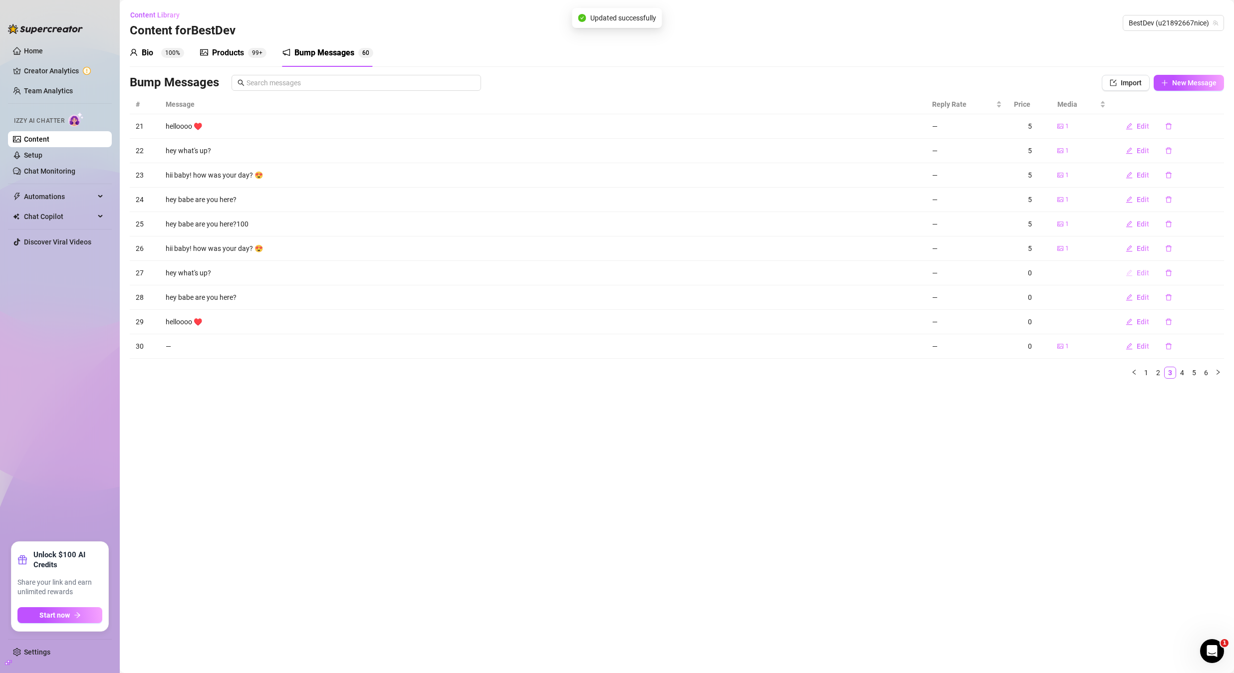
click at [1141, 272] on span "Edit" at bounding box center [1143, 273] width 12 height 8
type textarea "hey what's up?"
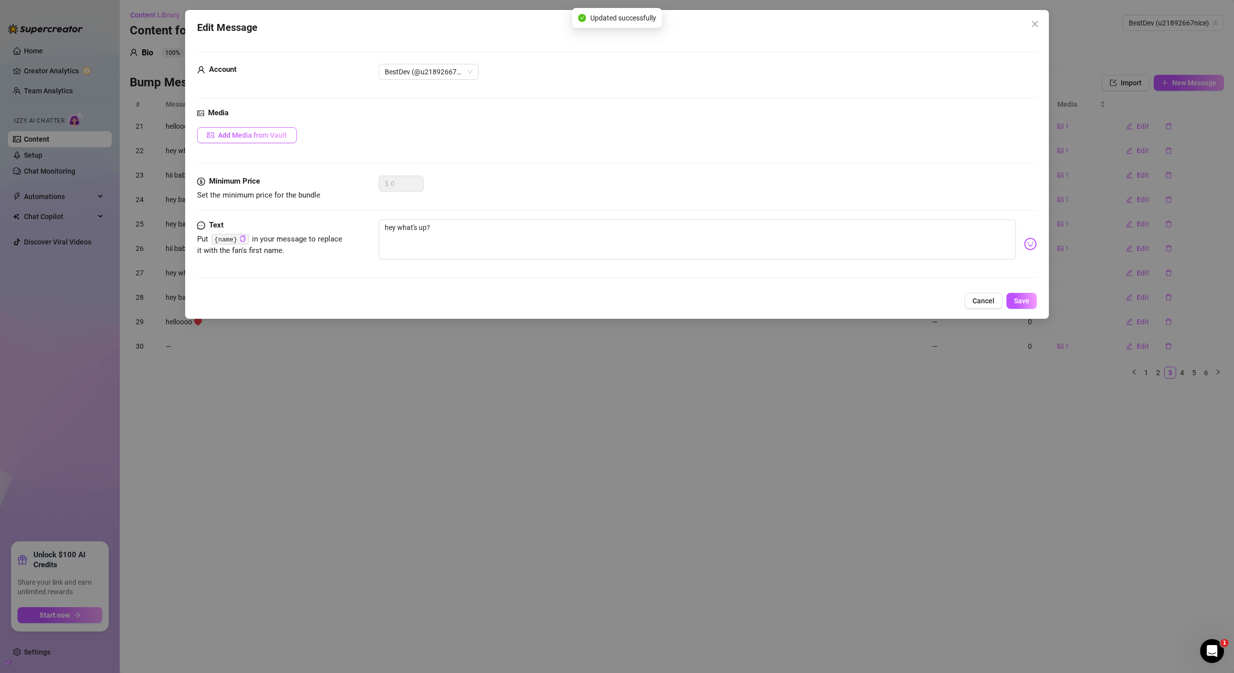
click at [287, 135] on button "Add Media from Vault" at bounding box center [247, 135] width 100 height 16
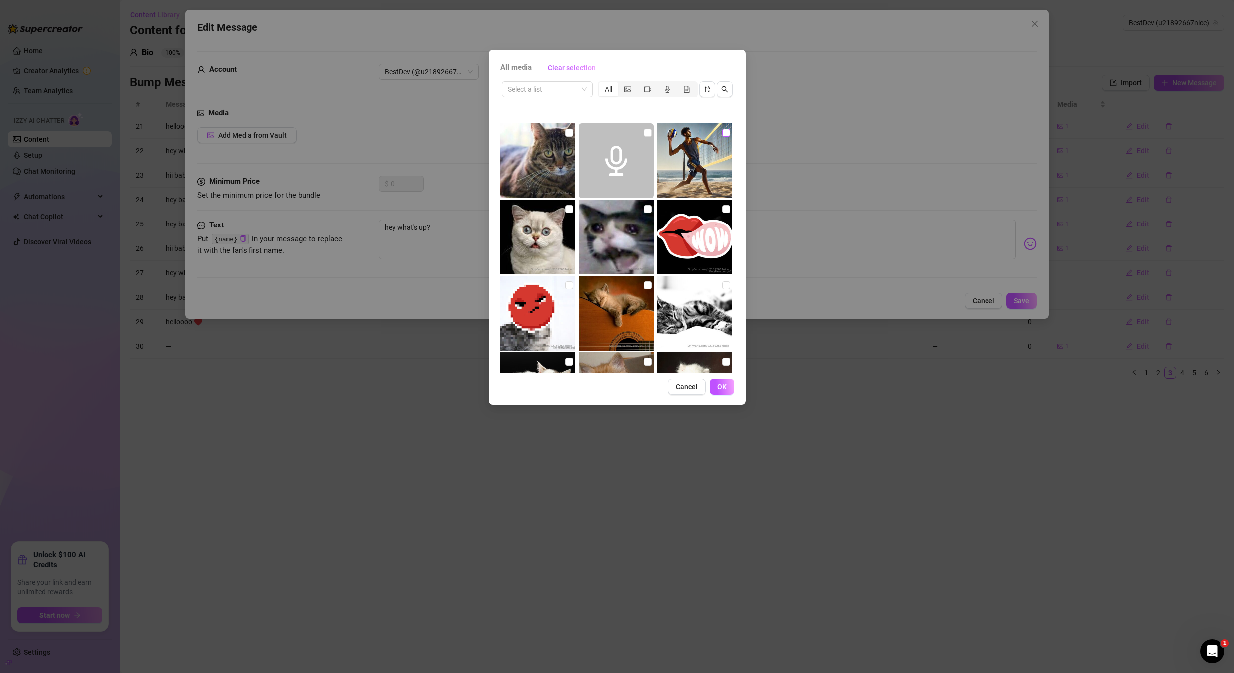
click at [722, 133] on input "checkbox" at bounding box center [726, 133] width 8 height 8
checkbox input "true"
click at [721, 386] on span "OK" at bounding box center [721, 387] width 9 height 8
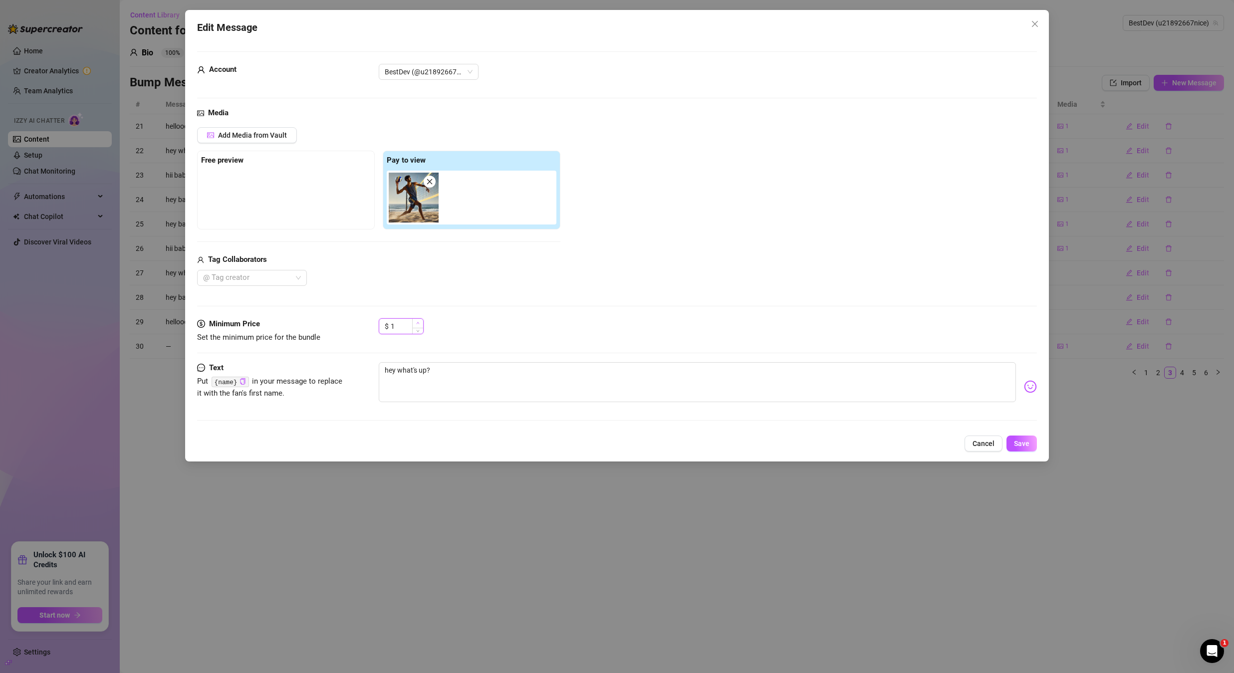
click at [416, 323] on icon "up" at bounding box center [417, 322] width 3 height 3
type input "5"
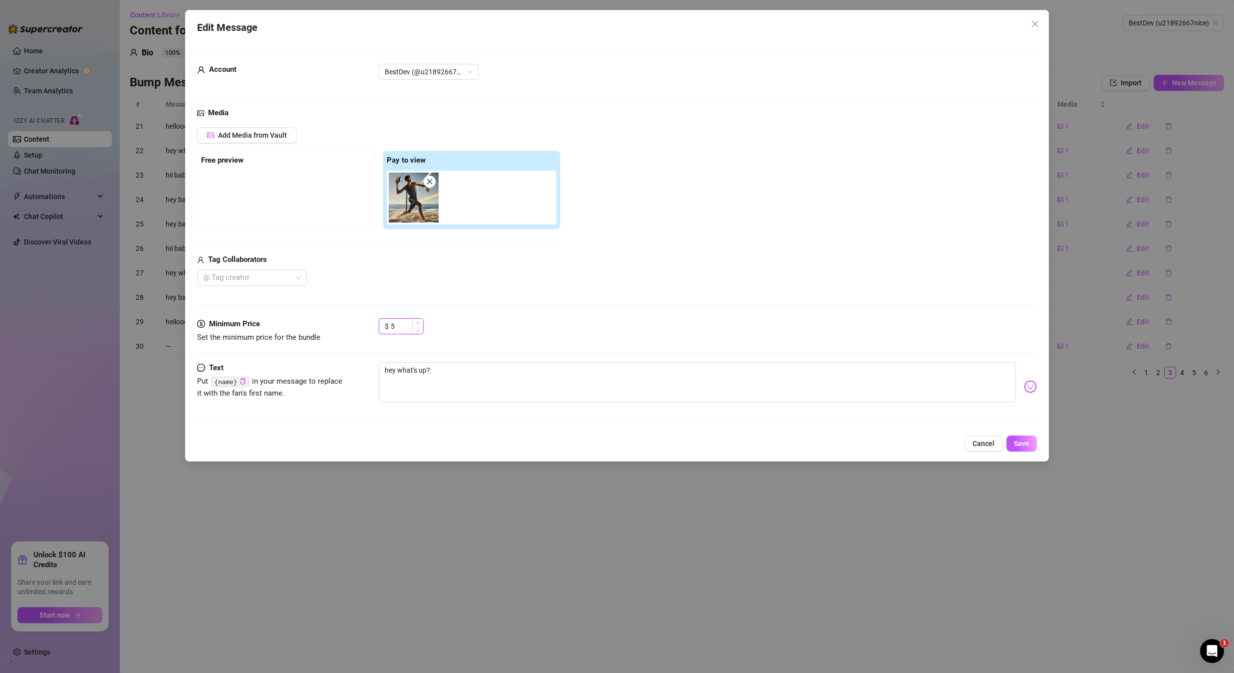
click at [416, 323] on icon "up" at bounding box center [417, 322] width 3 height 3
click at [1021, 441] on span "Save" at bounding box center [1021, 444] width 15 height 8
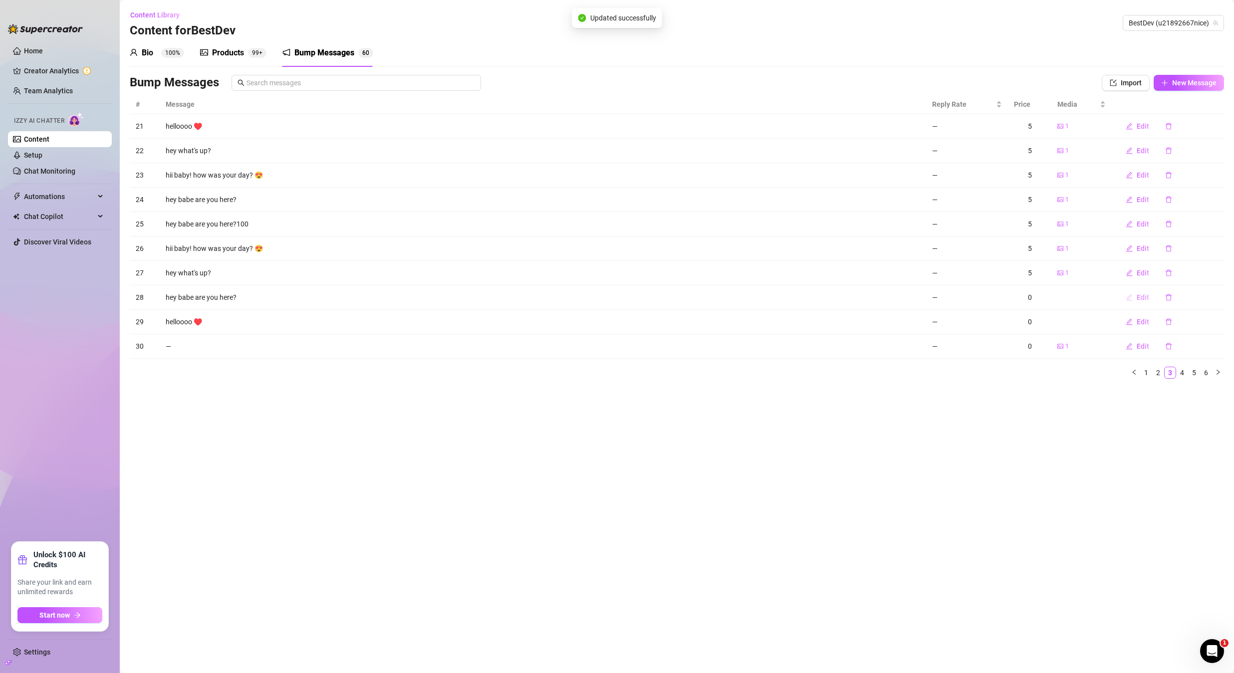
click at [1137, 300] on span "Edit" at bounding box center [1143, 297] width 12 height 8
type textarea "hey babe are you here?"
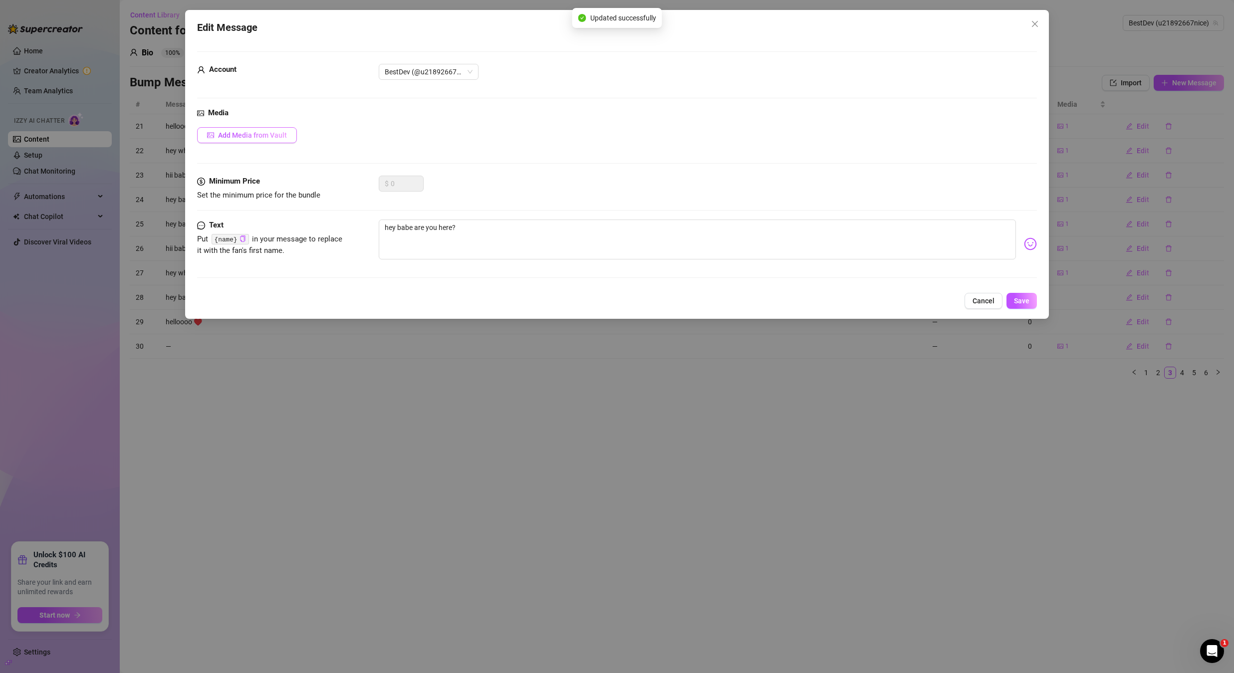
click at [283, 137] on span "Add Media from Vault" at bounding box center [252, 135] width 69 height 8
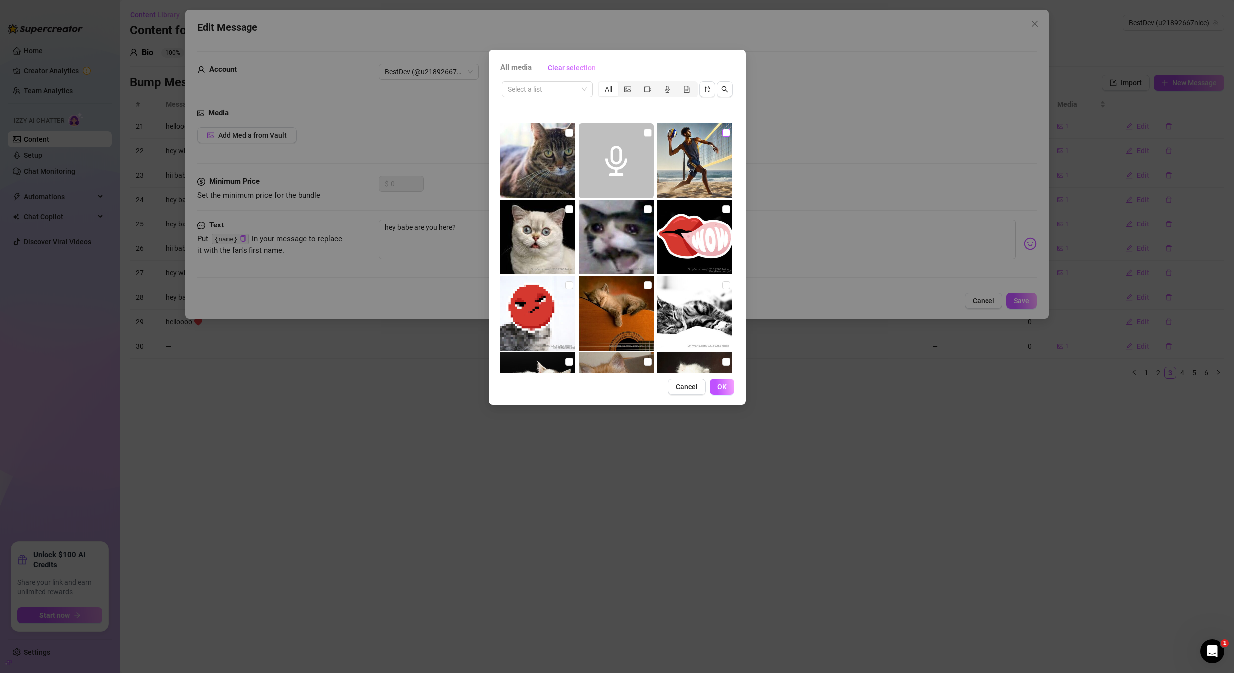
click at [722, 134] on input "checkbox" at bounding box center [726, 133] width 8 height 8
checkbox input "true"
click at [727, 388] on button "OK" at bounding box center [722, 387] width 24 height 16
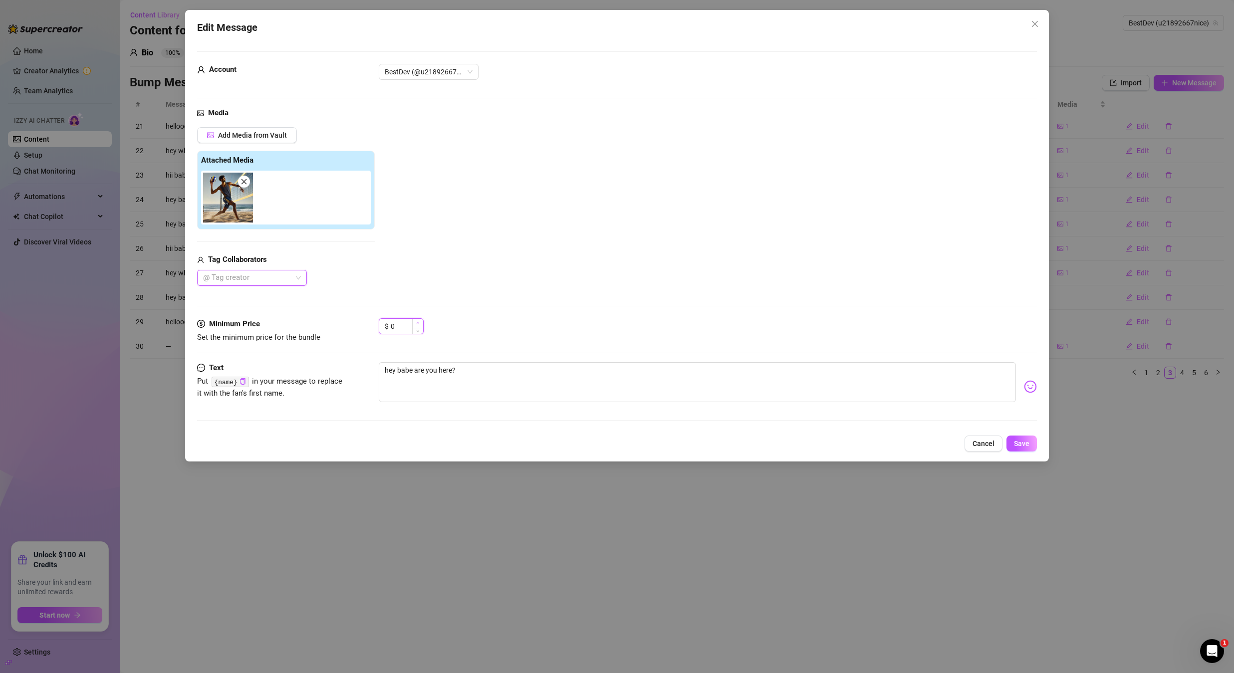
click at [417, 321] on icon "up" at bounding box center [417, 322] width 3 height 3
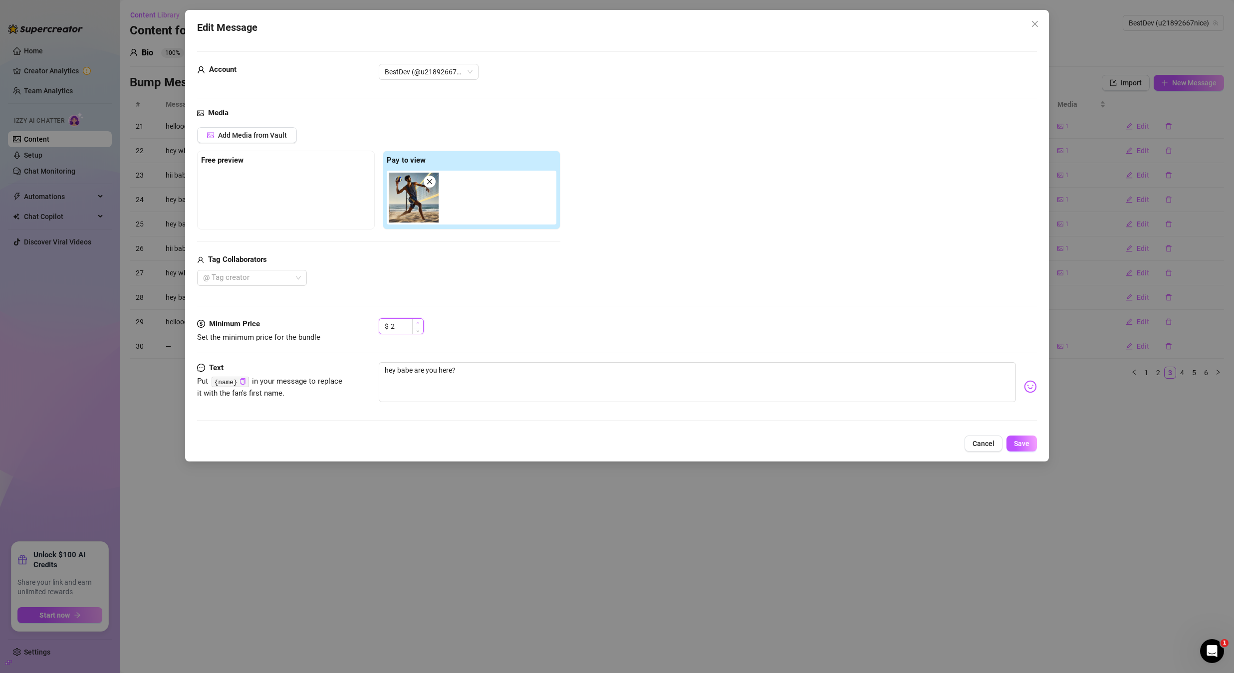
click at [418, 322] on icon "up" at bounding box center [417, 322] width 3 height 3
click at [419, 322] on icon "up" at bounding box center [417, 322] width 3 height 3
type input "5"
click at [419, 322] on icon "up" at bounding box center [417, 322] width 3 height 3
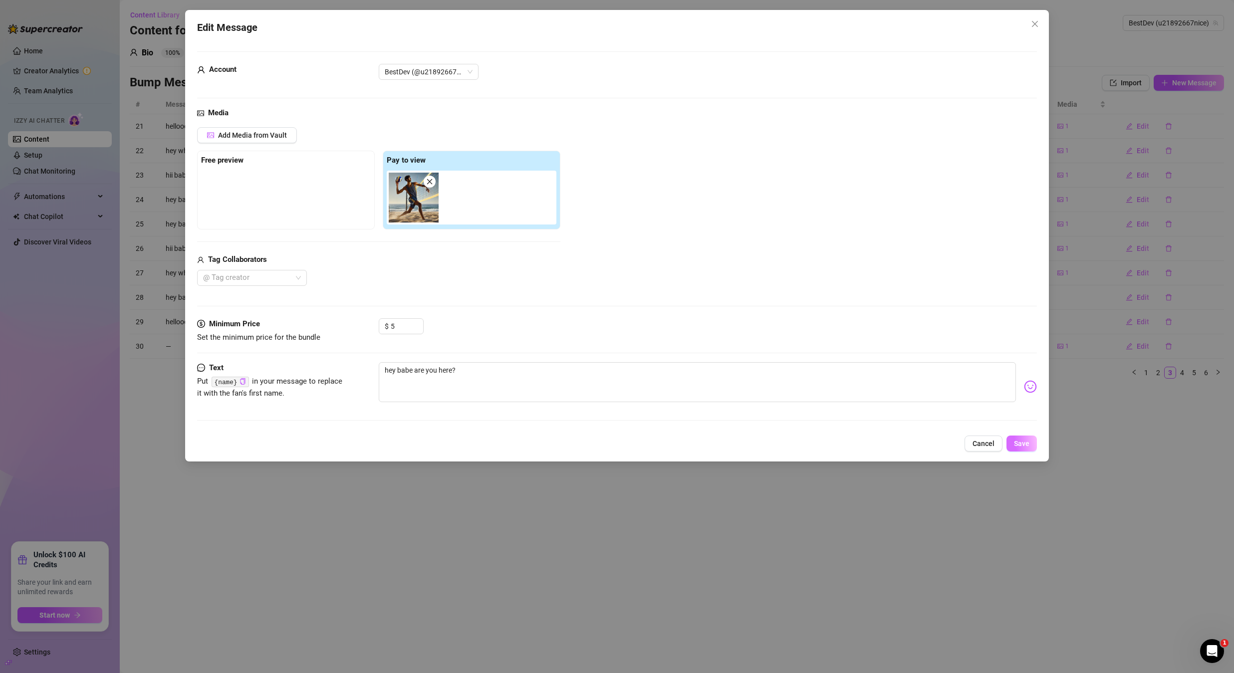
click at [1032, 447] on button "Save" at bounding box center [1022, 444] width 30 height 16
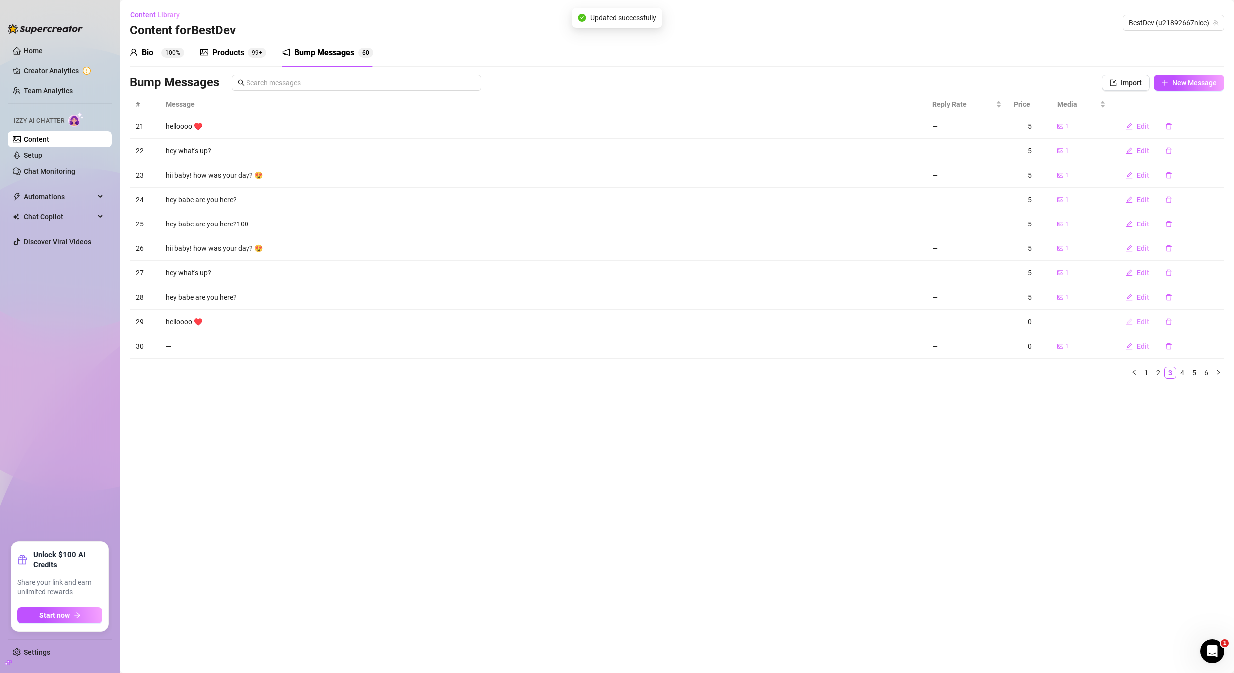
click at [1141, 323] on span "Edit" at bounding box center [1143, 322] width 12 height 8
type textarea "helloooo ♥️"
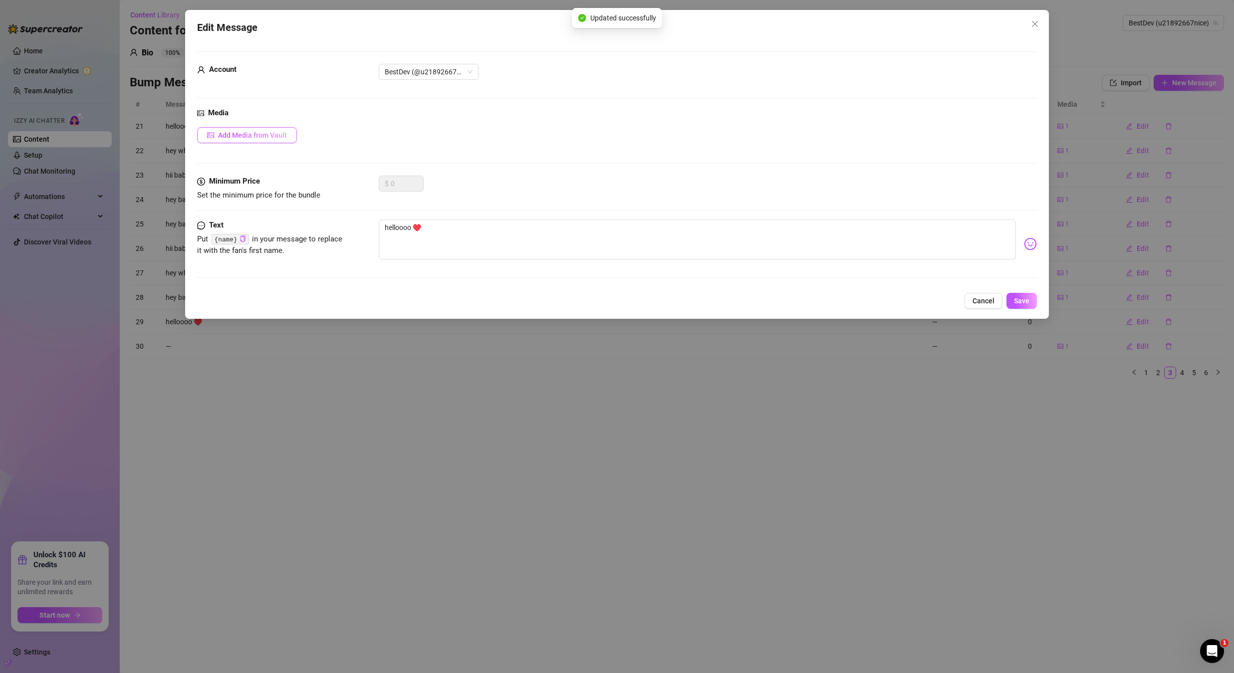
click at [283, 132] on span "Add Media from Vault" at bounding box center [252, 135] width 69 height 8
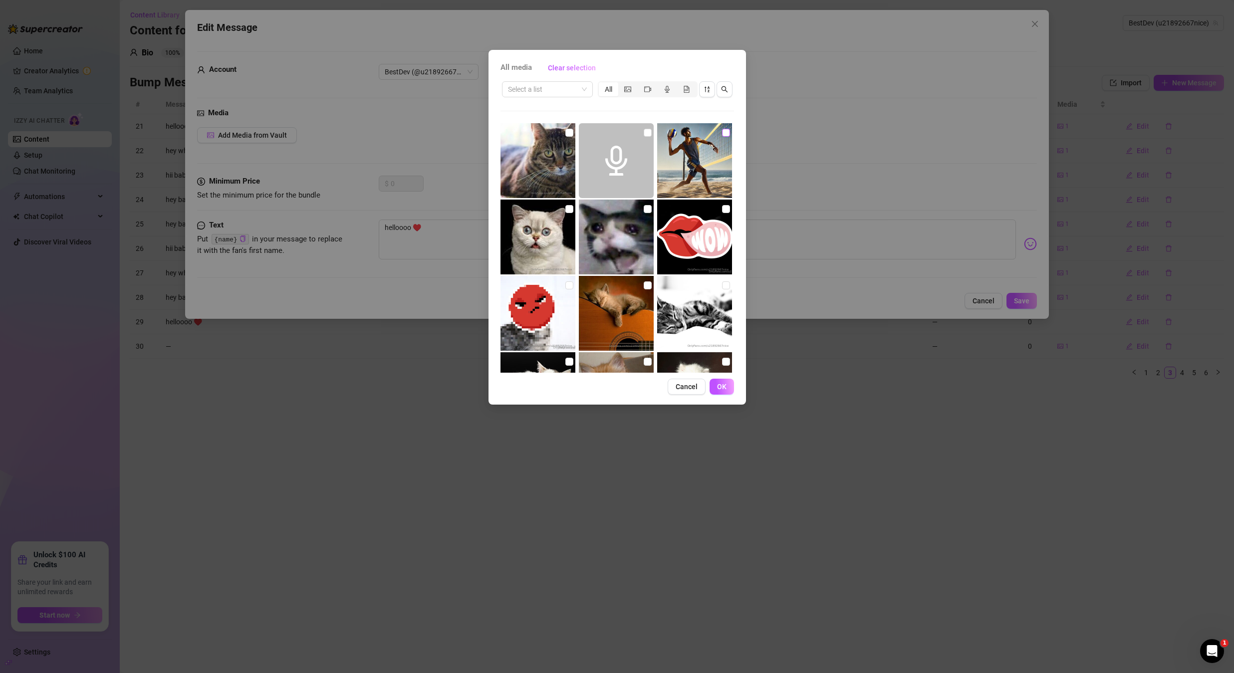
click at [722, 132] on input "checkbox" at bounding box center [726, 133] width 8 height 8
checkbox input "true"
click at [719, 388] on span "OK" at bounding box center [721, 387] width 9 height 8
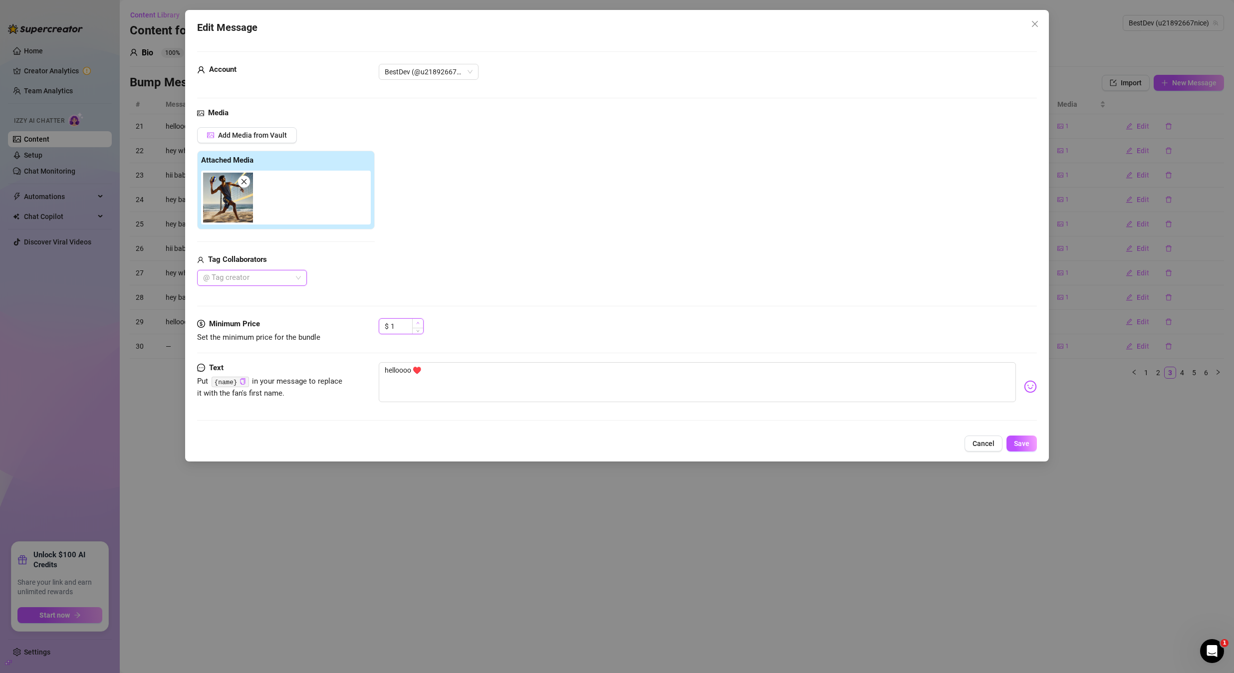
click at [418, 324] on icon "up" at bounding box center [417, 322] width 3 height 3
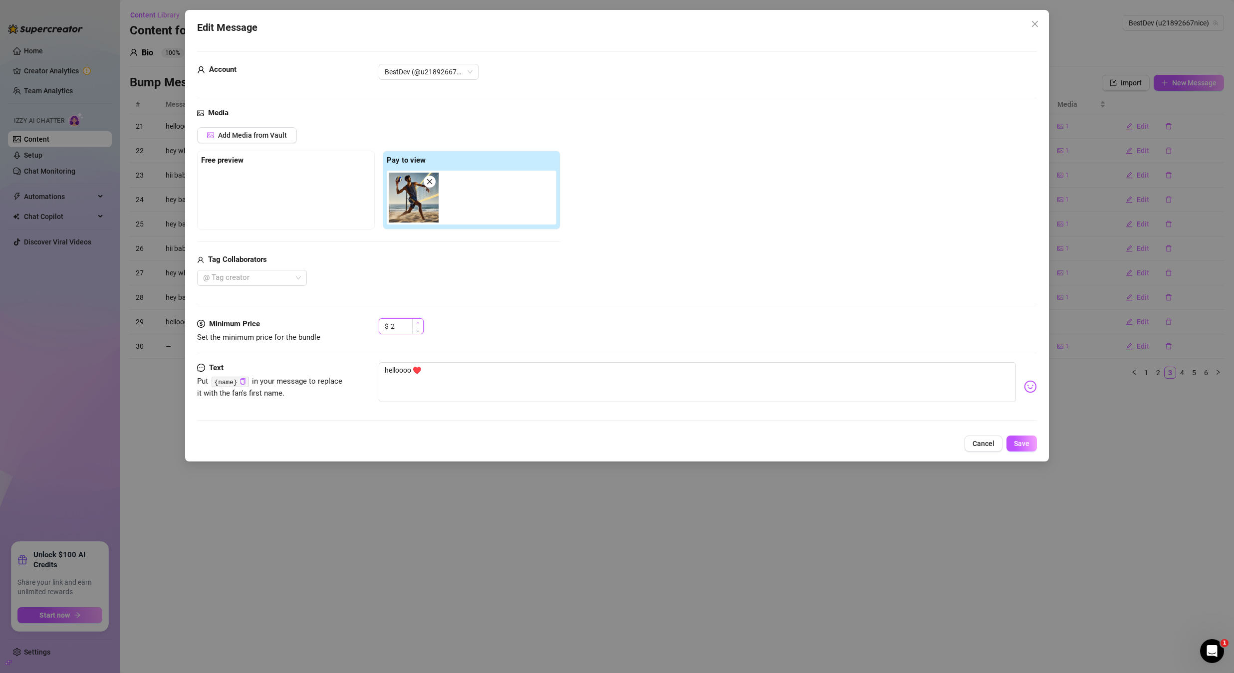
click at [418, 324] on icon "up" at bounding box center [417, 322] width 3 height 3
type input "5"
click at [418, 324] on icon "up" at bounding box center [417, 322] width 3 height 3
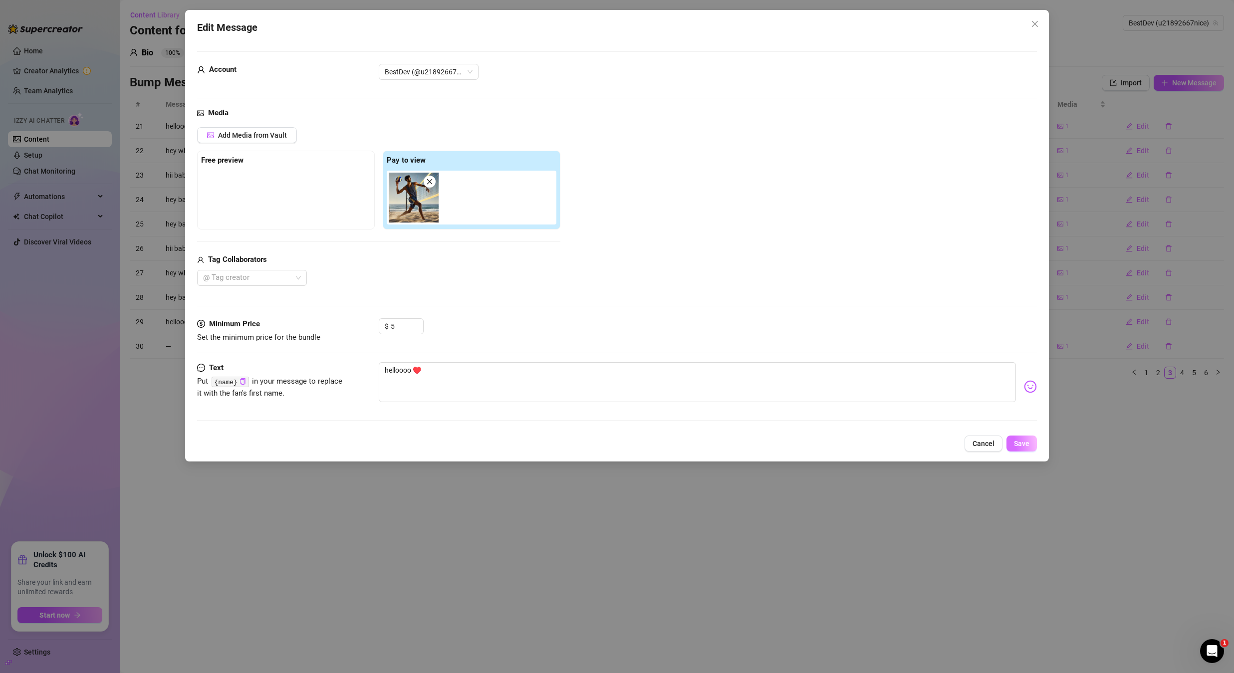
click at [1034, 446] on button "Save" at bounding box center [1022, 444] width 30 height 16
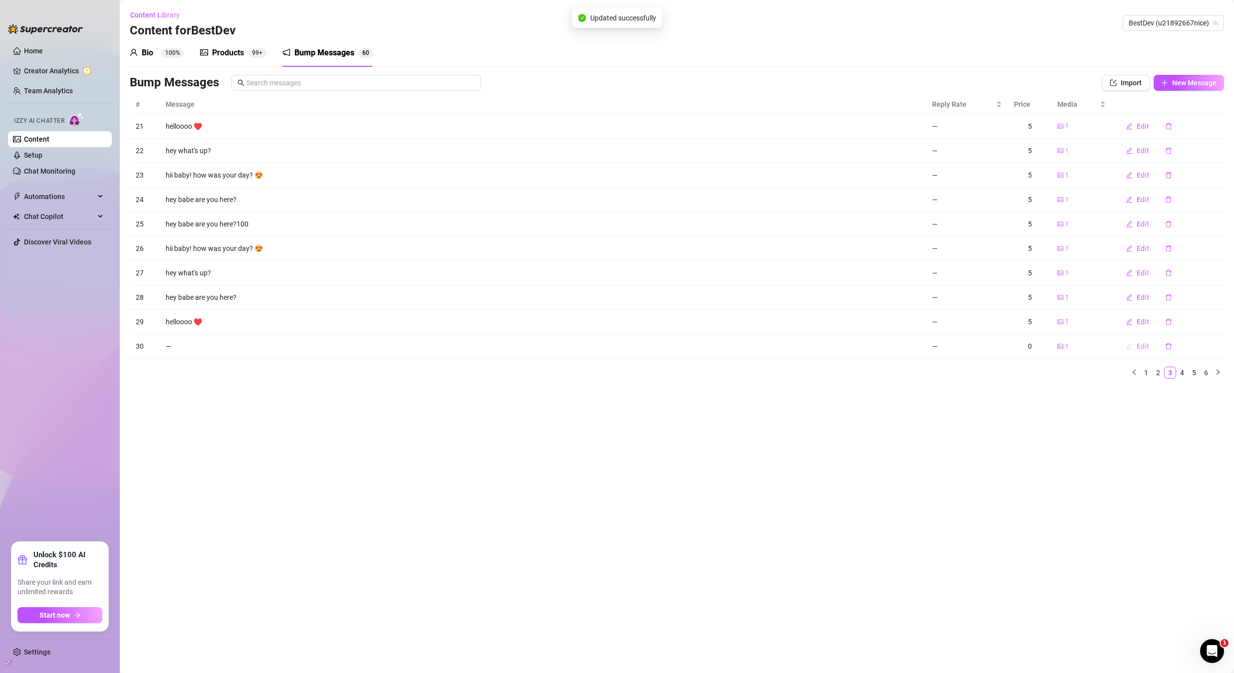
click at [1138, 350] on button "Edit" at bounding box center [1137, 346] width 39 height 16
type textarea "Type your message here..."
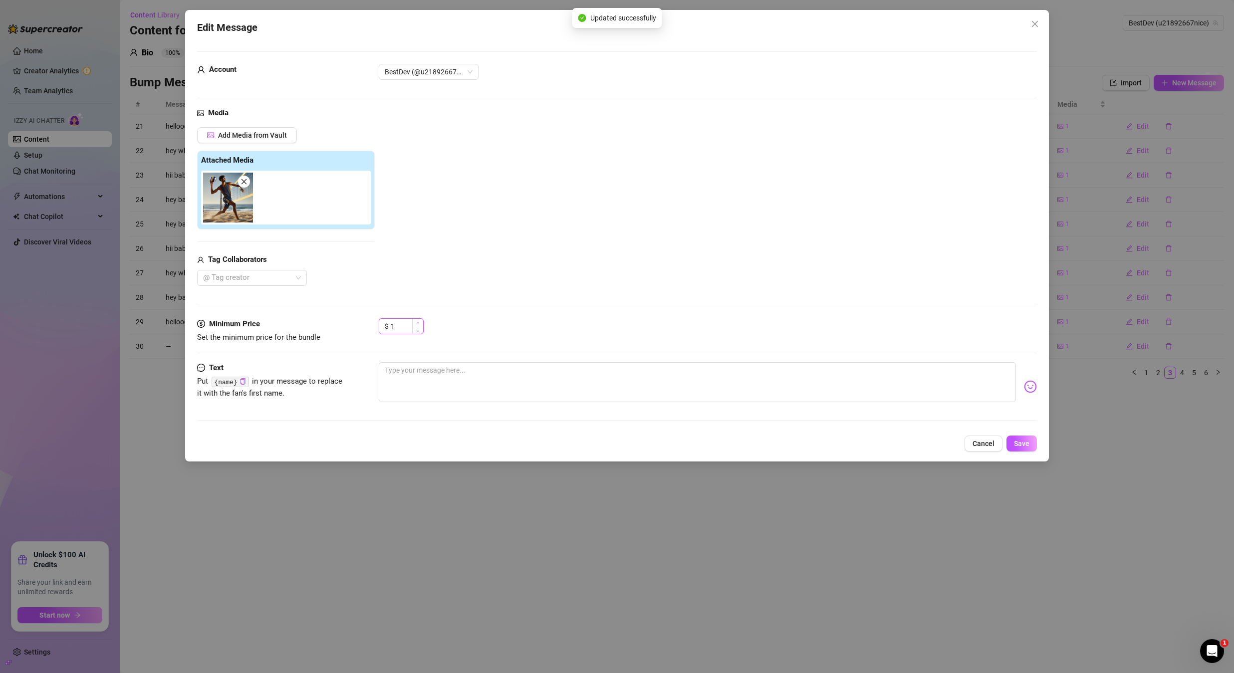
click at [416, 323] on icon "up" at bounding box center [417, 322] width 3 height 3
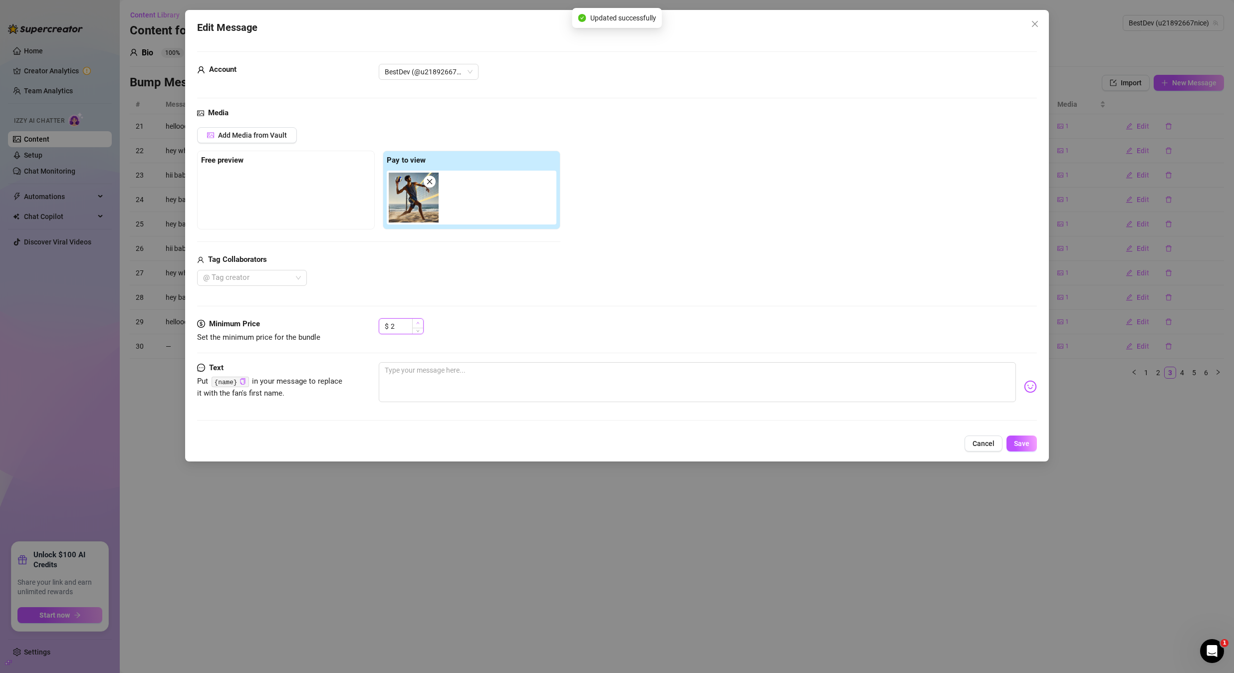
click at [416, 323] on icon "up" at bounding box center [417, 322] width 3 height 3
type input "5"
click at [416, 323] on icon "up" at bounding box center [417, 322] width 3 height 3
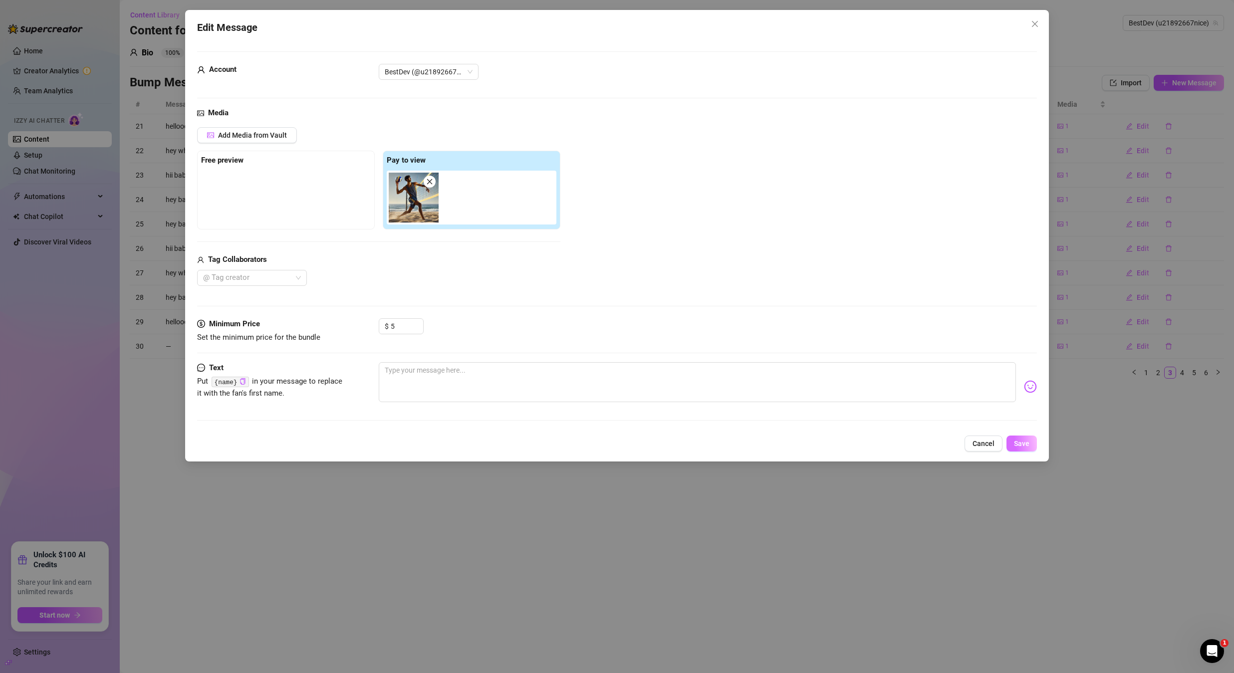
click at [1015, 447] on span "Save" at bounding box center [1021, 444] width 15 height 8
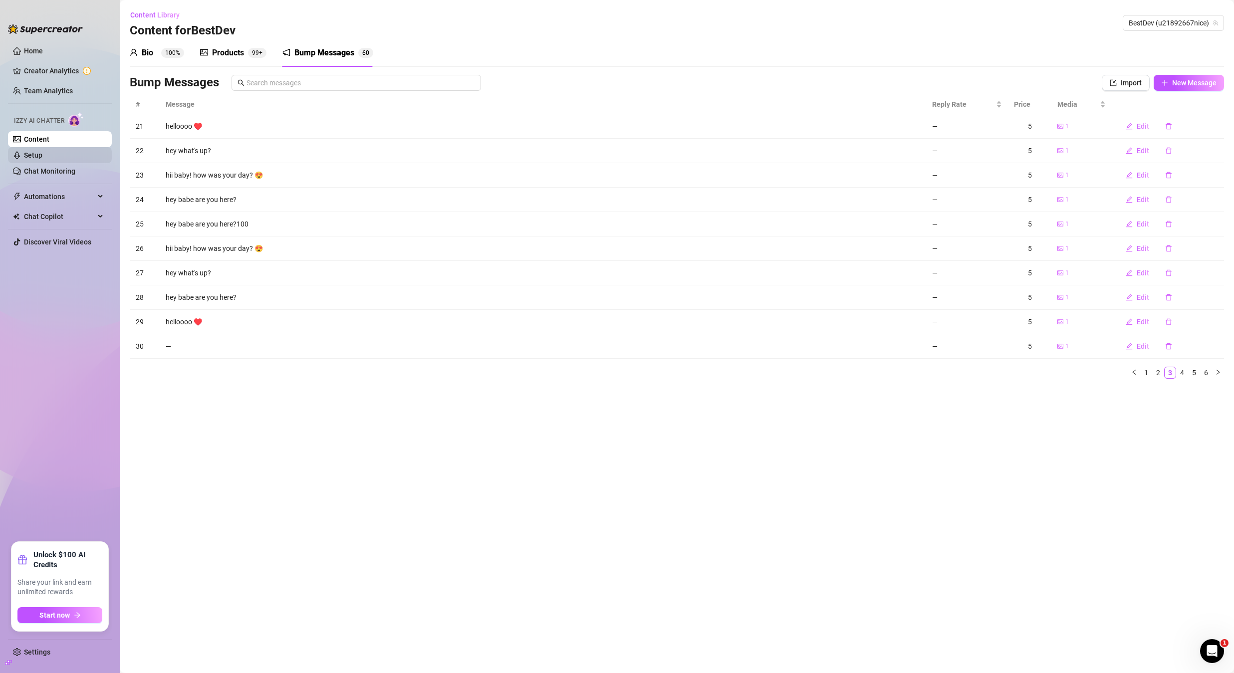
click at [42, 157] on link "Setup" at bounding box center [33, 155] width 18 height 8
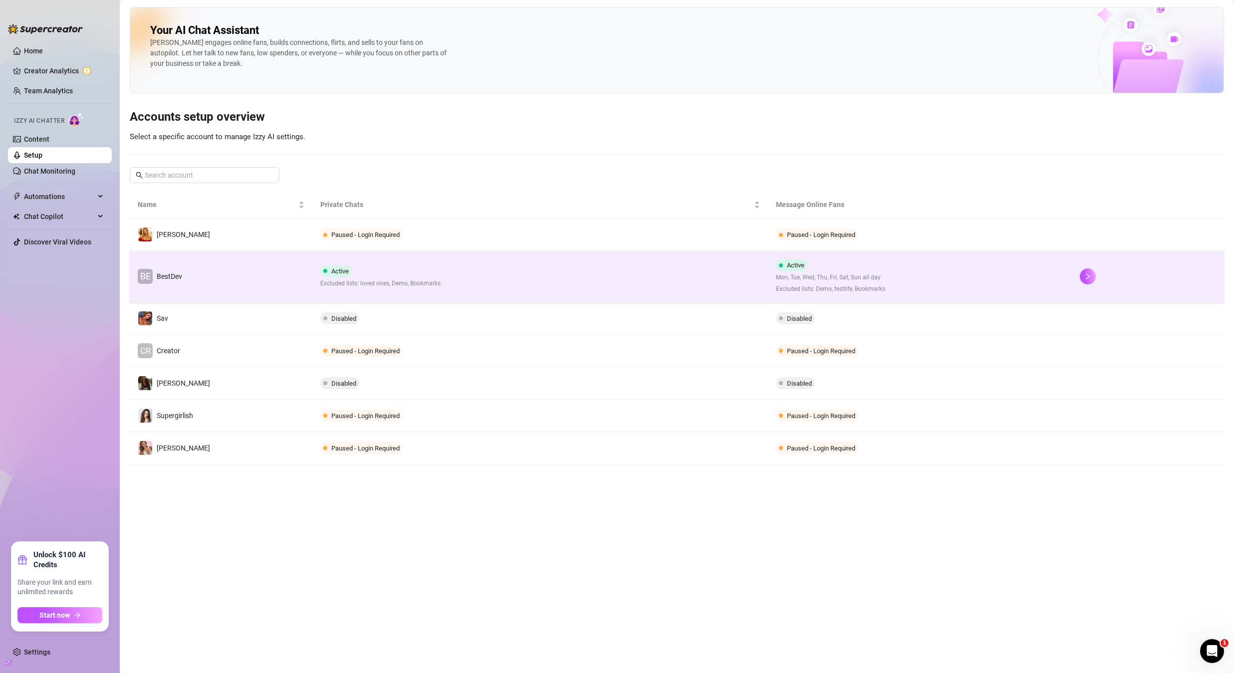
click at [277, 270] on td "BE BestDev" at bounding box center [221, 276] width 183 height 51
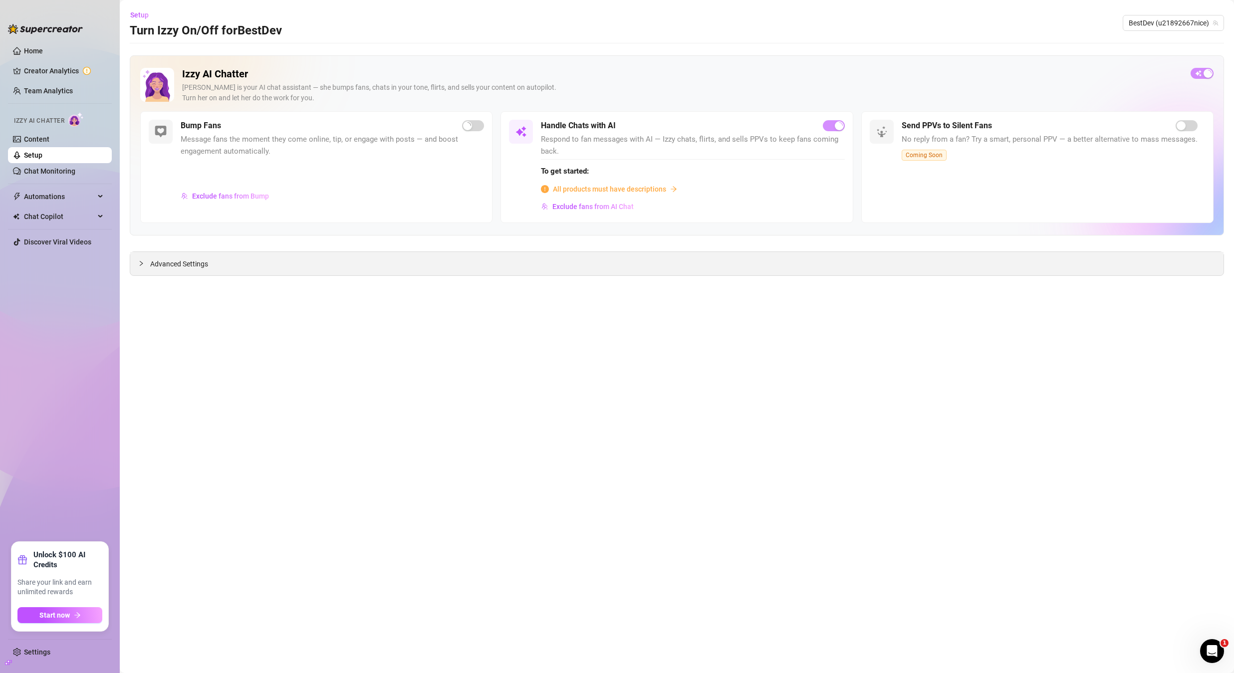
click at [189, 265] on span "Advanced Settings" at bounding box center [179, 264] width 58 height 11
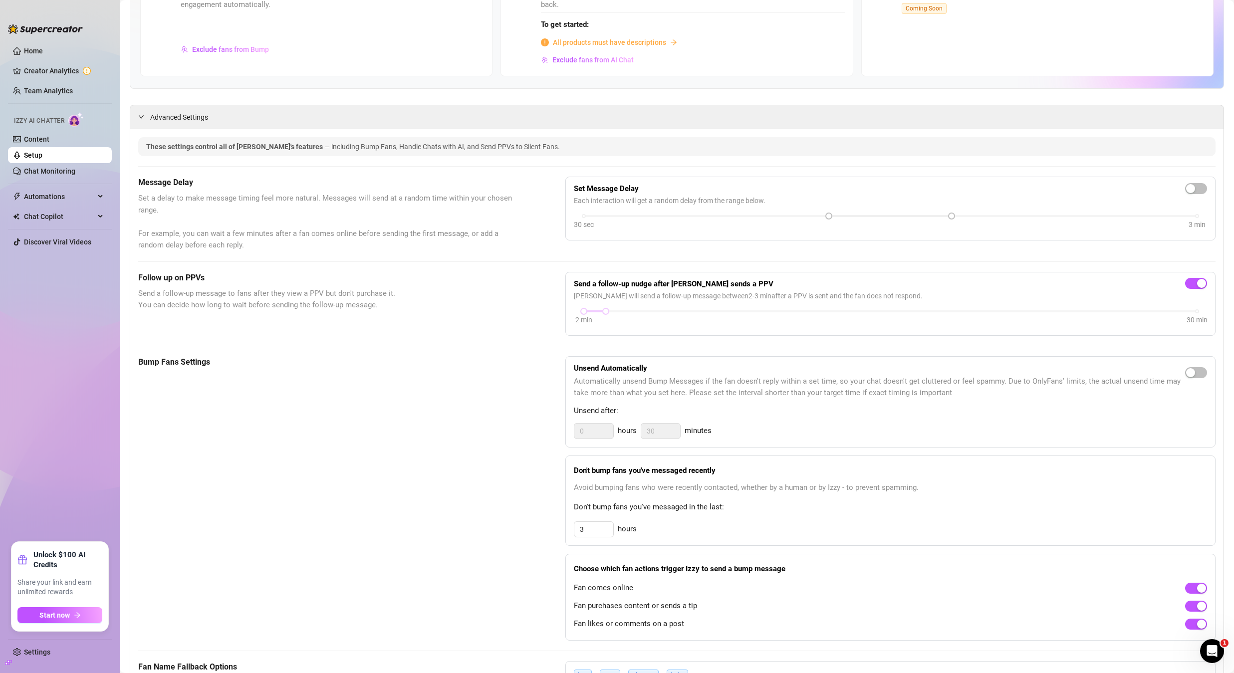
scroll to position [160, 0]
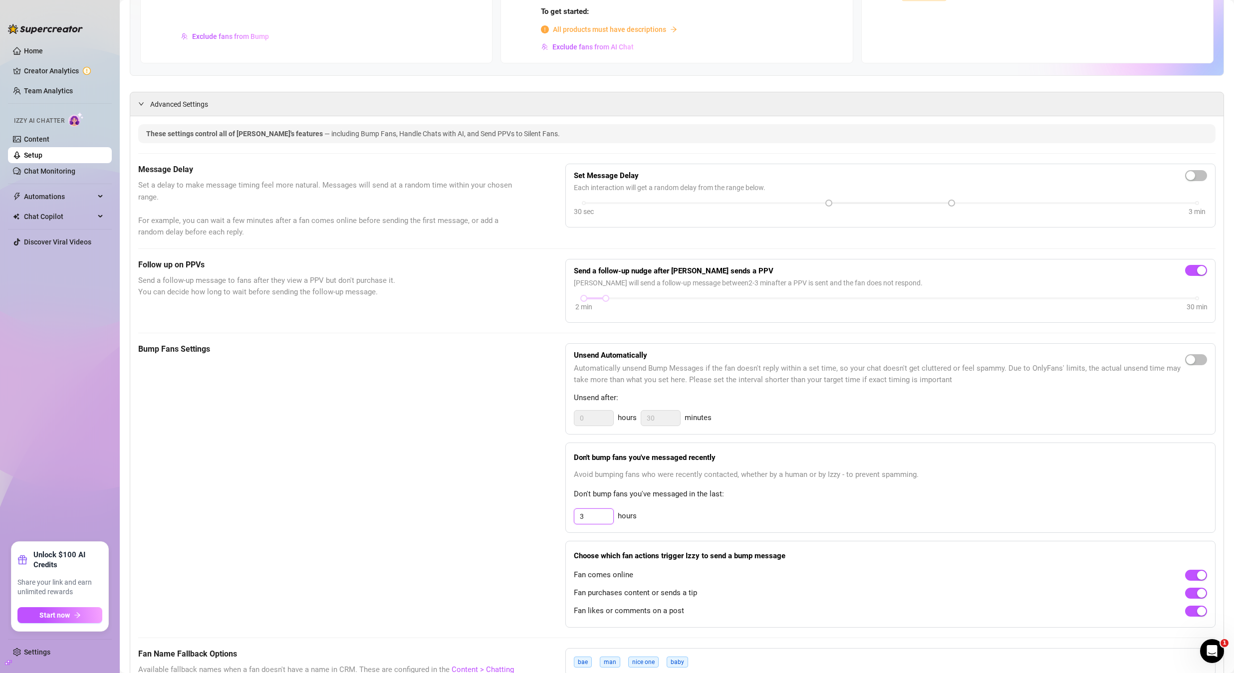
click at [593, 426] on input "3" at bounding box center [593, 418] width 39 height 15
click at [593, 519] on input "3" at bounding box center [593, 516] width 39 height 15
type input "3"
click at [470, 481] on div "Bump Fans Settings" at bounding box center [326, 485] width 377 height 284
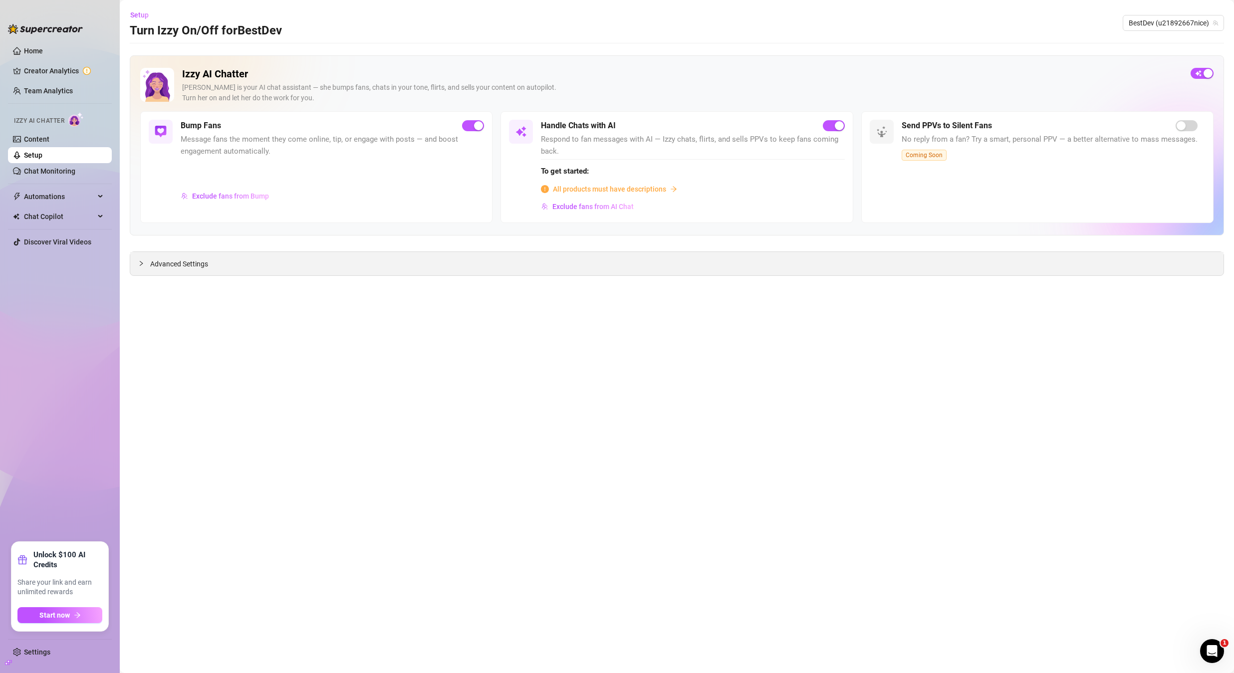
click at [150, 267] on span "Advanced Settings" at bounding box center [179, 264] width 58 height 11
